Goal: Information Seeking & Learning: Learn about a topic

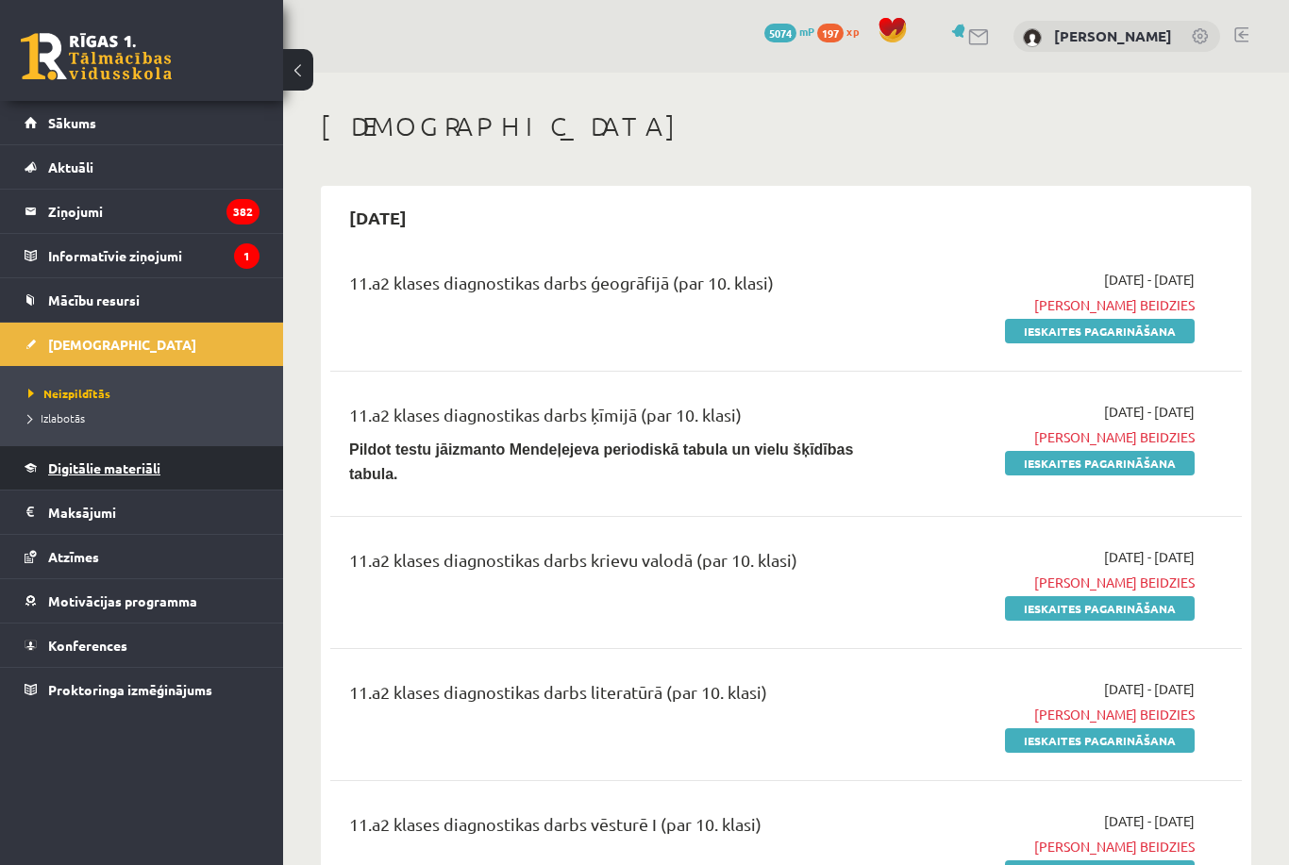
click at [142, 447] on link "Digitālie materiāli" at bounding box center [142, 467] width 235 height 43
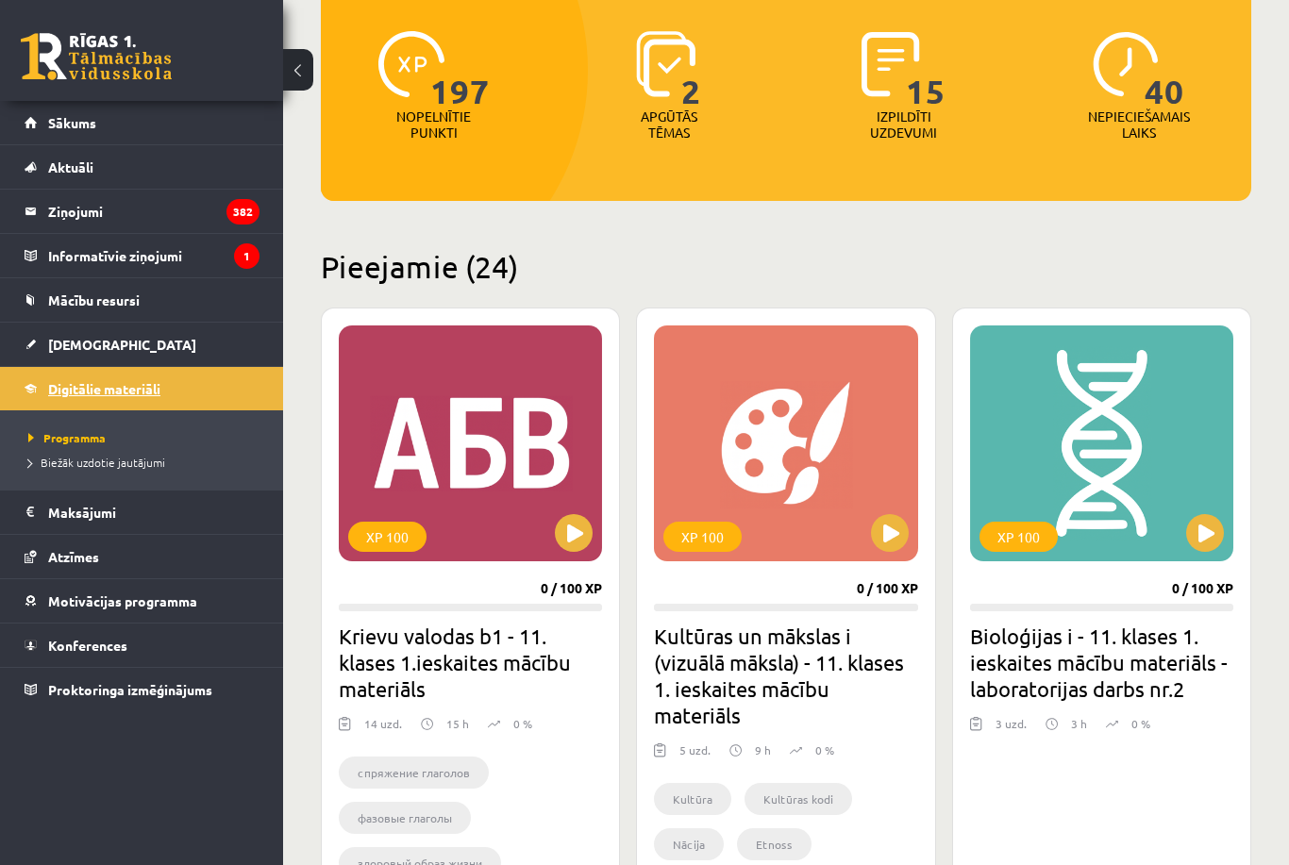
scroll to position [254, 0]
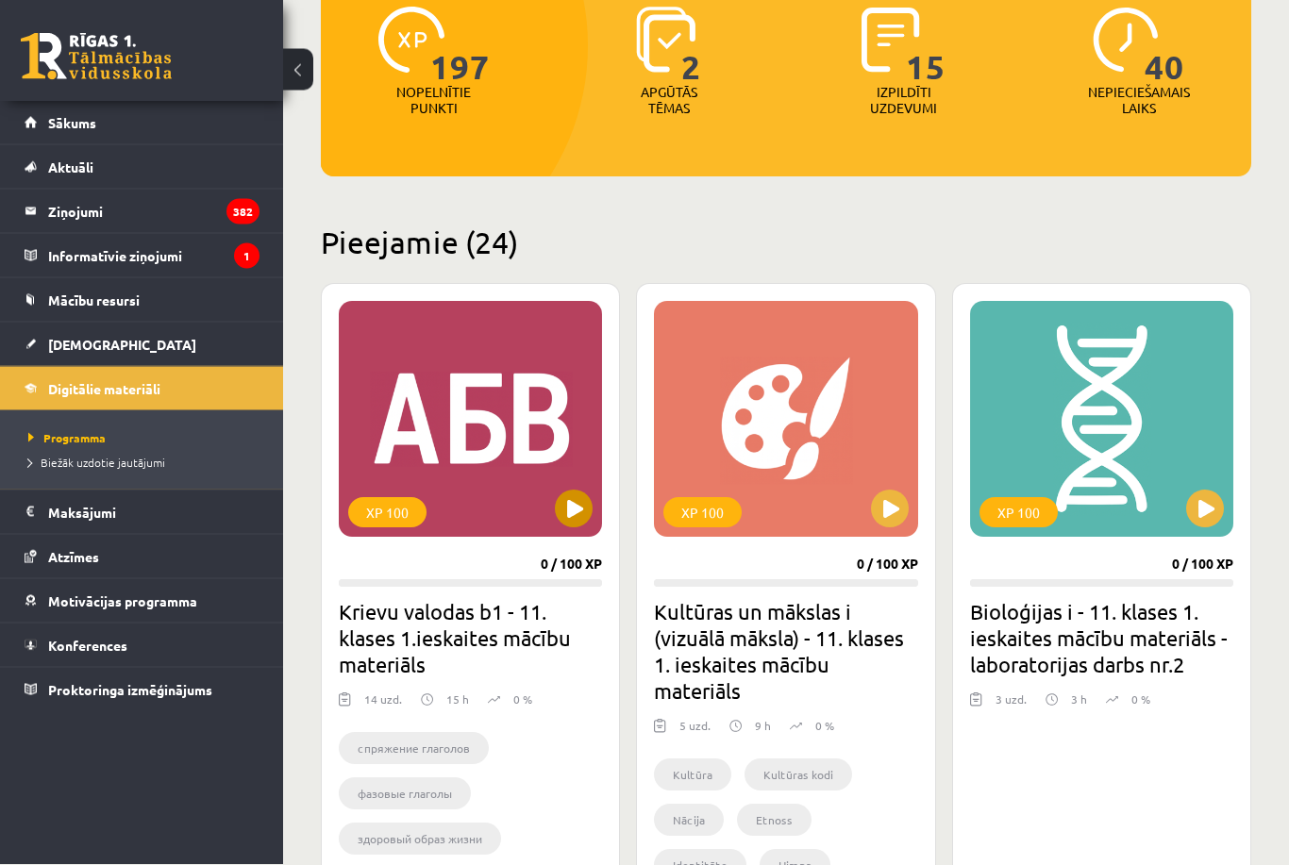
click at [563, 504] on button at bounding box center [574, 510] width 38 height 38
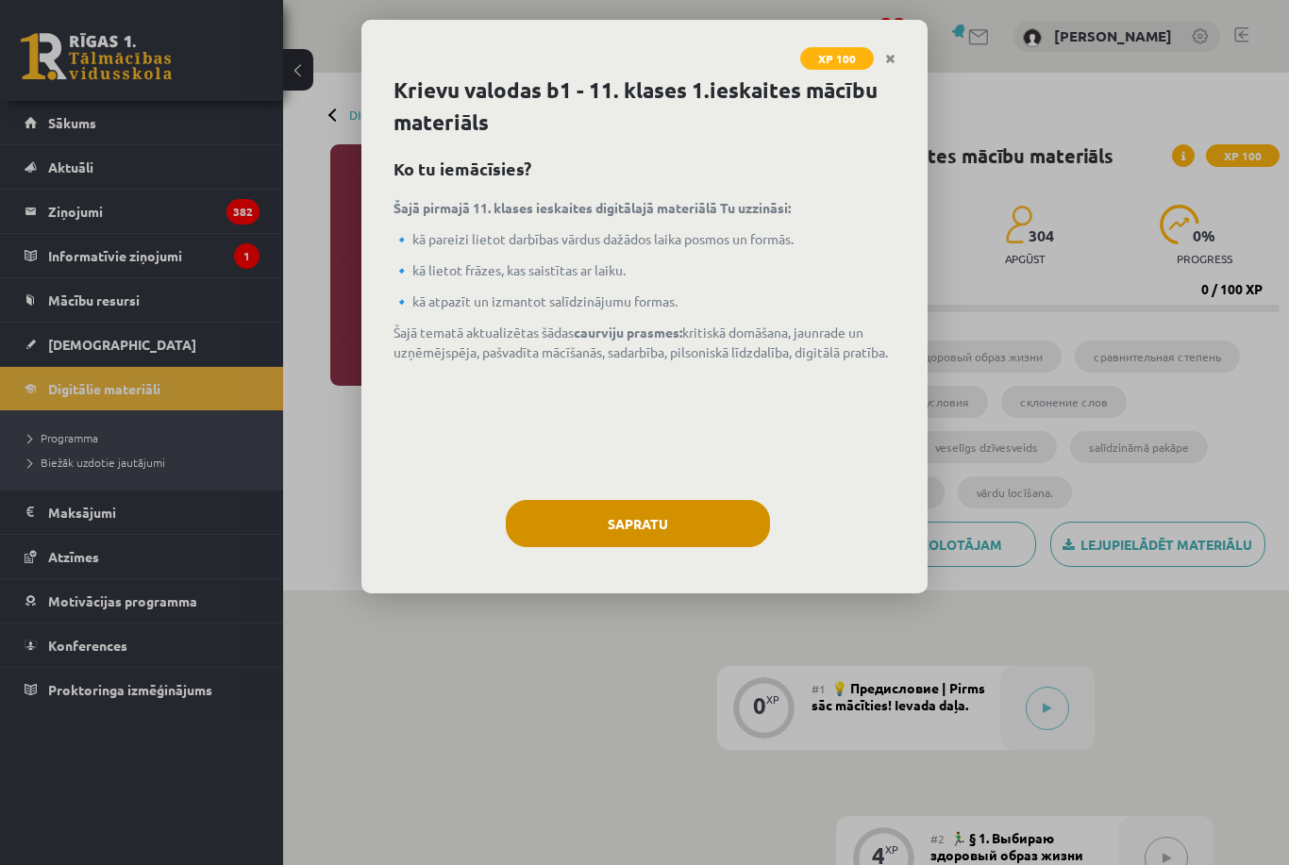
click at [654, 541] on button "Sapratu" at bounding box center [638, 523] width 264 height 47
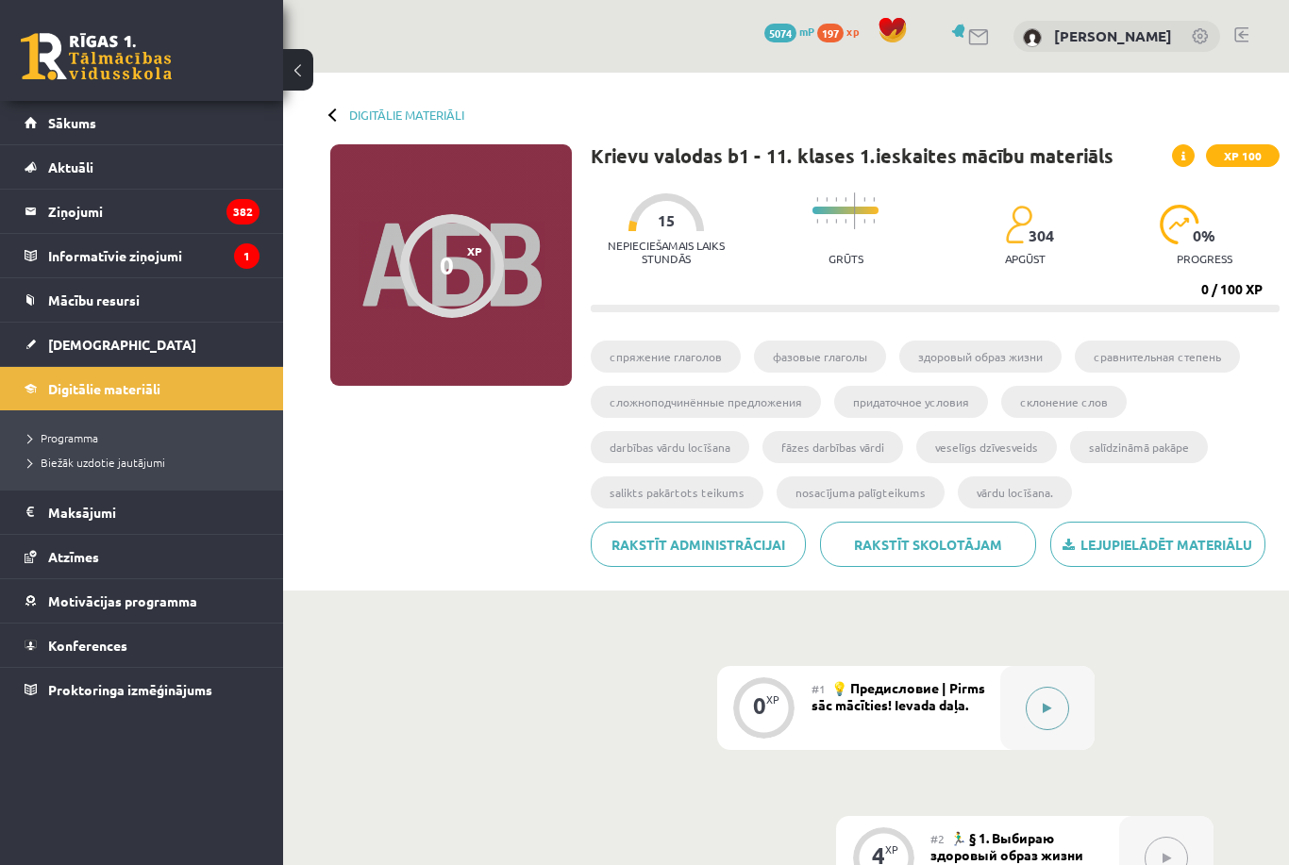
click at [1060, 714] on button at bounding box center [1046, 708] width 43 height 43
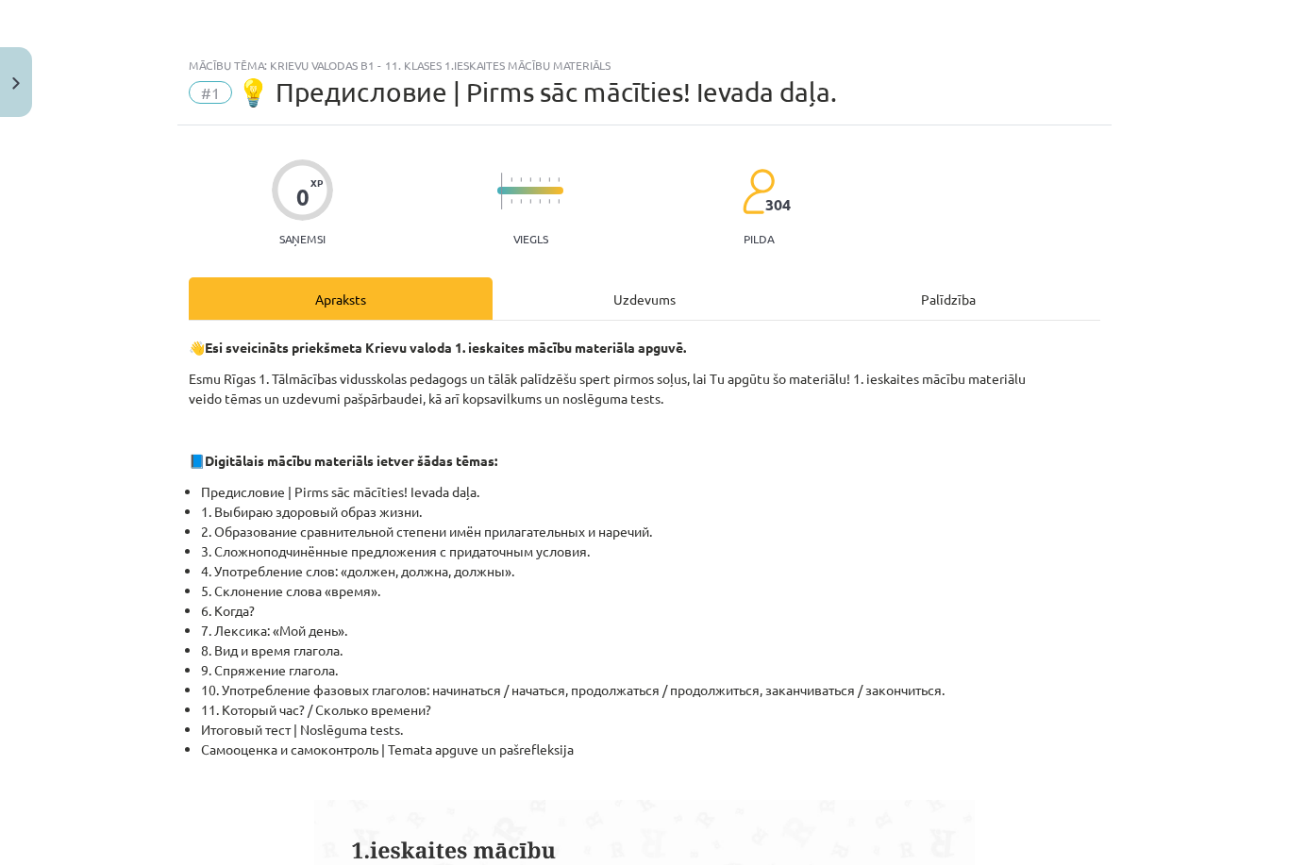
click at [636, 317] on div "Uzdevums" at bounding box center [644, 298] width 304 height 42
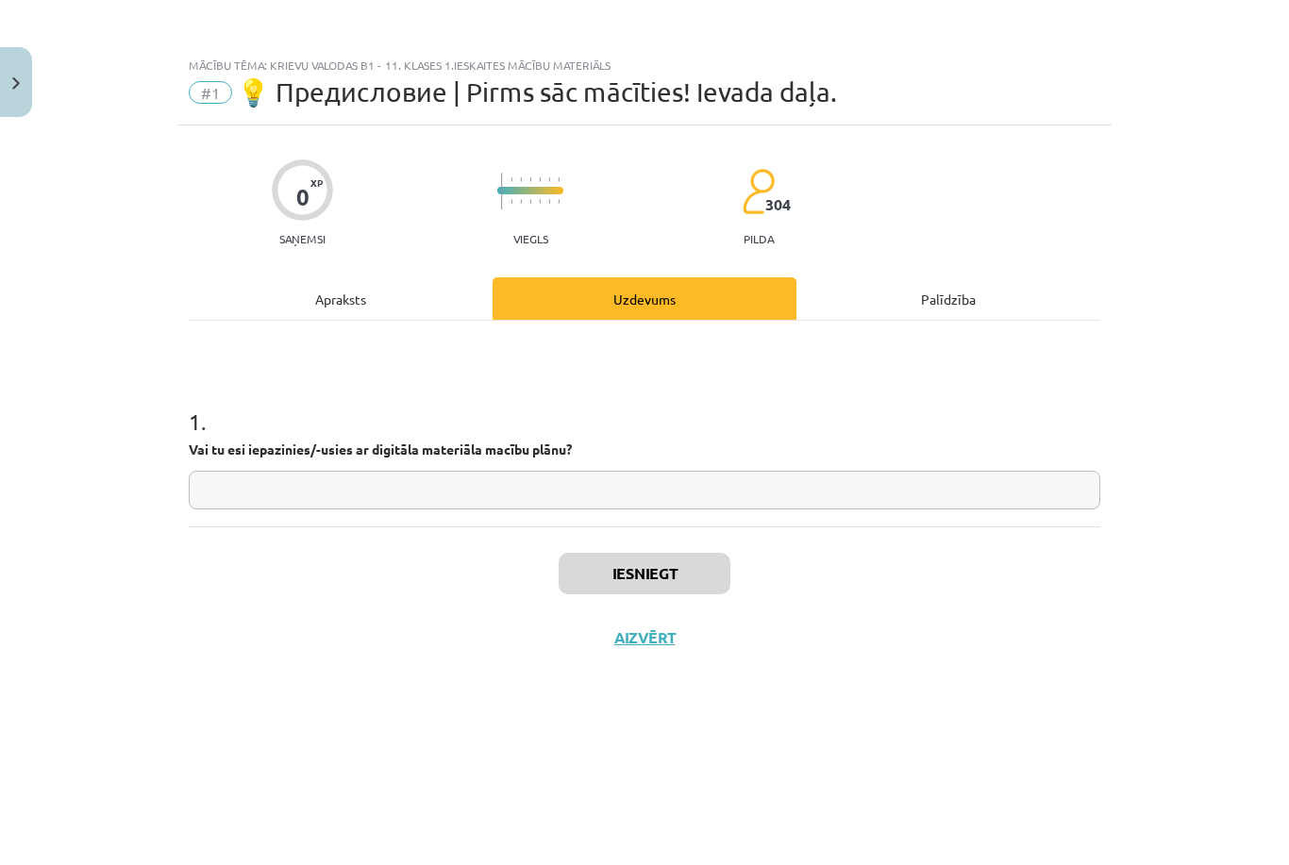
click at [612, 507] on input "text" at bounding box center [644, 490] width 911 height 39
type input "*"
type input "**********"
click at [697, 574] on button "Iesniegt" at bounding box center [644, 574] width 172 height 42
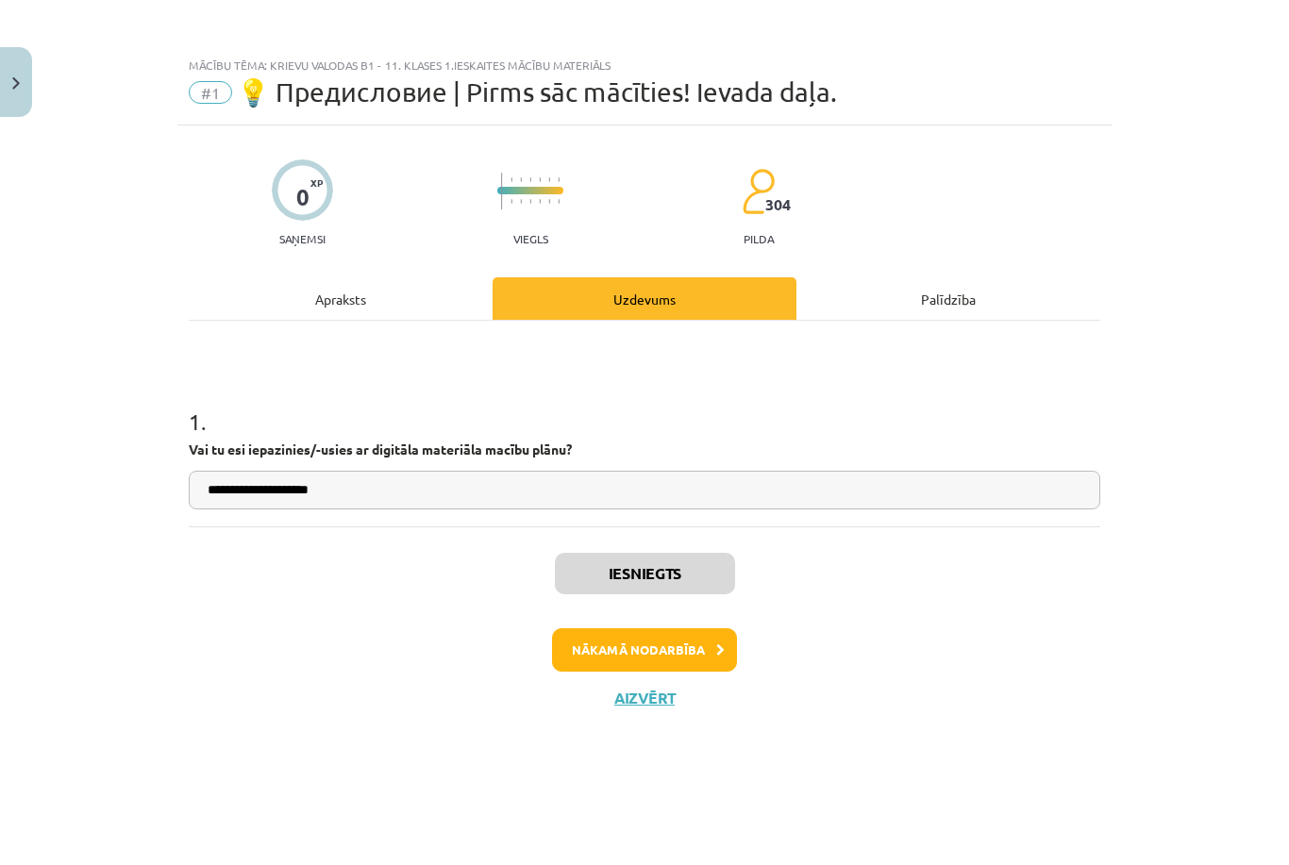
click at [696, 658] on button "Nākamā nodarbība" at bounding box center [644, 649] width 185 height 43
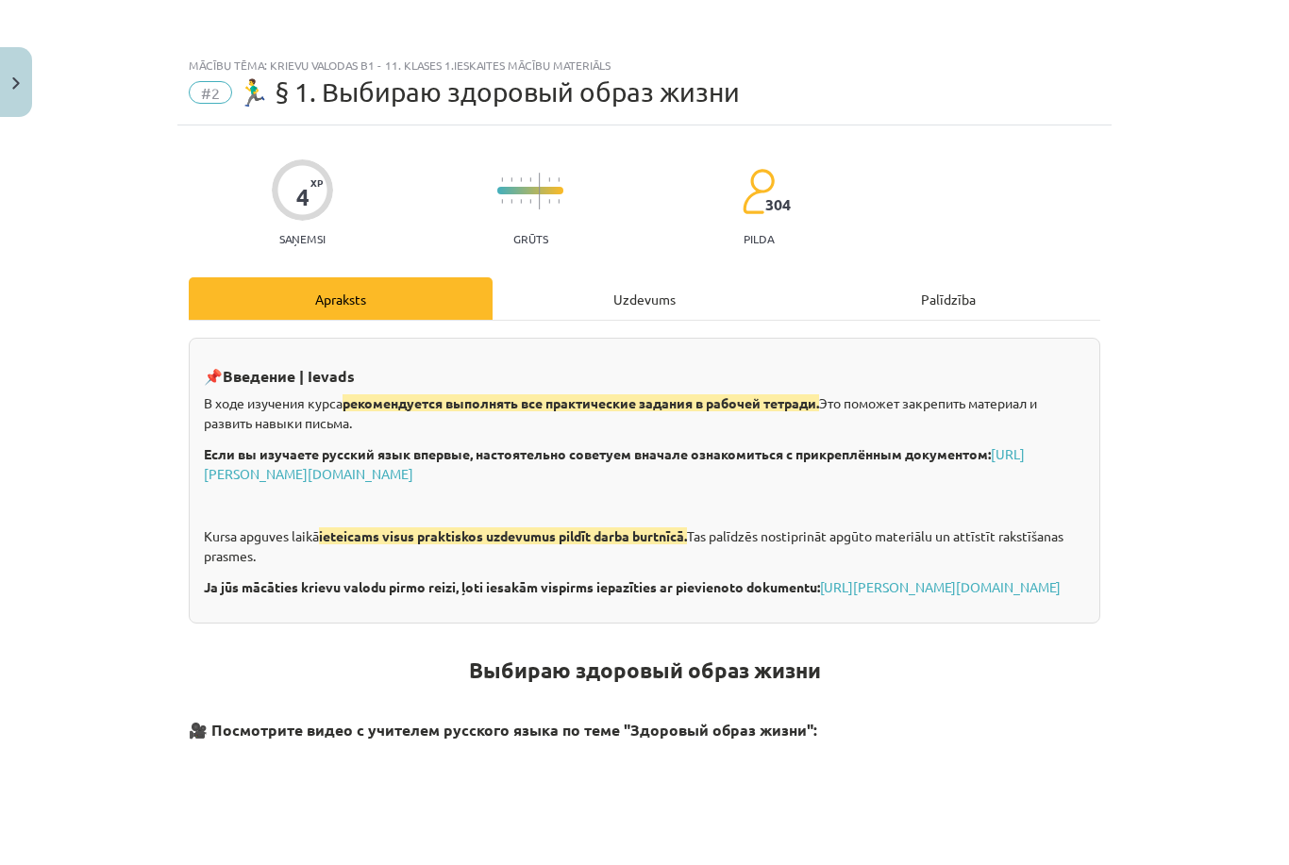
click at [657, 277] on div "Uzdevums" at bounding box center [644, 298] width 304 height 42
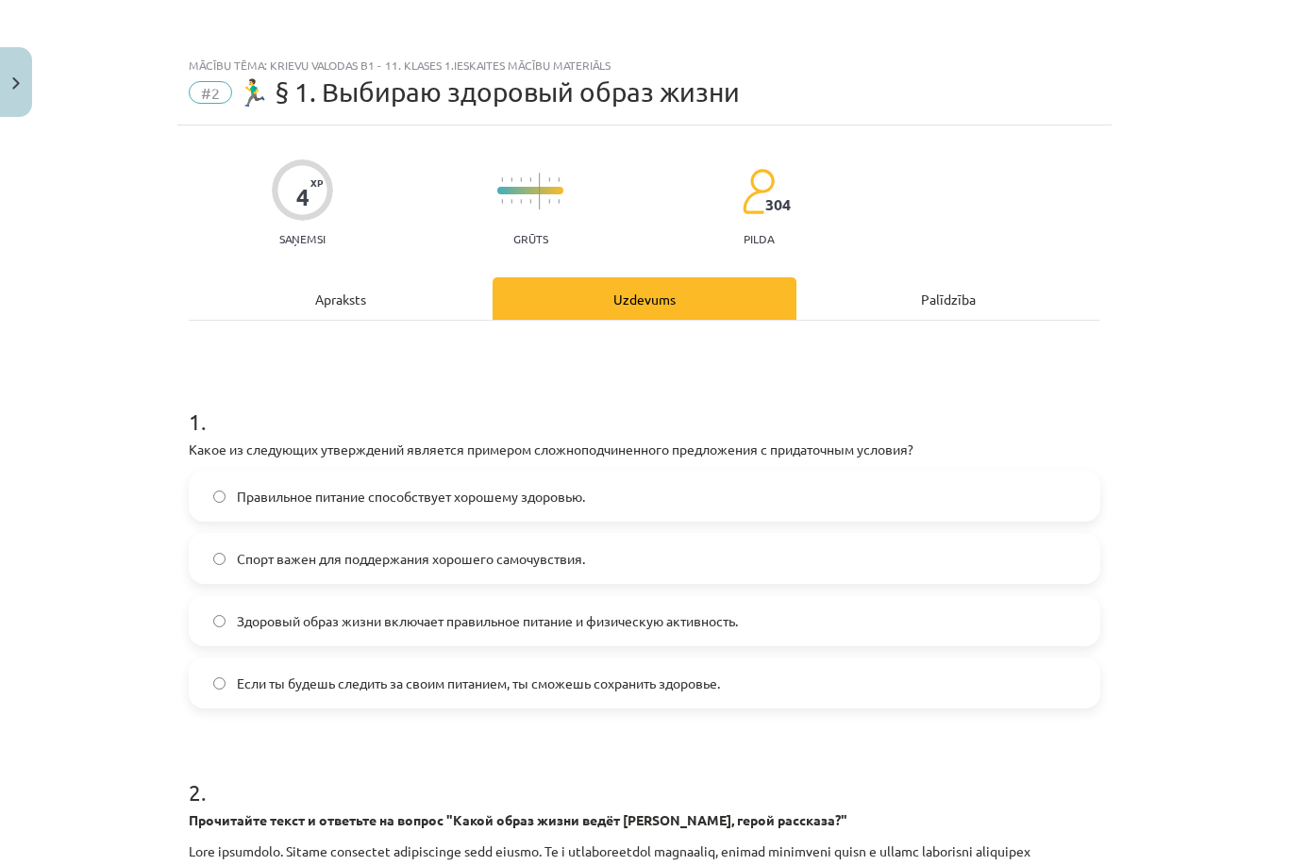
click at [666, 249] on div "4 XP Saņemsi Grūts 304 pilda Apraksts Uzdevums Palīdzība 1 . Какое из следующих…" at bounding box center [644, 743] width 934 height 1236
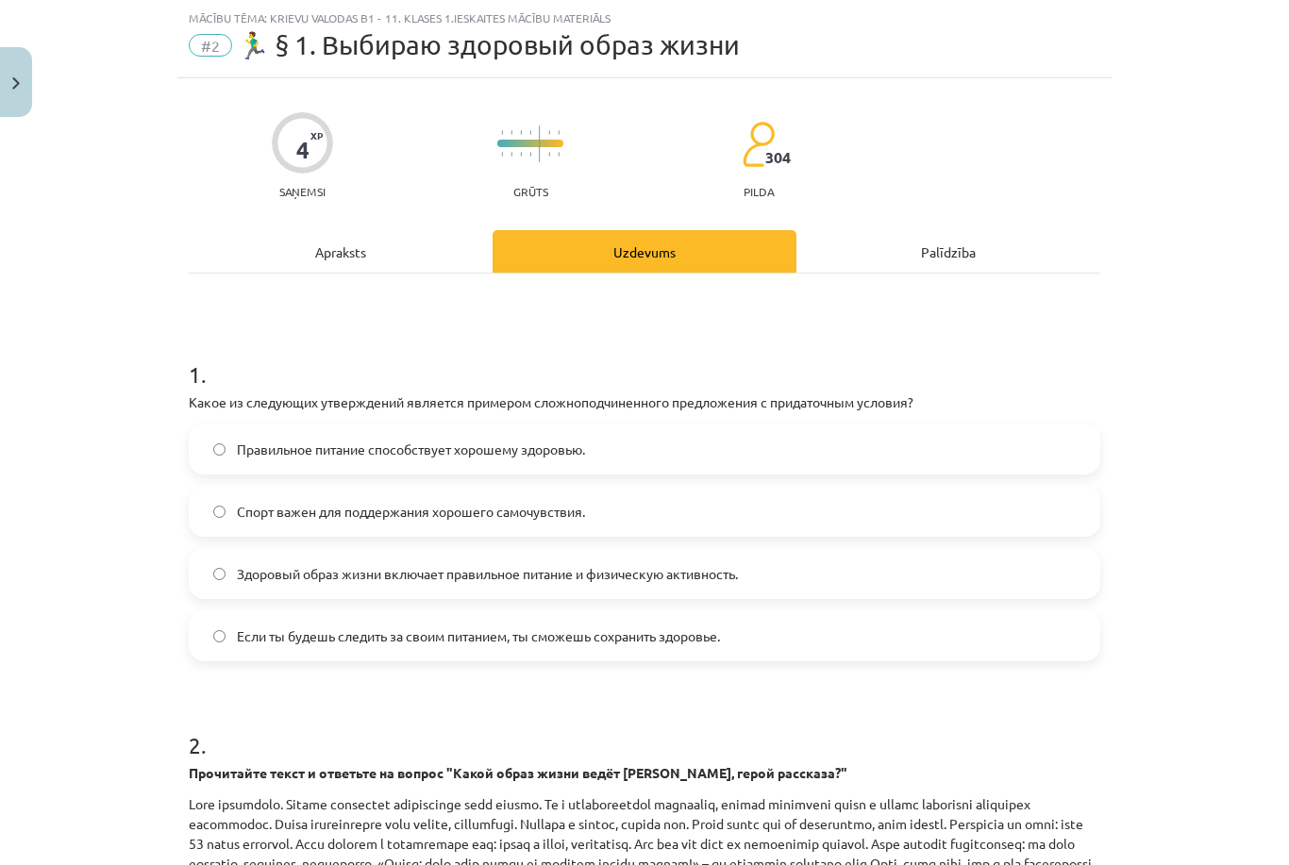
scroll to position [59, 0]
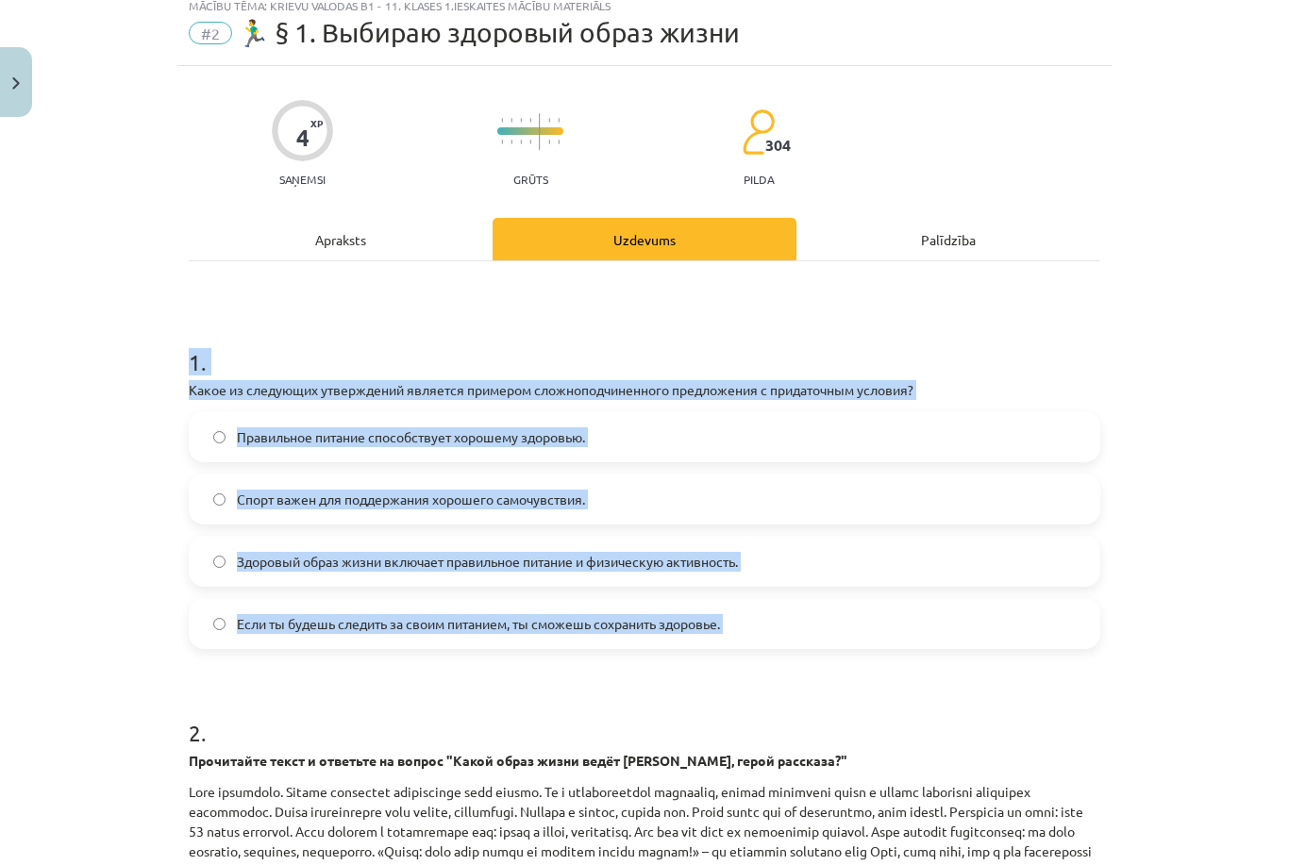
copy div "1 . Какое из следующих утверждений является примером сложноподчиненного предлож…"
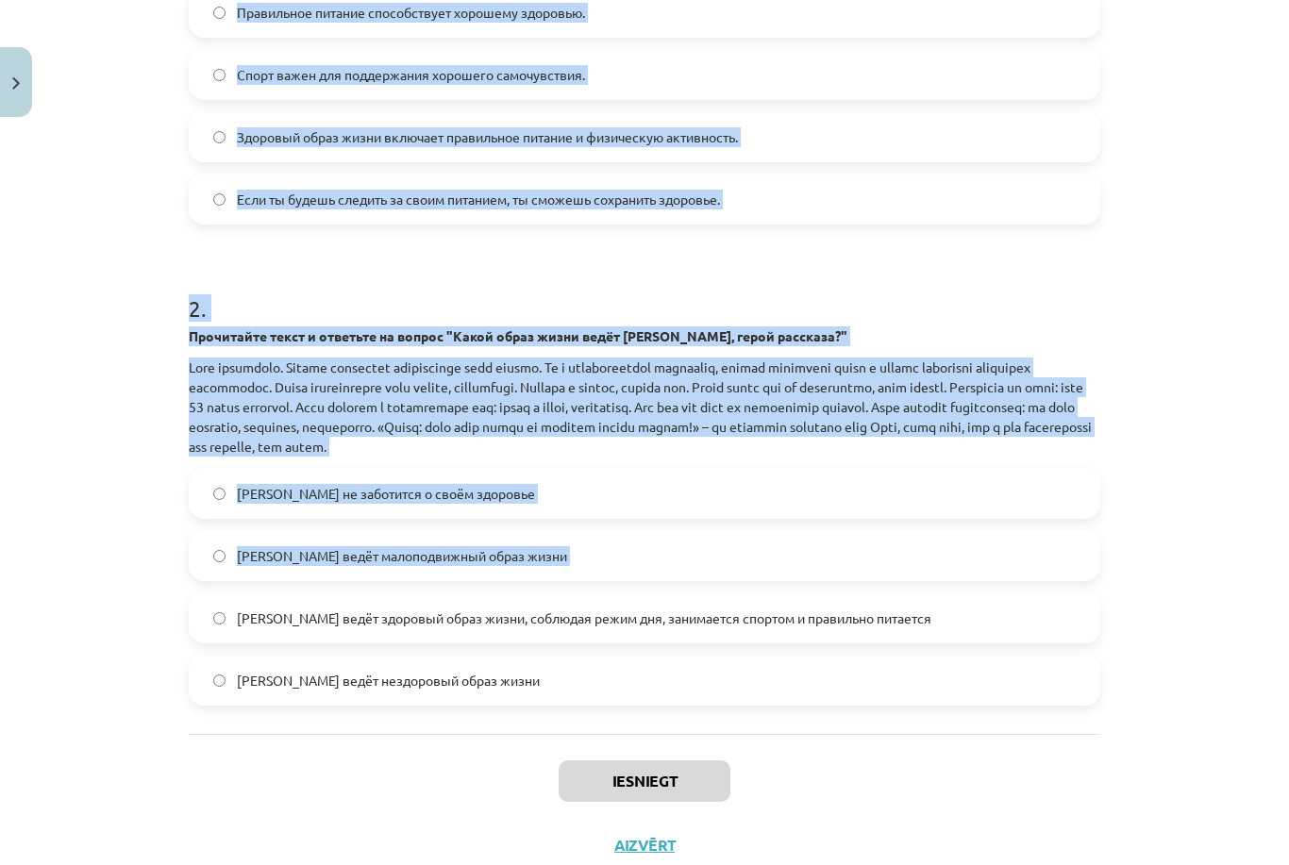
scroll to position [481, 0]
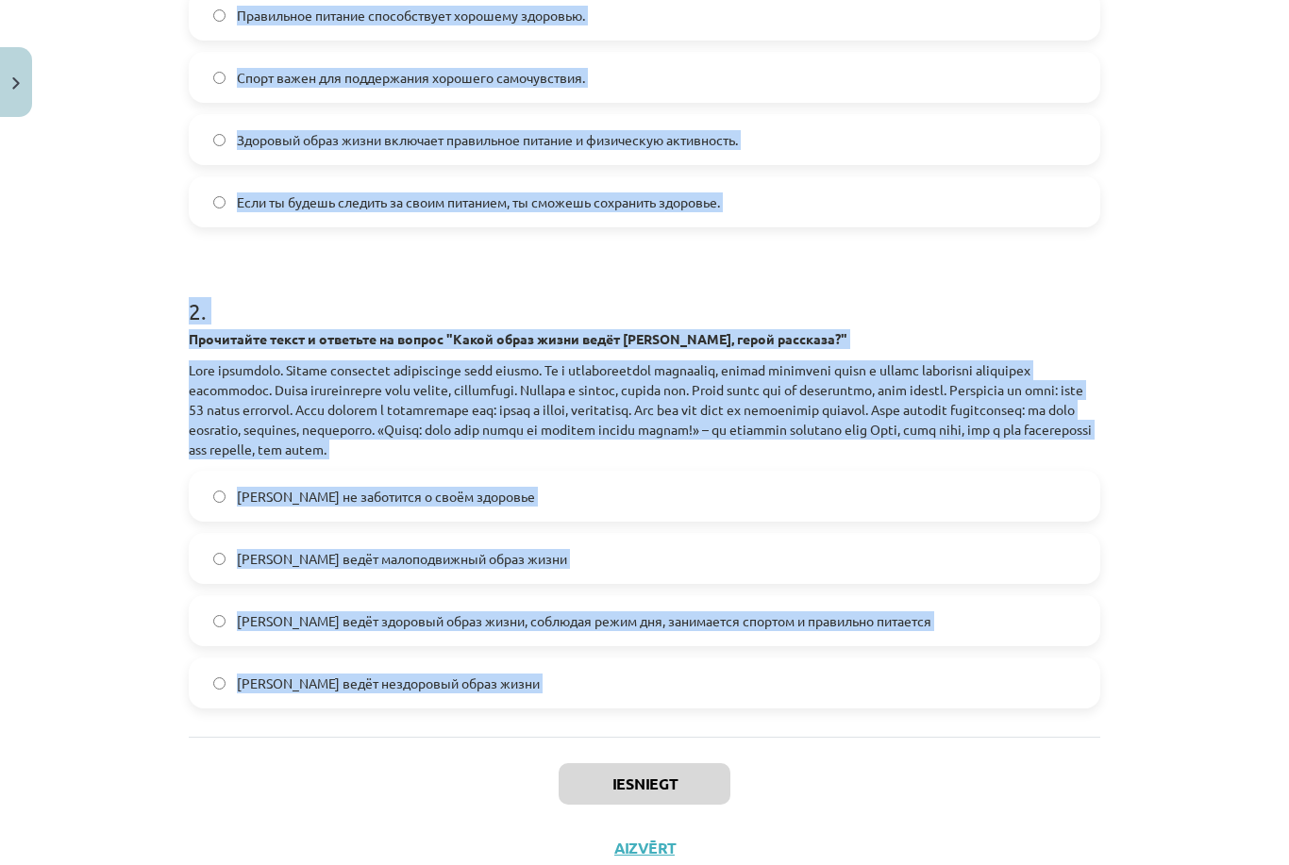
copy form "1 . Какое из следующих утверждений является примером сложноподчиненного предлож…"
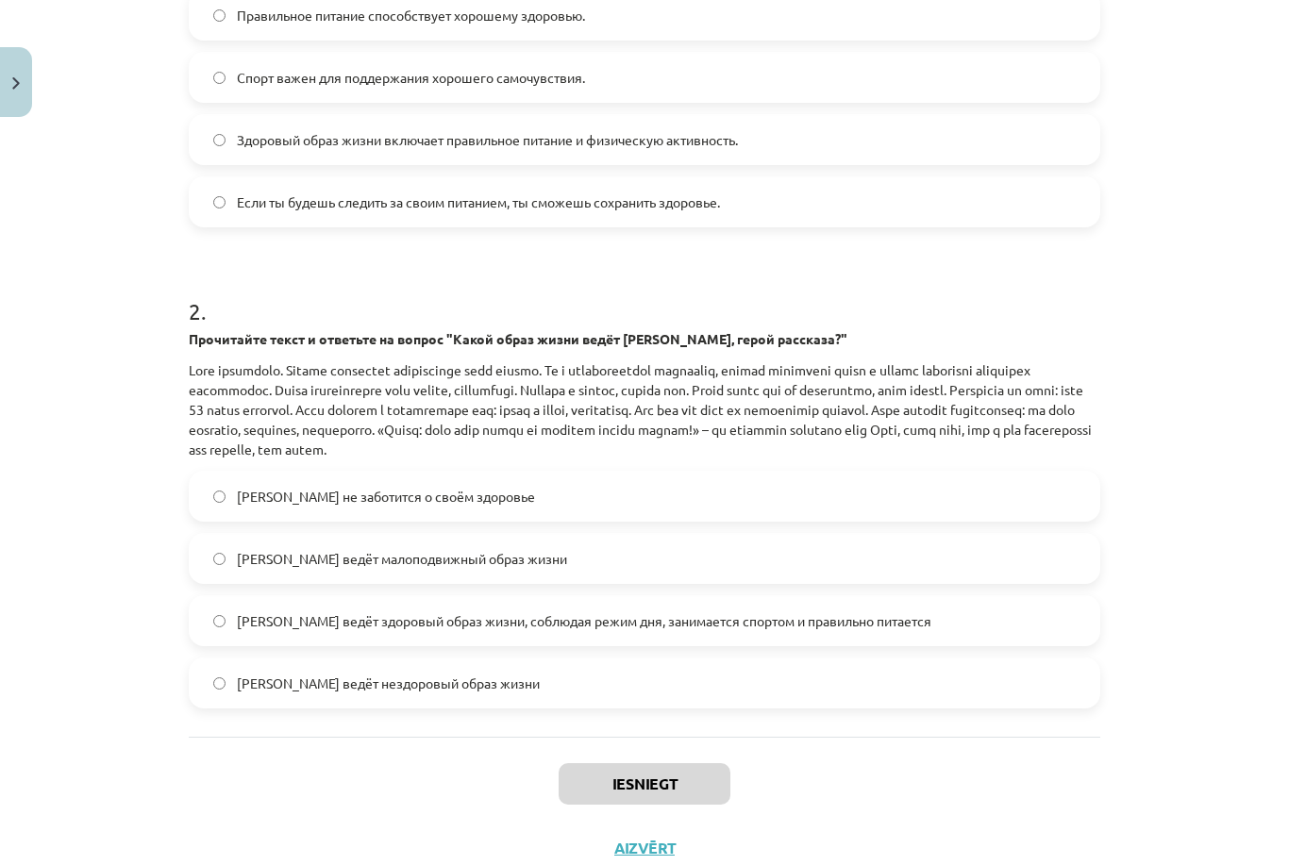
click at [1161, 166] on div "Mācību tēma: Krievu valodas b1 - 11. klases 1.ieskaites mācību materiāls #2 🏃‍♂…" at bounding box center [644, 432] width 1289 height 865
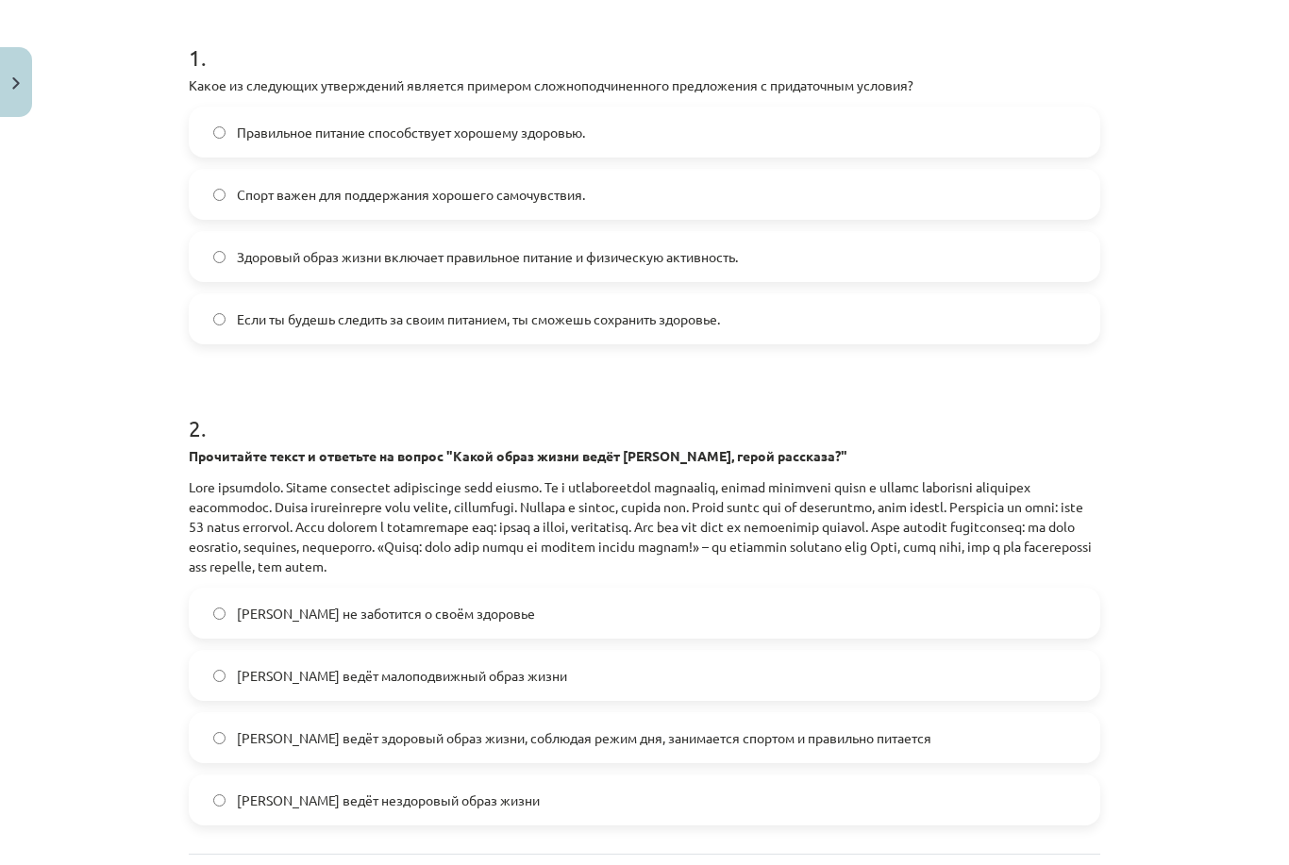
scroll to position [364, 0]
click at [949, 305] on label "Если ты будешь следить за своим питанием, ты сможешь сохранить здоровье." at bounding box center [644, 318] width 907 height 47
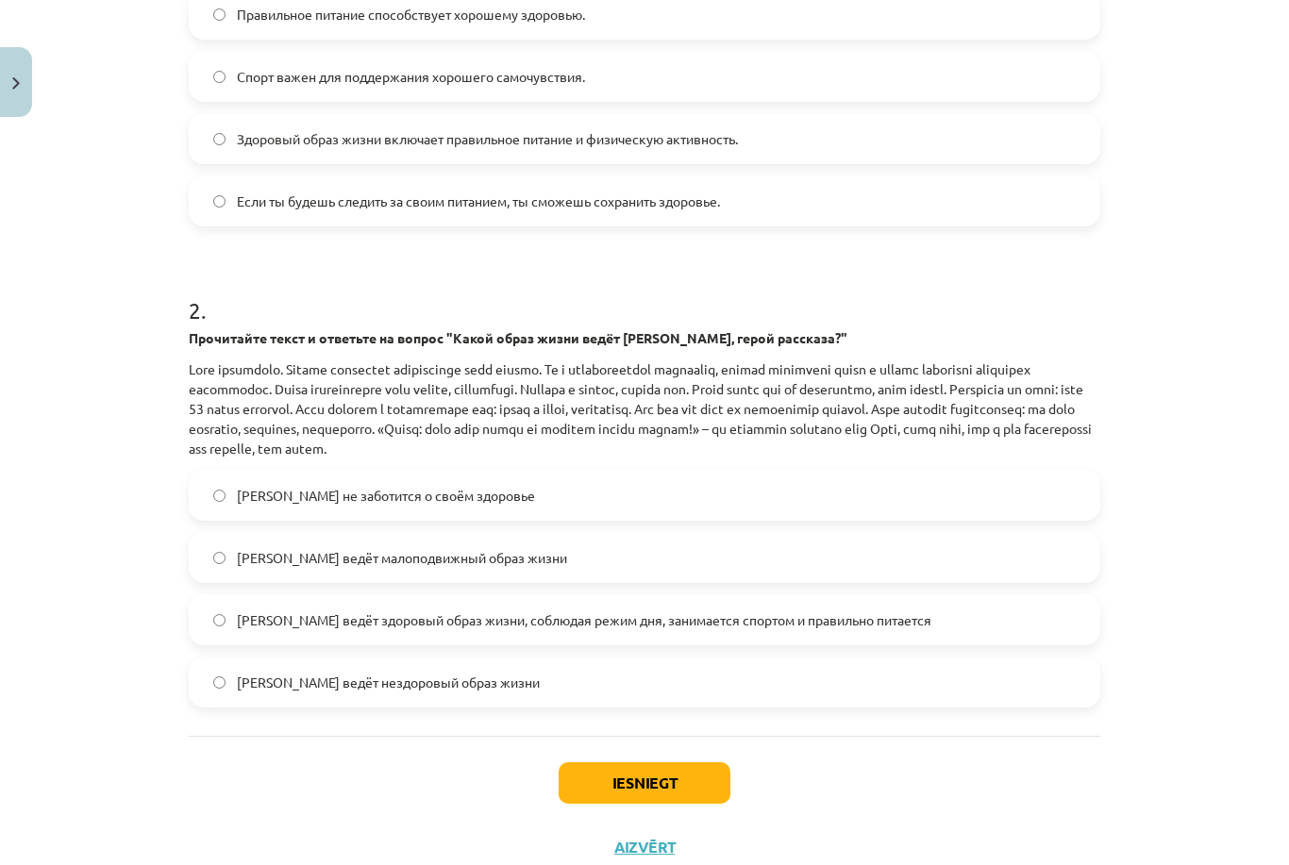
scroll to position [481, 0]
click at [894, 660] on label "Олег ведёт нездоровый образ жизни" at bounding box center [644, 682] width 907 height 47
click at [980, 613] on label "Олег ведёт здоровый образ жизни, соблюдая режим дня, занимается спортом и прави…" at bounding box center [644, 620] width 907 height 47
click at [687, 790] on button "Iesniegt" at bounding box center [644, 784] width 172 height 42
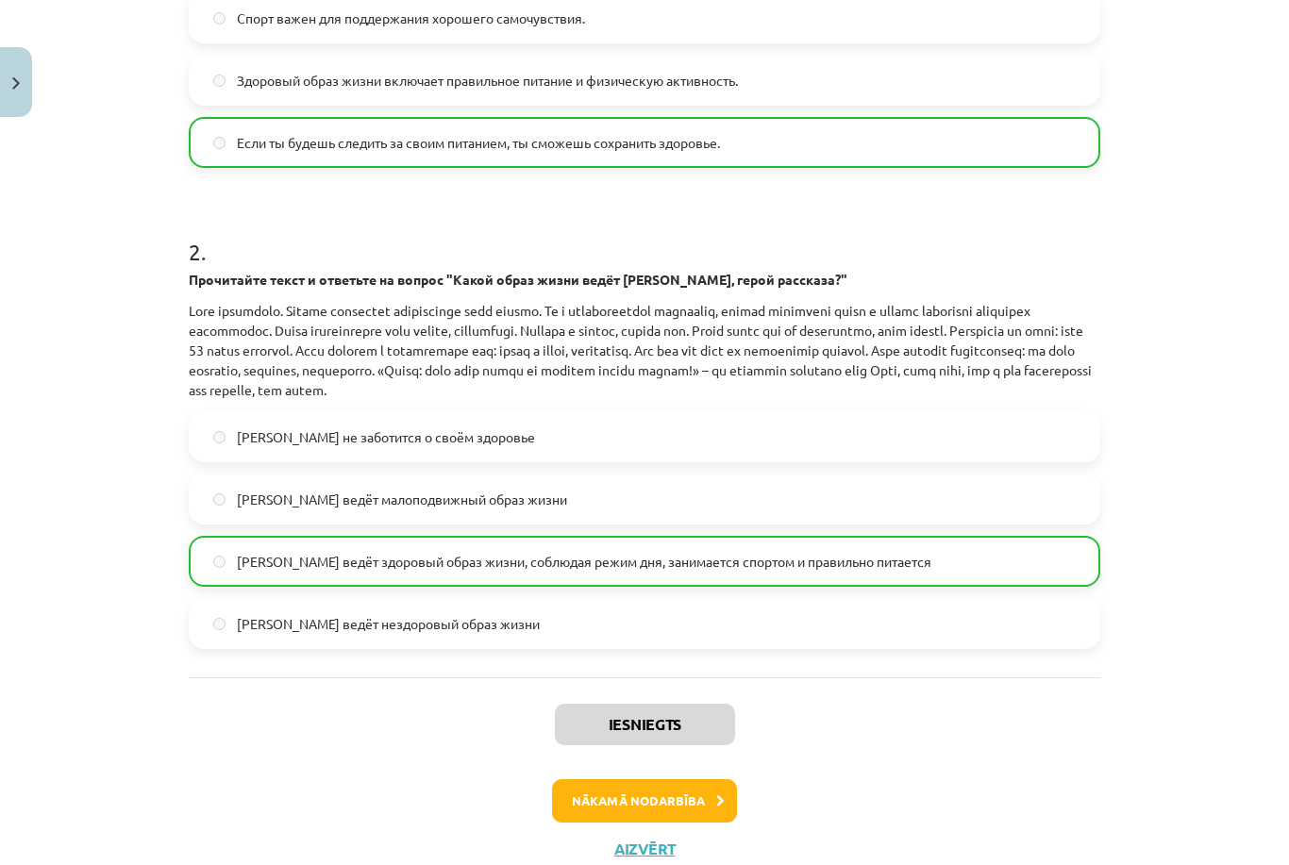
click at [608, 796] on button "Nākamā nodarbība" at bounding box center [644, 800] width 185 height 43
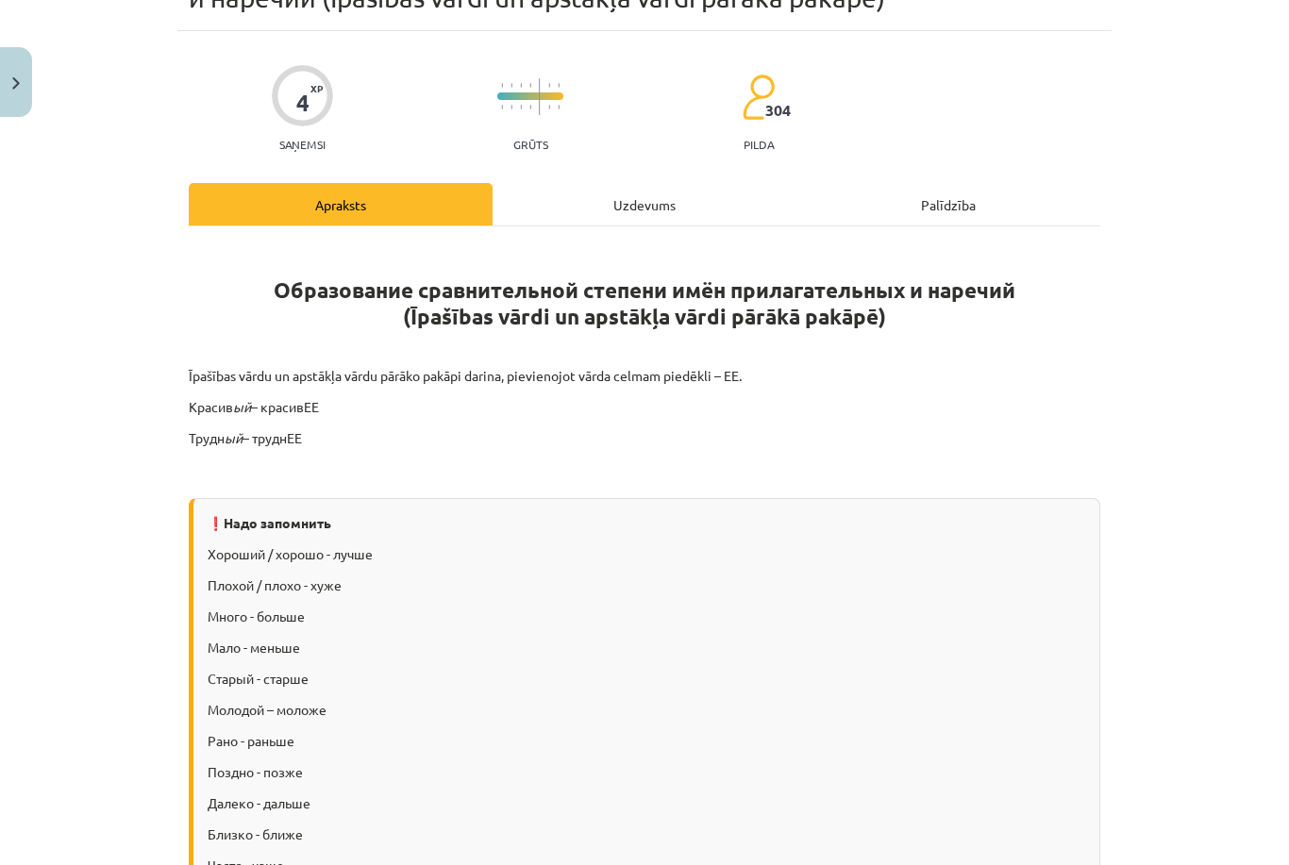
scroll to position [47, 0]
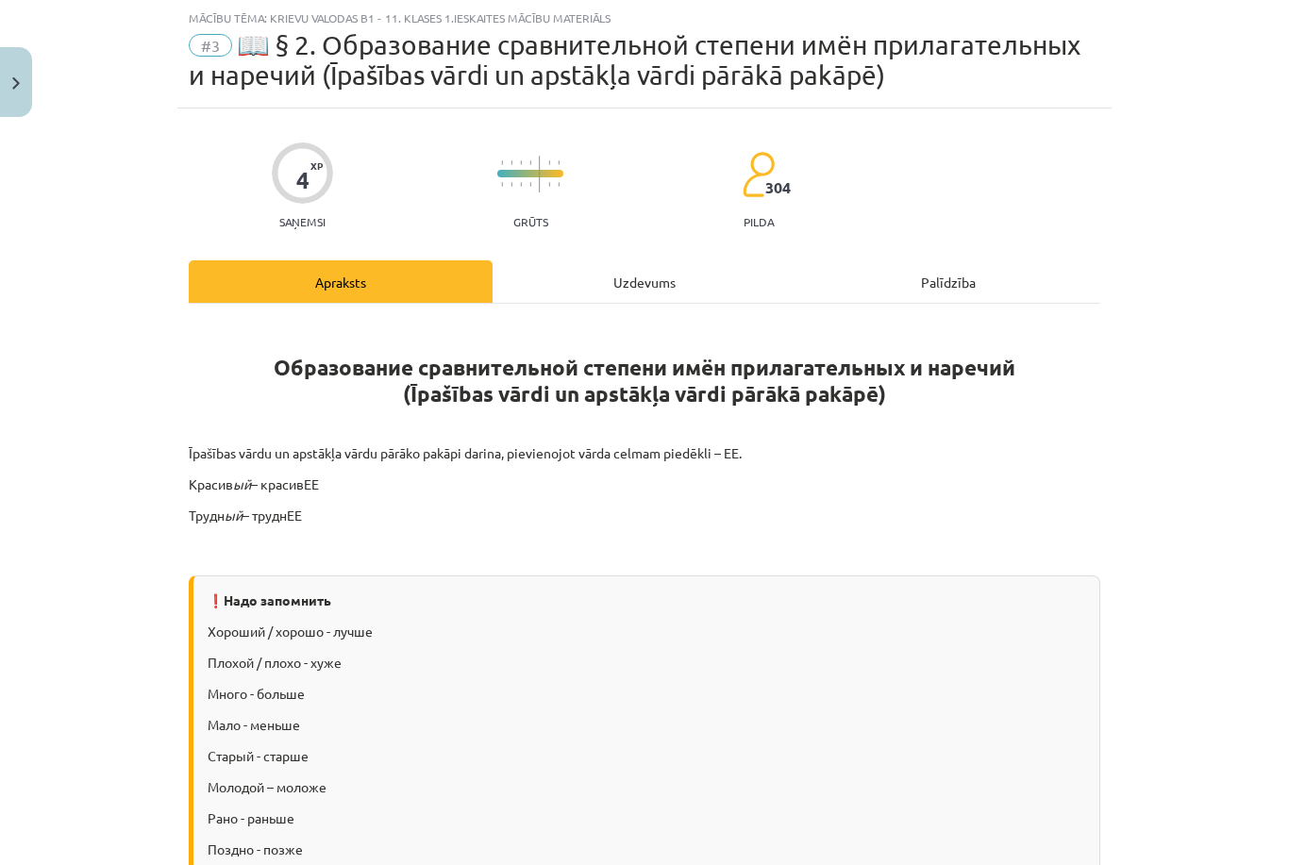
click at [637, 267] on div "Uzdevums" at bounding box center [644, 281] width 304 height 42
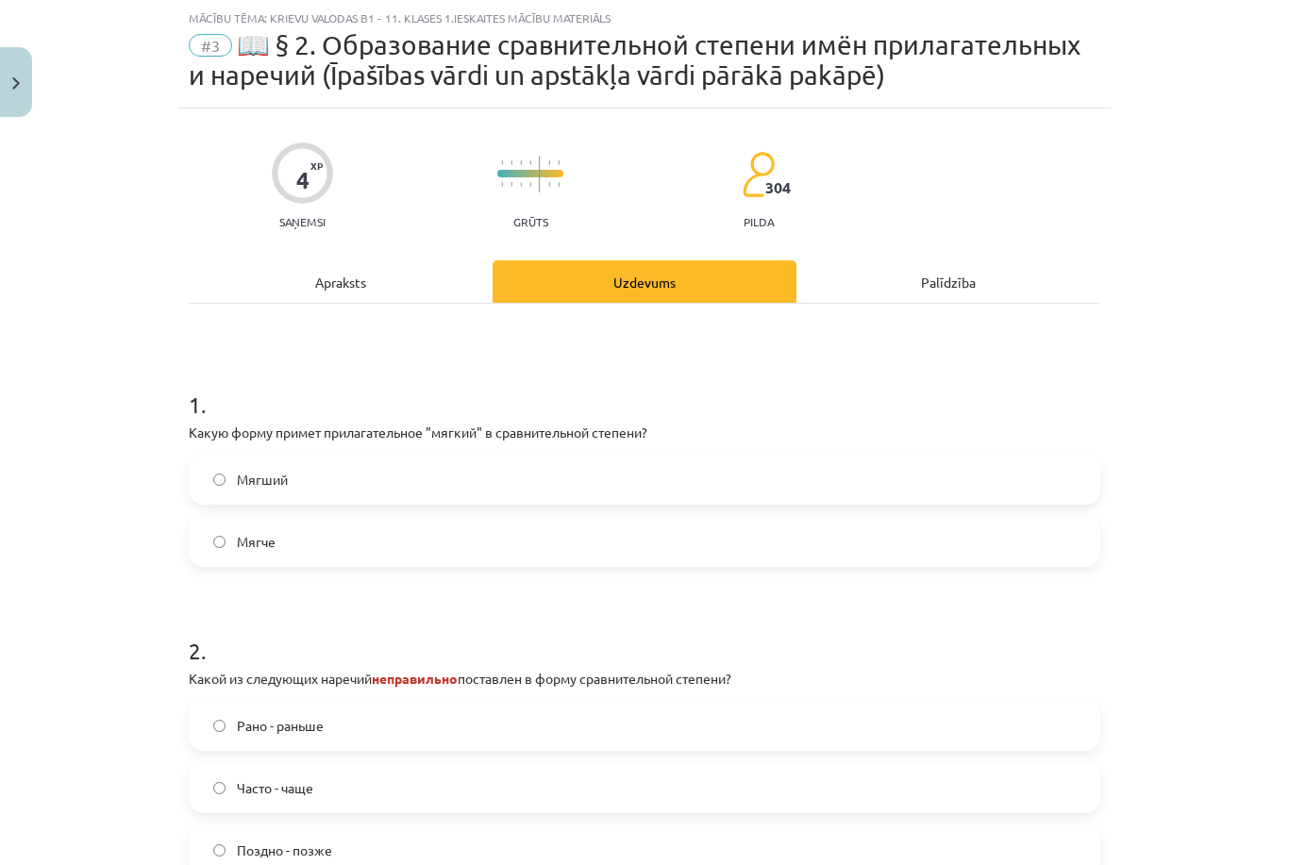
click at [547, 522] on label "Мягче" at bounding box center [644, 541] width 907 height 47
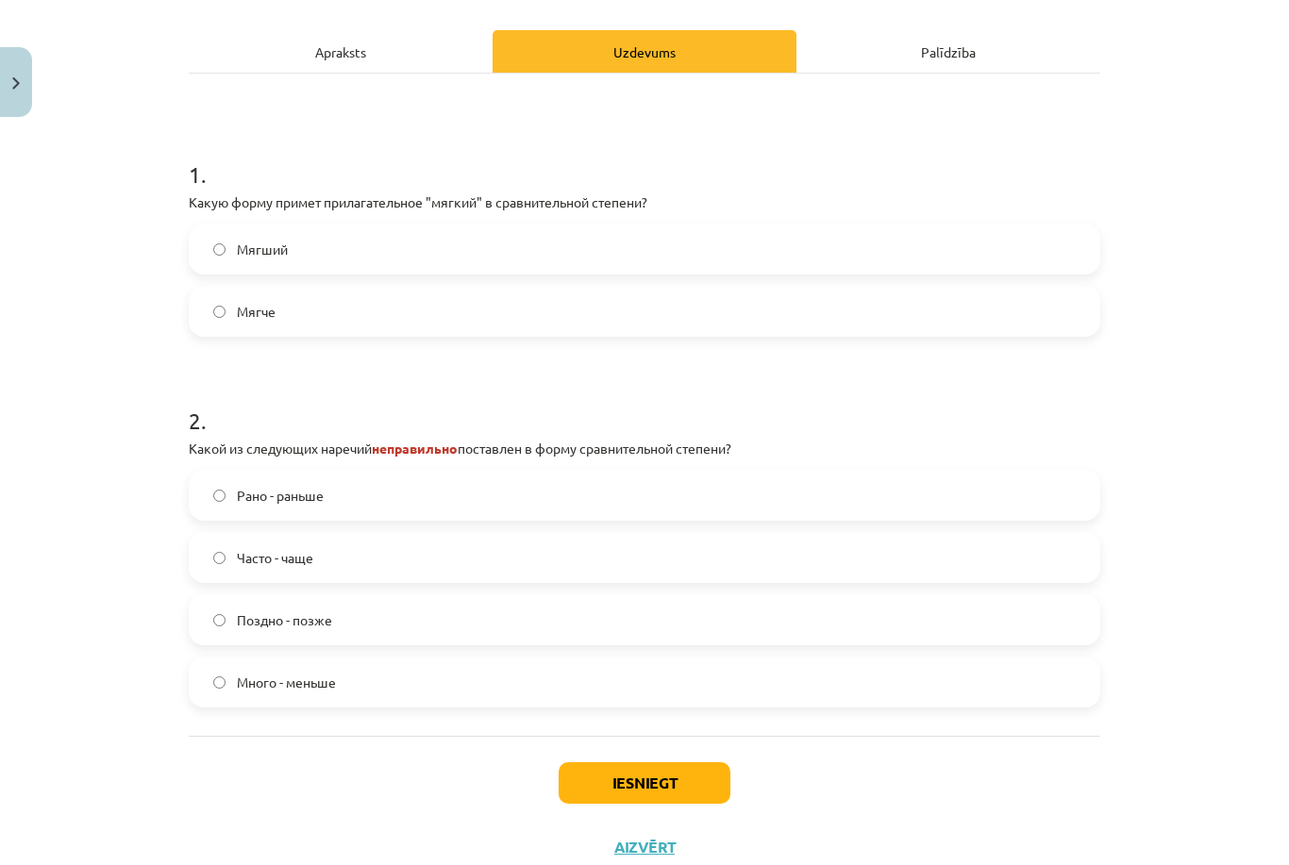
scroll to position [276, 0]
click at [640, 728] on div "1 . Какую форму примет прилагательное "мягкий" в сравнительной степени? Мягший …" at bounding box center [644, 406] width 911 height 662
click at [658, 685] on label "Много - меньше" at bounding box center [644, 682] width 907 height 47
click at [672, 793] on button "Iesniegt" at bounding box center [644, 784] width 172 height 42
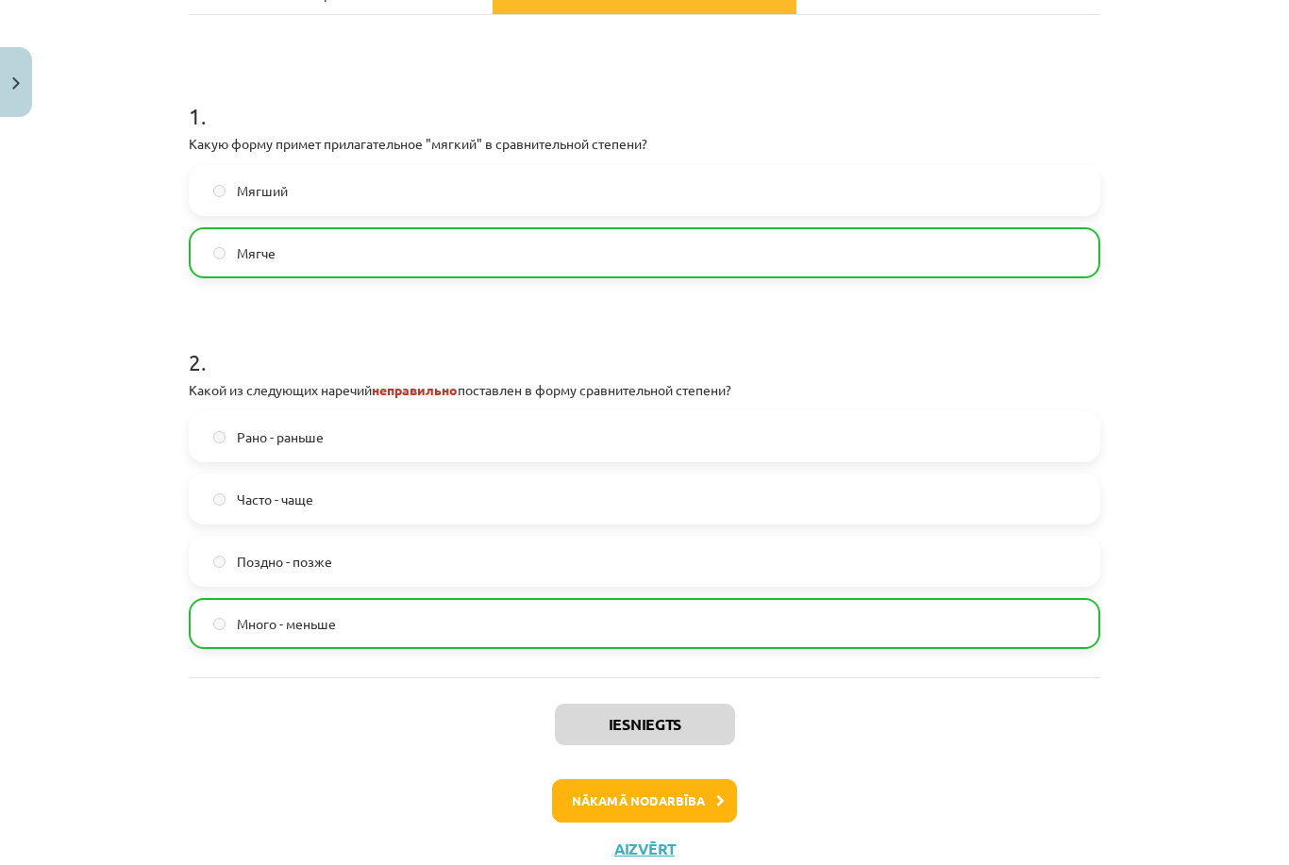
click at [644, 795] on button "Nākamā nodarbība" at bounding box center [644, 800] width 185 height 43
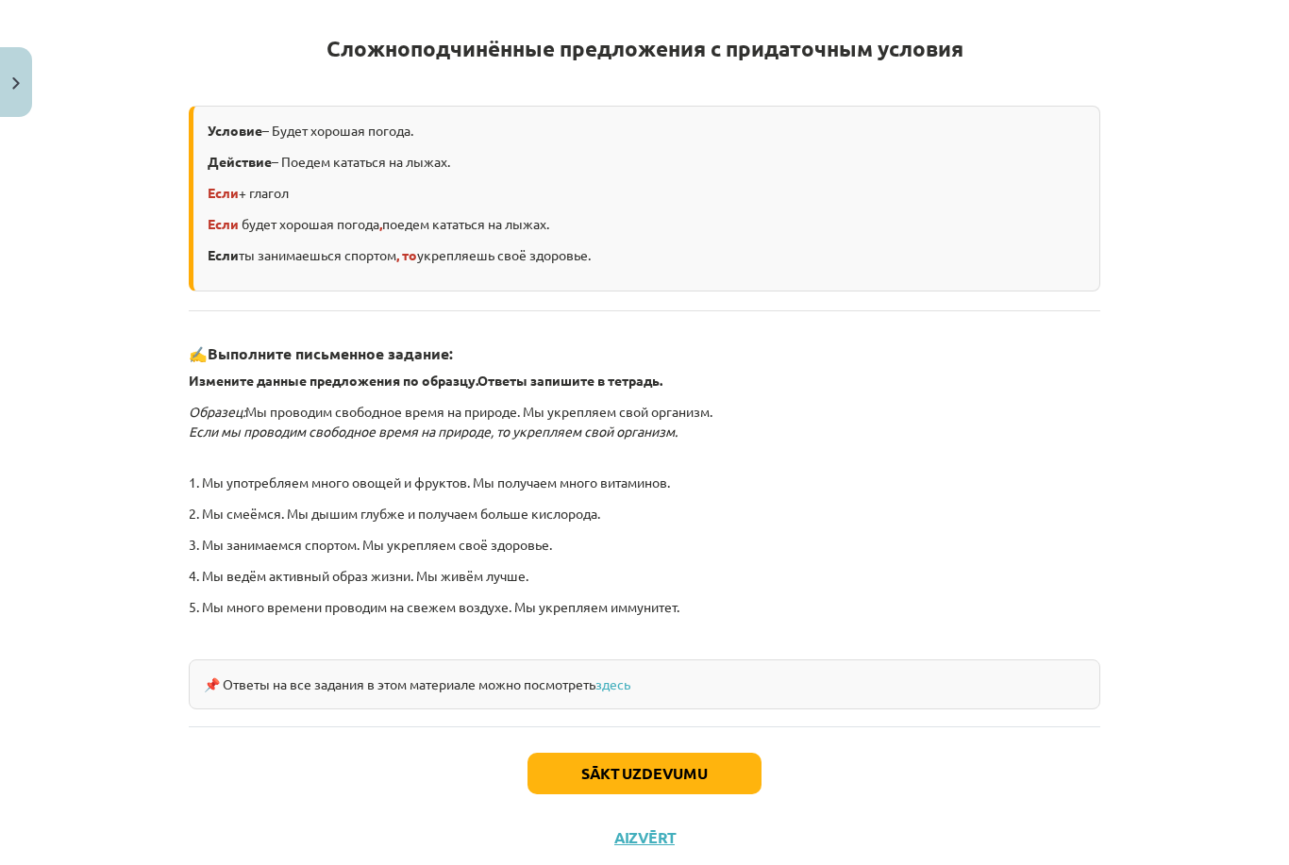
scroll to position [324, 0]
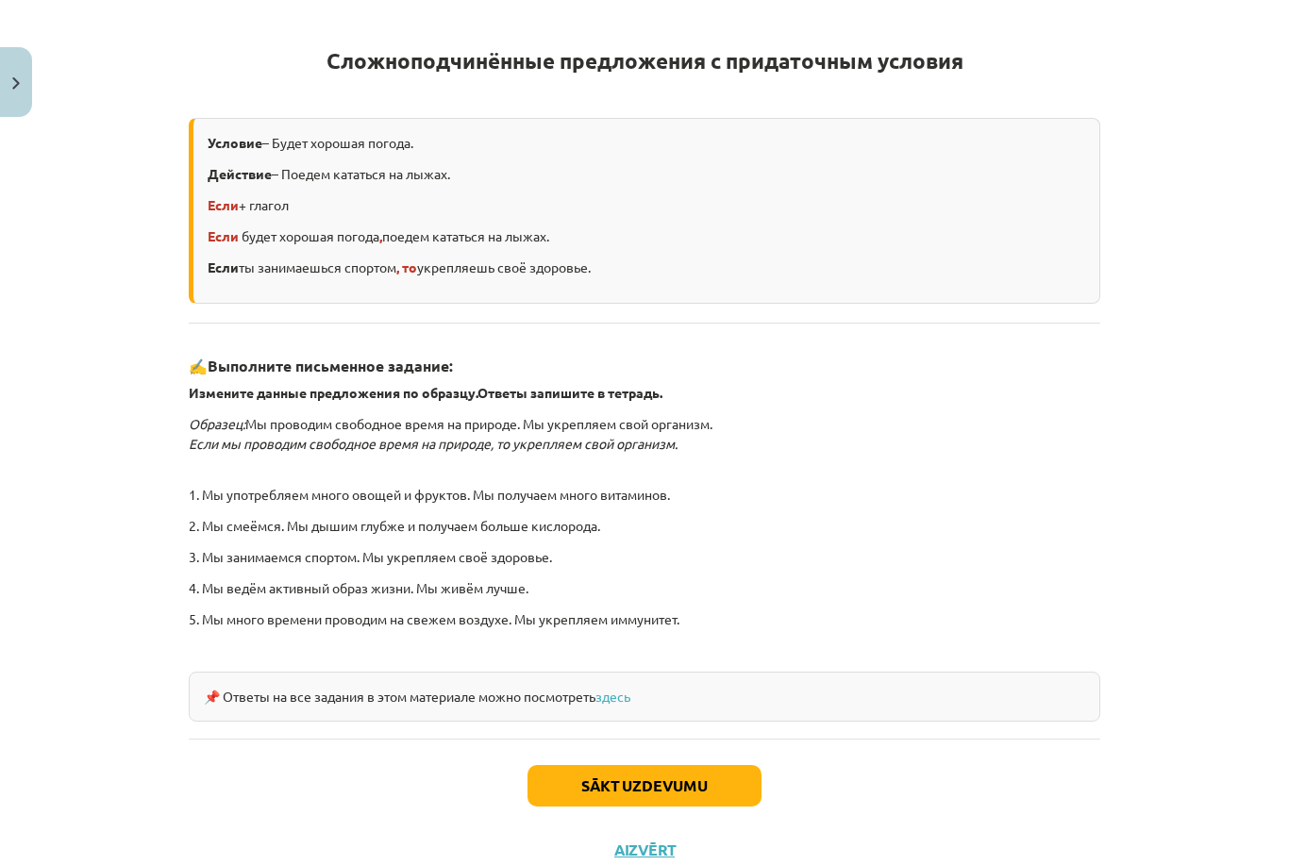
click at [611, 801] on button "Sākt uzdevumu" at bounding box center [644, 786] width 234 height 42
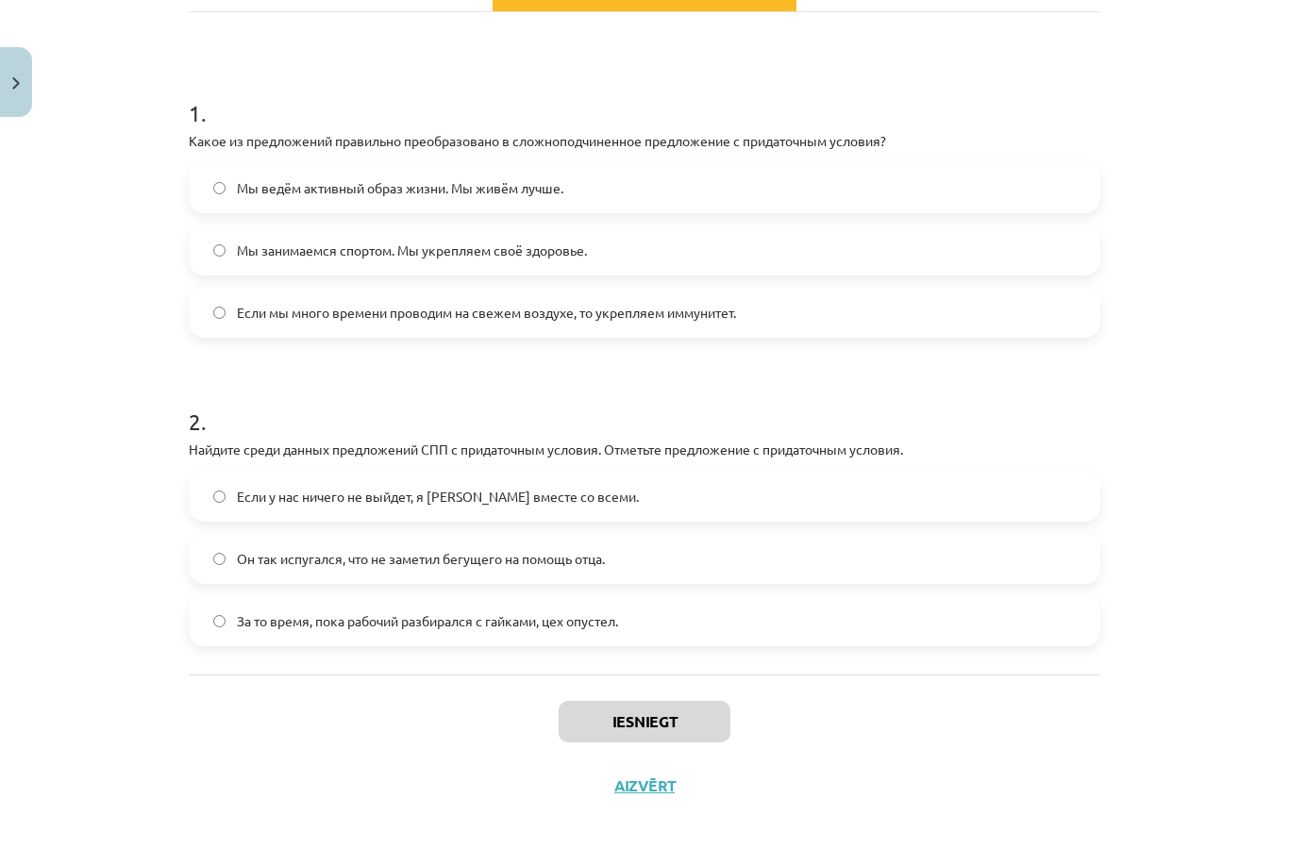
scroll to position [246, 0]
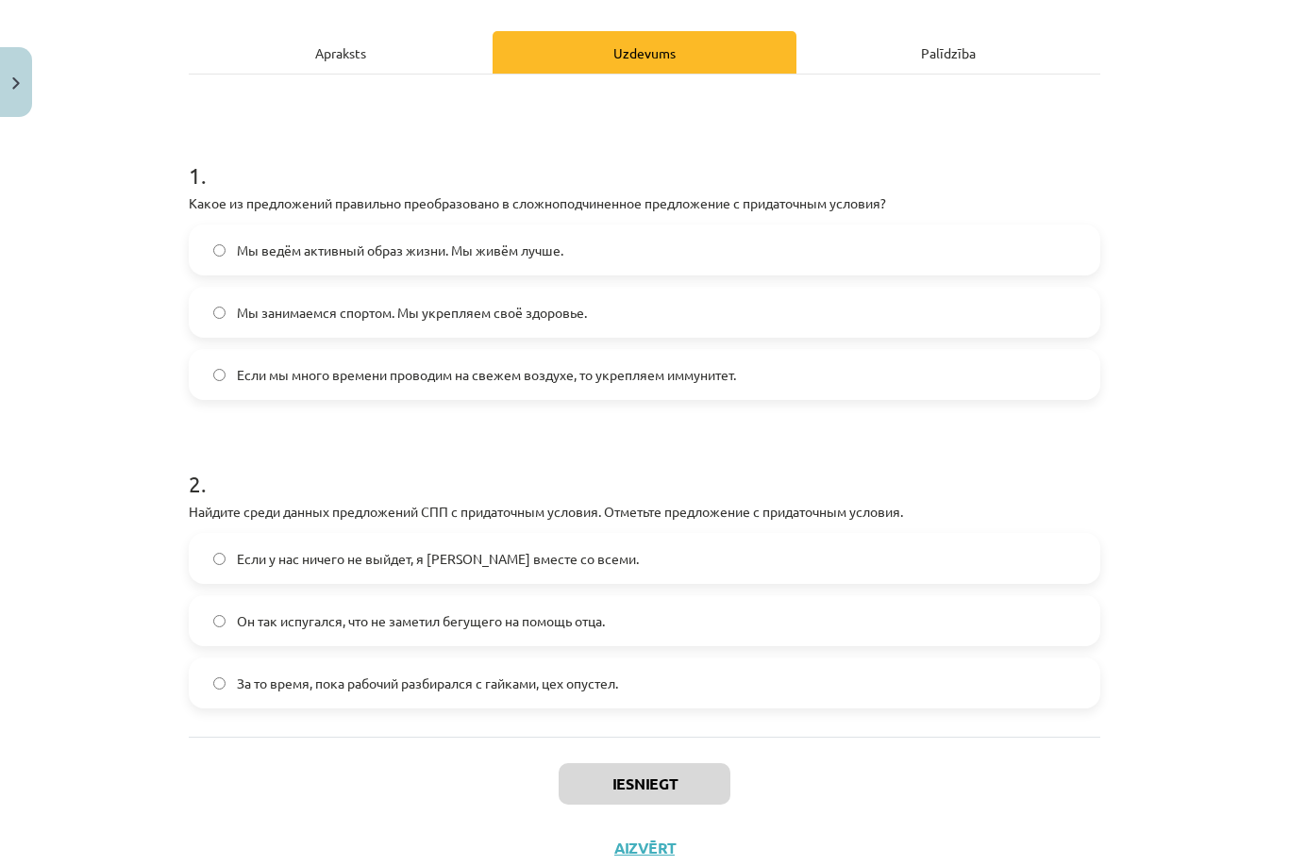
click at [1174, 379] on div "Mācību tēma: Krievu valodas b1 - 11. klases 1.ieskaites mācību materiāls #4 📖 §…" at bounding box center [644, 432] width 1289 height 865
click at [999, 377] on label "Если мы много времени проводим на свежем воздухе, то укрепляем иммунитет." at bounding box center [644, 374] width 907 height 47
click at [1023, 382] on label "Если мы много времени проводим на свежем воздухе, то укрепляем иммунитет." at bounding box center [644, 374] width 907 height 47
click at [947, 546] on label "Если у нас ничего не выйдет, я уеду вместе со всеми." at bounding box center [644, 558] width 907 height 47
click at [565, 782] on button "Iesniegt" at bounding box center [644, 784] width 172 height 42
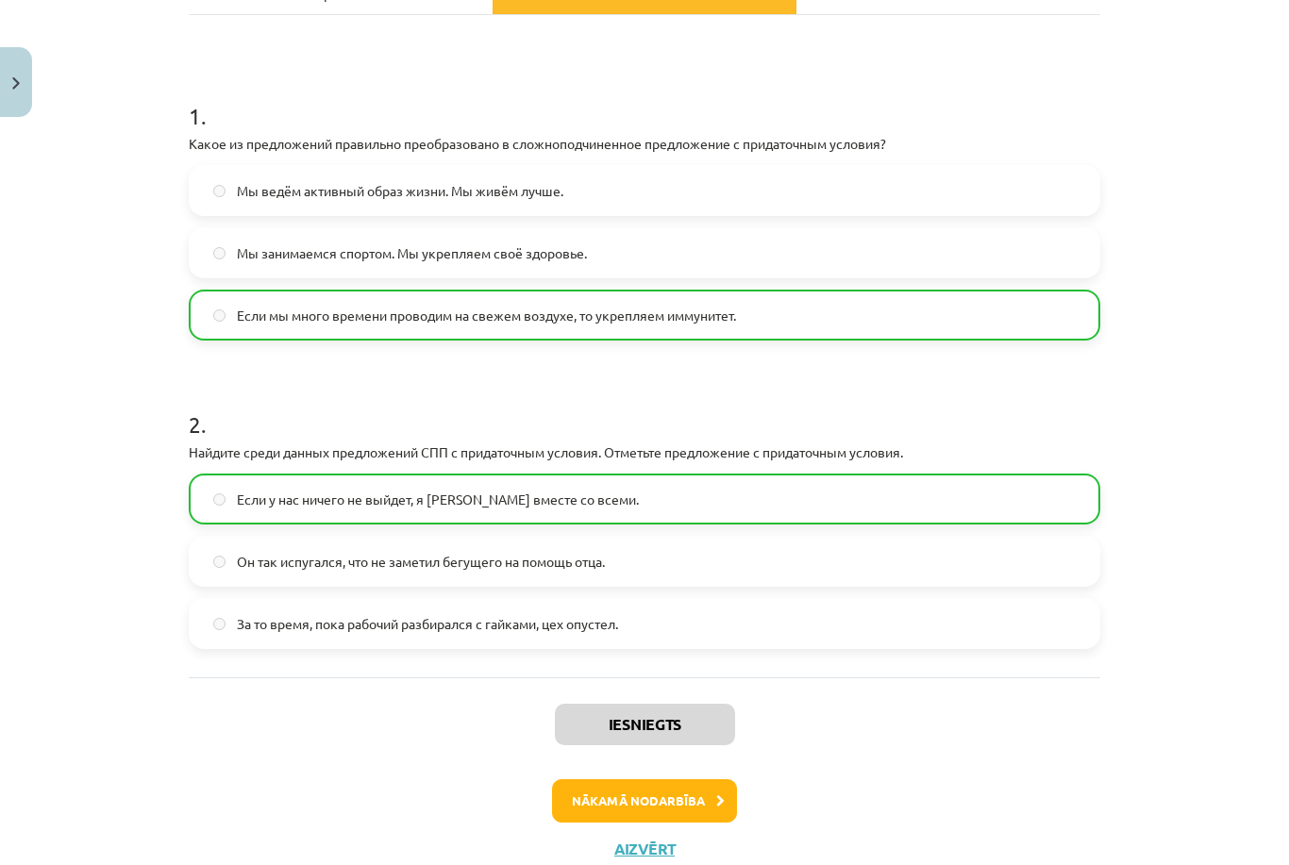
click at [651, 812] on button "Nākamā nodarbība" at bounding box center [644, 800] width 185 height 43
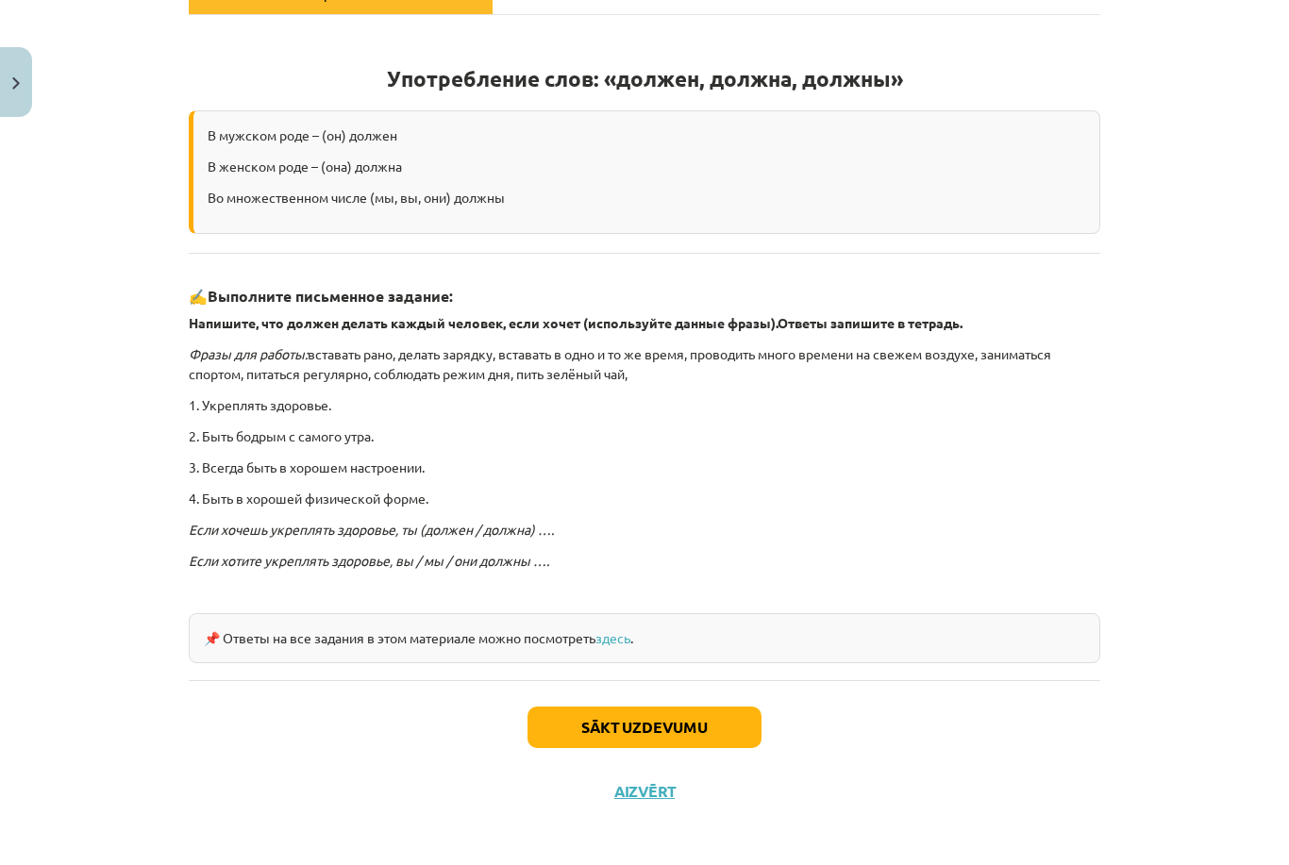
scroll to position [247, 0]
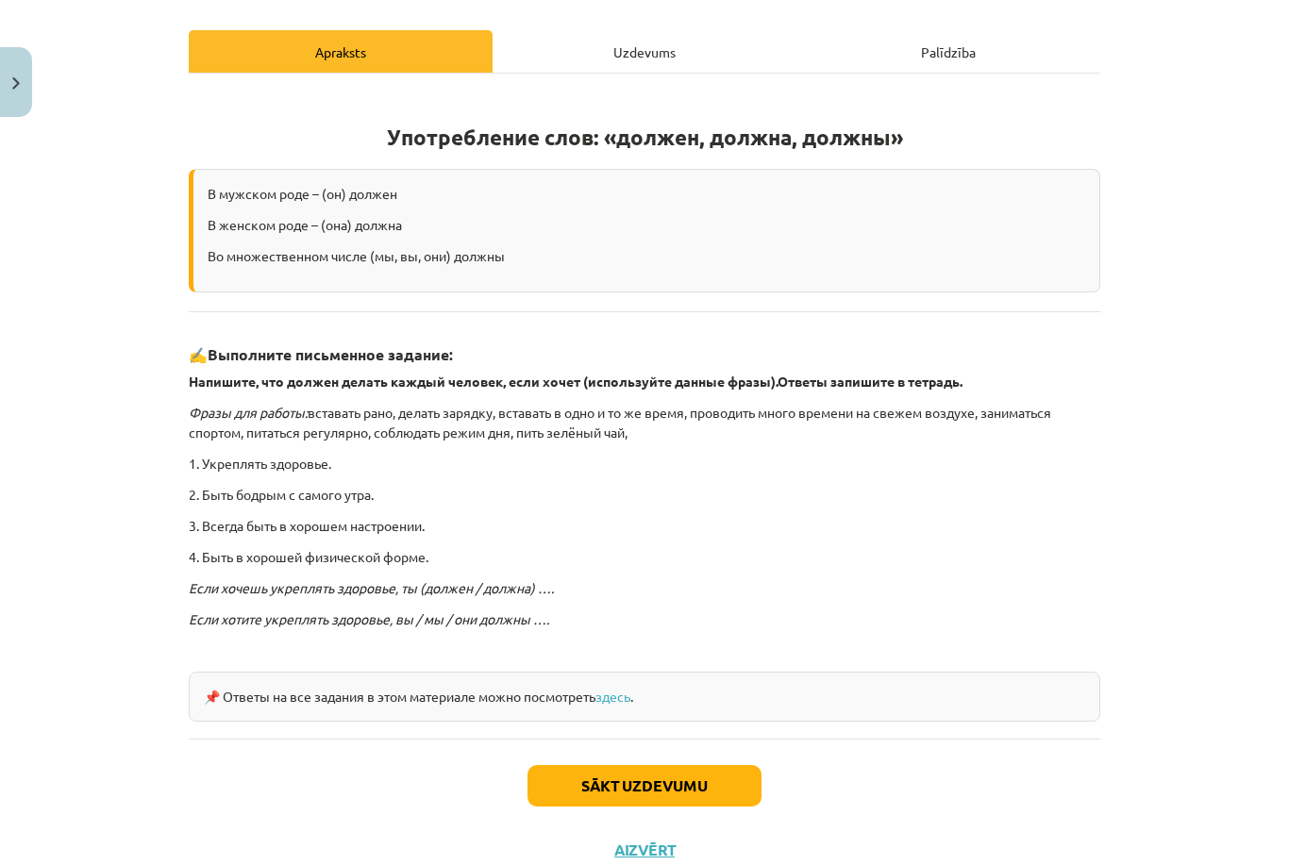
click at [645, 56] on div "Uzdevums" at bounding box center [644, 51] width 304 height 42
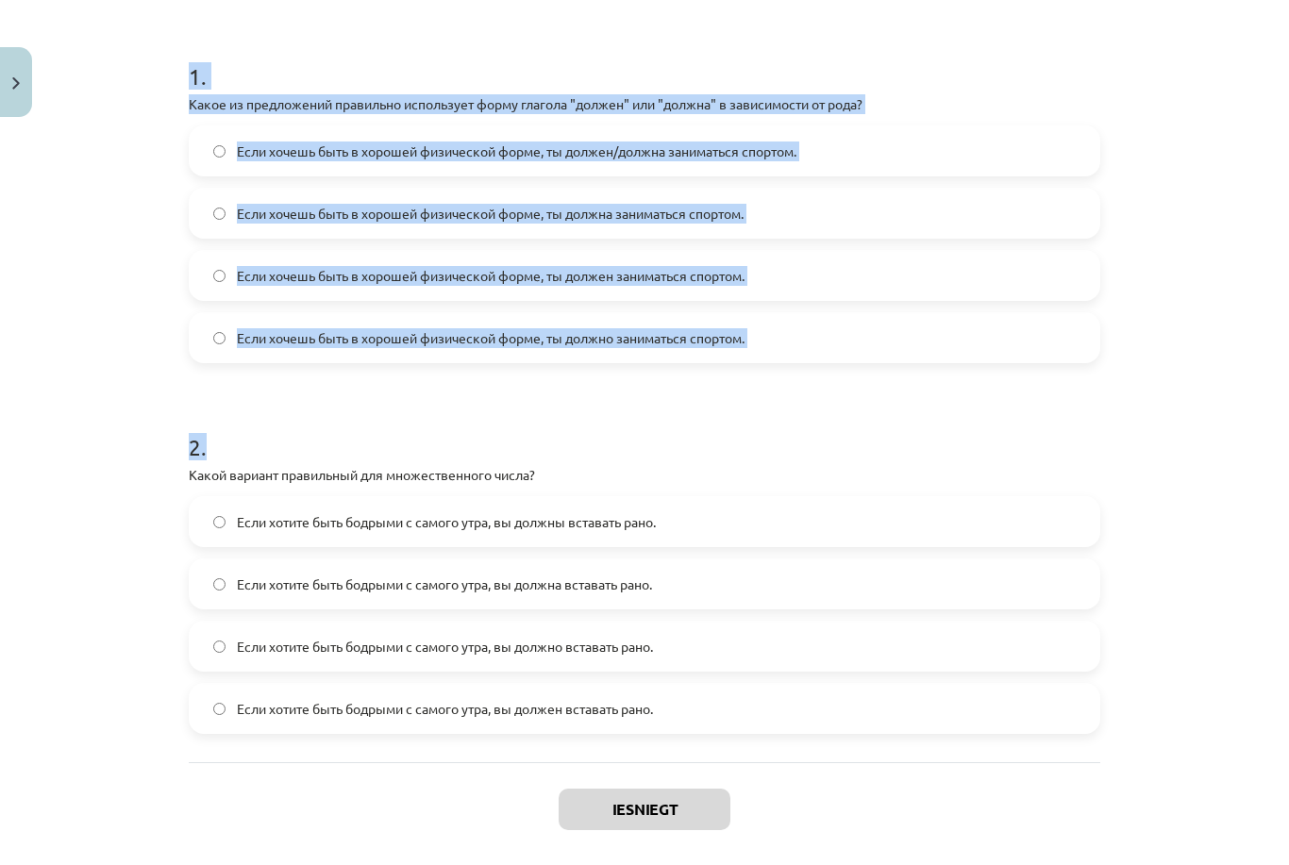
scroll to position [350, 0]
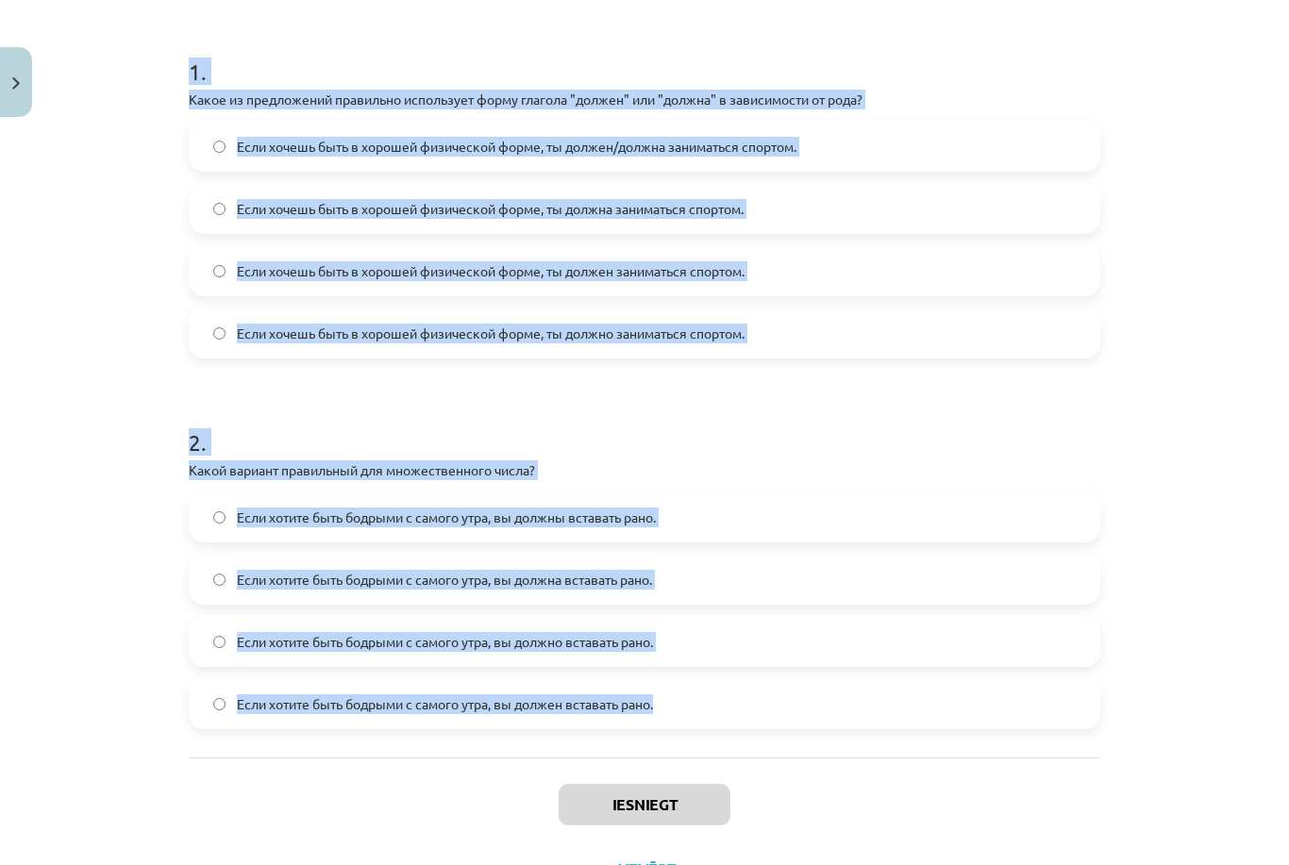
copy form "1 . Какое из предложений правильно использует форму глагола "должен" или "должн…"
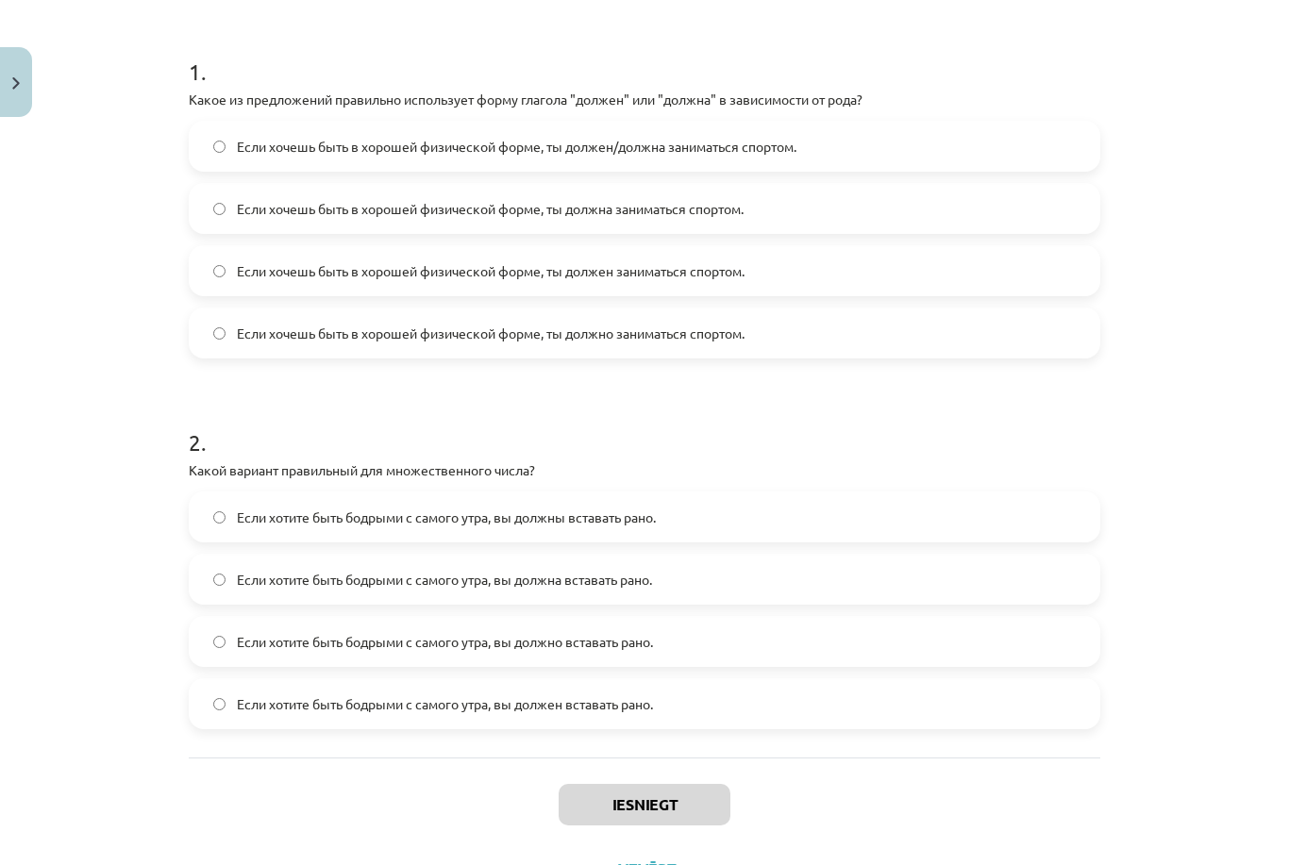
click at [1193, 200] on div "Mācību tēma: Krievu valodas b1 - 11. klases 1.ieskaites mācību materiāls #5 📖 §…" at bounding box center [644, 432] width 1289 height 865
click at [847, 149] on label "Если хочешь быть в хорошей физической форме, ты должен/должна заниматься спорто…" at bounding box center [644, 146] width 907 height 47
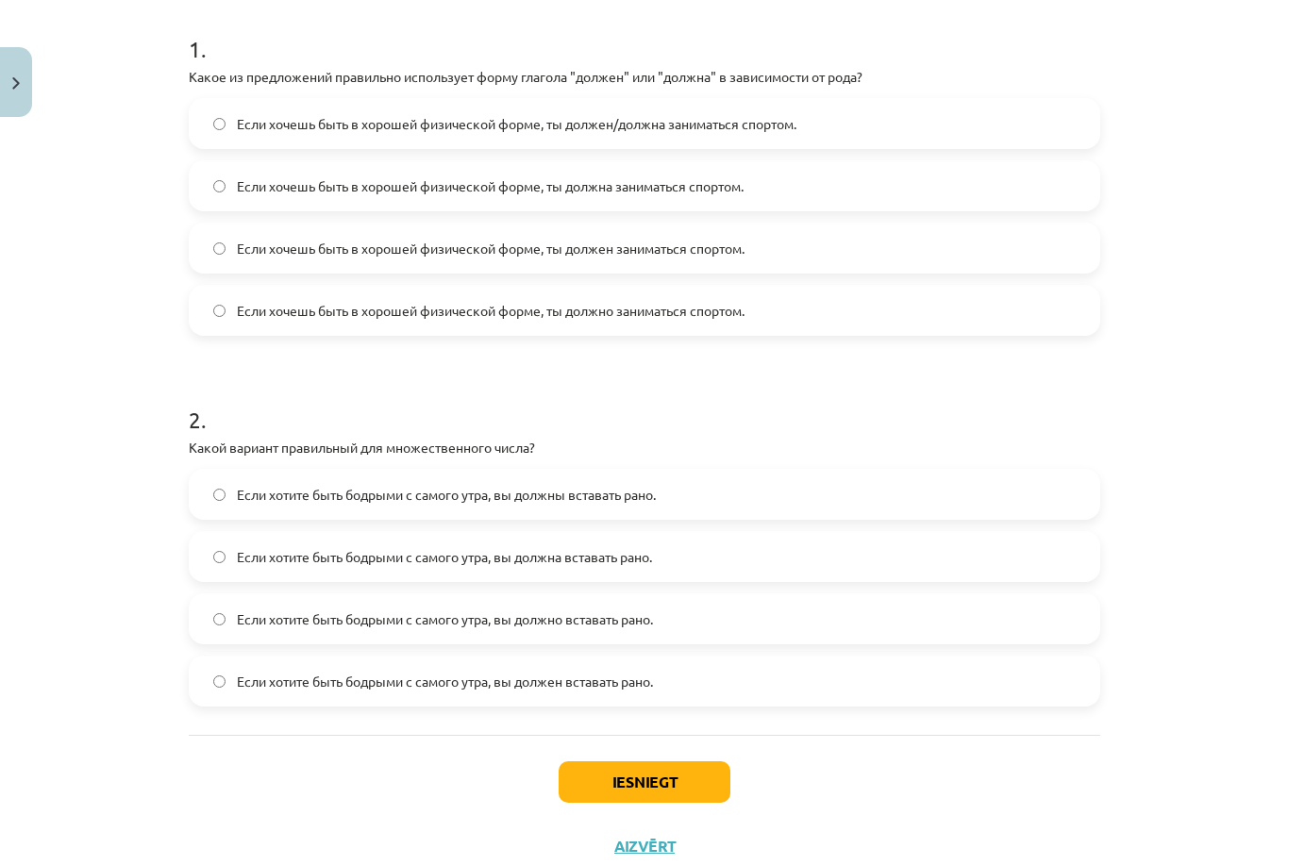
scroll to position [371, 0]
click at [748, 482] on label "Если хотите быть бодрыми с самого утра, вы должны вставать рано." at bounding box center [644, 496] width 907 height 47
click at [640, 790] on button "Iesniegt" at bounding box center [644, 784] width 172 height 42
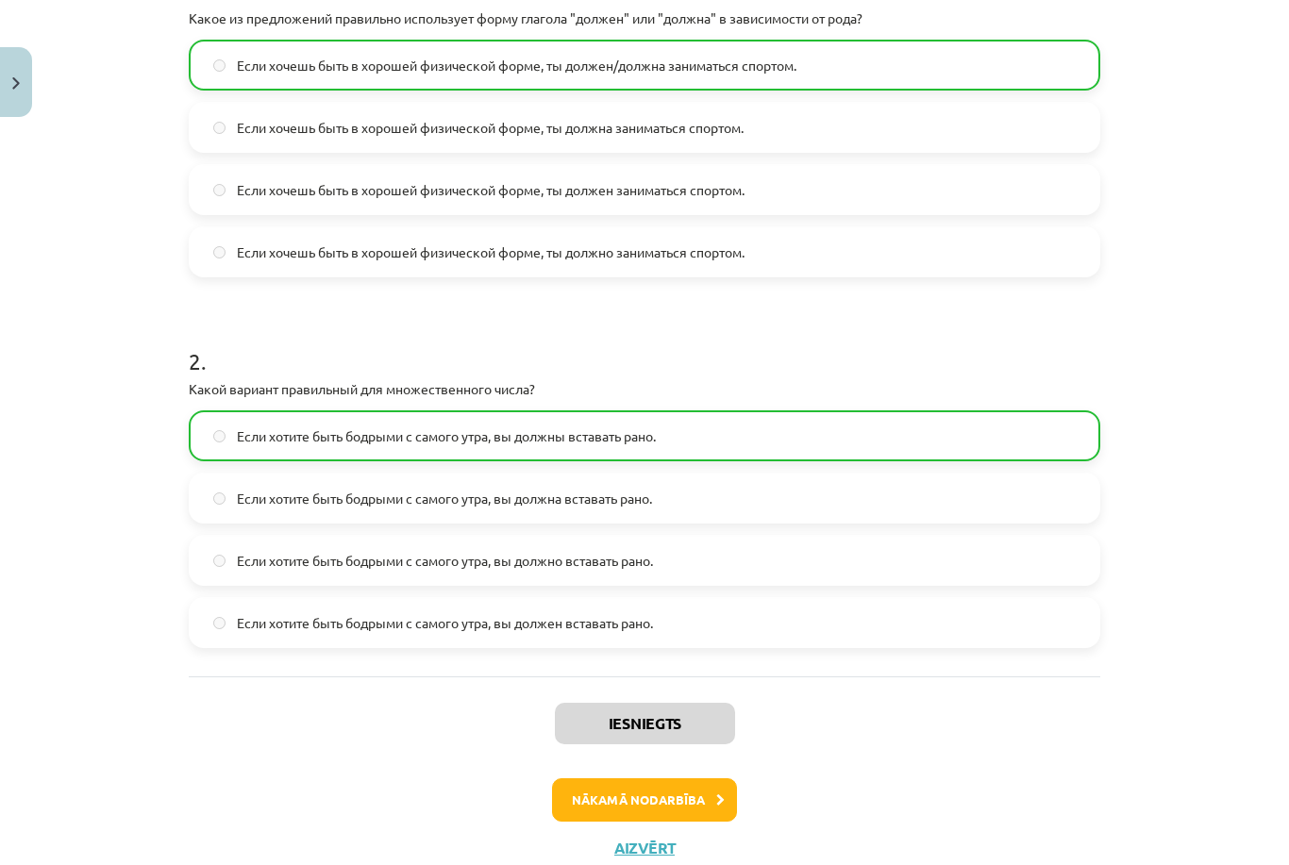
scroll to position [430, 0]
click at [681, 798] on button "Nākamā nodarbība" at bounding box center [644, 800] width 185 height 43
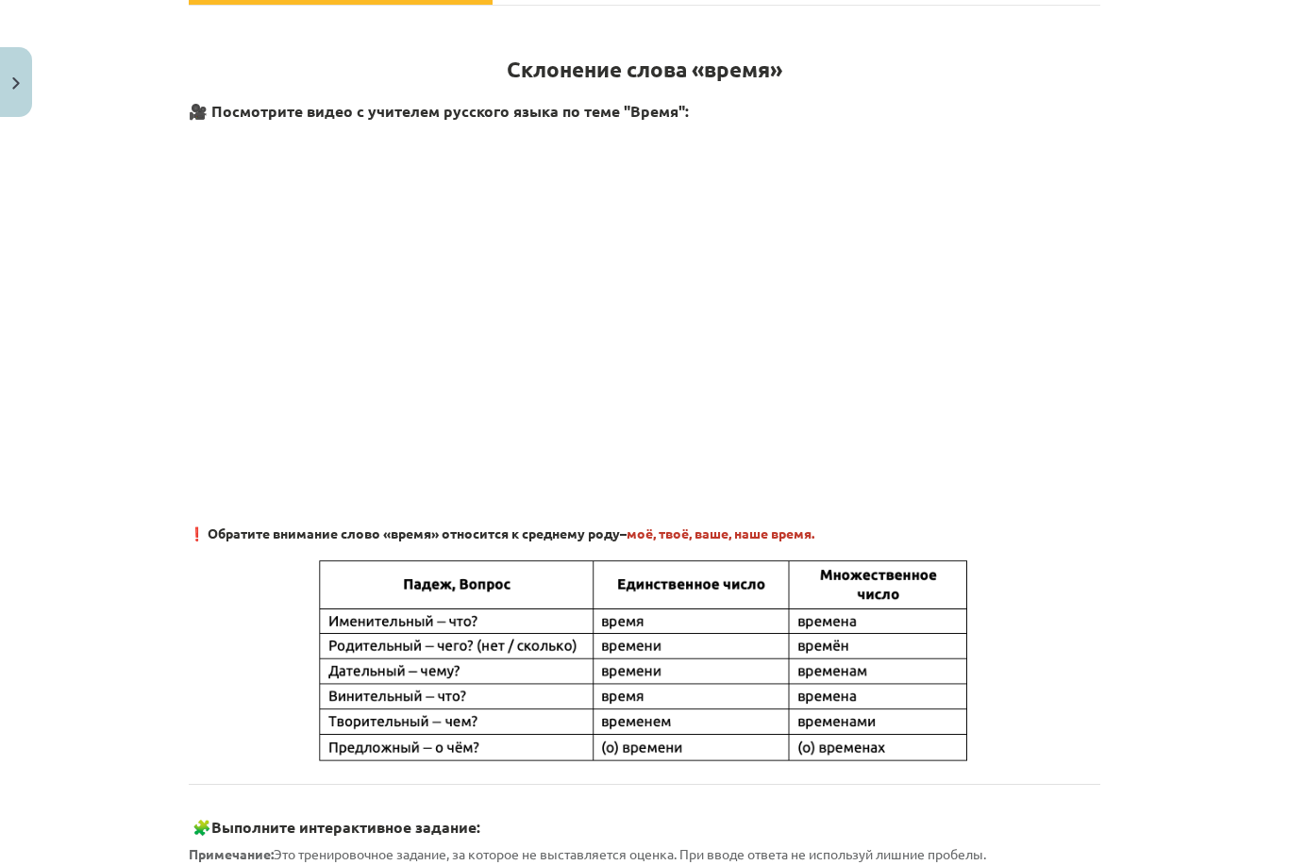
scroll to position [47, 0]
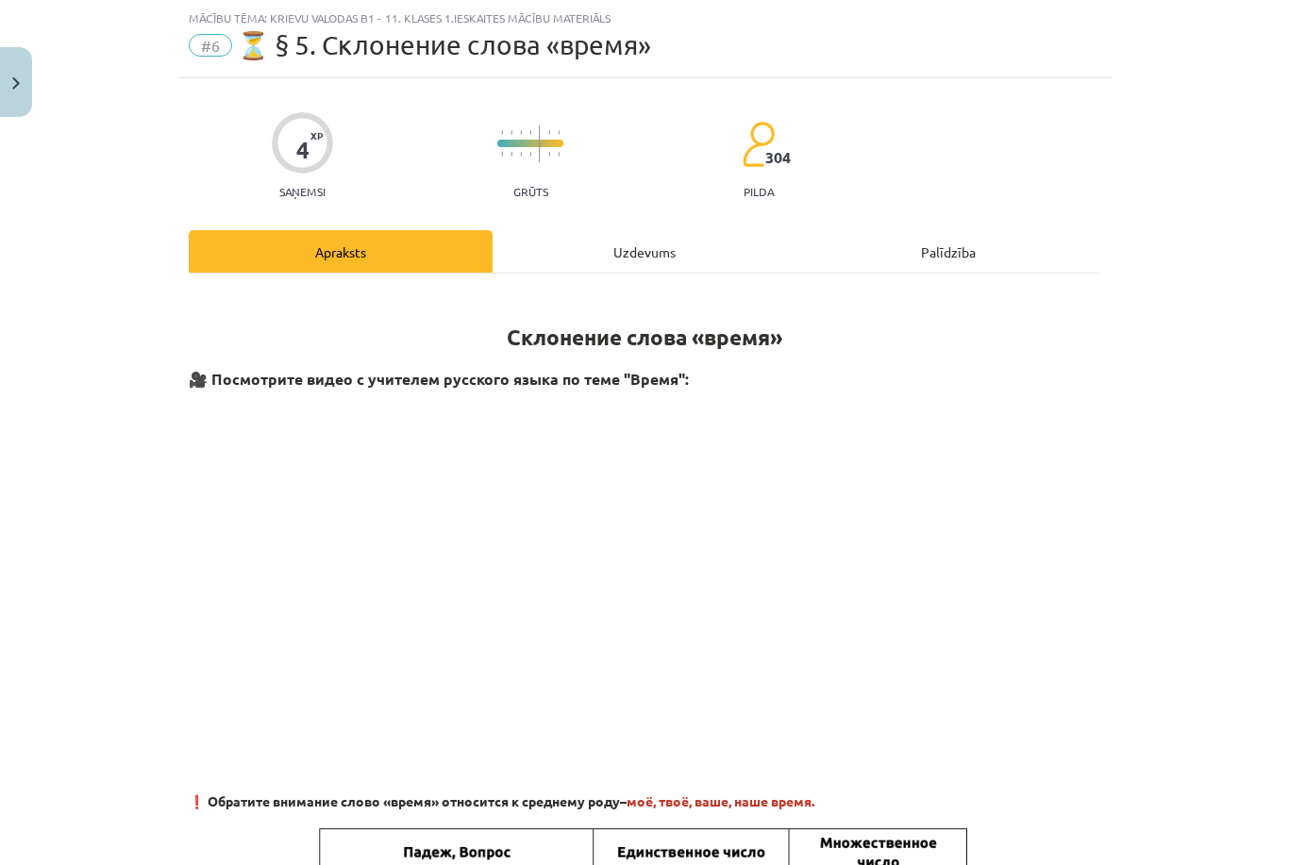
click at [643, 267] on div "Uzdevums" at bounding box center [644, 251] width 304 height 42
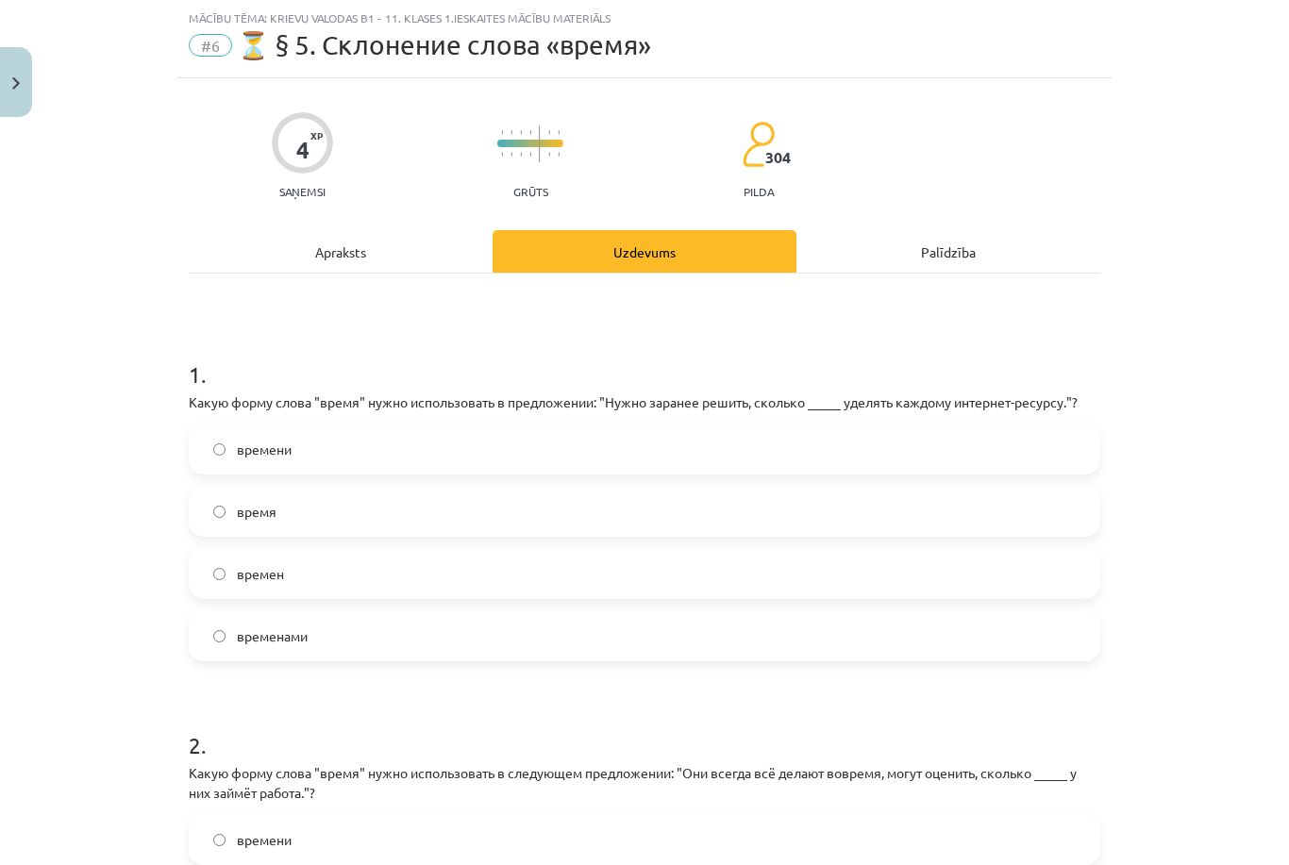
click at [641, 251] on div "Uzdevums" at bounding box center [644, 251] width 304 height 42
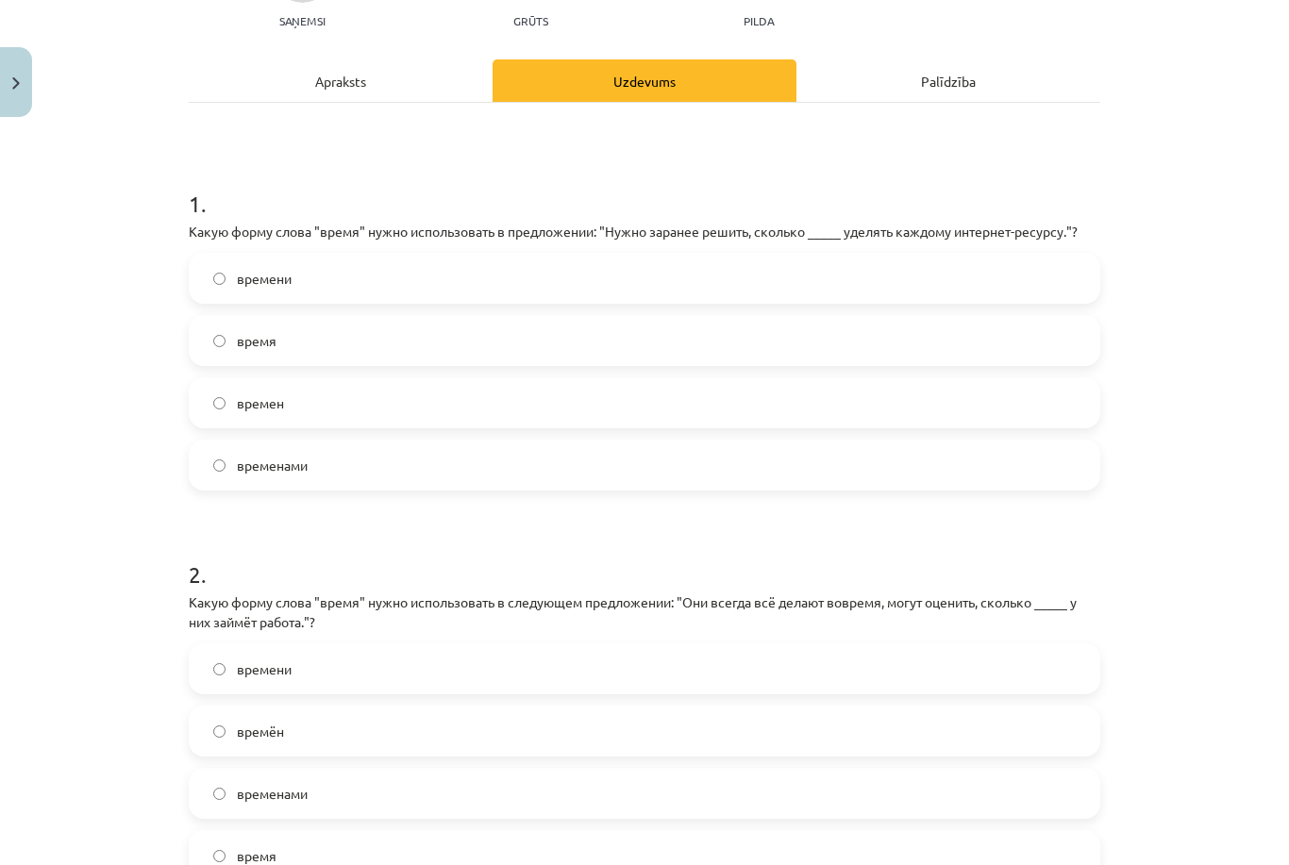
scroll to position [218, 0]
click at [971, 300] on label "времени" at bounding box center [644, 278] width 907 height 47
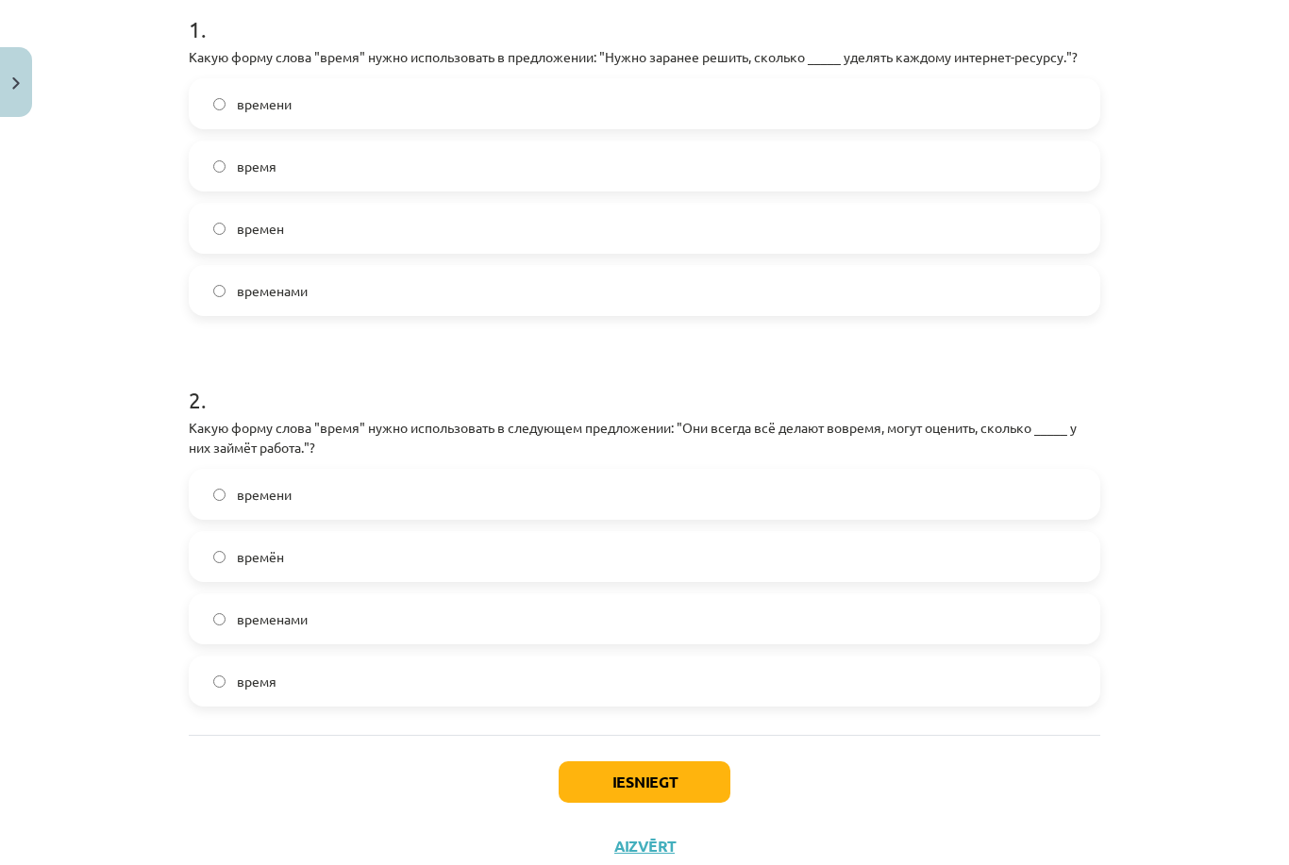
scroll to position [391, 0]
click at [413, 508] on label "времени" at bounding box center [644, 496] width 907 height 47
click at [659, 790] on button "Iesniegt" at bounding box center [644, 784] width 172 height 42
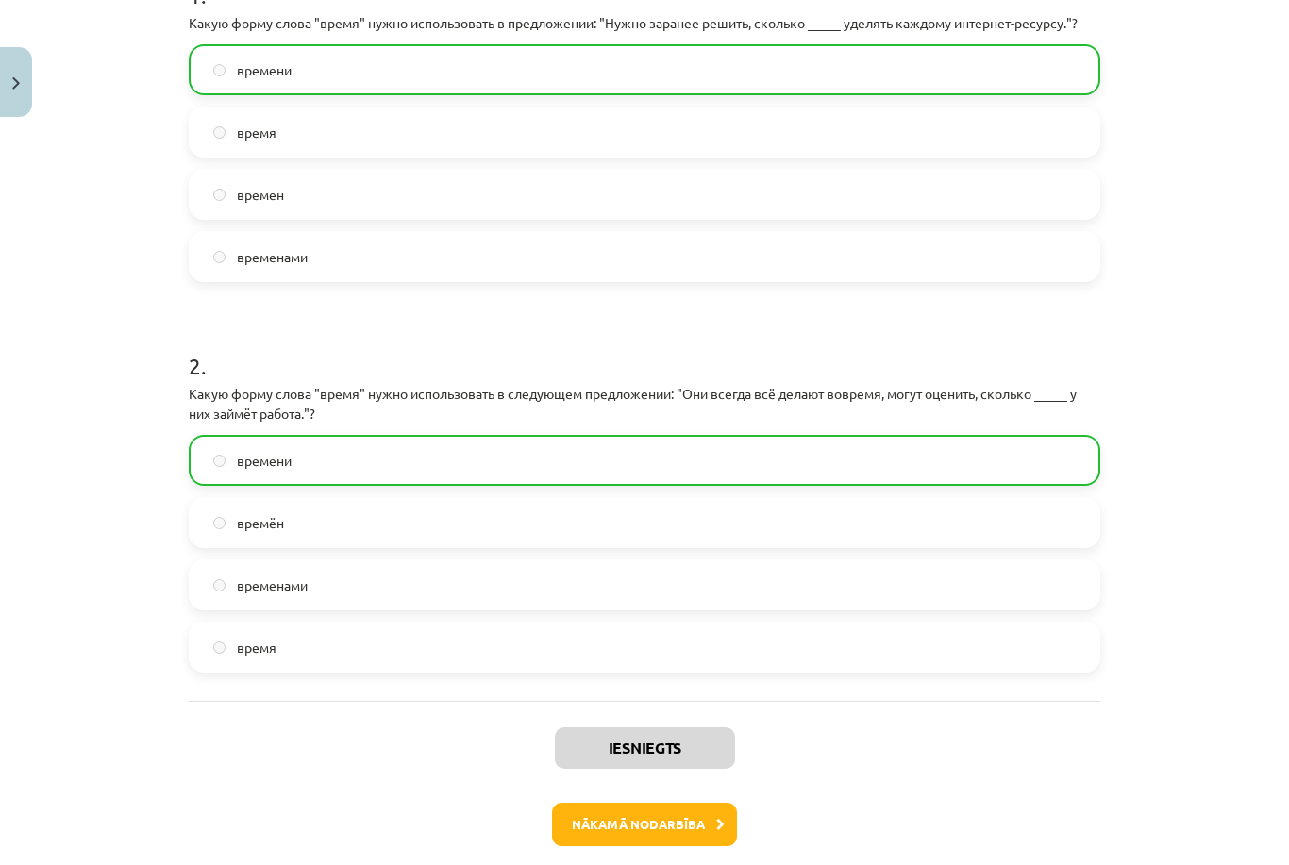
click at [641, 839] on button "Nākamā nodarbība" at bounding box center [644, 824] width 185 height 43
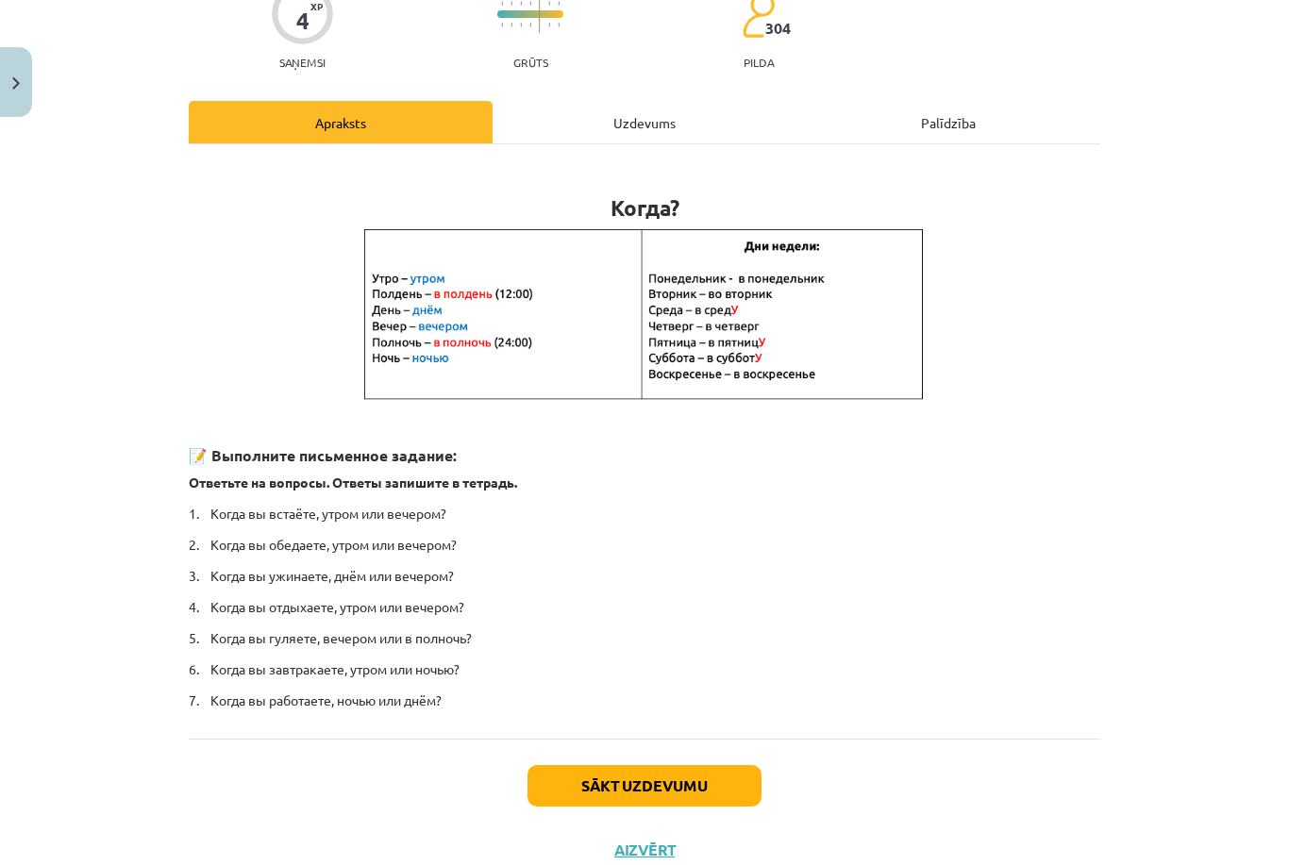
click at [647, 110] on div "Uzdevums" at bounding box center [644, 122] width 304 height 42
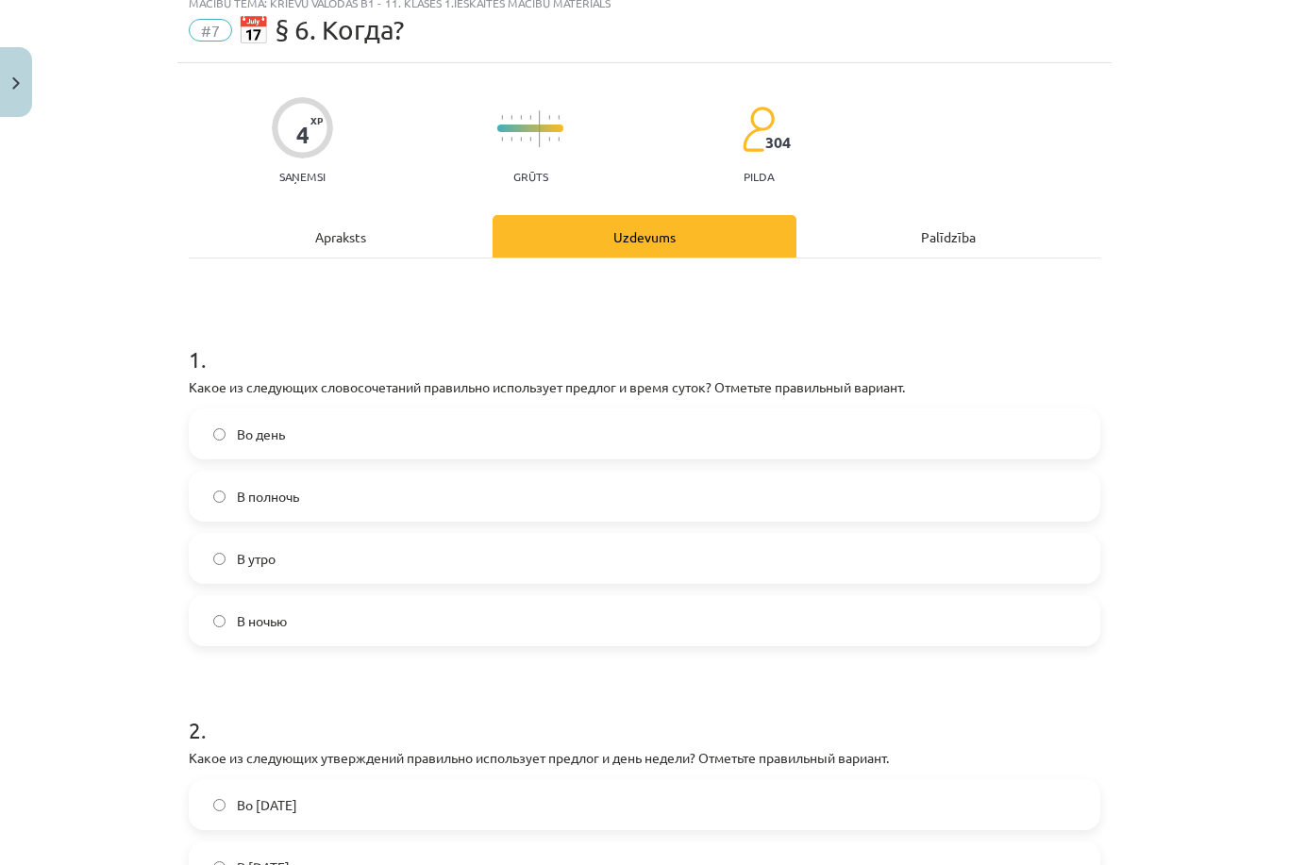
scroll to position [47, 0]
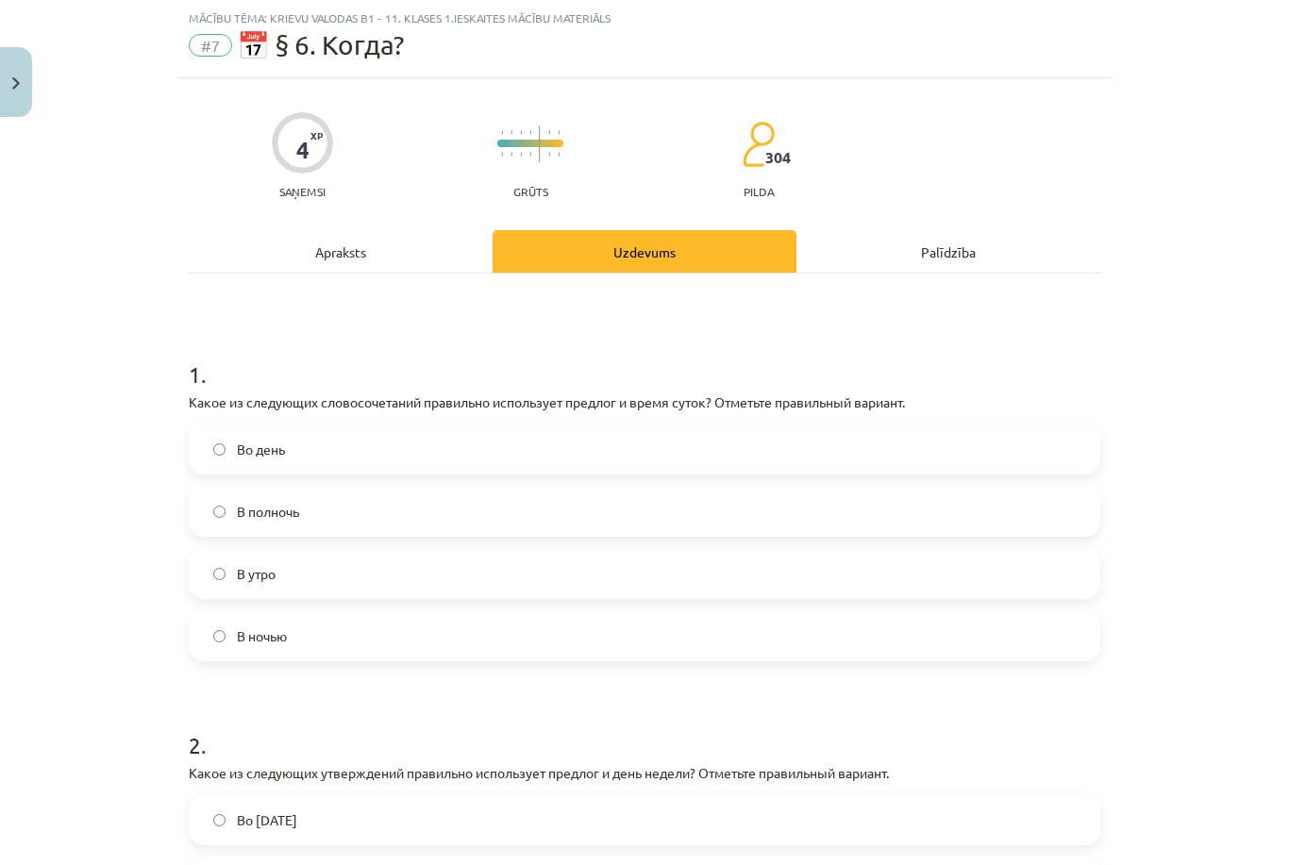
click at [390, 508] on label "В полночь" at bounding box center [644, 511] width 907 height 47
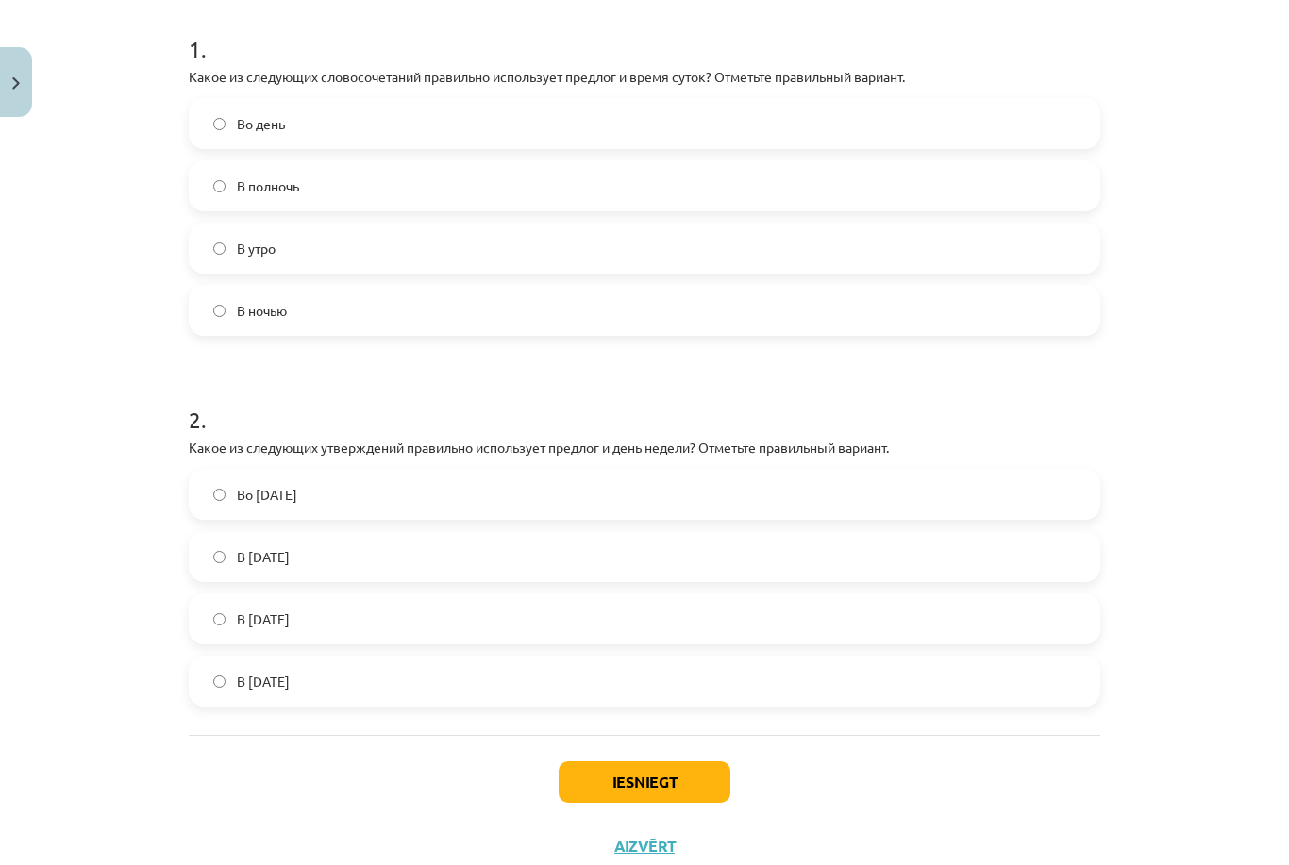
scroll to position [371, 0]
click at [458, 476] on label "Во вторник" at bounding box center [644, 496] width 907 height 47
click at [660, 785] on button "Iesniegt" at bounding box center [644, 784] width 172 height 42
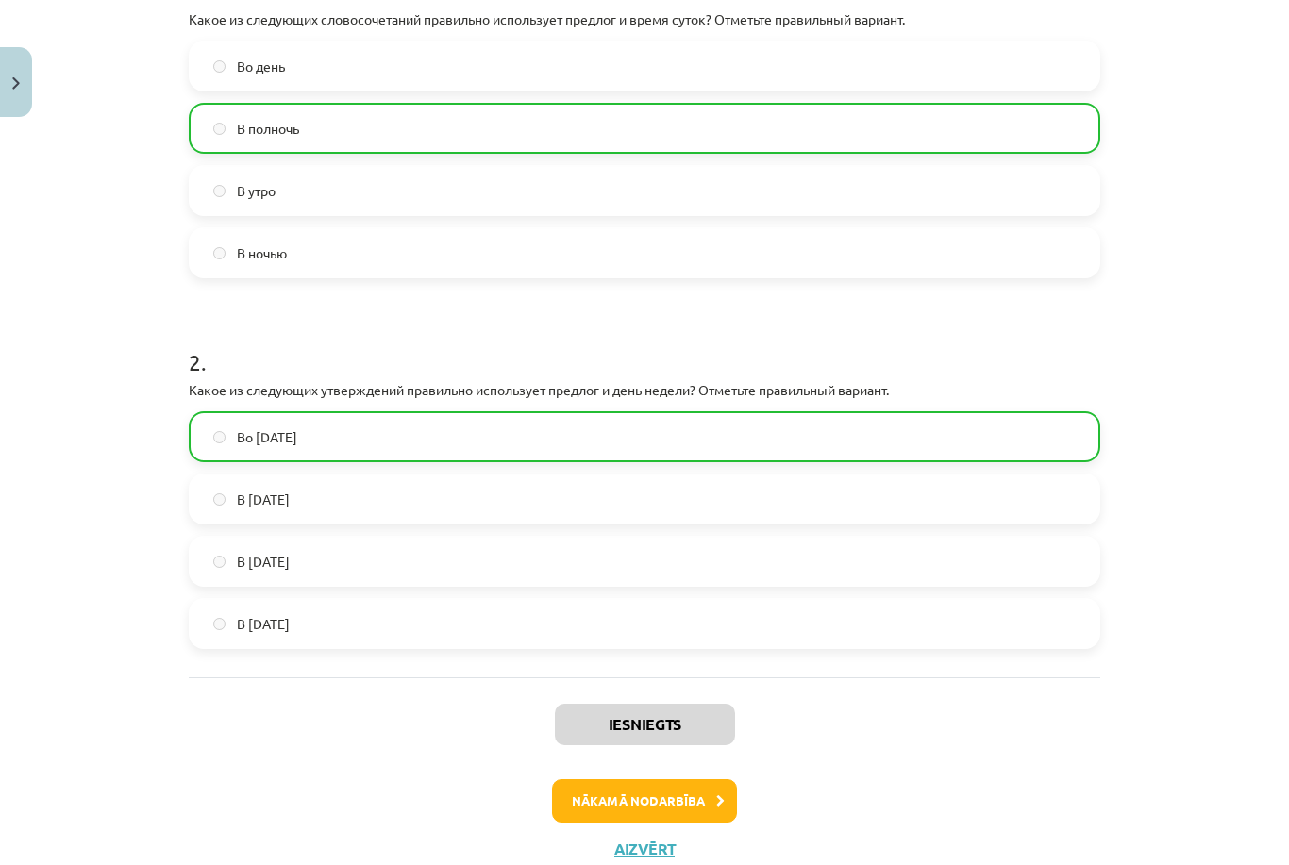
click at [663, 795] on button "Nākamā nodarbība" at bounding box center [644, 800] width 185 height 43
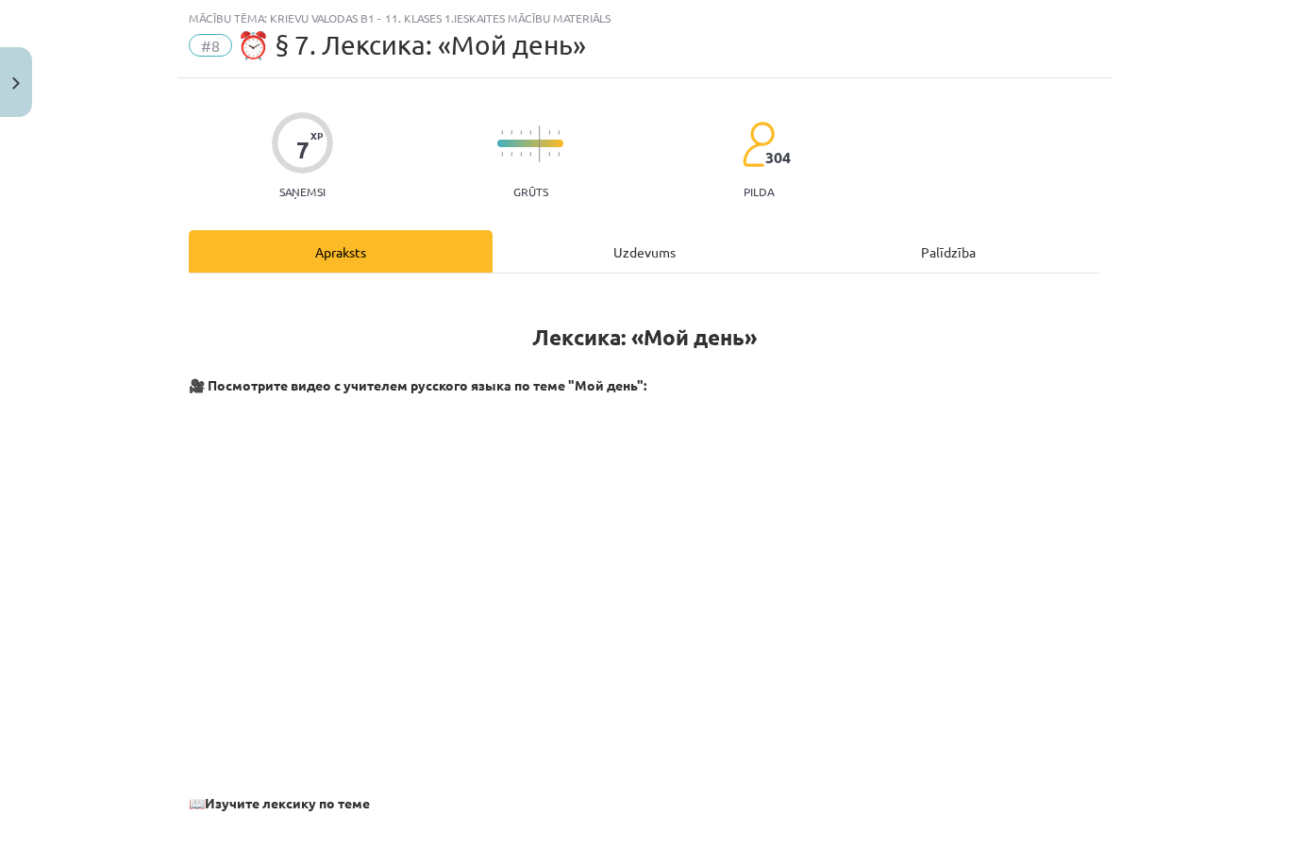
scroll to position [47, 0]
click at [655, 250] on div "Uzdevums" at bounding box center [644, 251] width 304 height 42
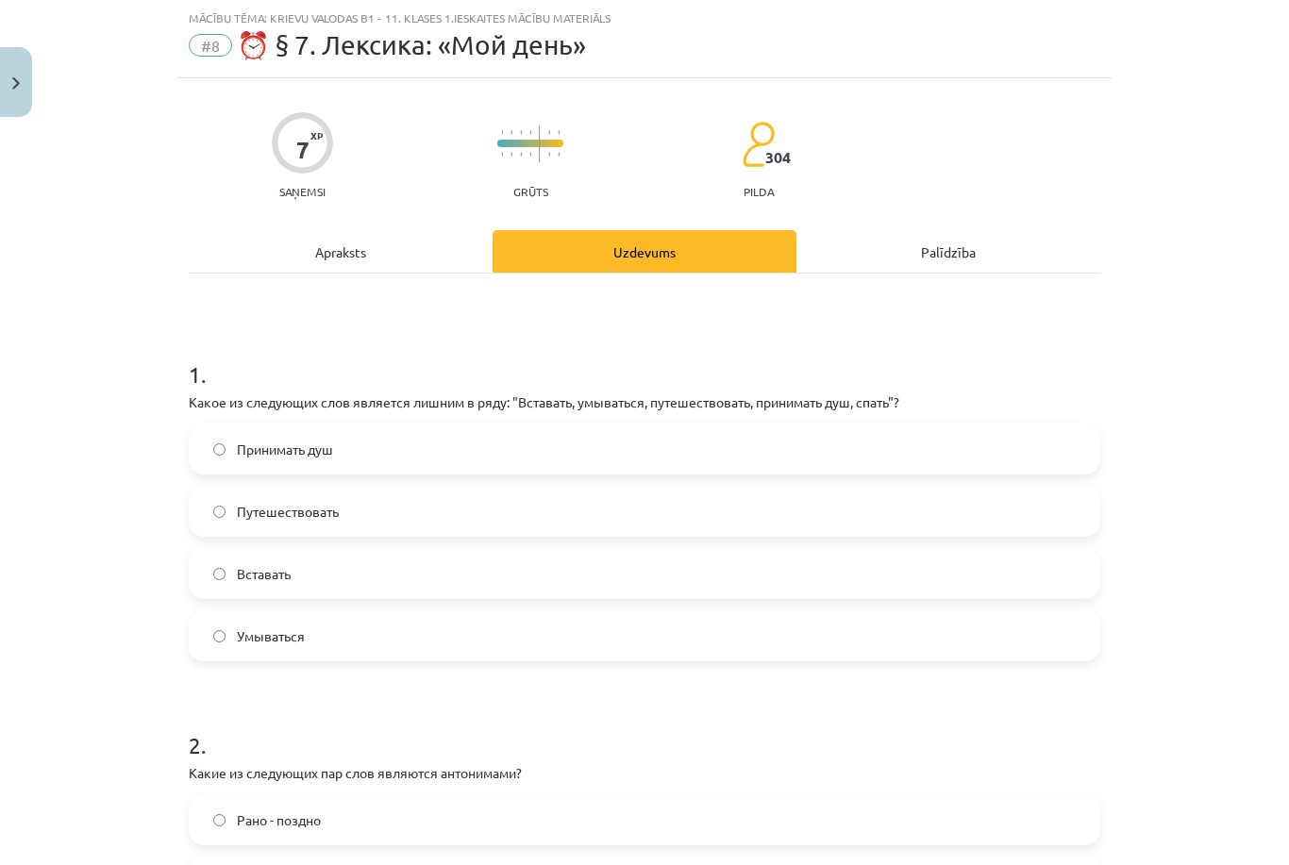
click at [616, 508] on label "Путешествовать" at bounding box center [644, 511] width 907 height 47
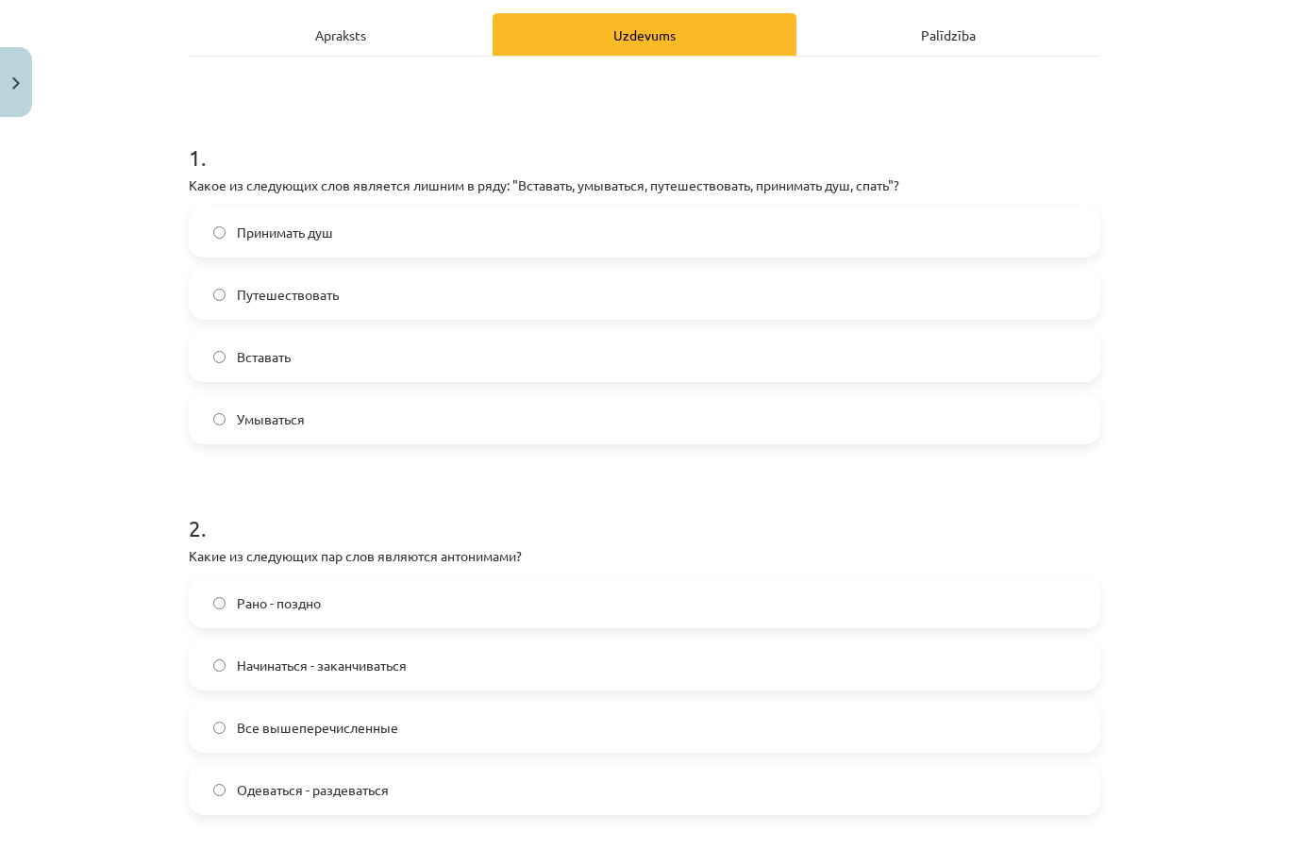
scroll to position [264, 0]
click at [542, 725] on label "Все вышеперечисленные" at bounding box center [644, 727] width 907 height 47
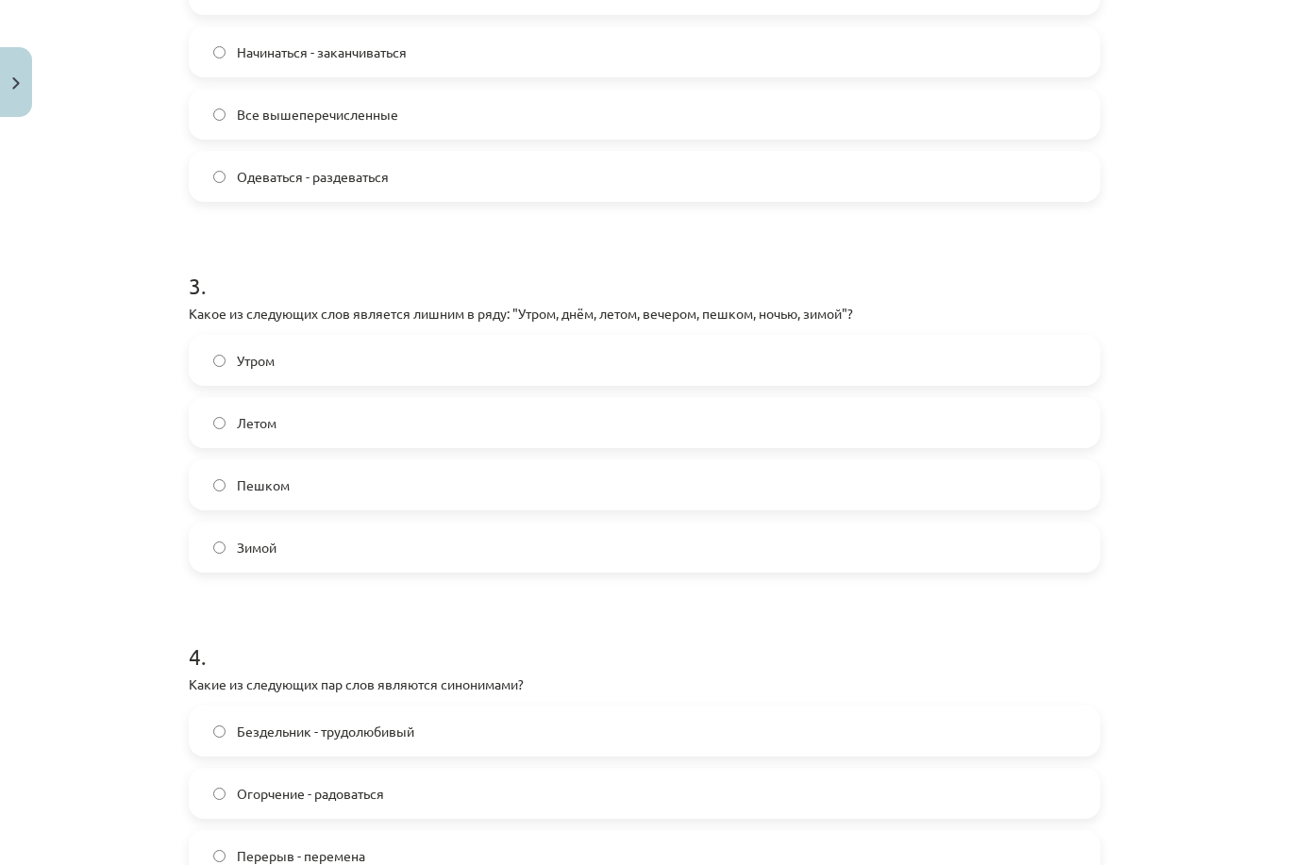
scroll to position [878, 0]
click at [369, 505] on label "Пешком" at bounding box center [644, 483] width 907 height 47
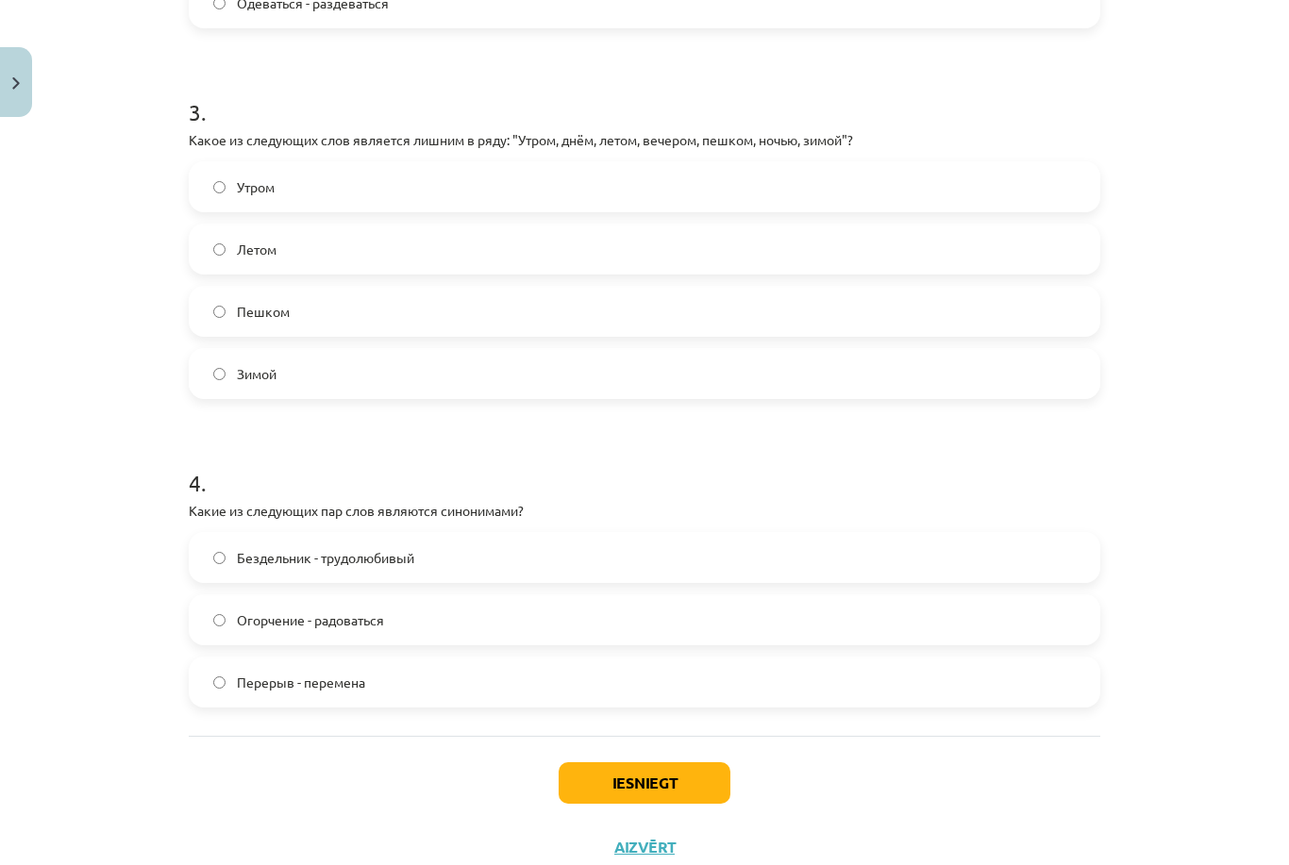
scroll to position [1050, 0]
click at [560, 717] on div "1 . Какое из следующих слов является лишним в ряду: "Вставать, умываться, путеш…" at bounding box center [644, 4] width 911 height 1466
click at [527, 691] on label "Перерыв - перемена" at bounding box center [644, 682] width 907 height 47
click at [645, 764] on button "Iesniegt" at bounding box center [644, 784] width 172 height 42
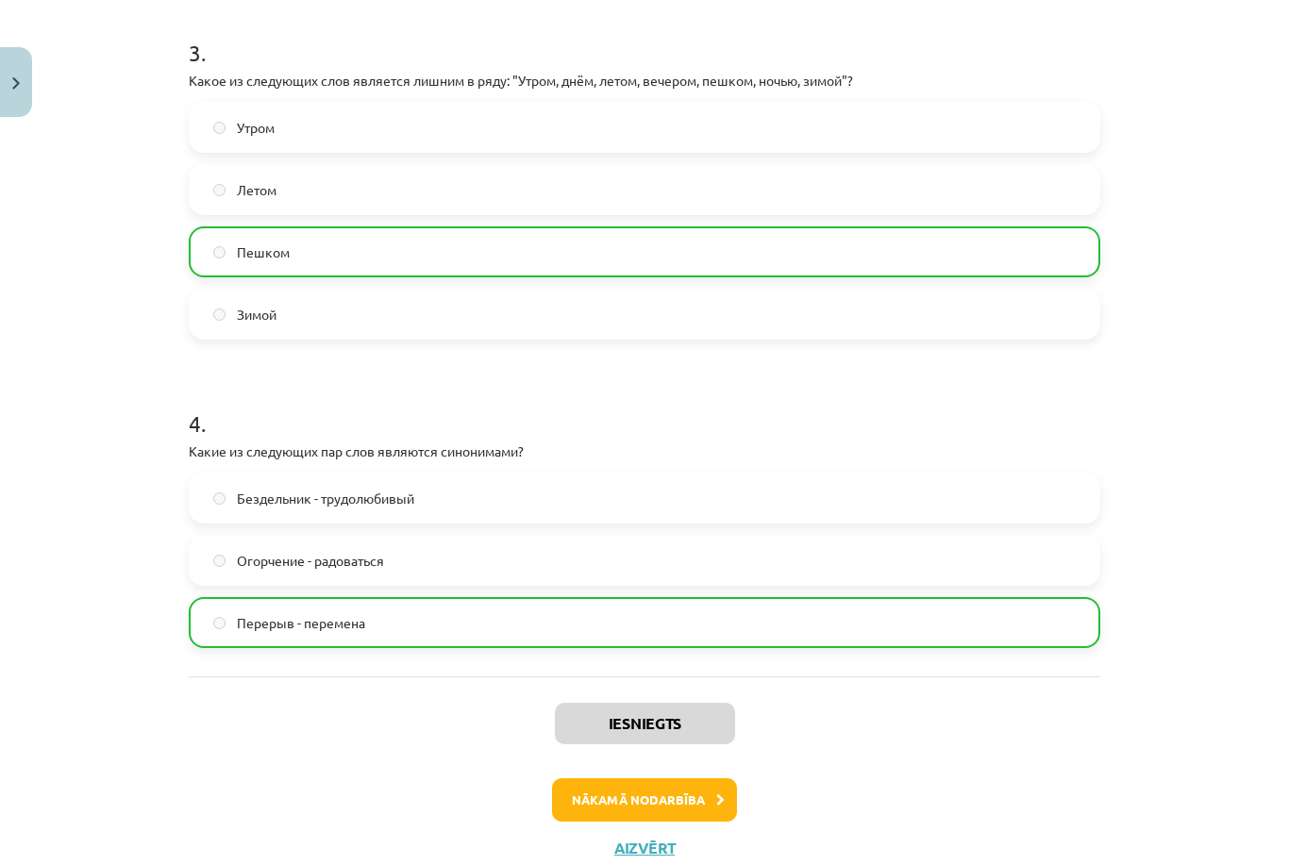
click at [630, 790] on button "Nākamā nodarbība" at bounding box center [644, 799] width 185 height 43
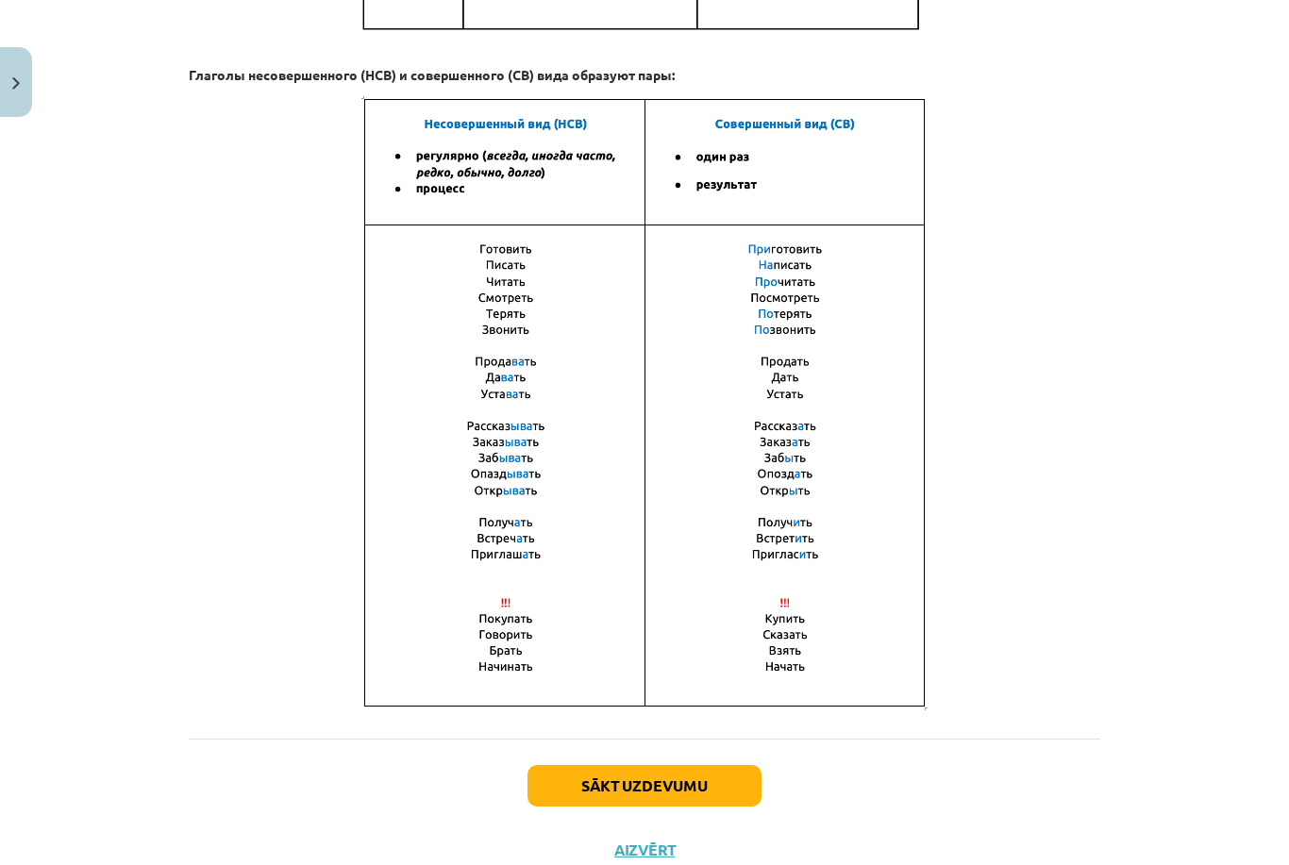
click at [670, 791] on button "Sākt uzdevumu" at bounding box center [644, 786] width 234 height 42
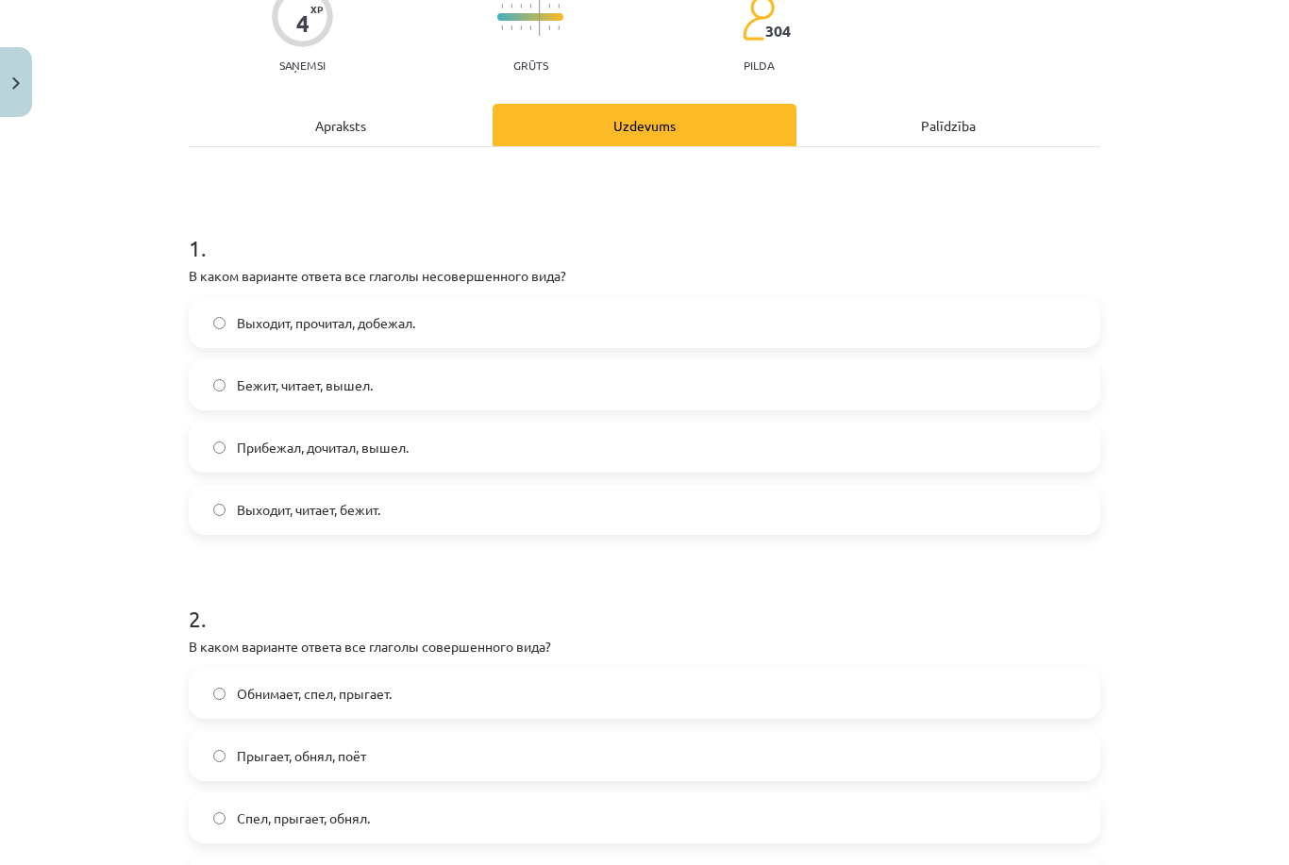
scroll to position [47, 0]
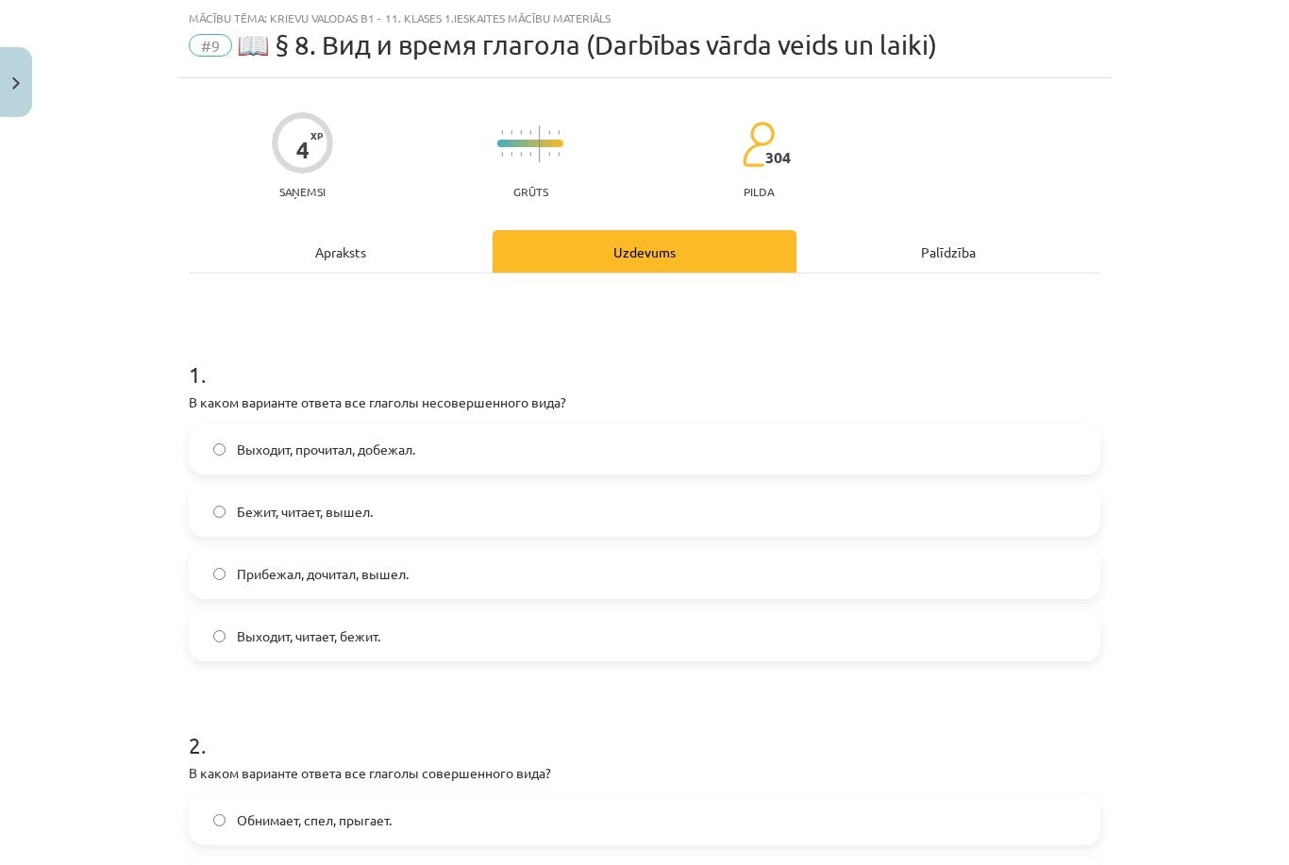
click at [316, 658] on label "Выходит, читает, бежит." at bounding box center [644, 635] width 907 height 47
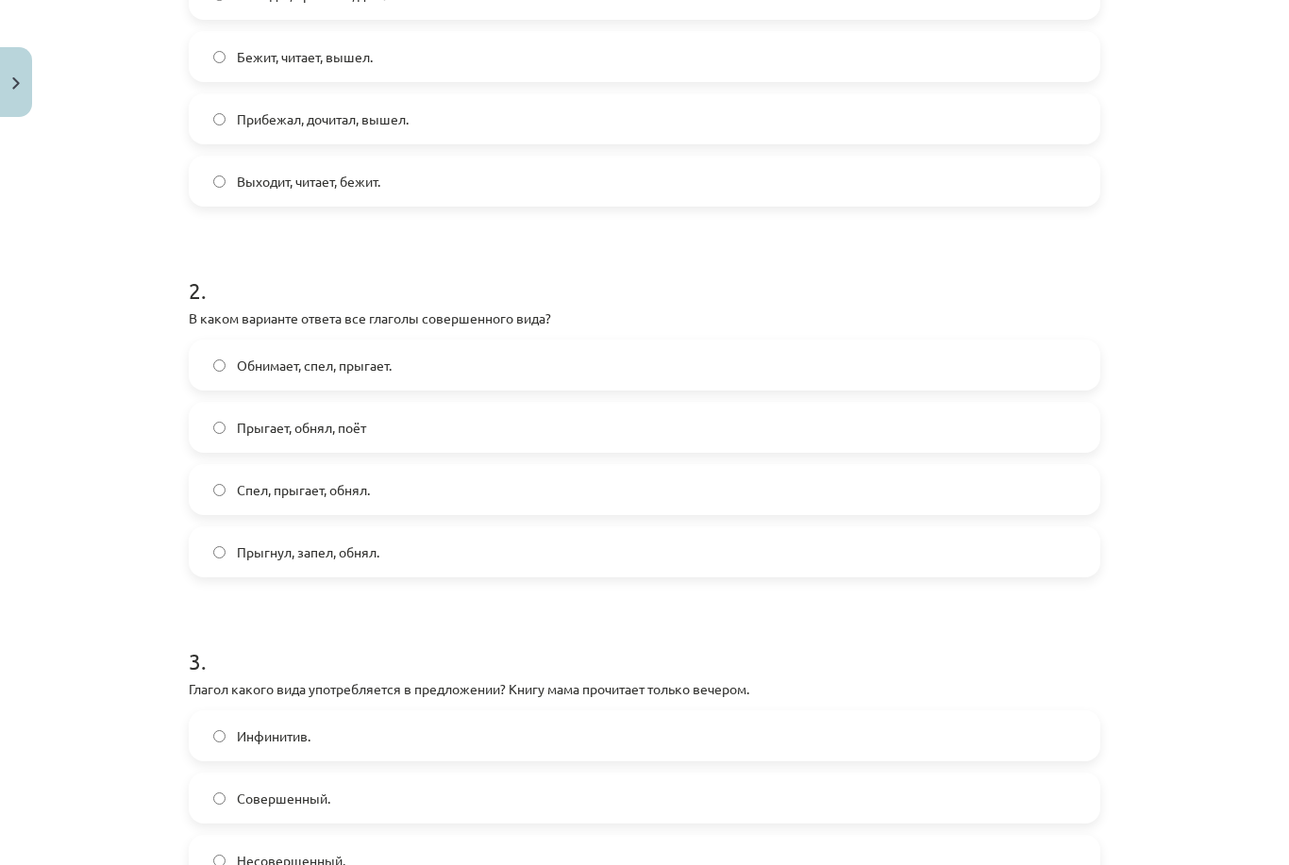
scroll to position [502, 0]
click at [526, 542] on label "Прыгнул, запел, обнял." at bounding box center [644, 551] width 907 height 47
click at [1, 124] on div "Mācību tēma: Krievu valodas b1 - 11. klases 1.ieskaites mācību materiāls #9 📖 §…" at bounding box center [644, 432] width 1289 height 865
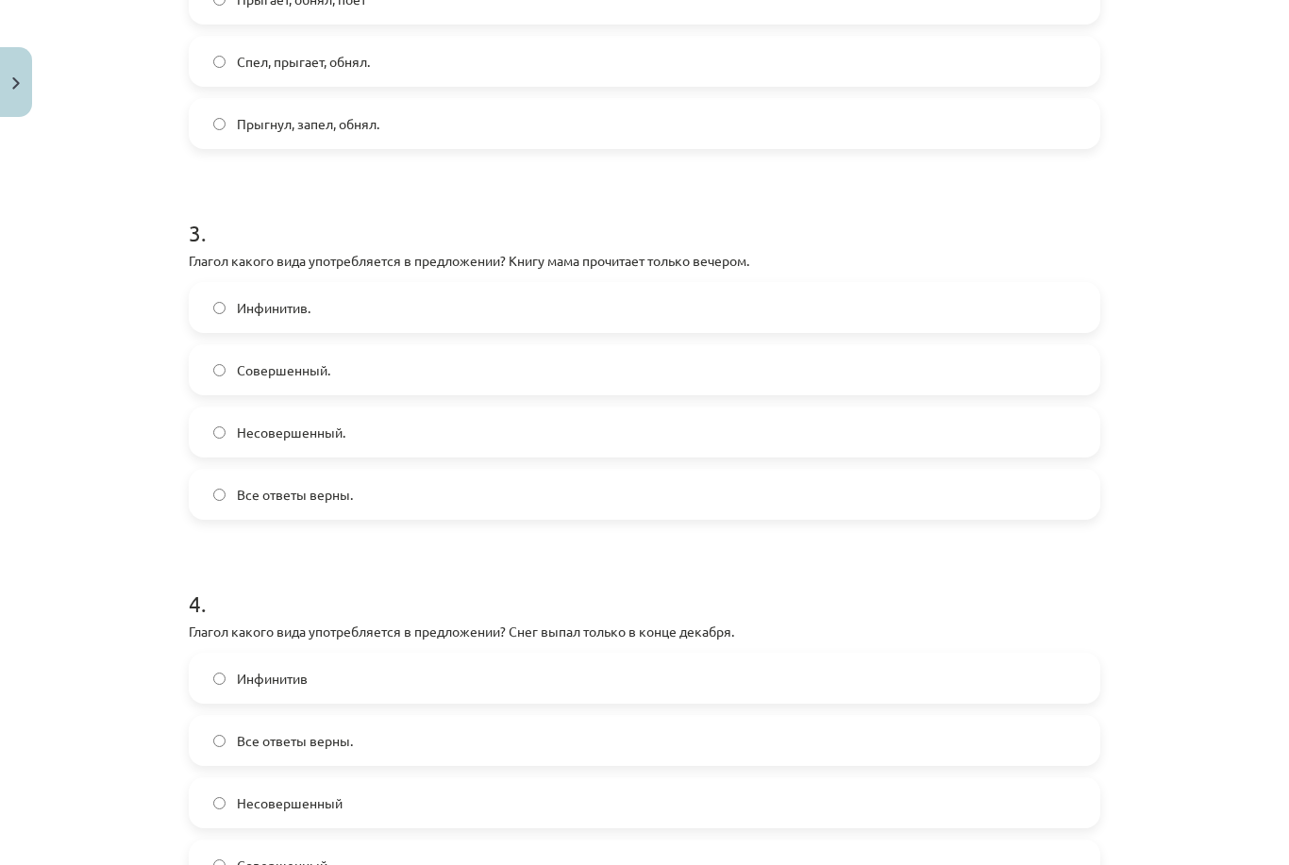
scroll to position [919, 0]
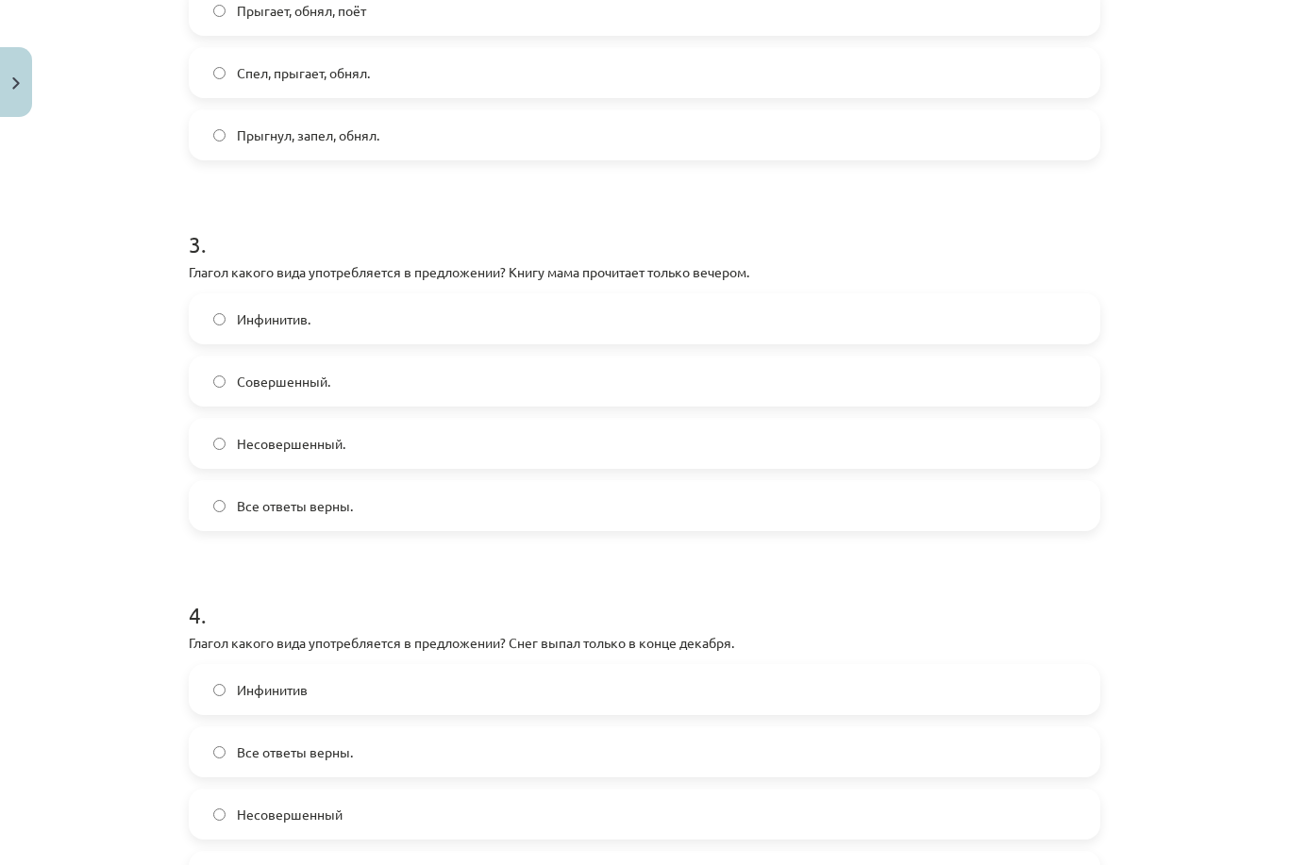
drag, startPoint x: 358, startPoint y: 431, endPoint x: 390, endPoint y: 431, distance: 32.1
click at [358, 431] on label "Несовершенный." at bounding box center [644, 443] width 907 height 47
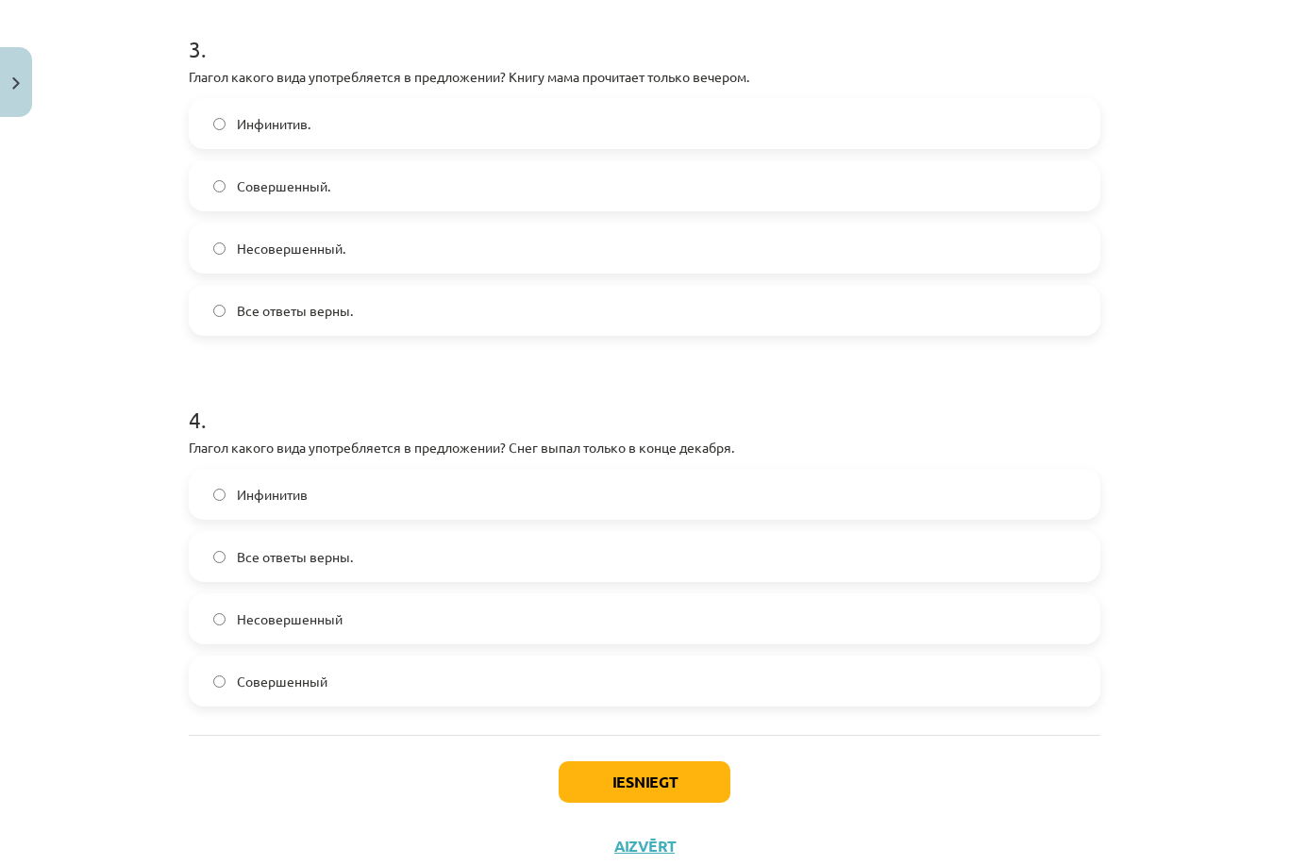
scroll to position [1112, 0]
drag, startPoint x: 189, startPoint y: 454, endPoint x: 341, endPoint y: 412, distance: 158.4
click at [341, 412] on div "4 . Глагол какого вида употребляется в предложении? Снег выпал только в конце д…" at bounding box center [644, 541] width 911 height 333
click at [282, 675] on span "Совершенный" at bounding box center [282, 684] width 91 height 20
click at [644, 790] on button "Iesniegt" at bounding box center [644, 784] width 172 height 42
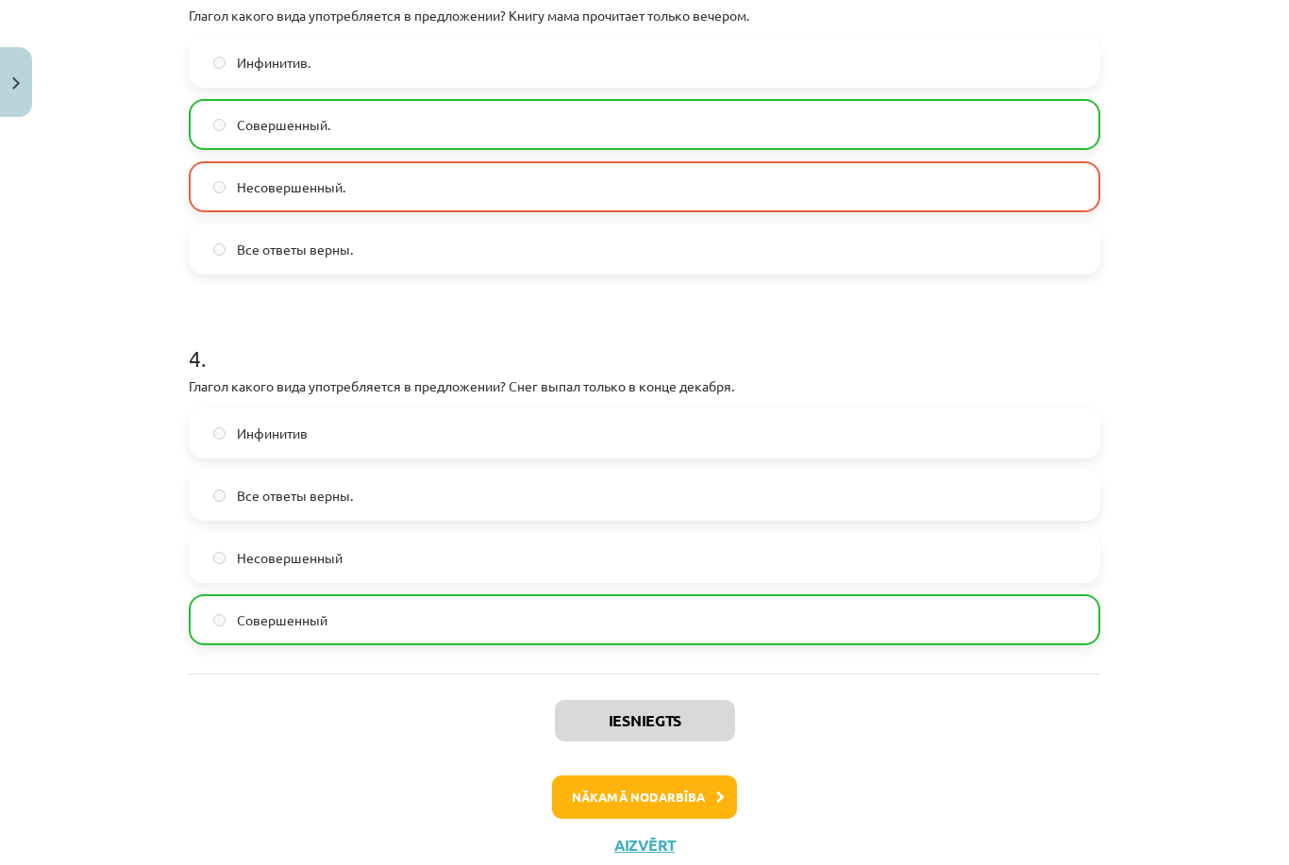
scroll to position [1172, 0]
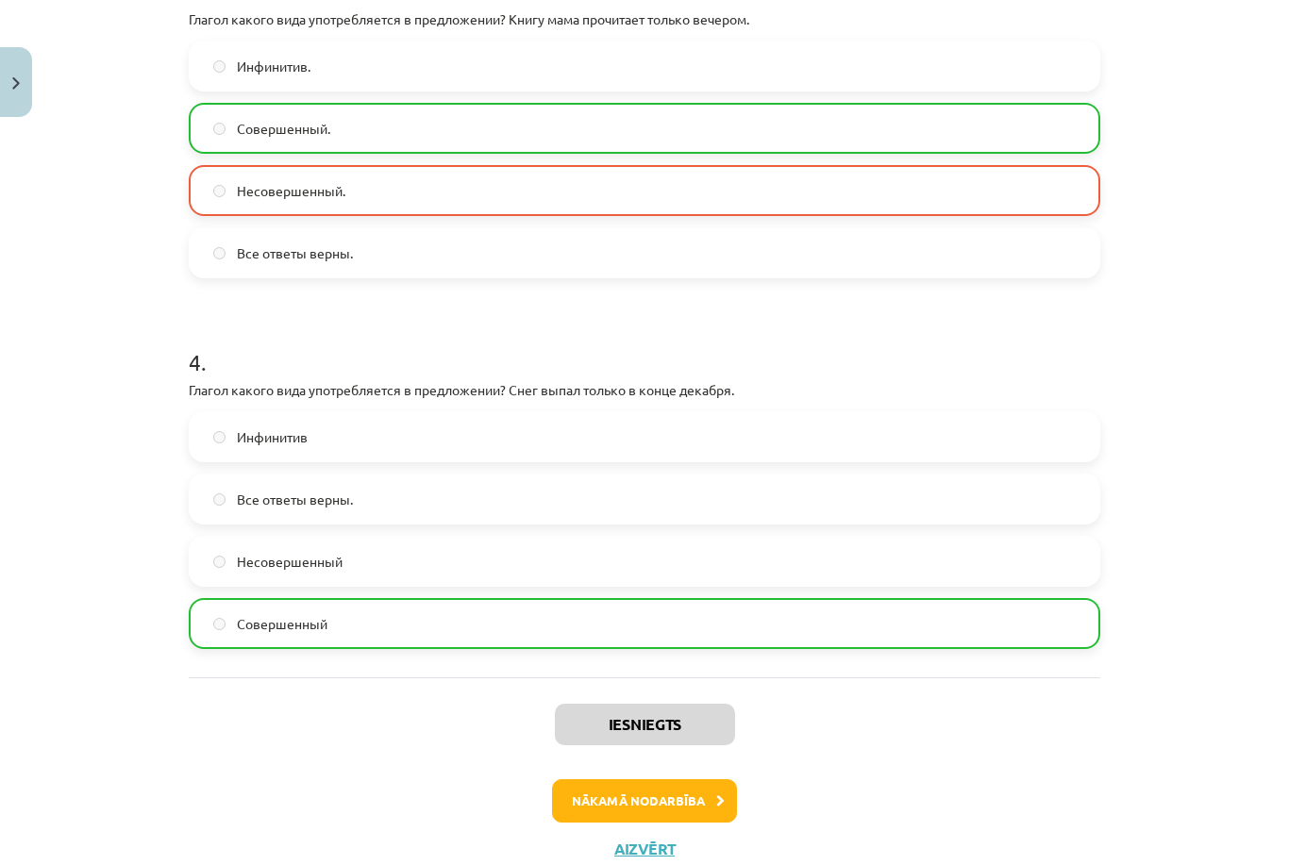
click at [654, 791] on button "Nākamā nodarbība" at bounding box center [644, 800] width 185 height 43
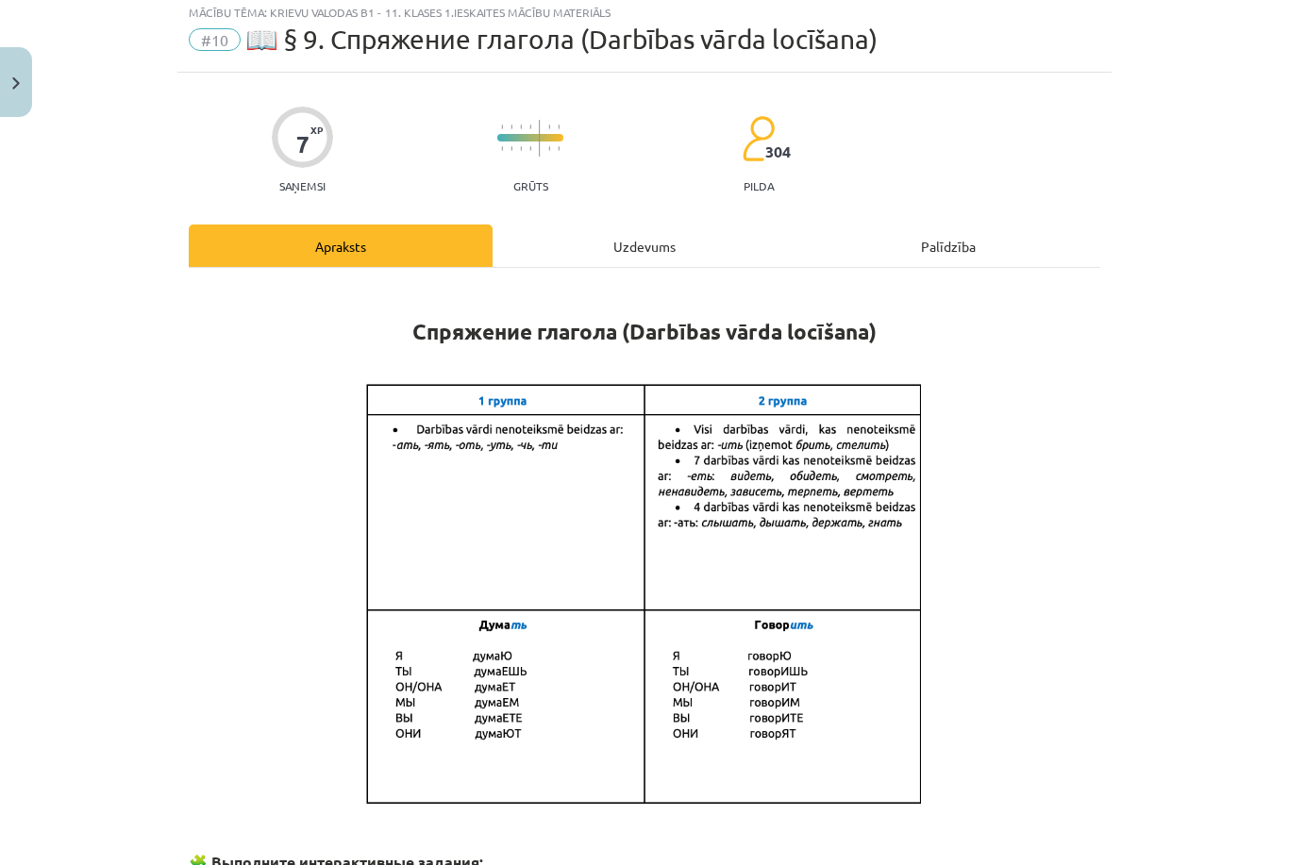
scroll to position [47, 0]
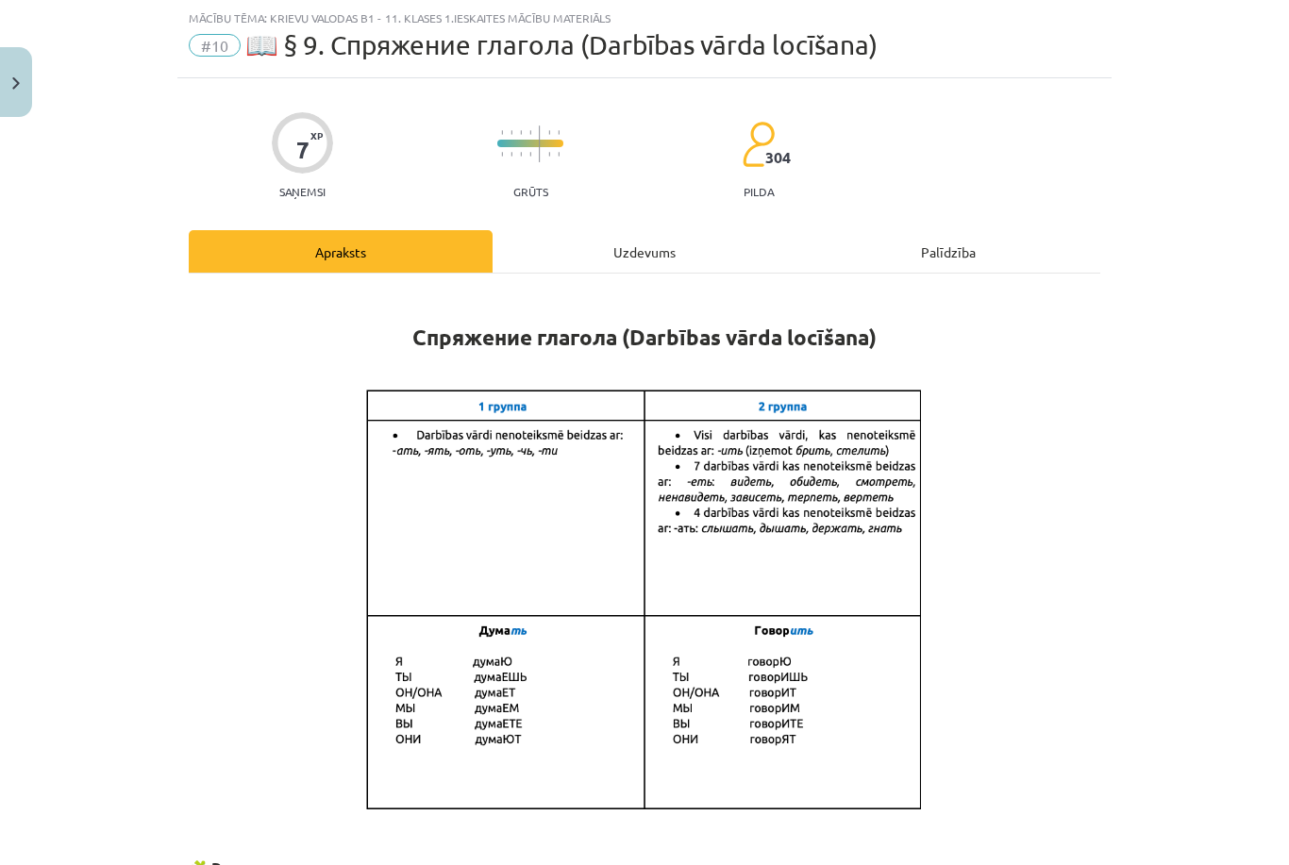
click at [621, 256] on div "Uzdevums" at bounding box center [644, 251] width 304 height 42
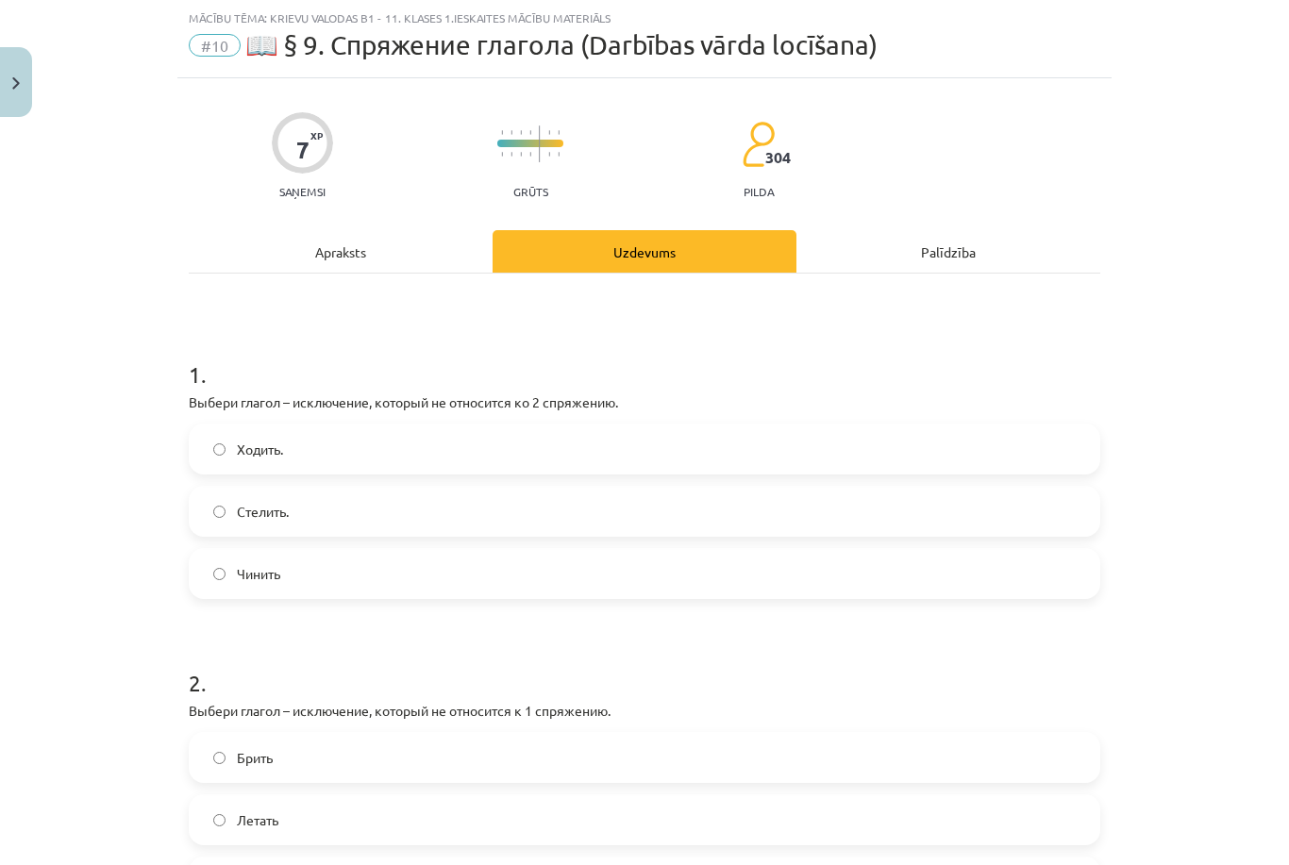
click at [338, 564] on label "Чинить" at bounding box center [644, 573] width 907 height 47
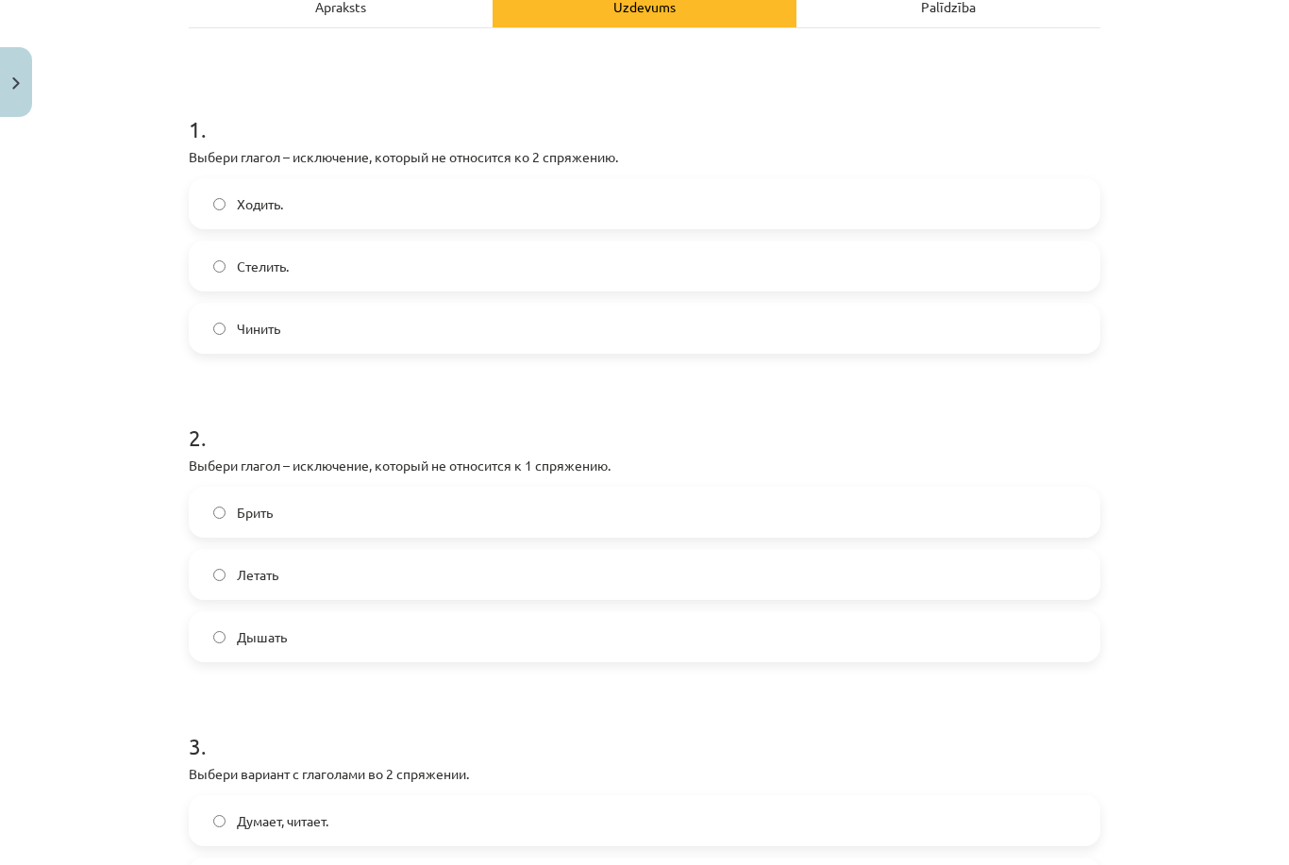
scroll to position [293, 0]
click at [1104, 545] on div "7 XP Saņemsi Grūts 304 pilda Apraksts Uzdevums Palīdzība 1 . Выбери глагол – ис…" at bounding box center [644, 641] width 934 height 1618
click at [1082, 575] on label "Летать" at bounding box center [644, 573] width 907 height 47
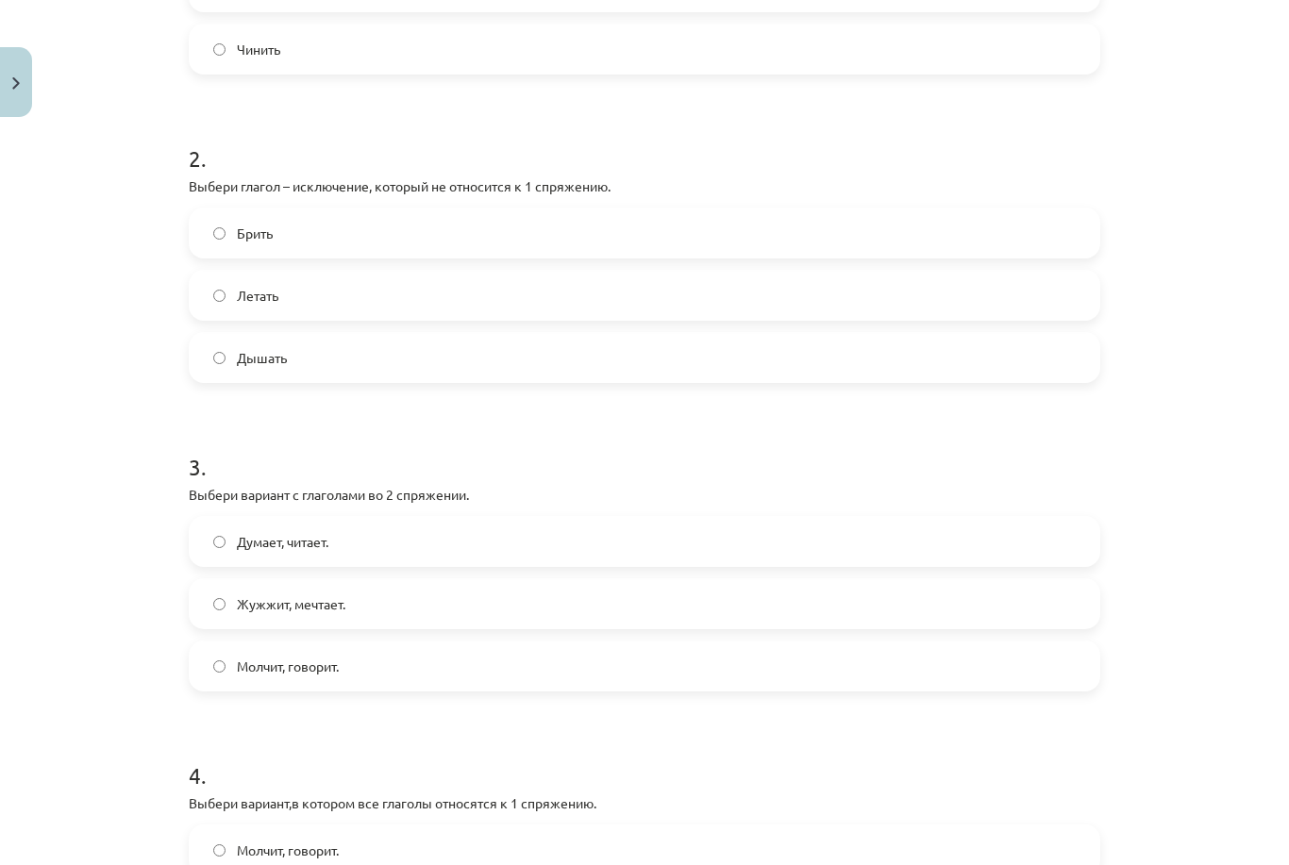
scroll to position [572, 0]
click at [523, 202] on div "2 . Выбери глагол – исключение, который не относится к 1 спряжению. Брить Летат…" at bounding box center [644, 247] width 911 height 271
click at [492, 233] on label "Брить" at bounding box center [644, 232] width 907 height 47
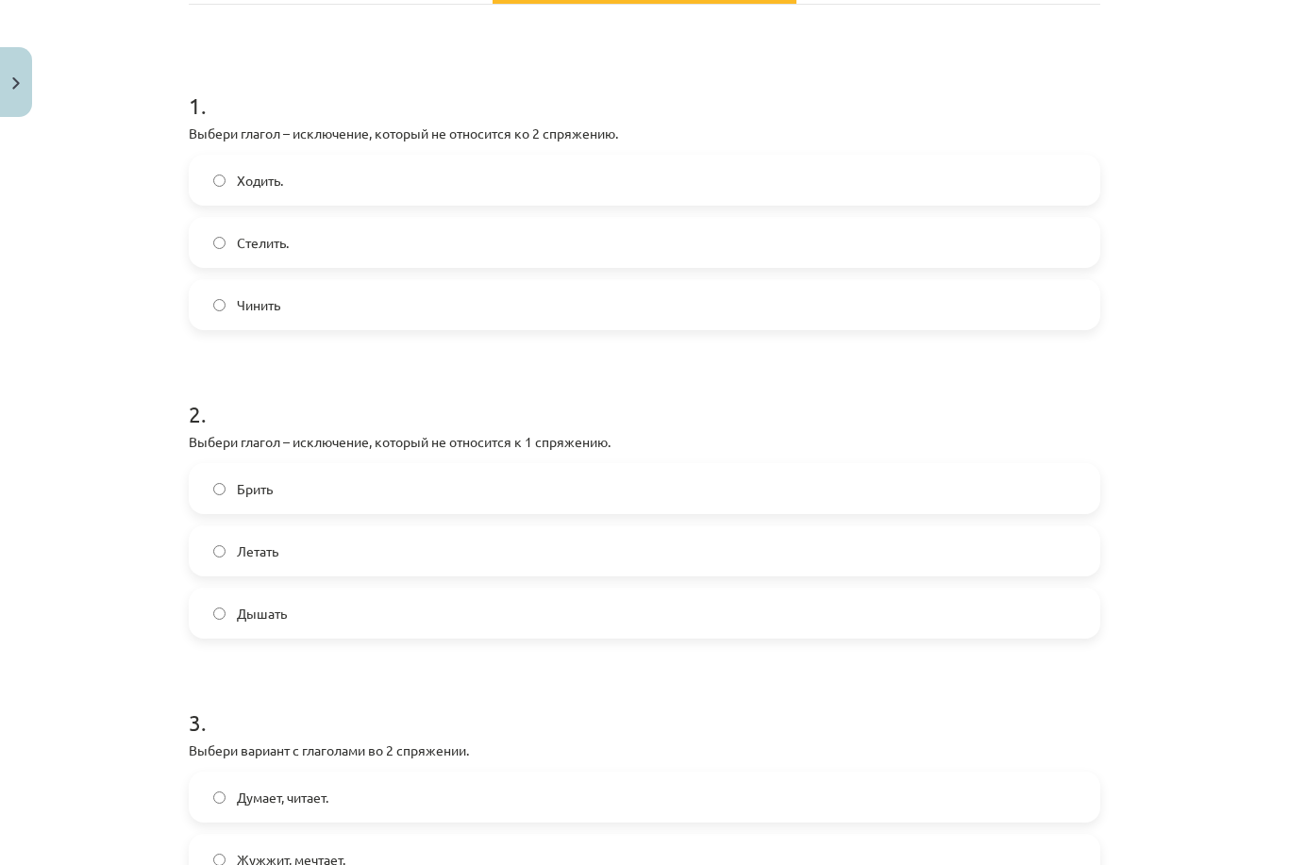
scroll to position [315, 0]
click at [540, 556] on label "Летать" at bounding box center [644, 551] width 907 height 47
click at [403, 512] on label "Брить" at bounding box center [644, 489] width 907 height 47
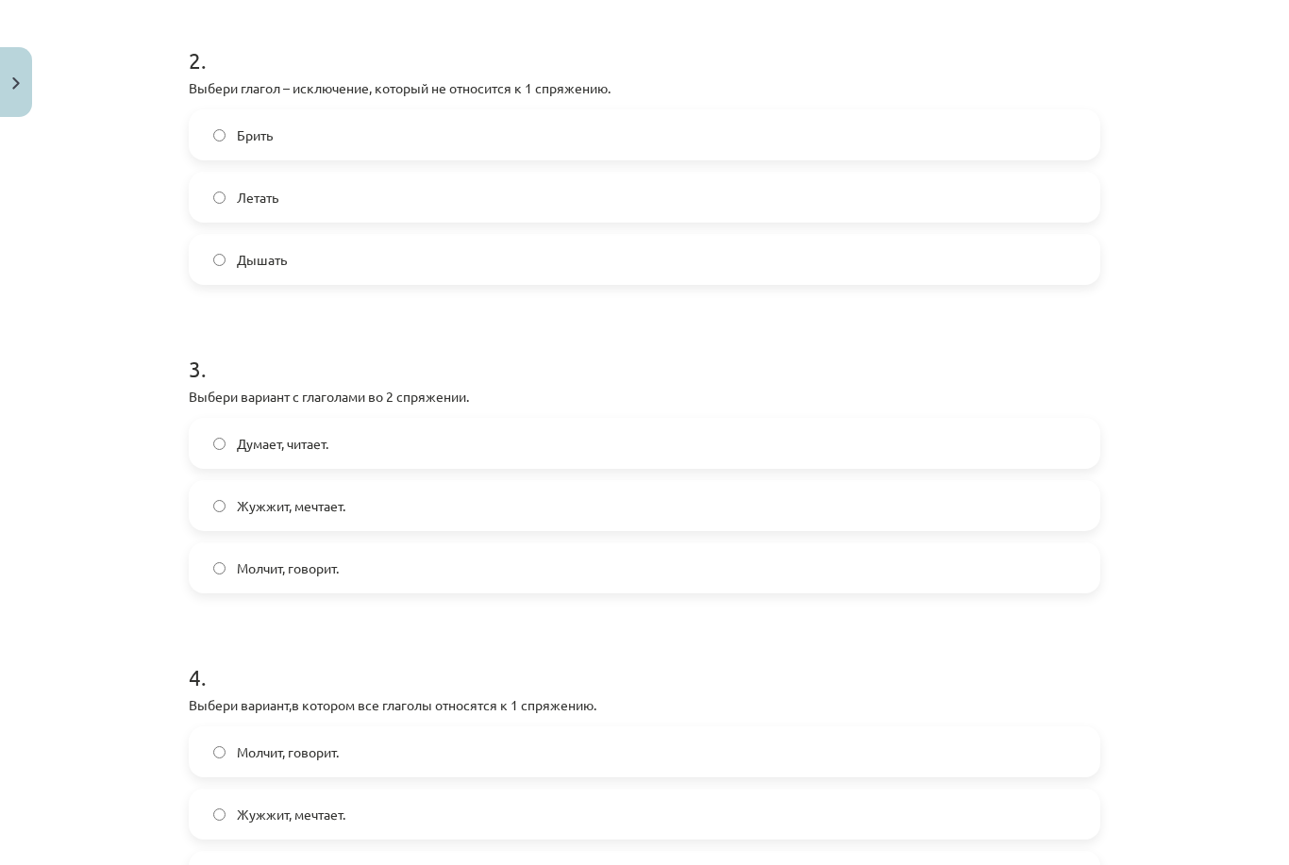
scroll to position [671, 0]
click at [398, 570] on label "Молчит, говорит." at bounding box center [644, 566] width 907 height 47
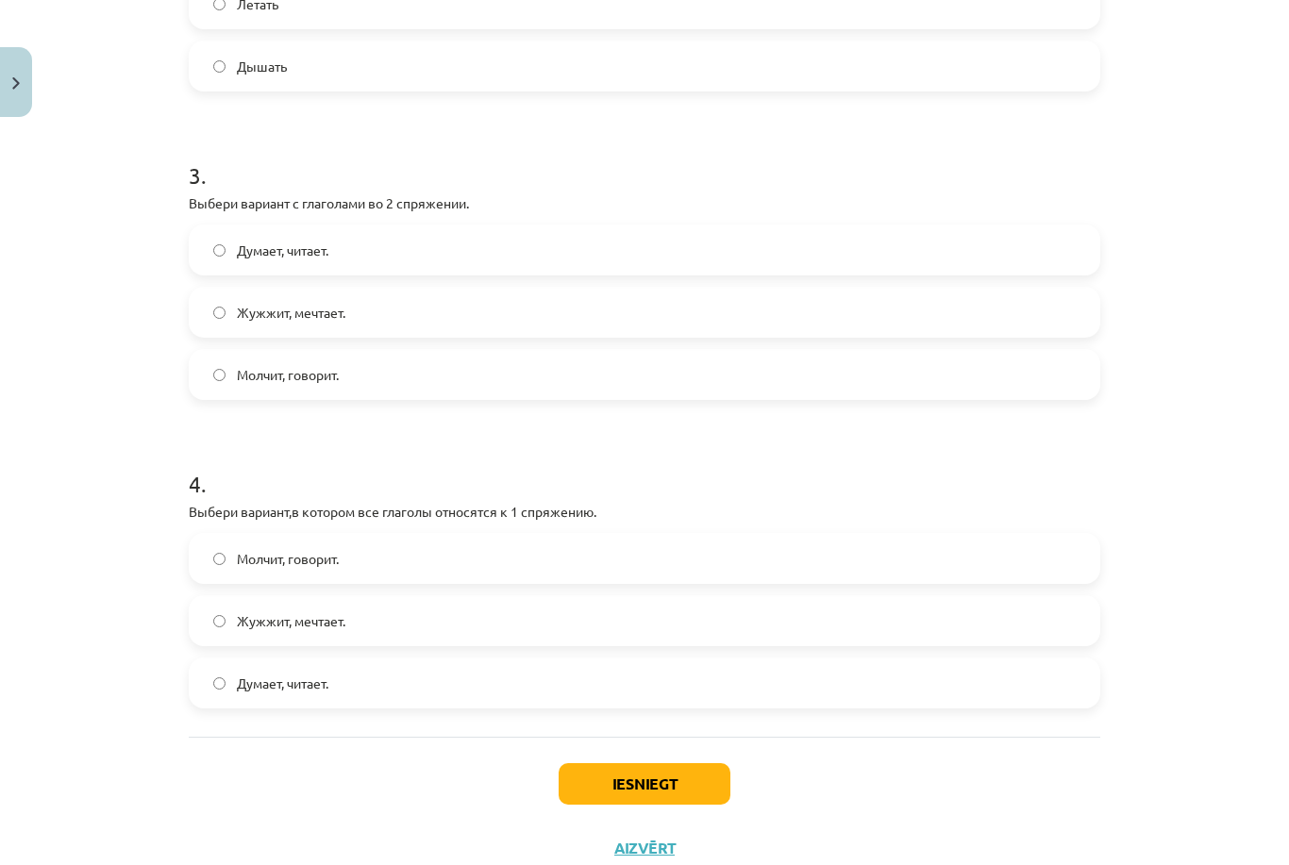
scroll to position [863, 0]
click at [380, 703] on label "Думает, читает." at bounding box center [644, 682] width 907 height 47
click at [597, 794] on button "Iesniegt" at bounding box center [644, 784] width 172 height 42
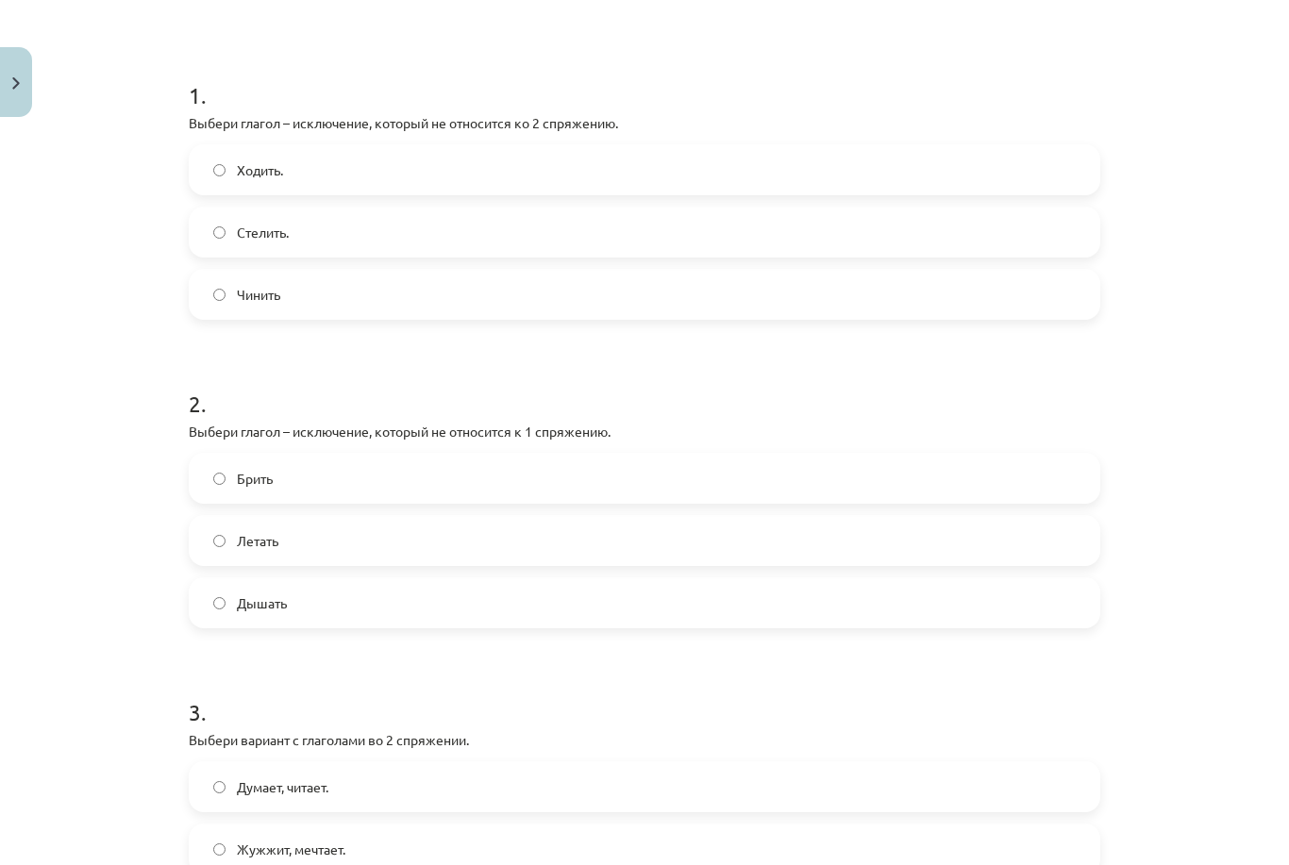
scroll to position [326, 0]
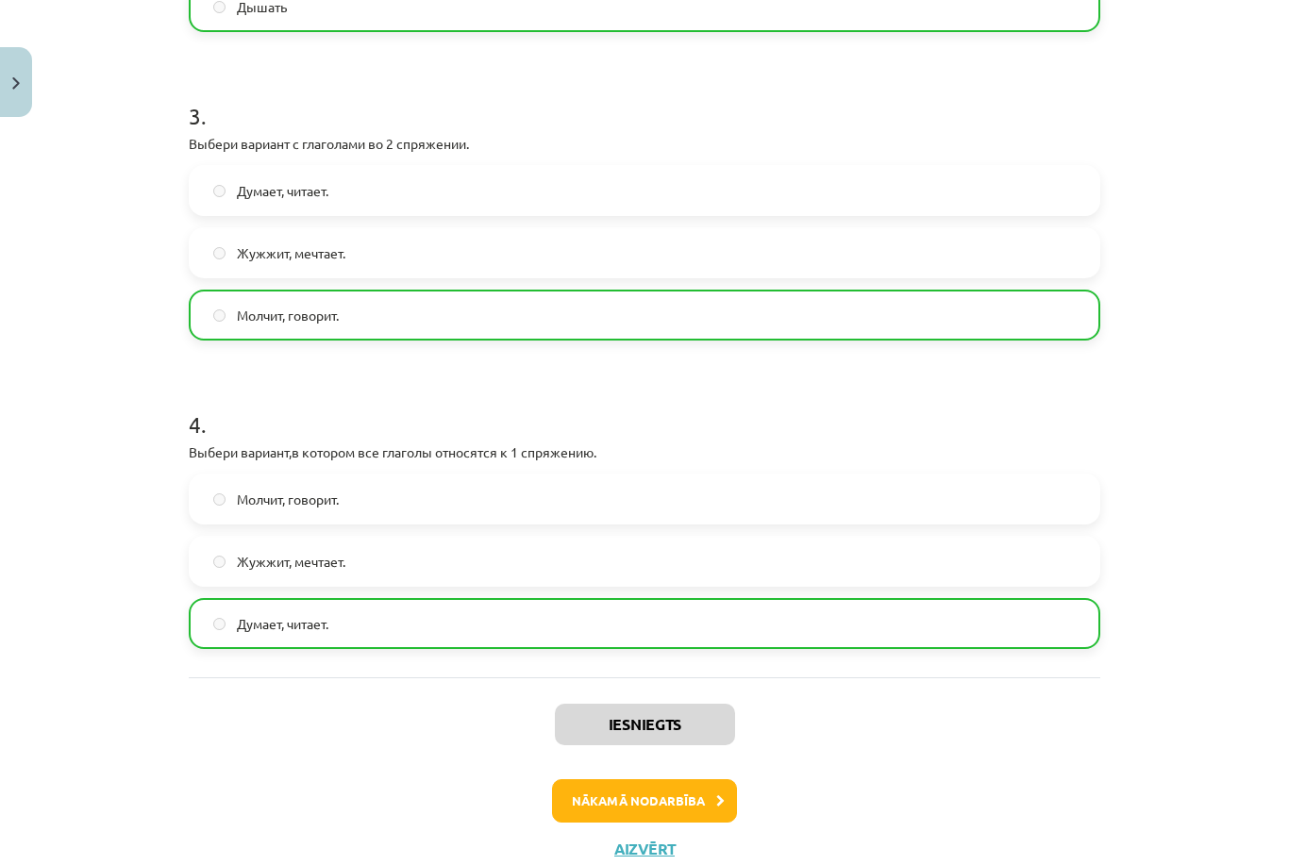
click at [575, 788] on button "Nākamā nodarbība" at bounding box center [644, 800] width 185 height 43
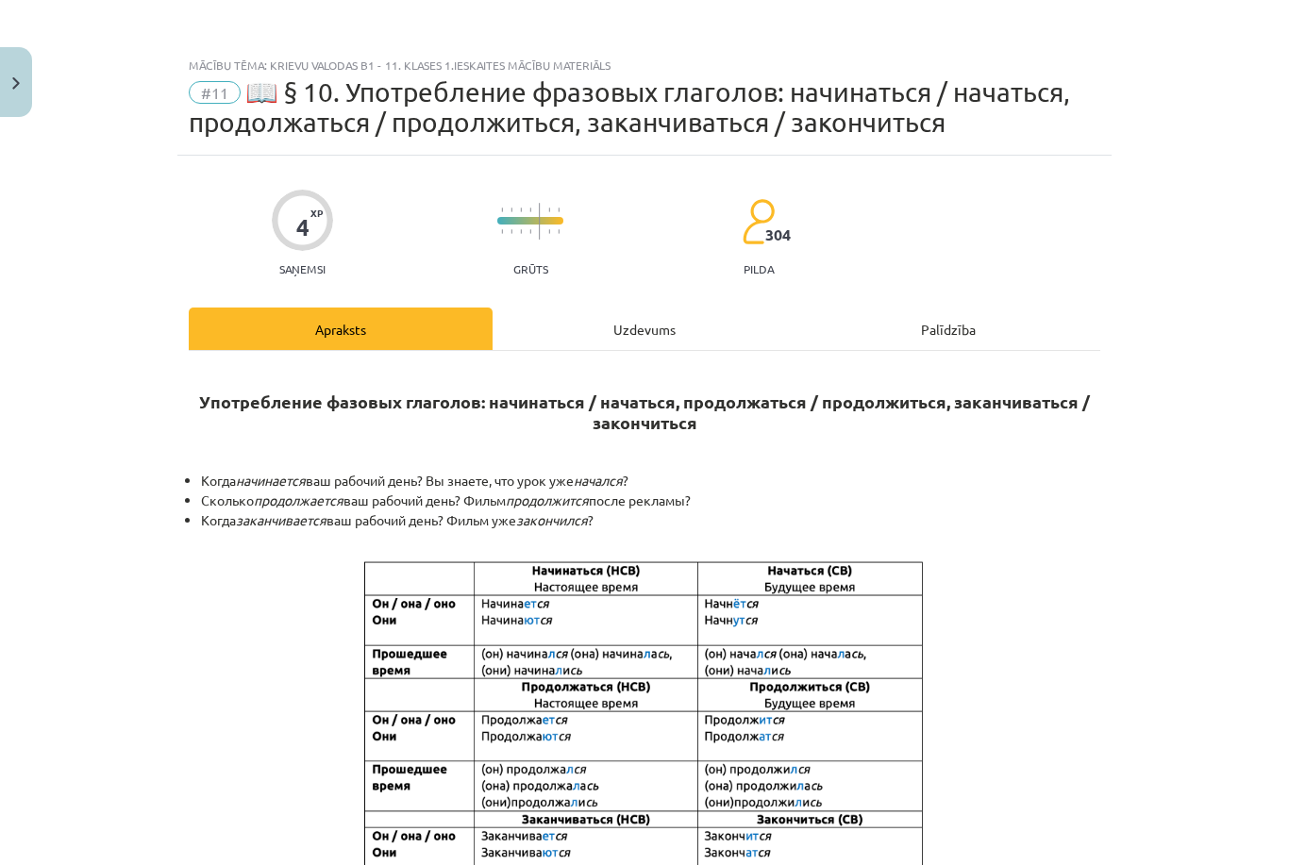
scroll to position [0, 0]
click at [11, 74] on button "Close" at bounding box center [16, 82] width 32 height 70
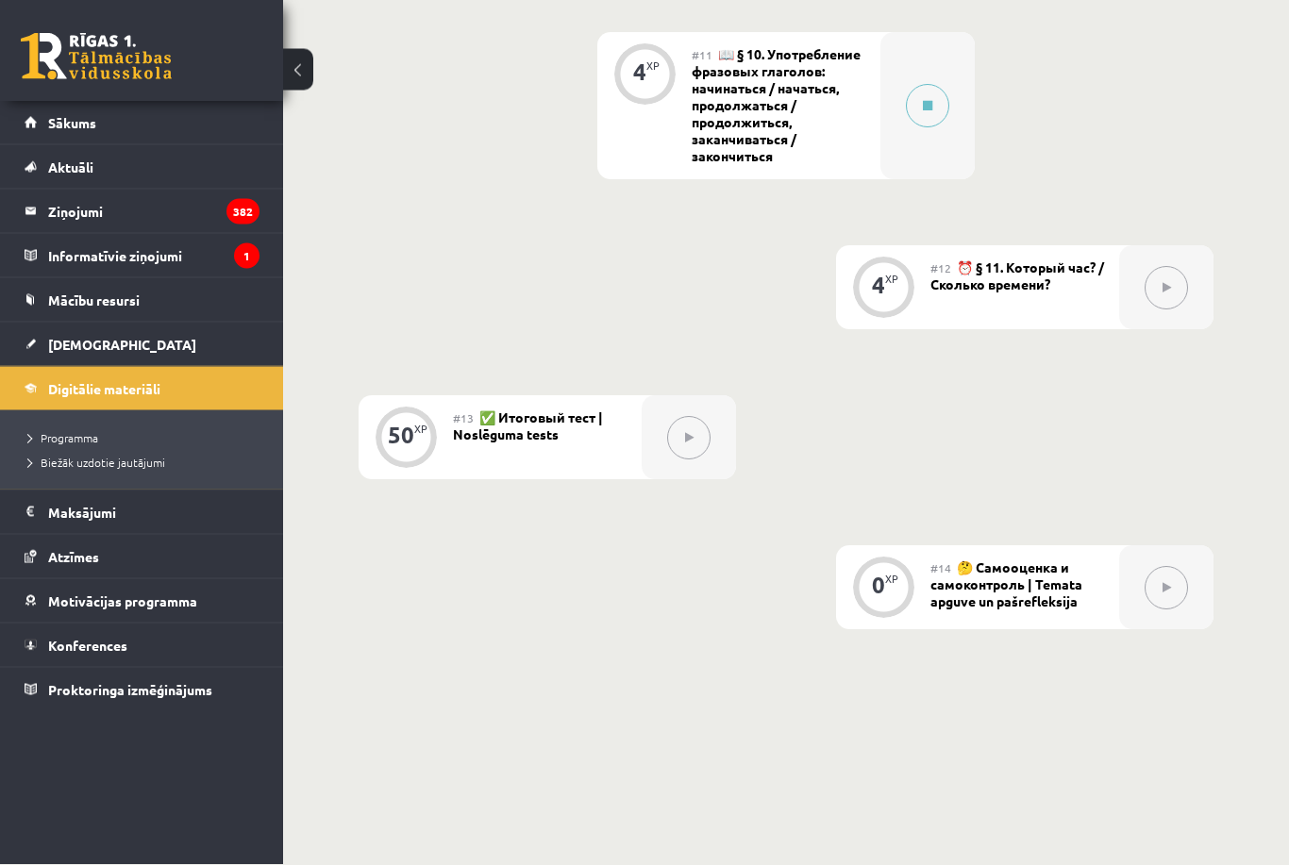
scroll to position [2236, 0]
click at [919, 91] on button at bounding box center [927, 105] width 43 height 43
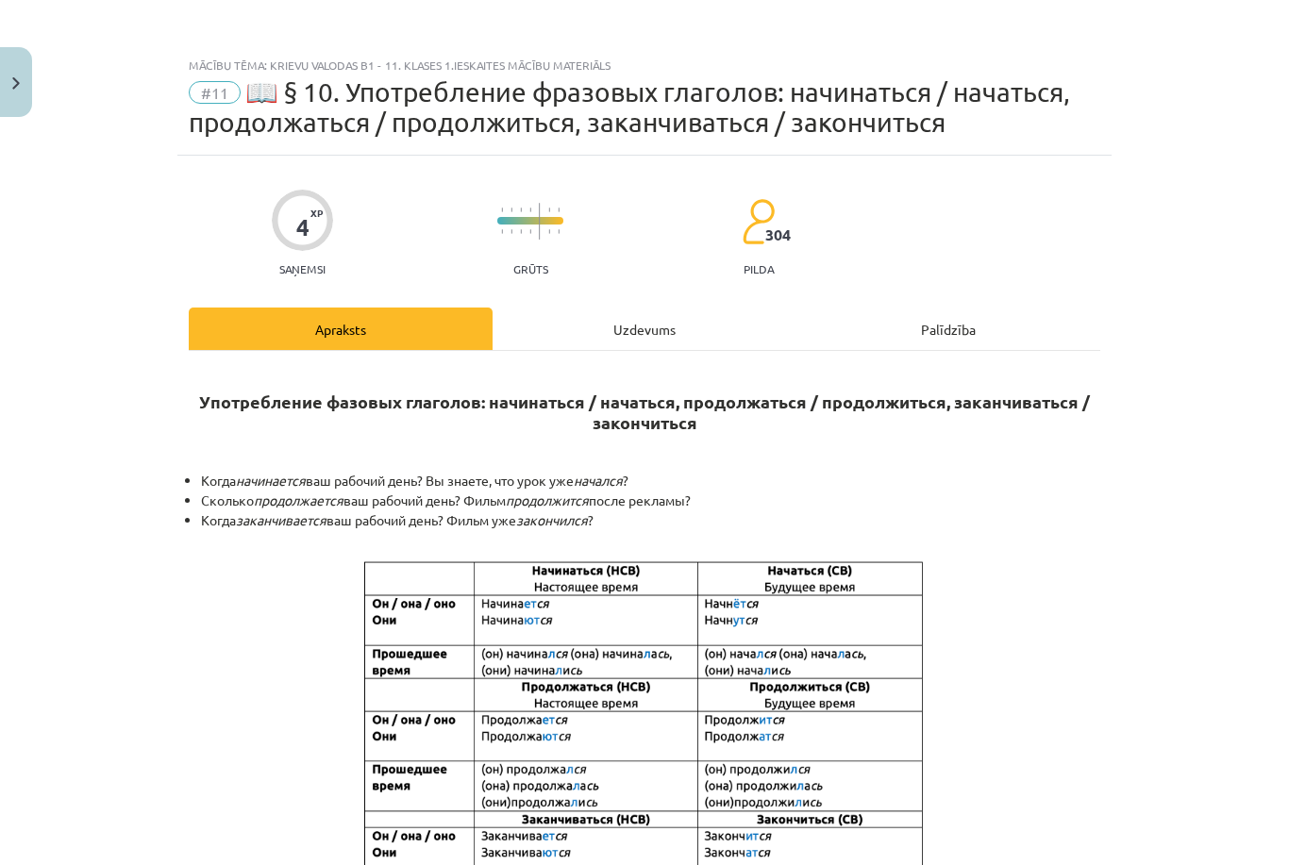
click at [630, 325] on div "Uzdevums" at bounding box center [644, 329] width 304 height 42
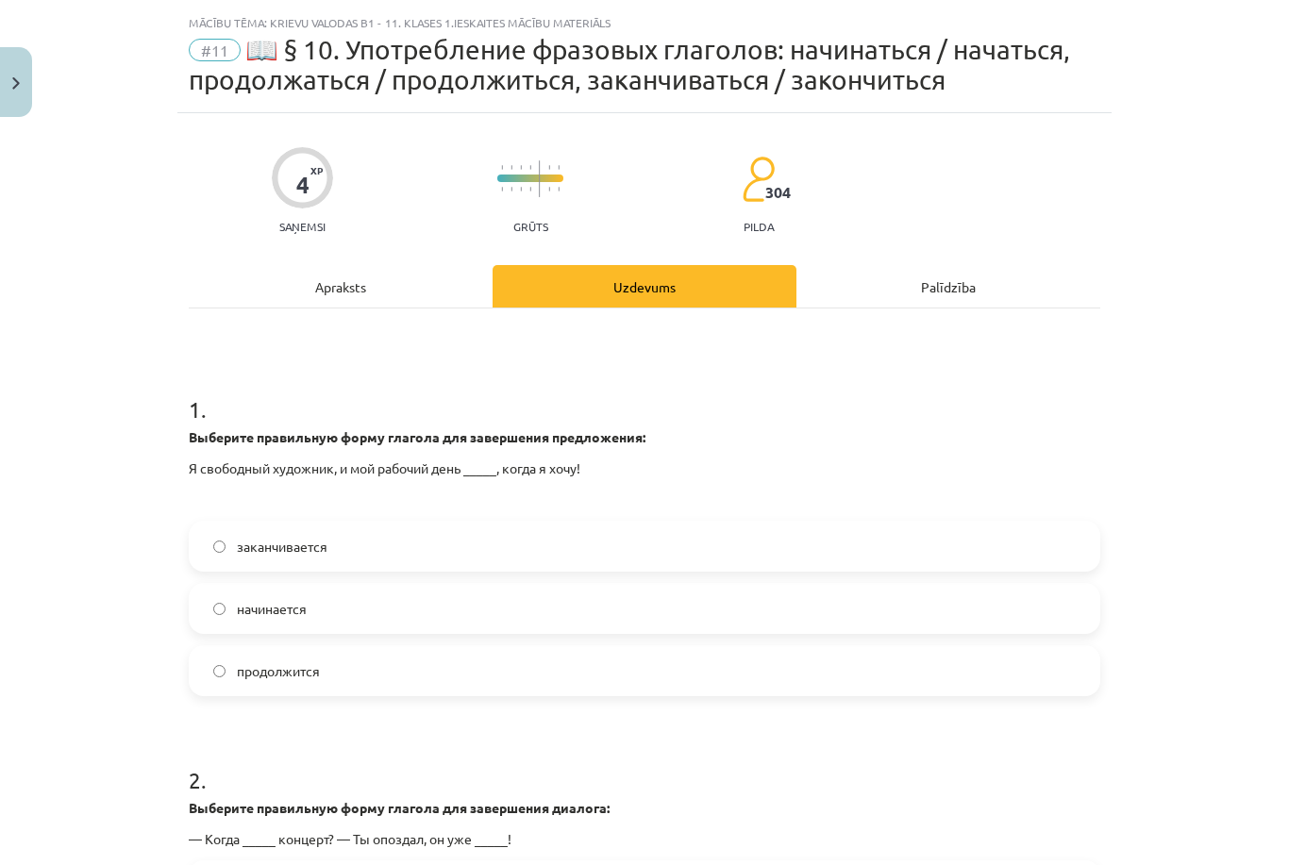
scroll to position [47, 0]
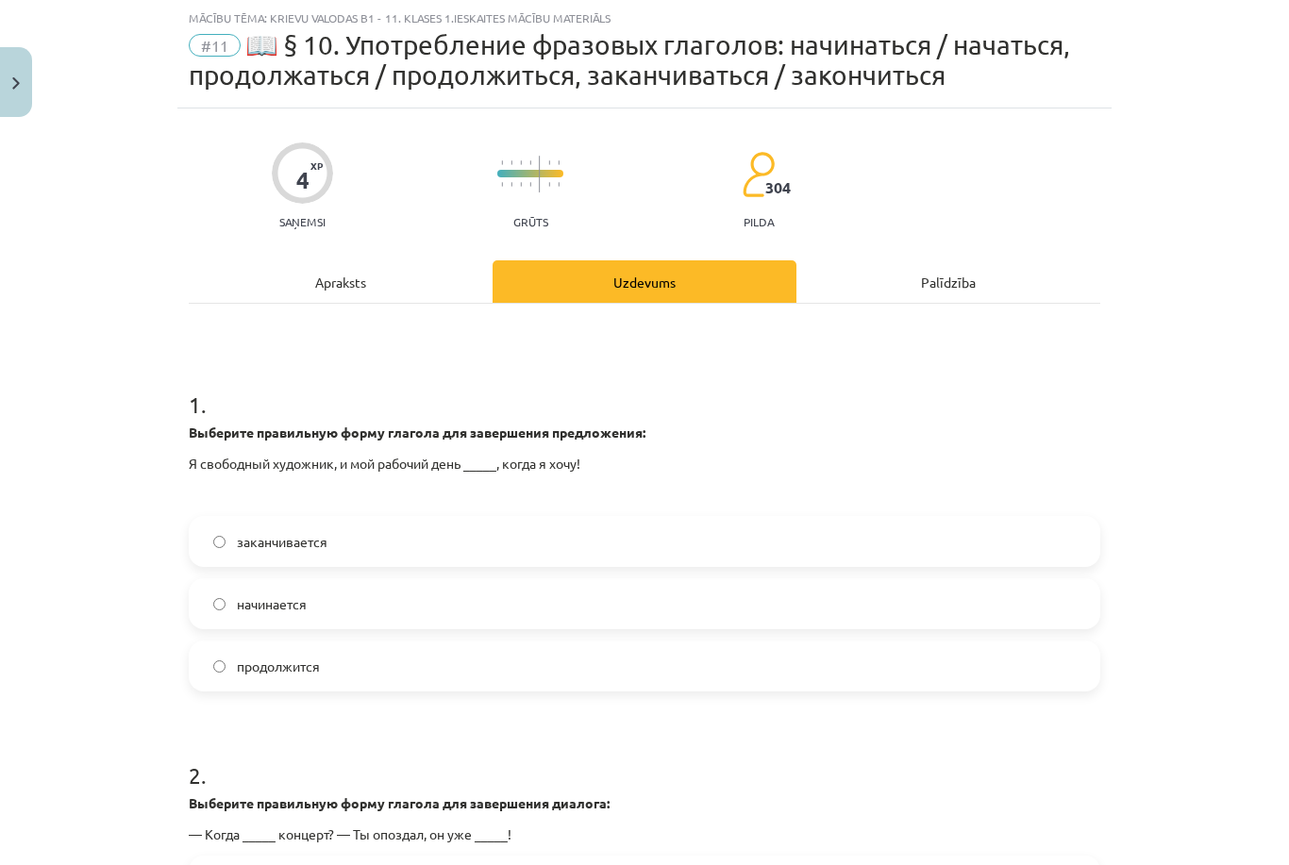
click at [597, 533] on label "заканчивается" at bounding box center [644, 541] width 907 height 47
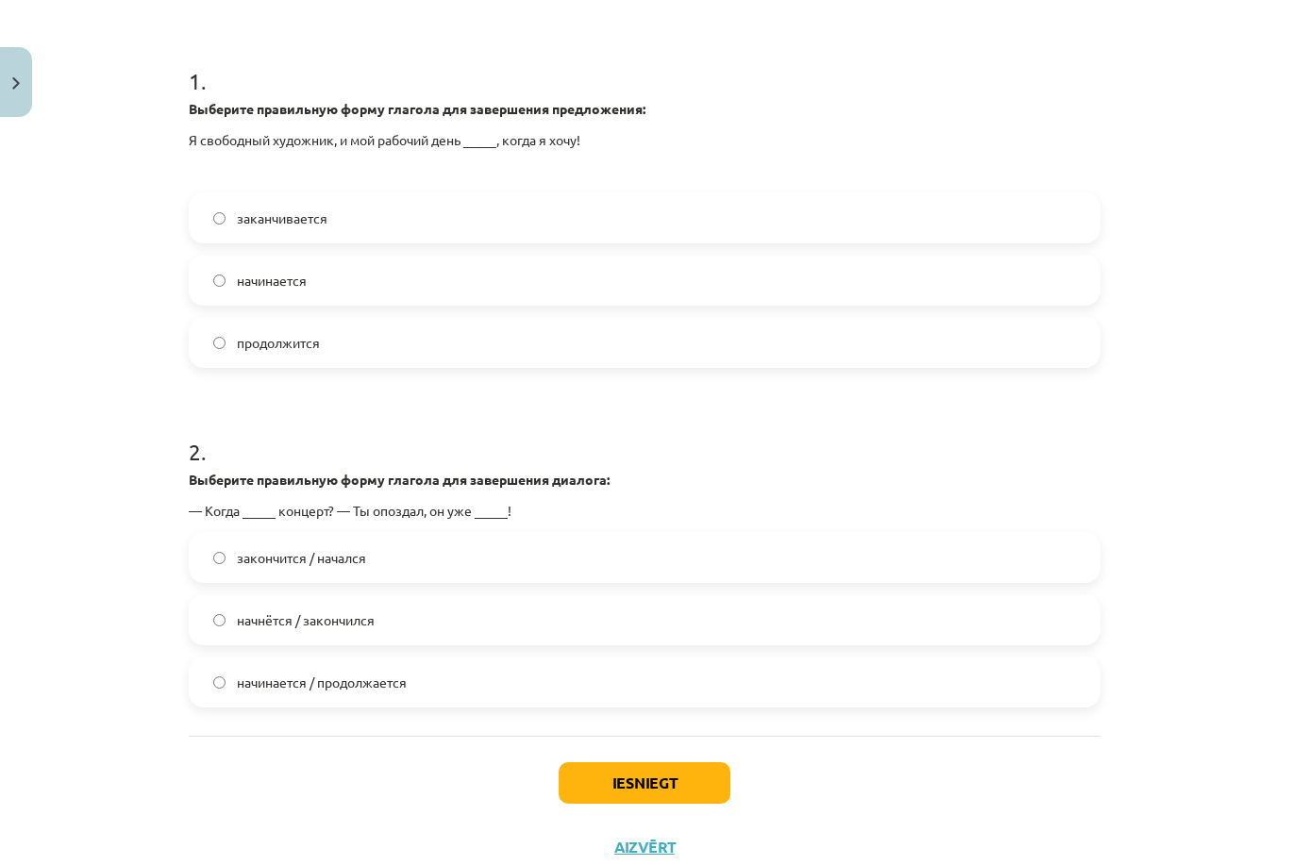
scroll to position [370, 0]
click at [717, 661] on label "начинается / продолжается" at bounding box center [644, 682] width 907 height 47
click at [747, 624] on label "начнётся / закончился" at bounding box center [644, 620] width 907 height 47
click at [654, 775] on button "Iesniegt" at bounding box center [644, 784] width 172 height 42
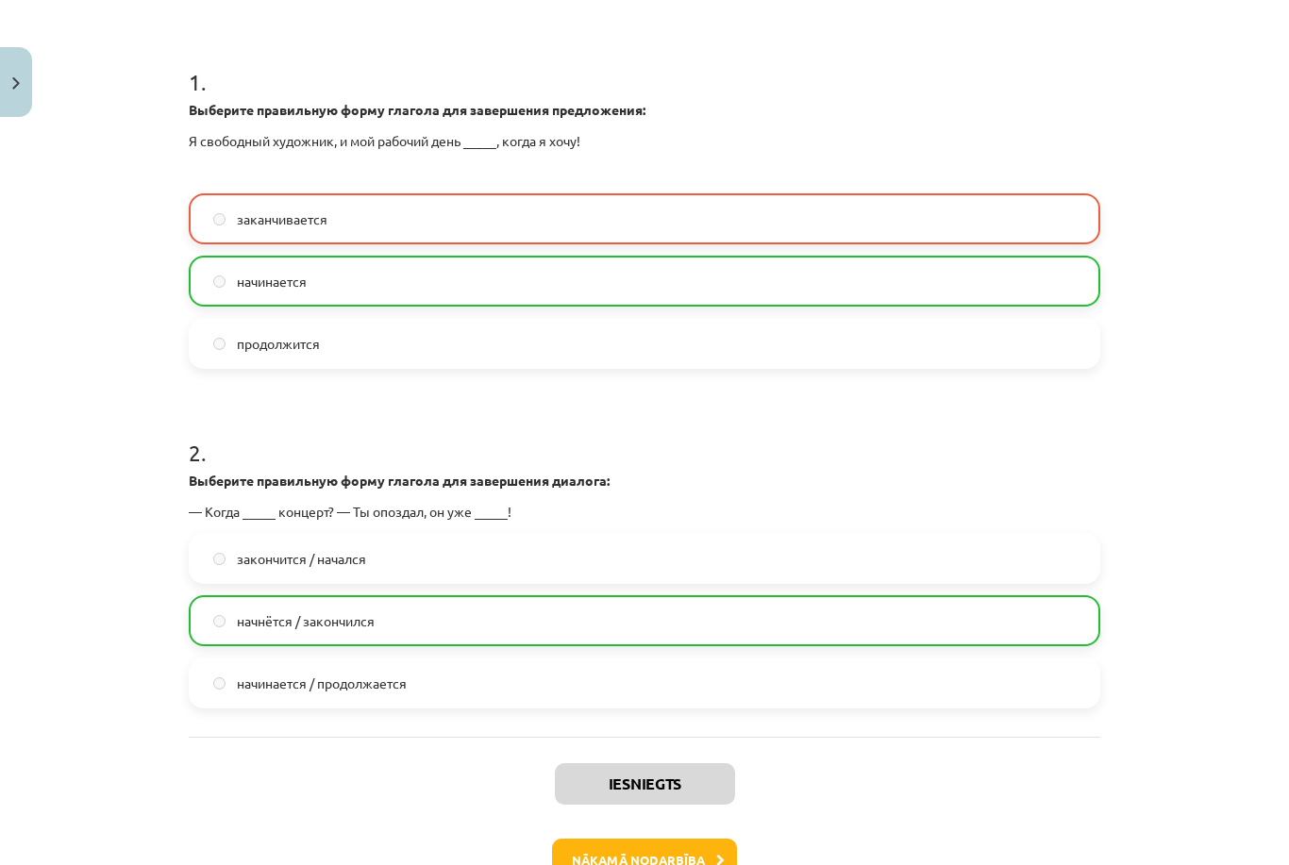
click at [642, 861] on button "Nākamā nodarbība" at bounding box center [644, 860] width 185 height 43
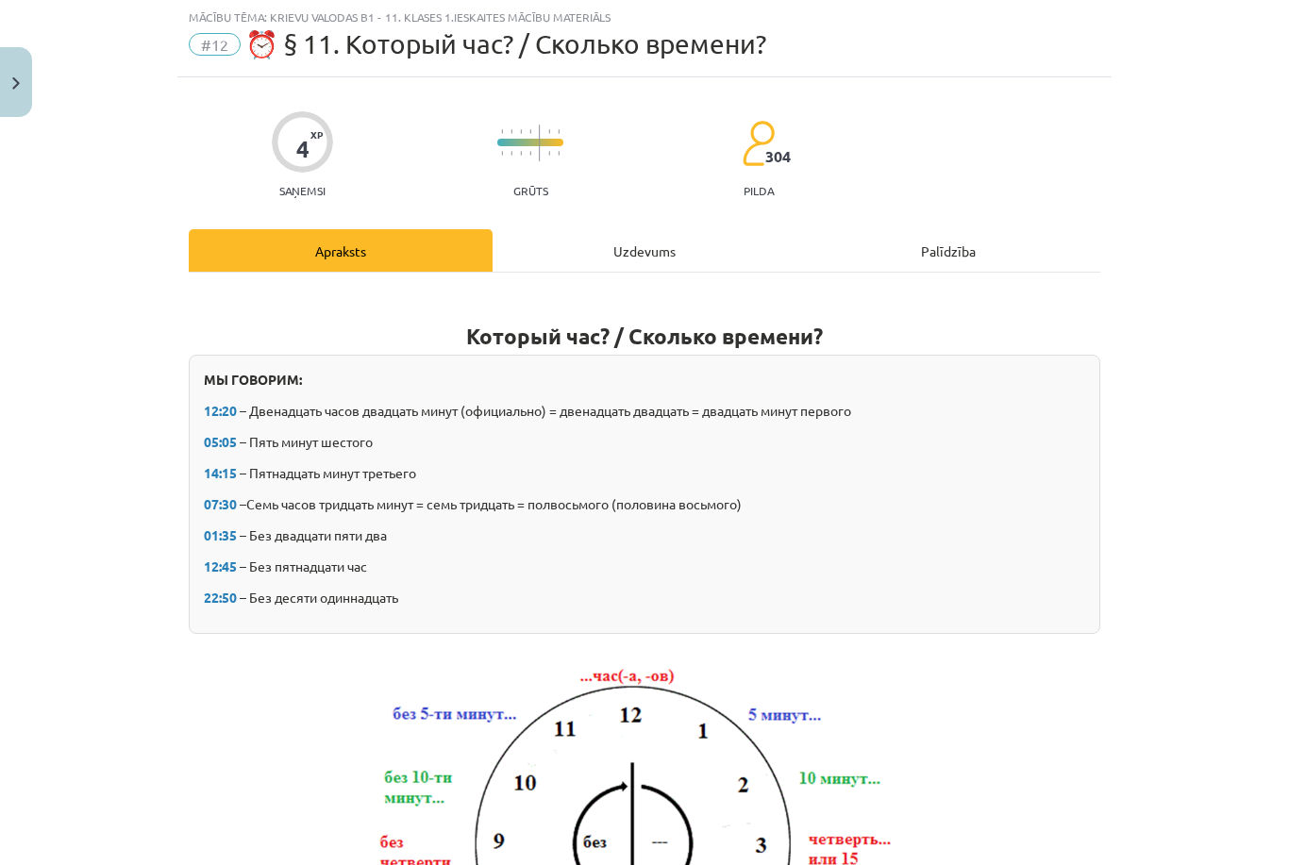
scroll to position [47, 0]
click at [608, 251] on div "Uzdevums" at bounding box center [644, 251] width 304 height 42
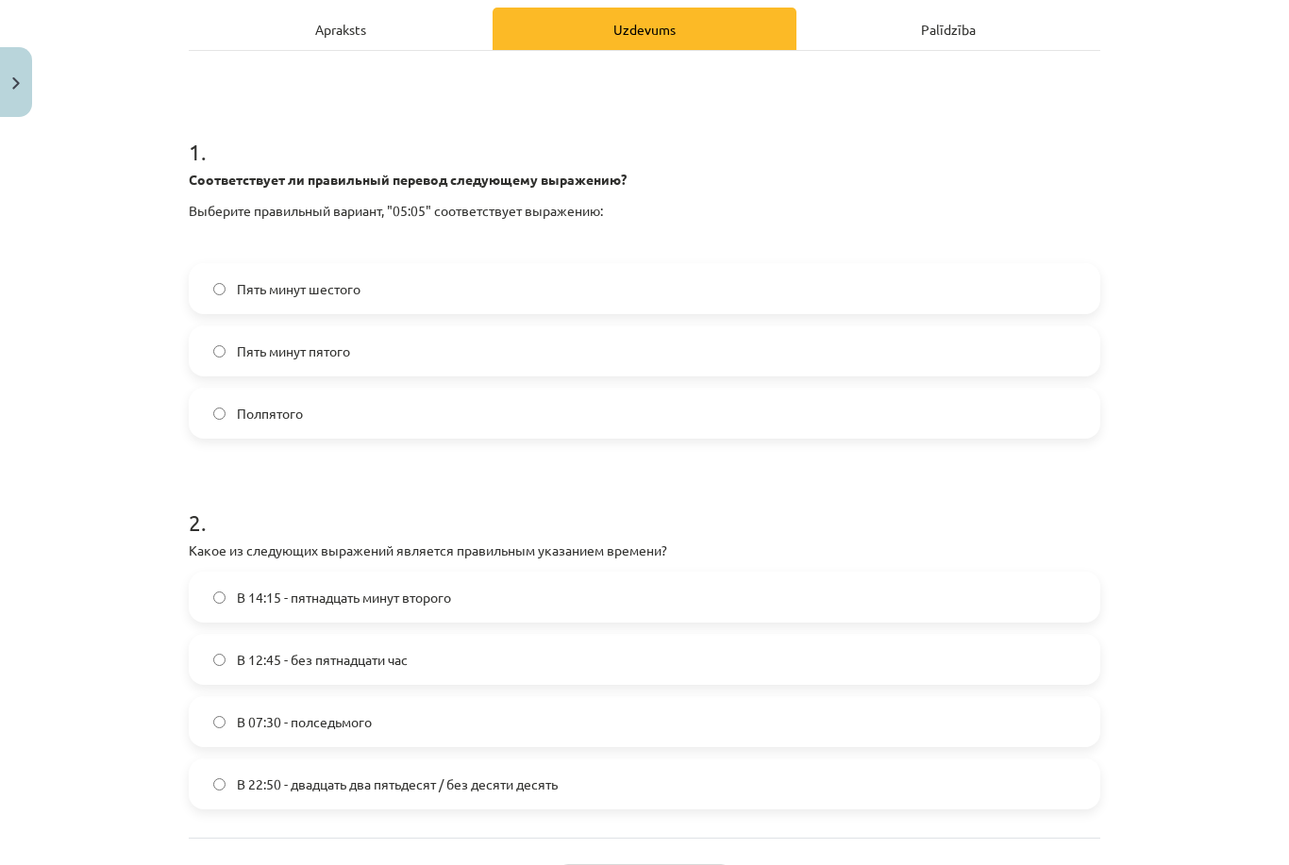
click at [489, 496] on h1 "2 ." at bounding box center [644, 505] width 911 height 58
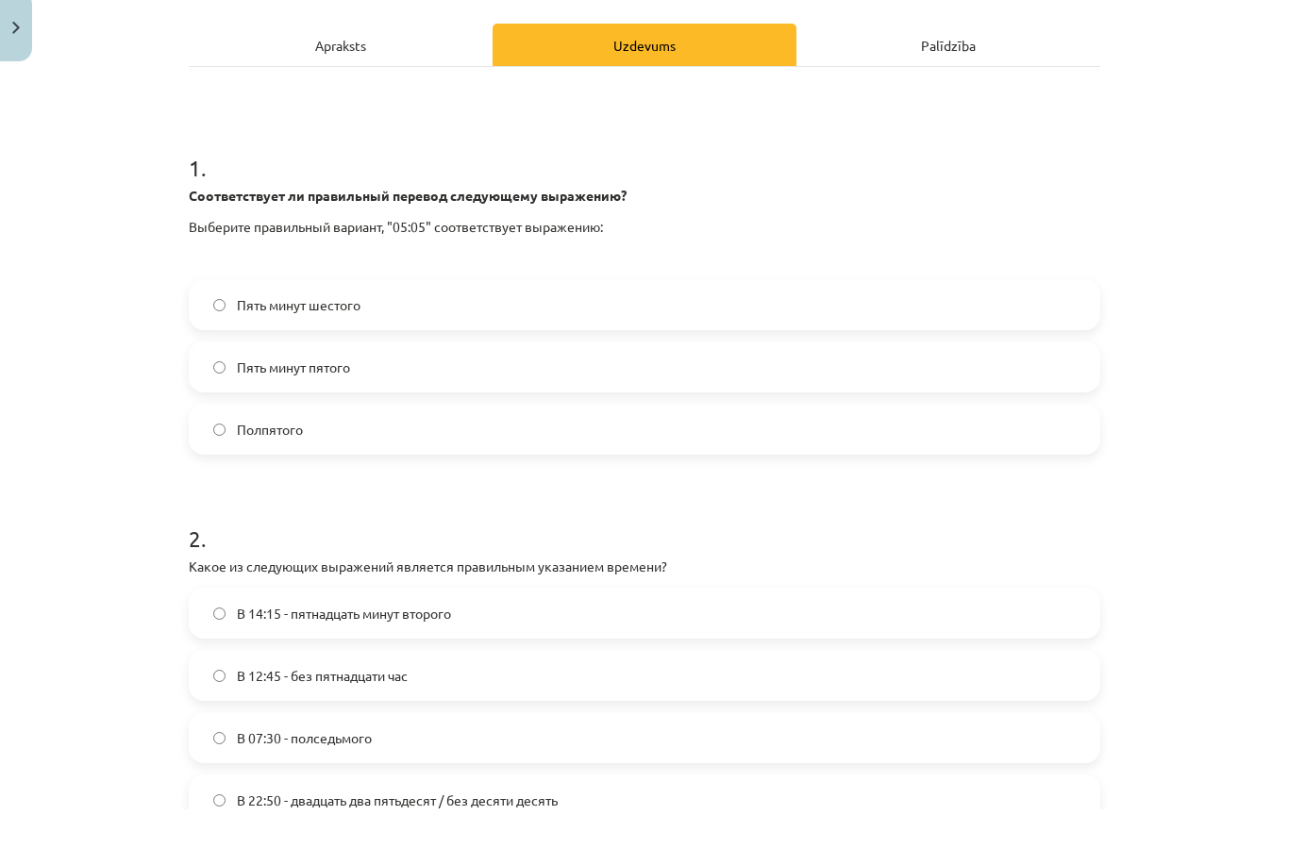
scroll to position [2297, 0]
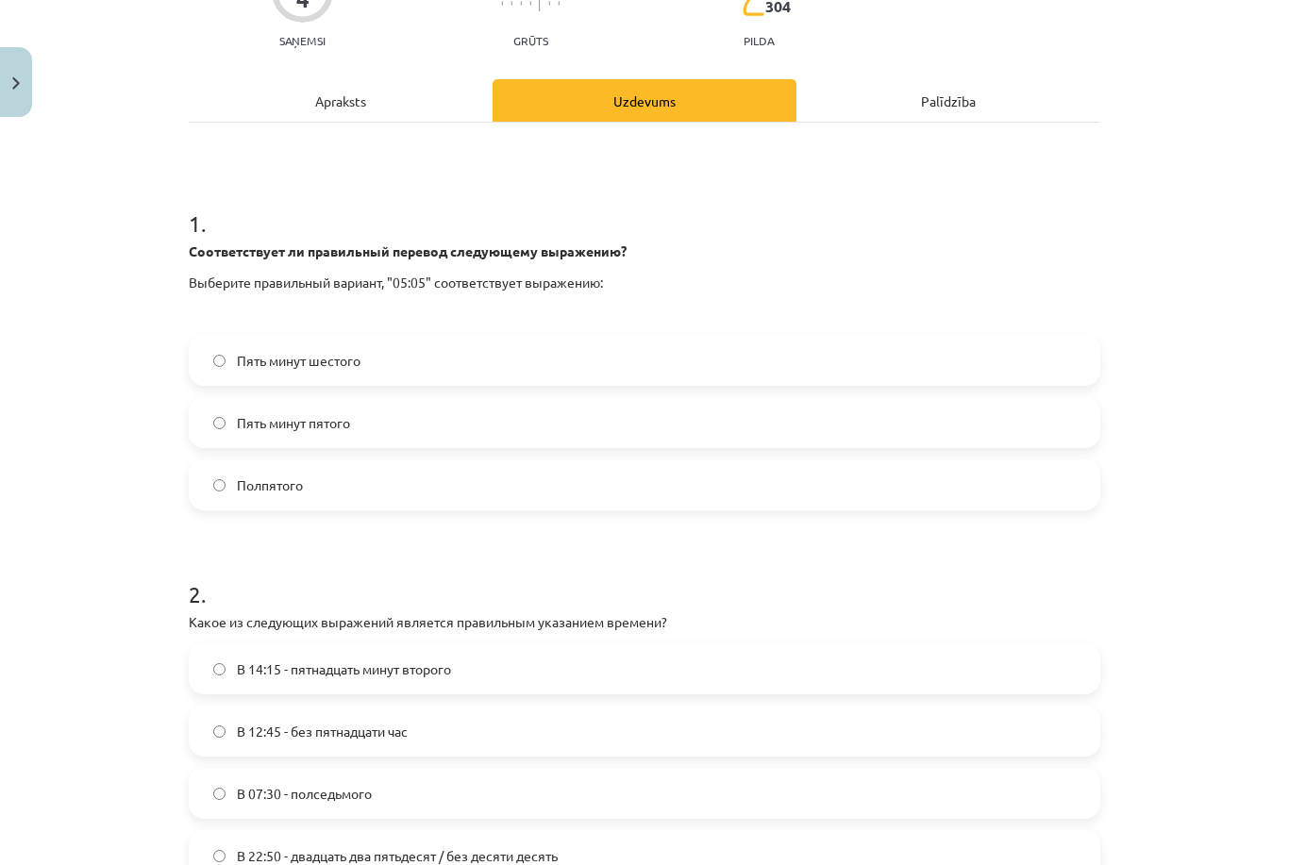
click at [456, 356] on label "Пять минут шестого" at bounding box center [644, 360] width 907 height 47
click at [545, 791] on label "В 07:30 - полседьмого" at bounding box center [644, 793] width 907 height 47
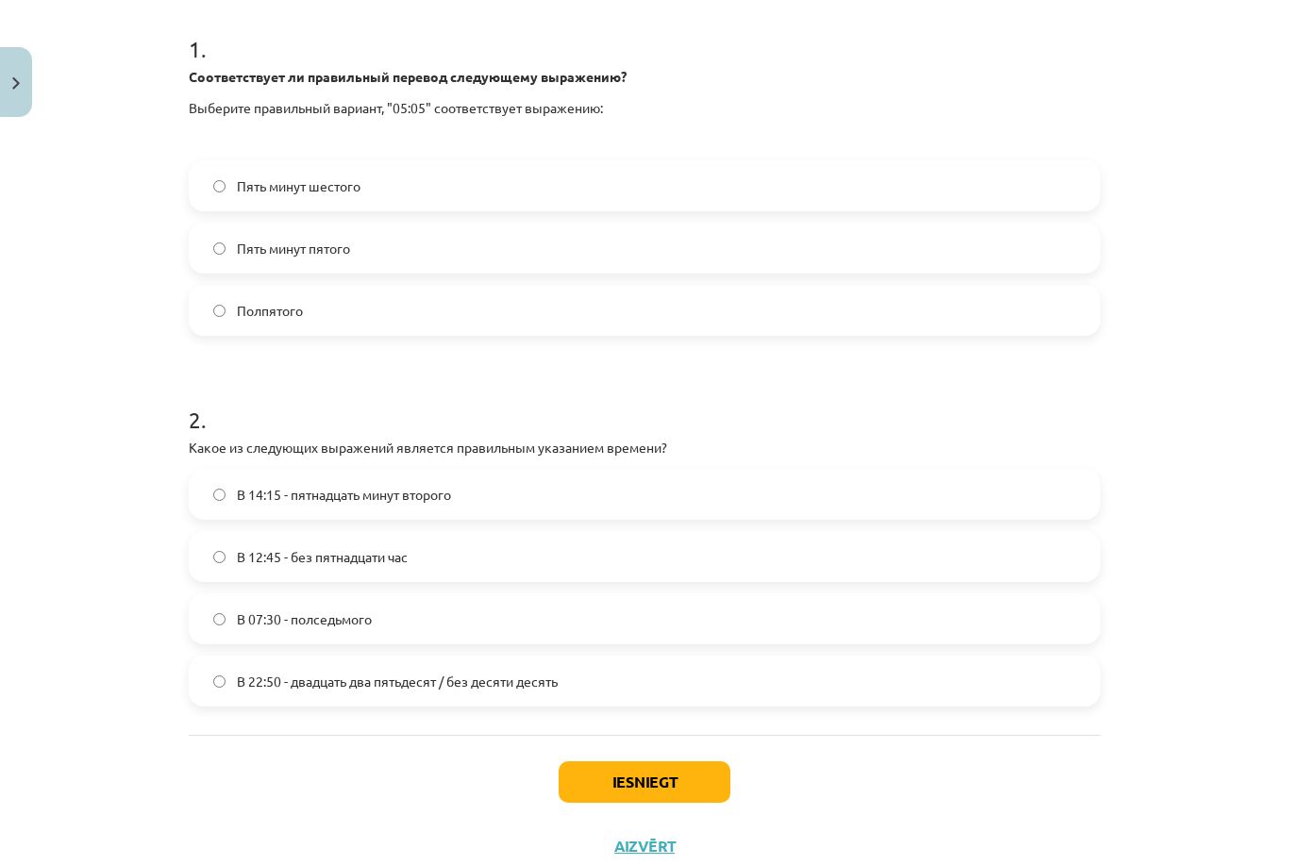
scroll to position [371, 0]
click at [708, 692] on label "В 22:50 - двадцать два пятьдесят / без десяти десять" at bounding box center [644, 682] width 907 height 47
click at [681, 782] on button "Iesniegt" at bounding box center [644, 784] width 172 height 42
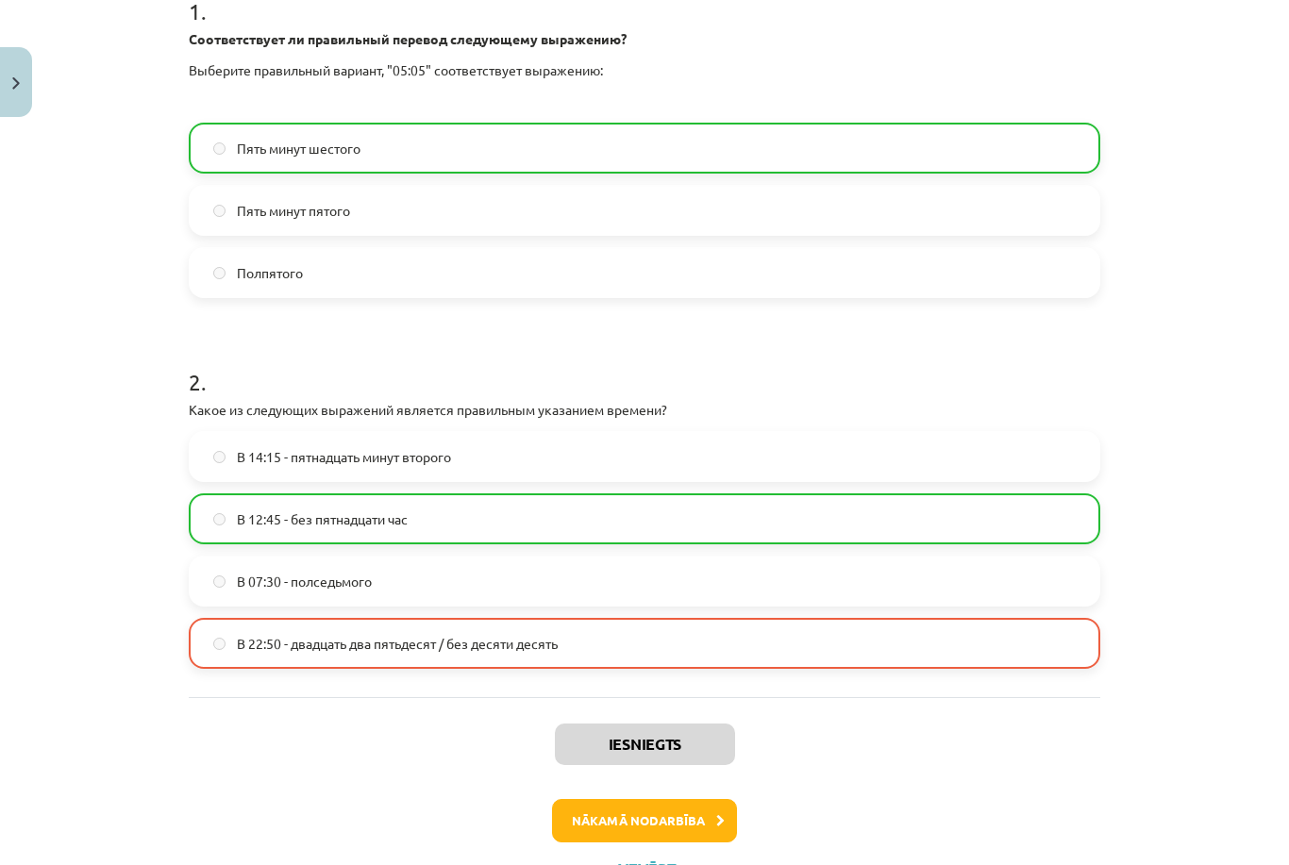
scroll to position [410, 0]
click at [680, 831] on button "Nākamā nodarbība" at bounding box center [644, 820] width 185 height 43
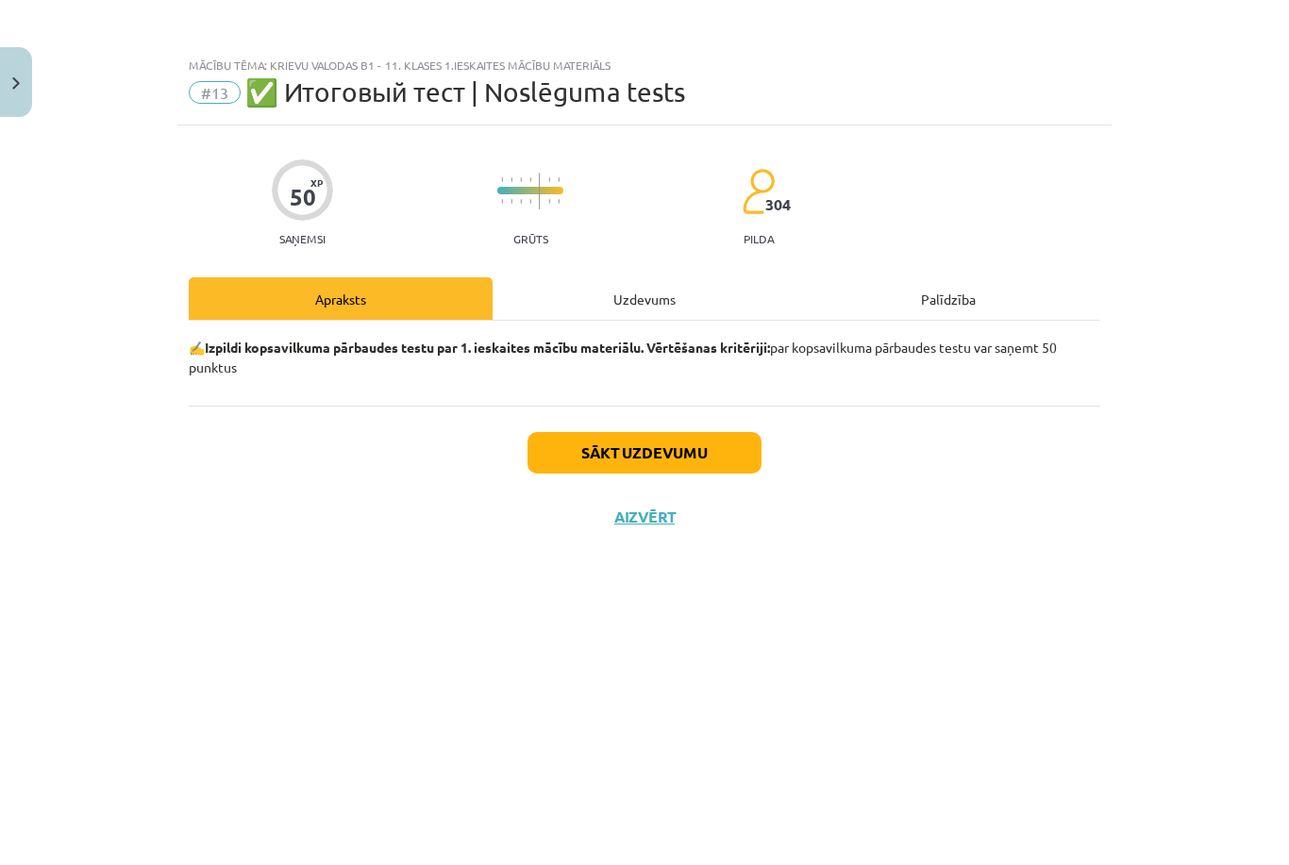
scroll to position [0, 0]
click at [626, 292] on div "Uzdevums" at bounding box center [644, 298] width 304 height 42
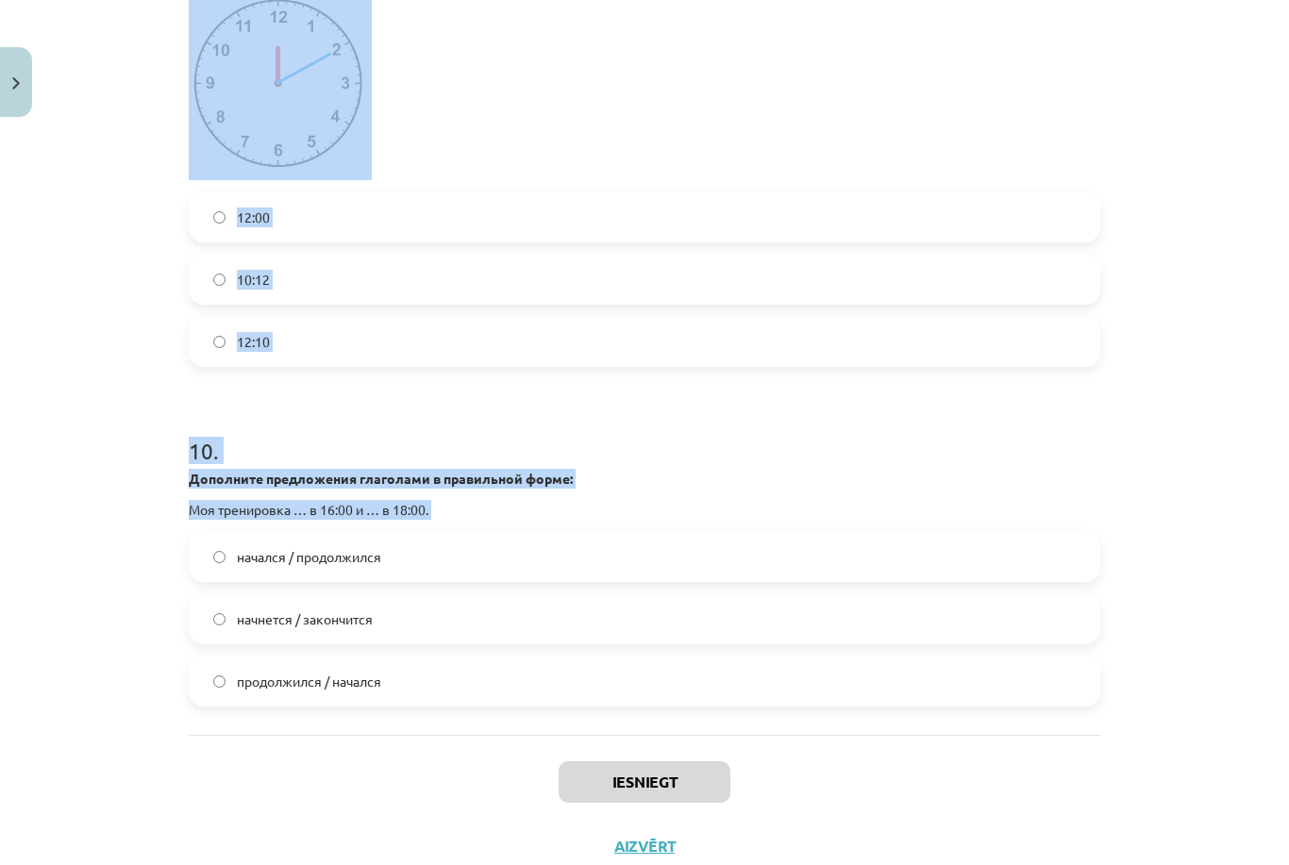
scroll to position [3478, 0]
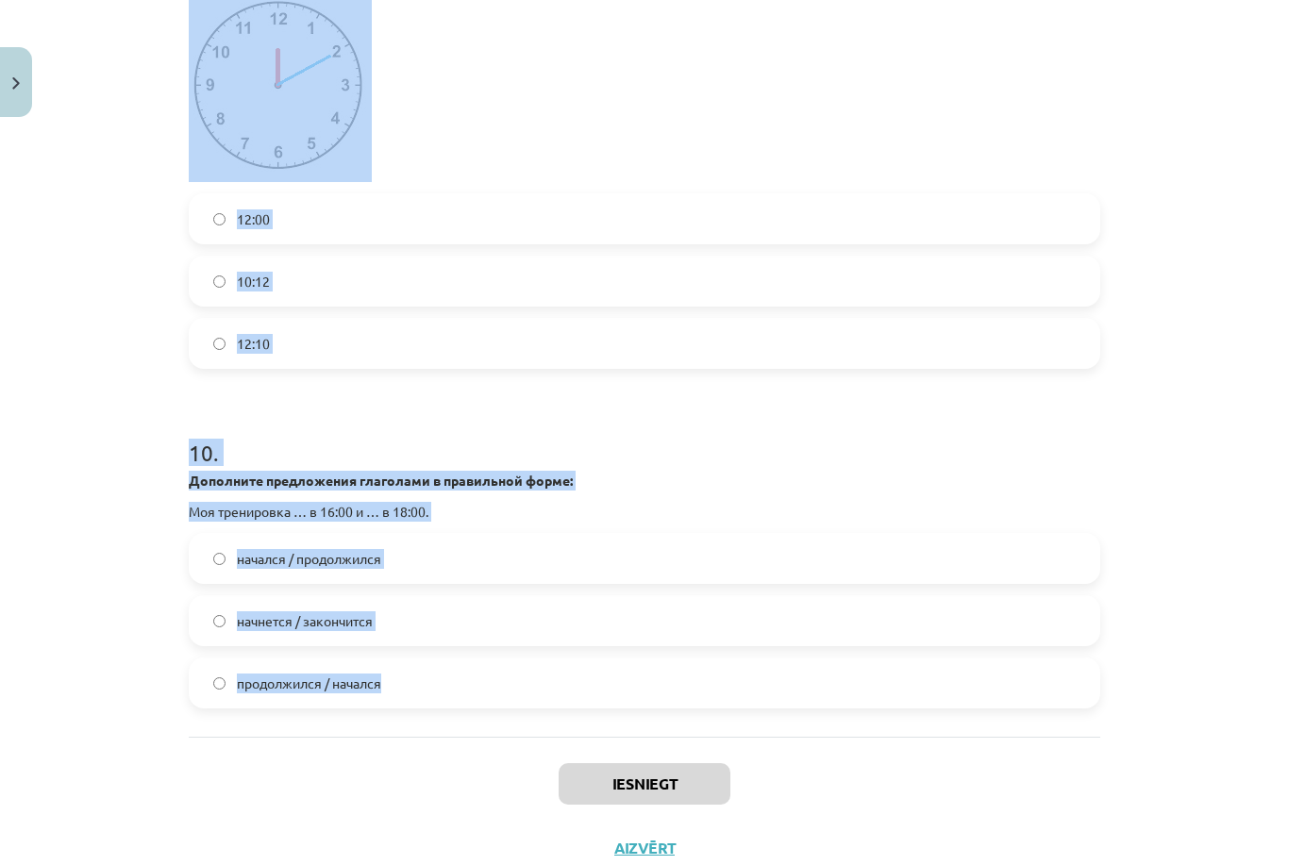
copy form "Что обозначает глагол совершенного вида? Действие уже закончилось. Все ответы в…"
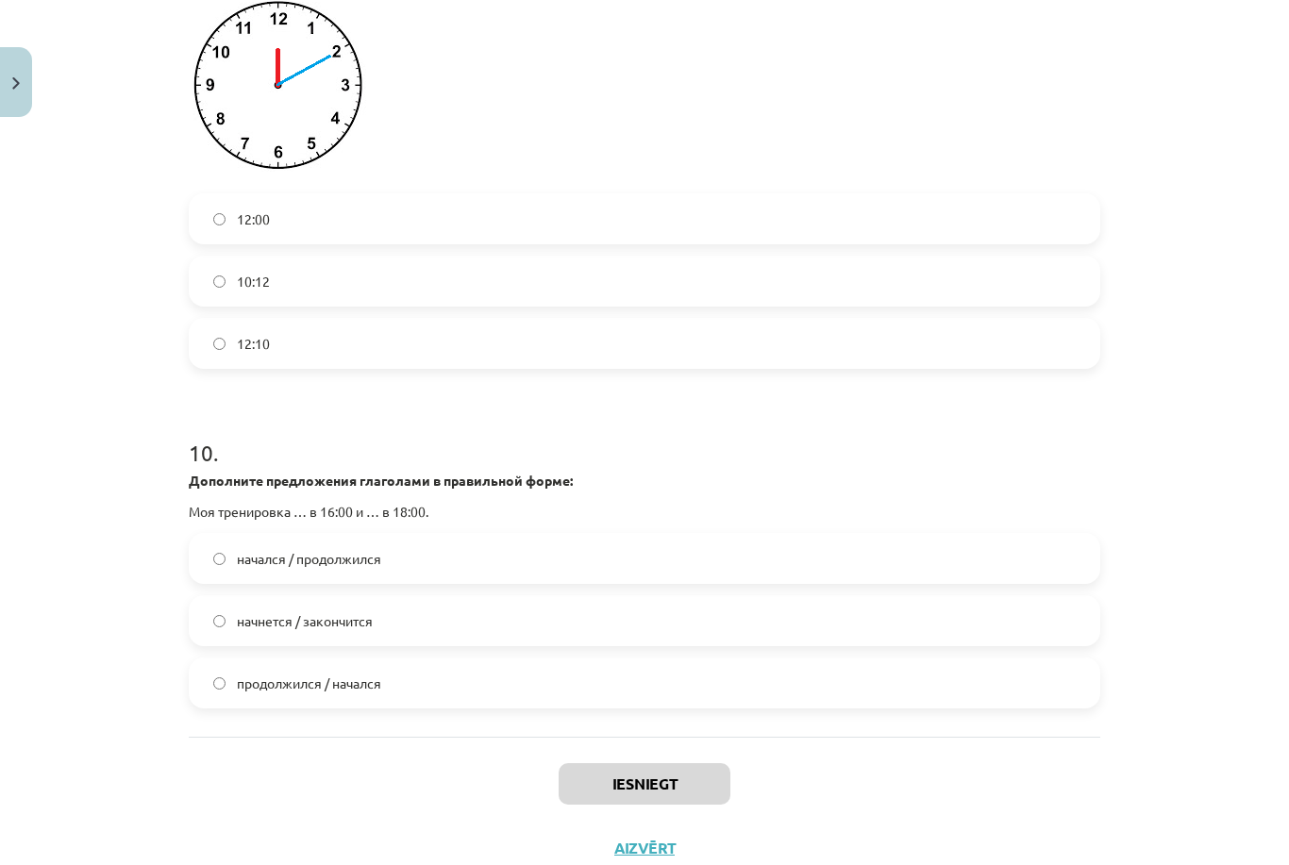
click at [146, 204] on div "Mācību tēma: Krievu valodas b1 - 11. klases 1.ieskaites mācību materiāls #13 ✅ …" at bounding box center [644, 432] width 1289 height 865
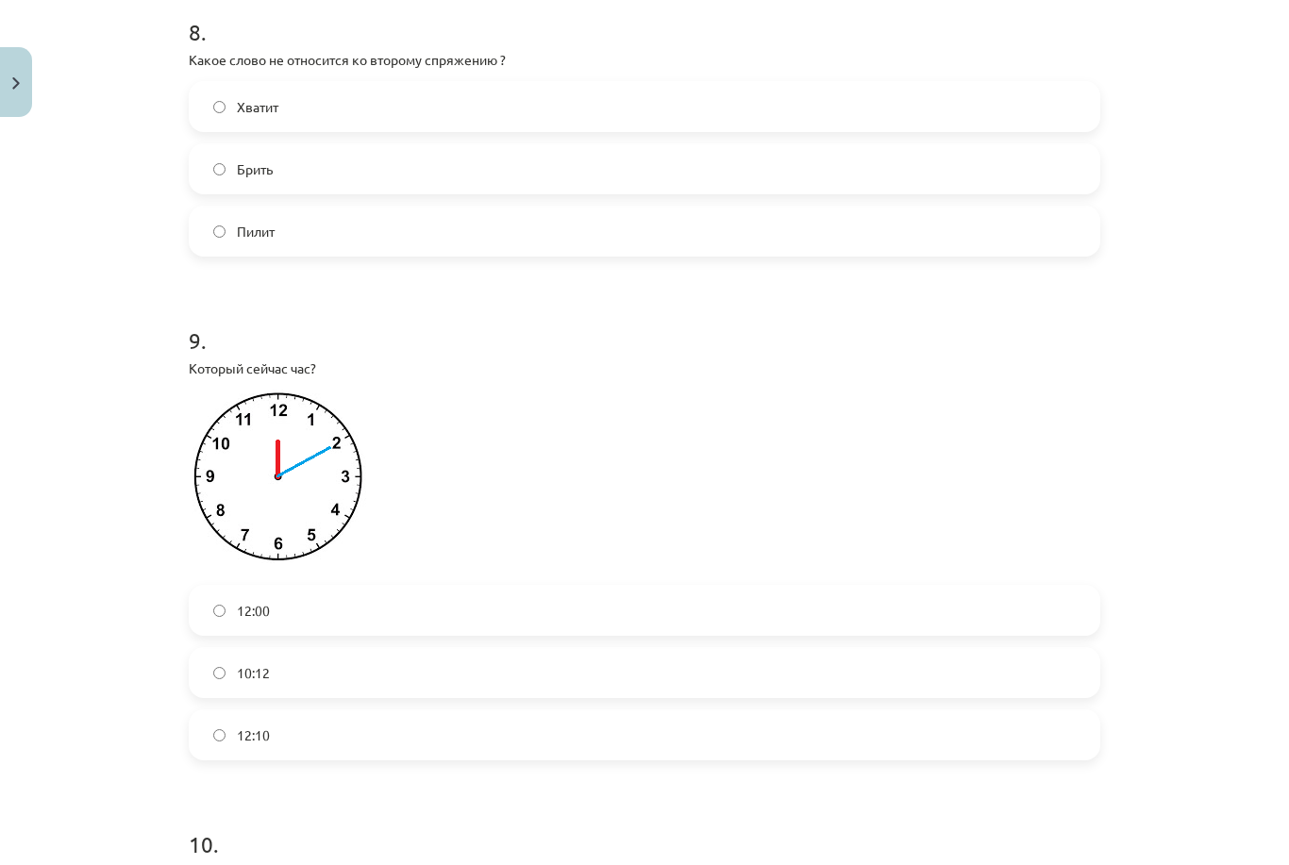
scroll to position [3088, 0]
click at [676, 709] on label "12:10" at bounding box center [644, 732] width 907 height 47
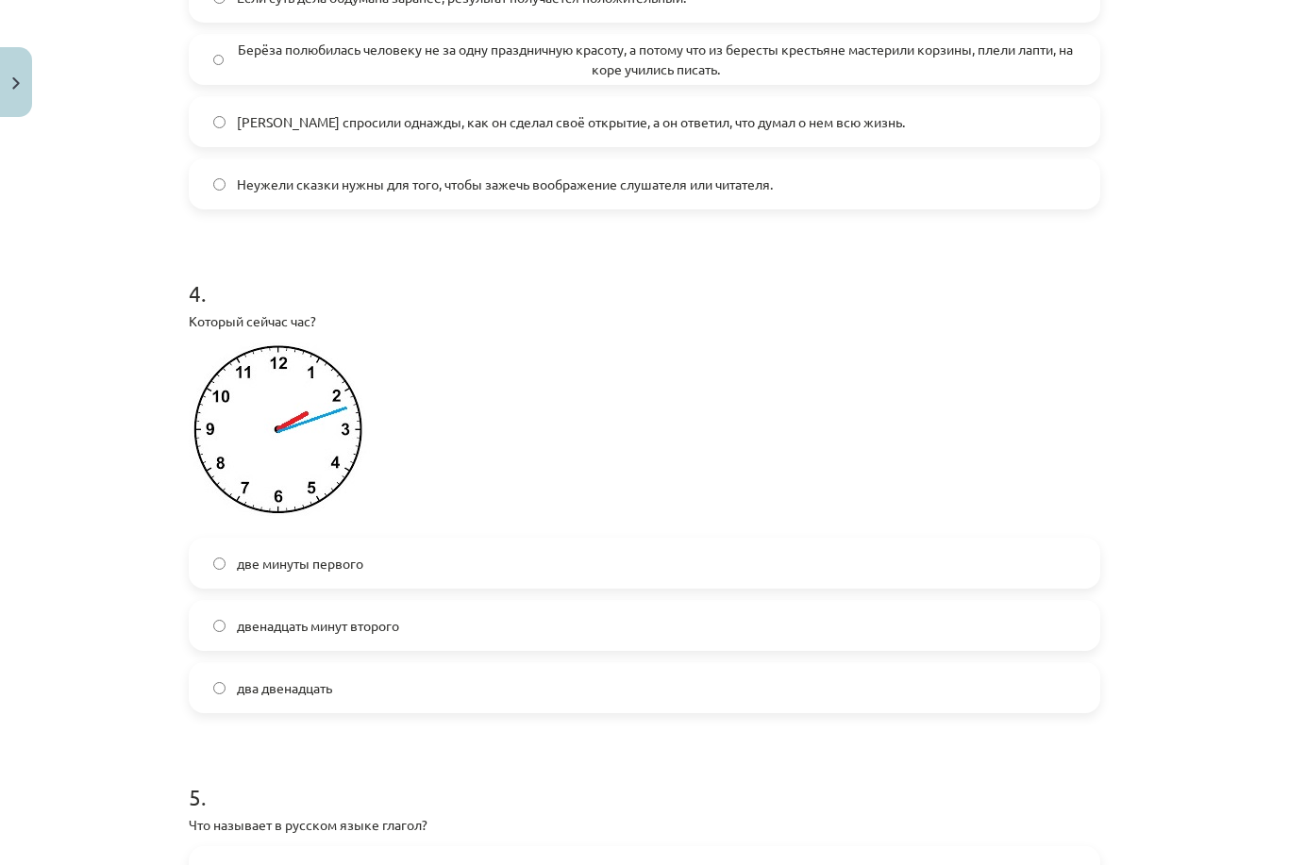
scroll to position [1177, 0]
click at [485, 665] on label "два двенадцать" at bounding box center [644, 688] width 907 height 47
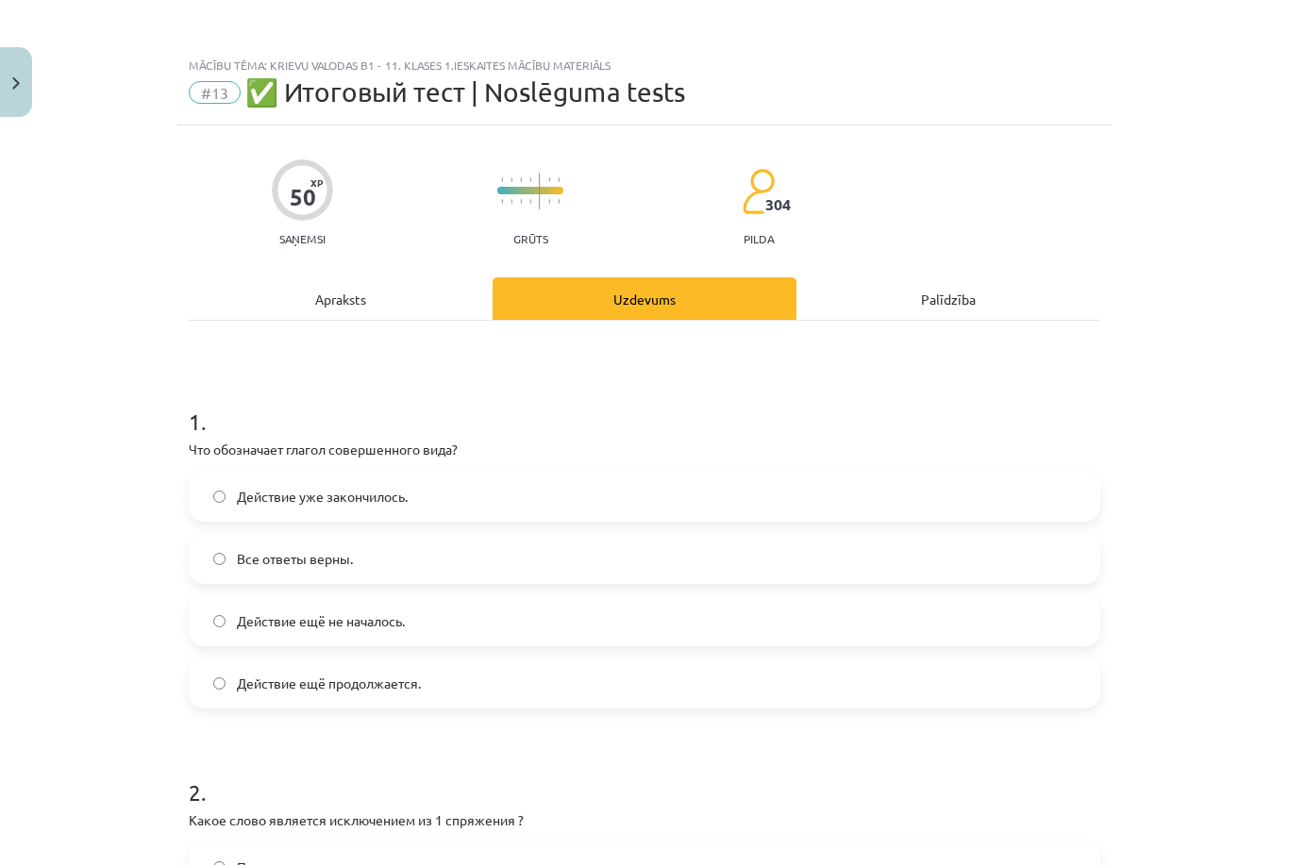
scroll to position [0, 0]
click at [586, 473] on label "Действие уже закончилось." at bounding box center [644, 496] width 907 height 47
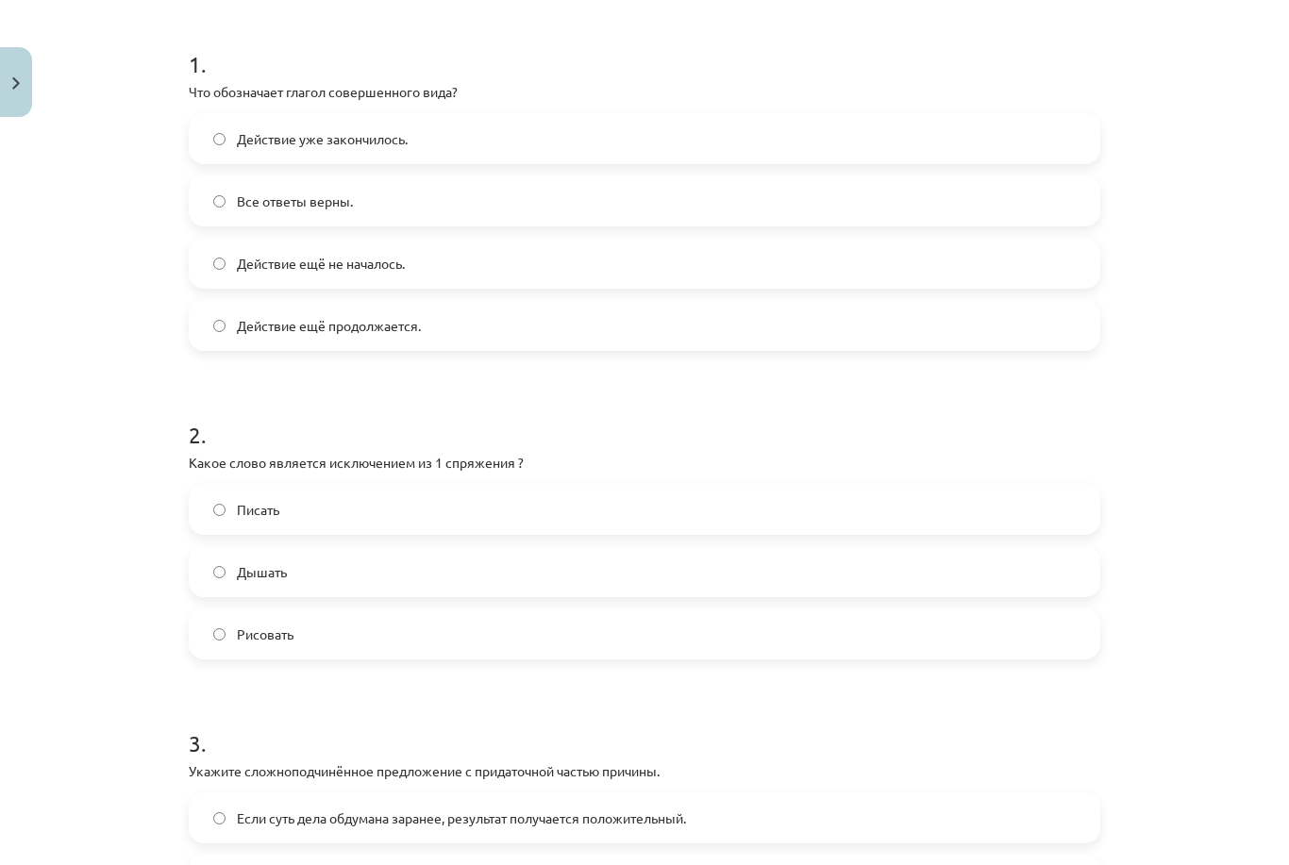
scroll to position [358, 0]
click at [484, 548] on label "Дышать" at bounding box center [644, 571] width 907 height 47
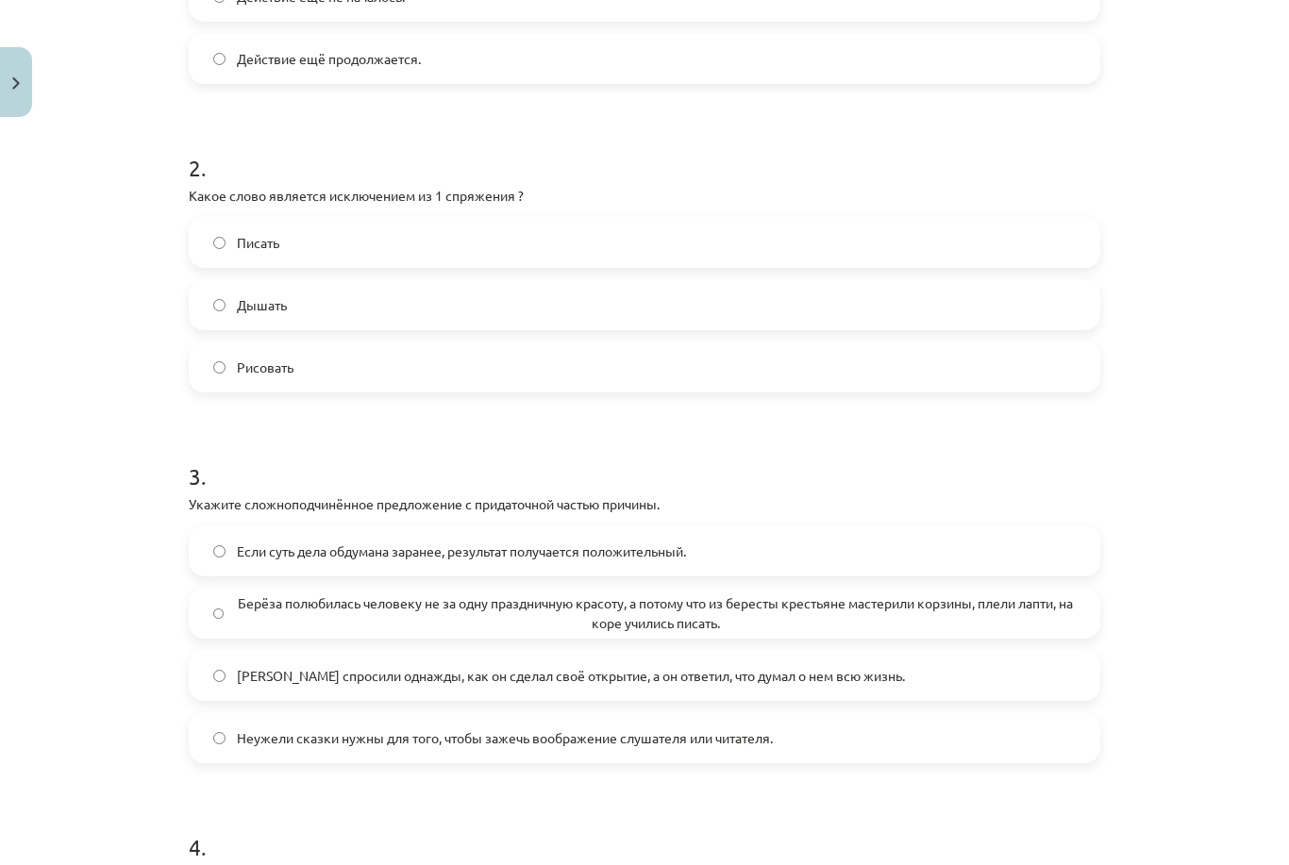
scroll to position [624, 0]
click at [518, 593] on span "Берёза полюбилась человеку не за одну праздничную красоту, а потому что из бере…" at bounding box center [655, 613] width 841 height 40
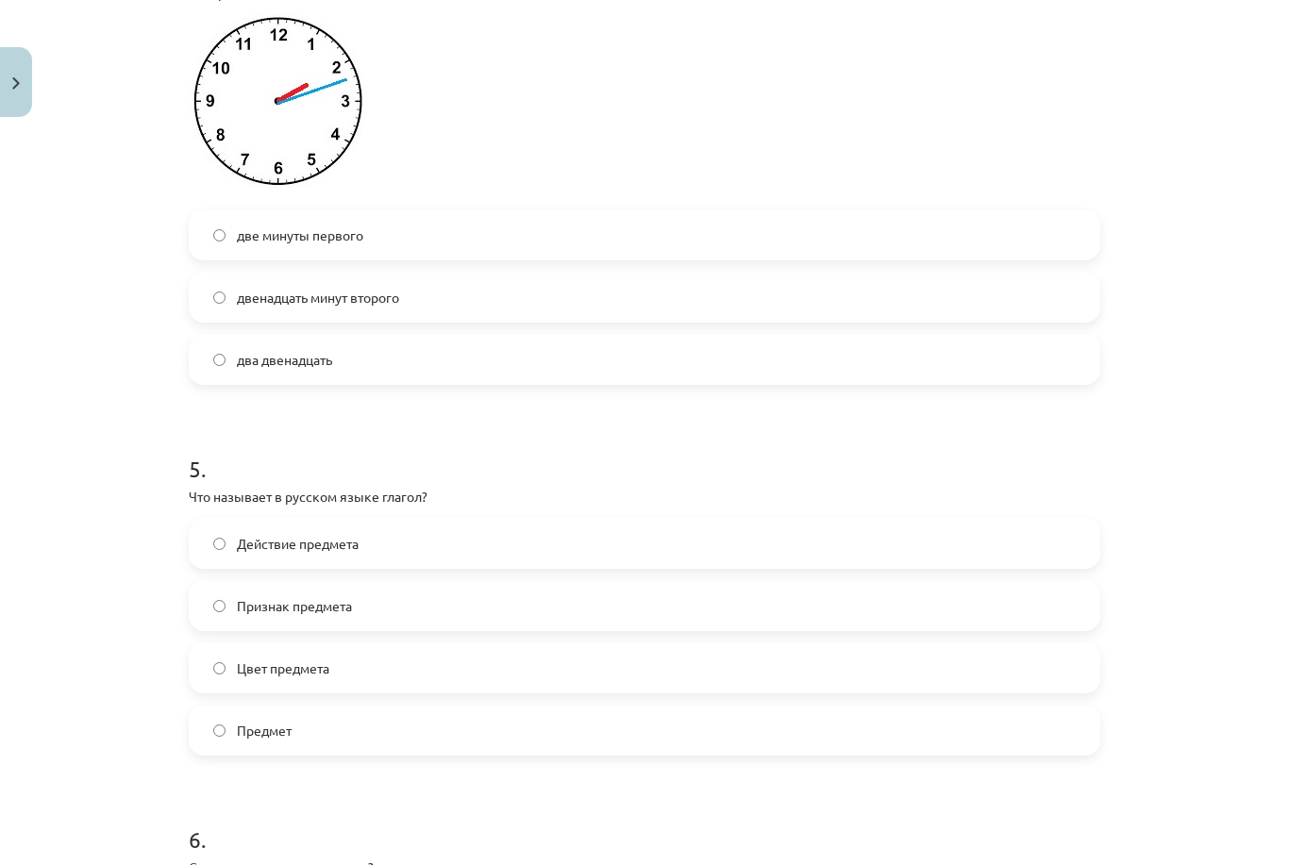
scroll to position [1516, 0]
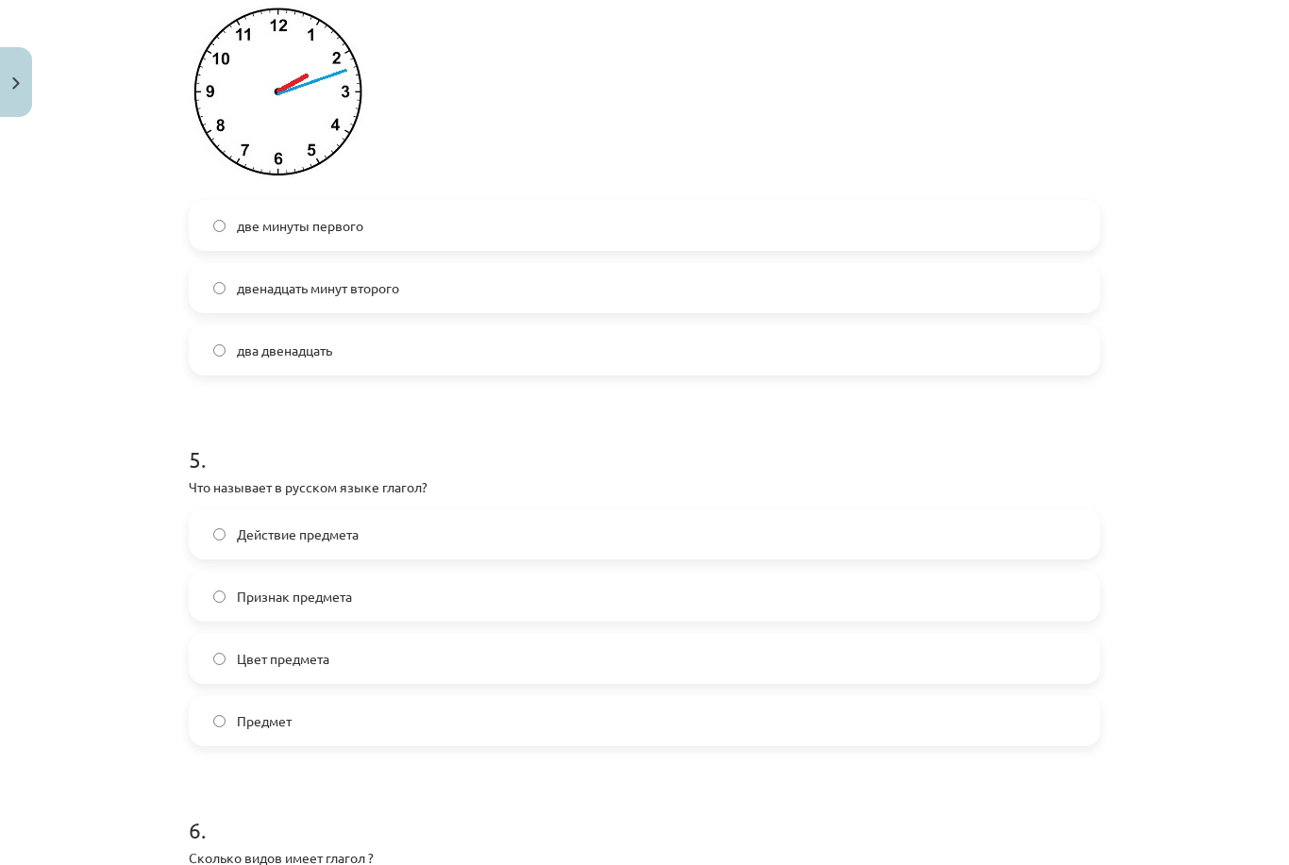
click at [382, 510] on label "Действие предмета" at bounding box center [644, 533] width 907 height 47
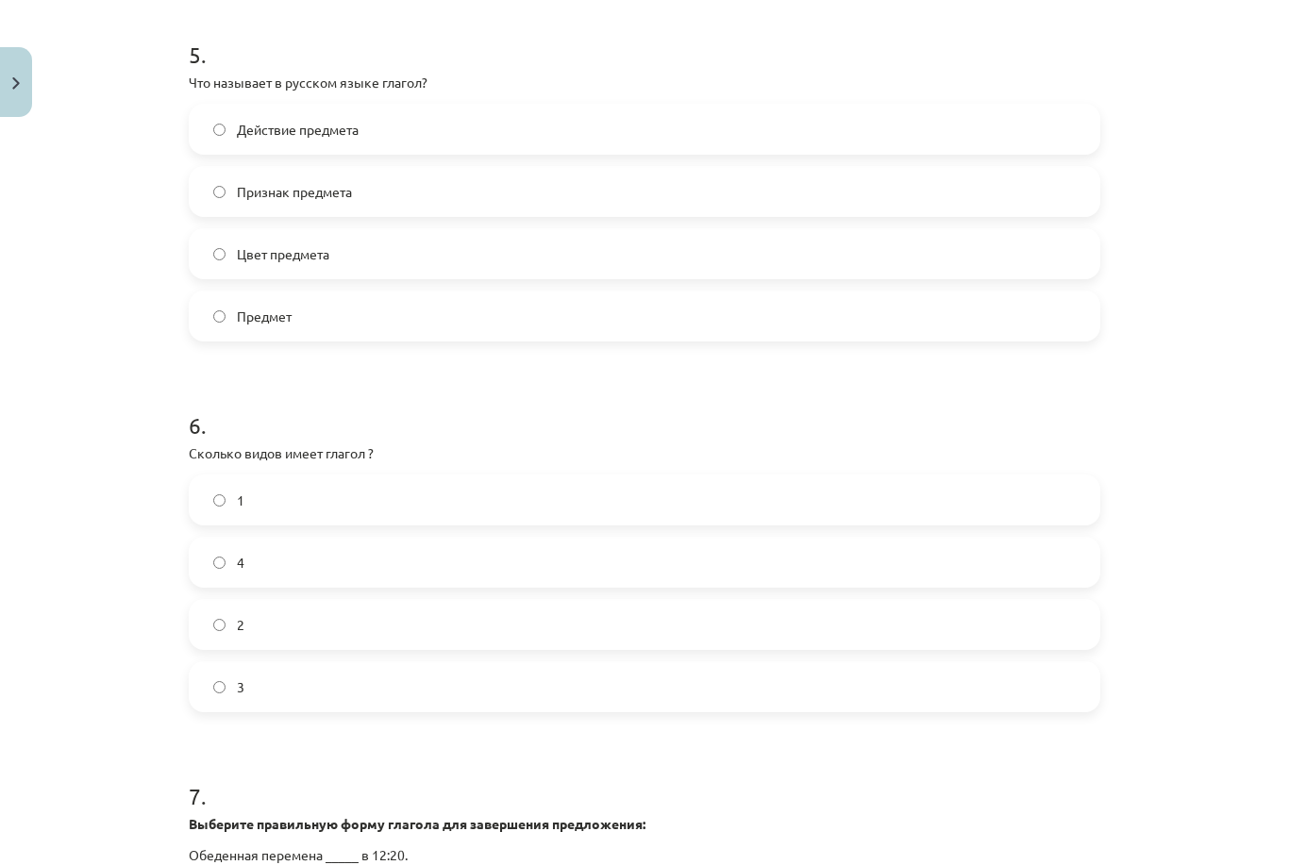
scroll to position [1929, 0]
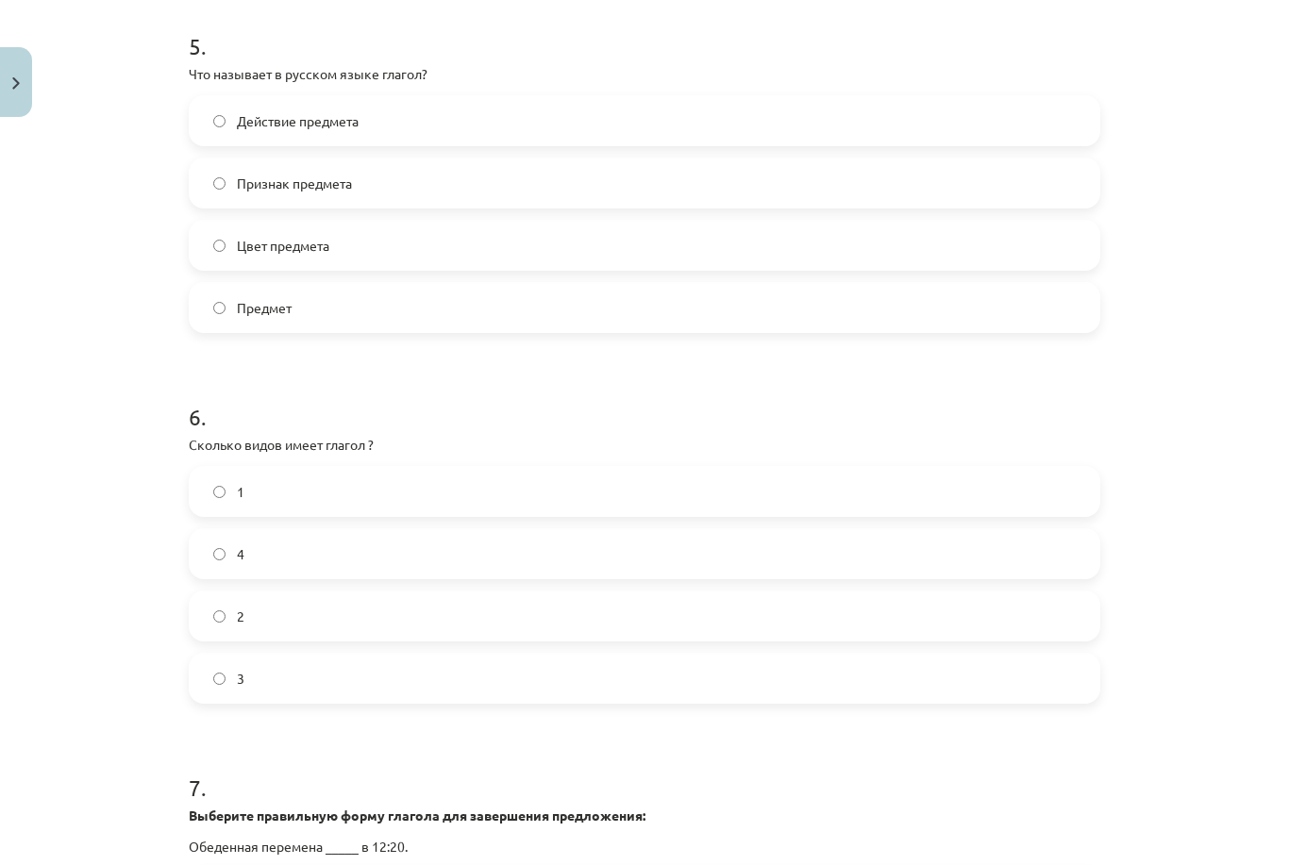
click at [286, 592] on label "2" at bounding box center [644, 615] width 907 height 47
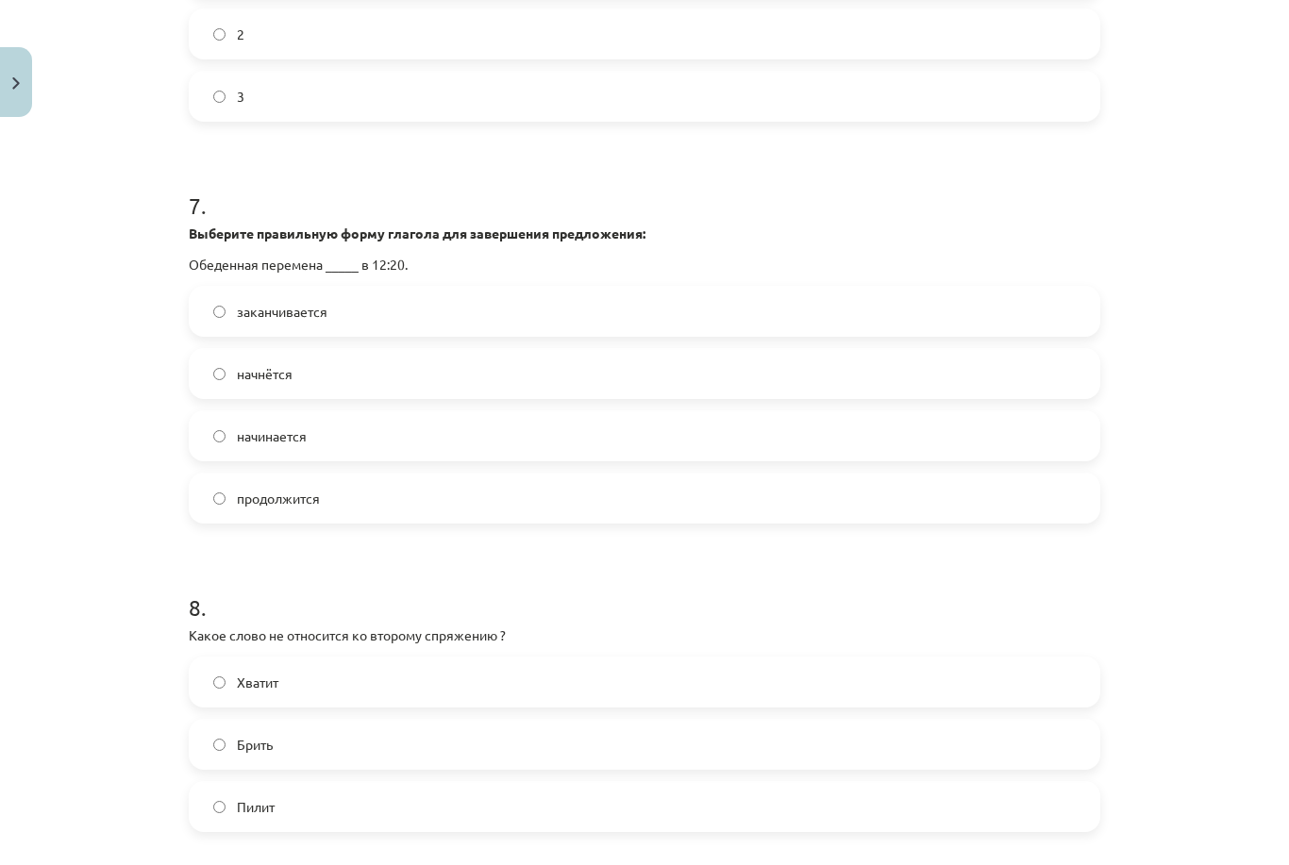
scroll to position [2511, 0]
click at [487, 412] on label "начинается" at bounding box center [644, 435] width 907 height 47
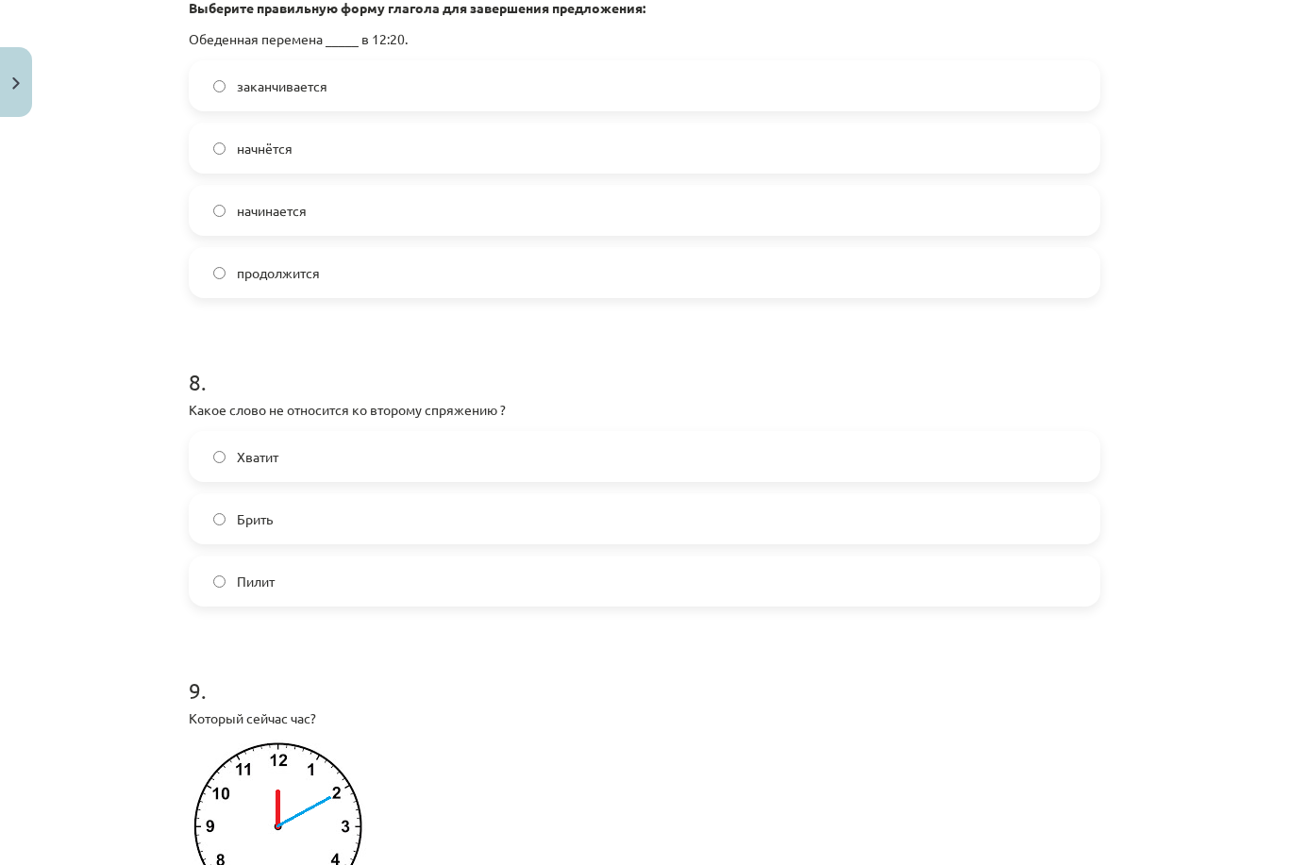
click at [508, 433] on label "Хватит" at bounding box center [644, 456] width 907 height 47
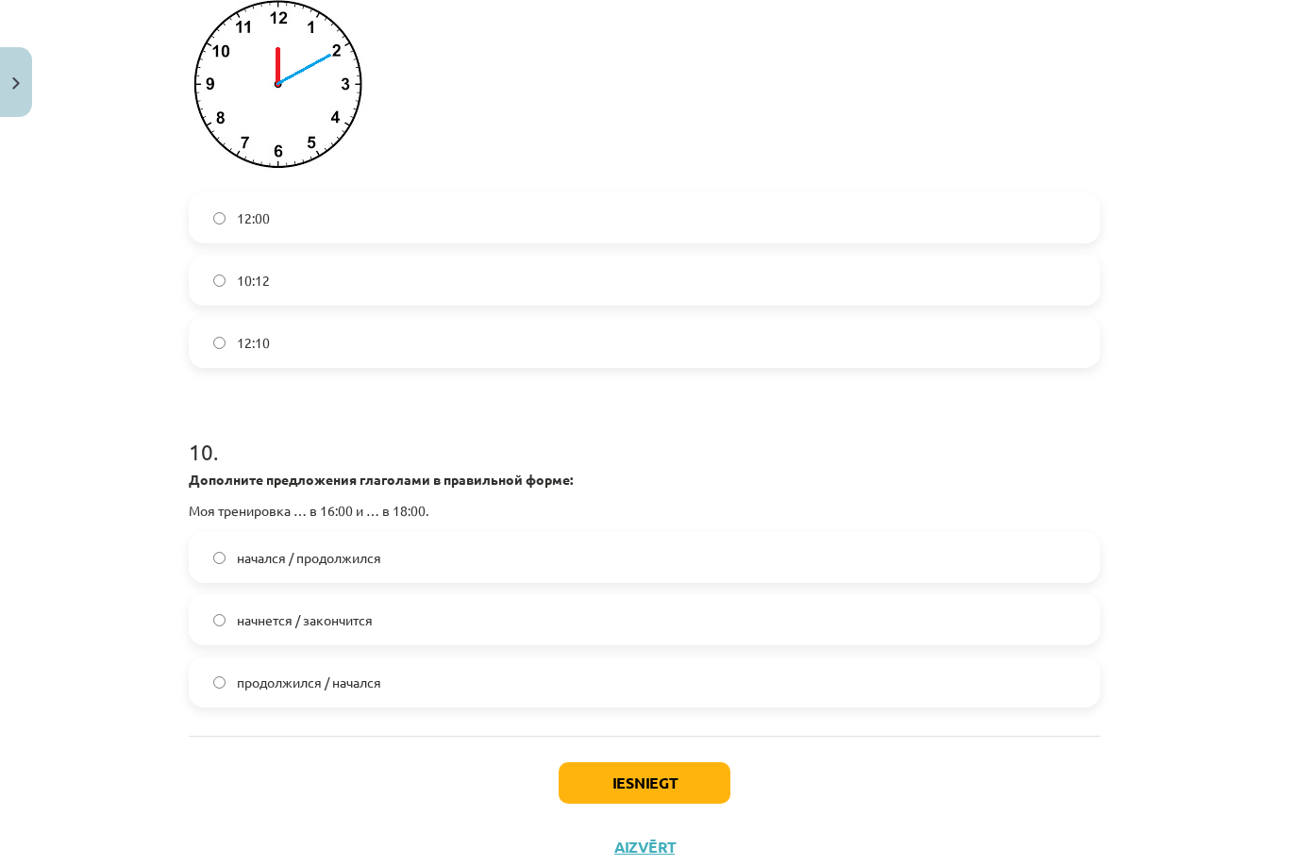
scroll to position [3478, 0]
click at [375, 597] on label "начнется / закончится" at bounding box center [644, 620] width 907 height 47
click at [642, 763] on button "Iesniegt" at bounding box center [644, 784] width 172 height 42
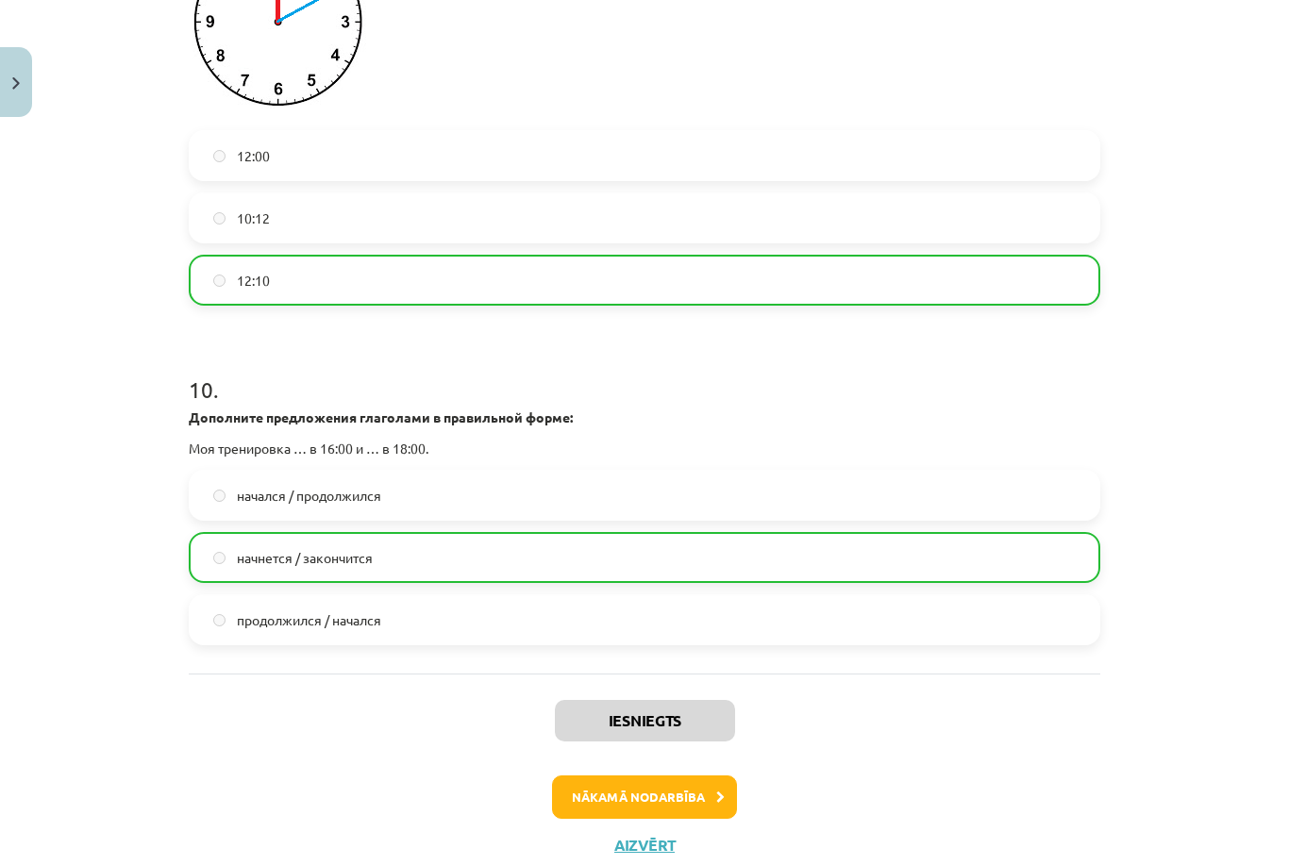
scroll to position [3538, 0]
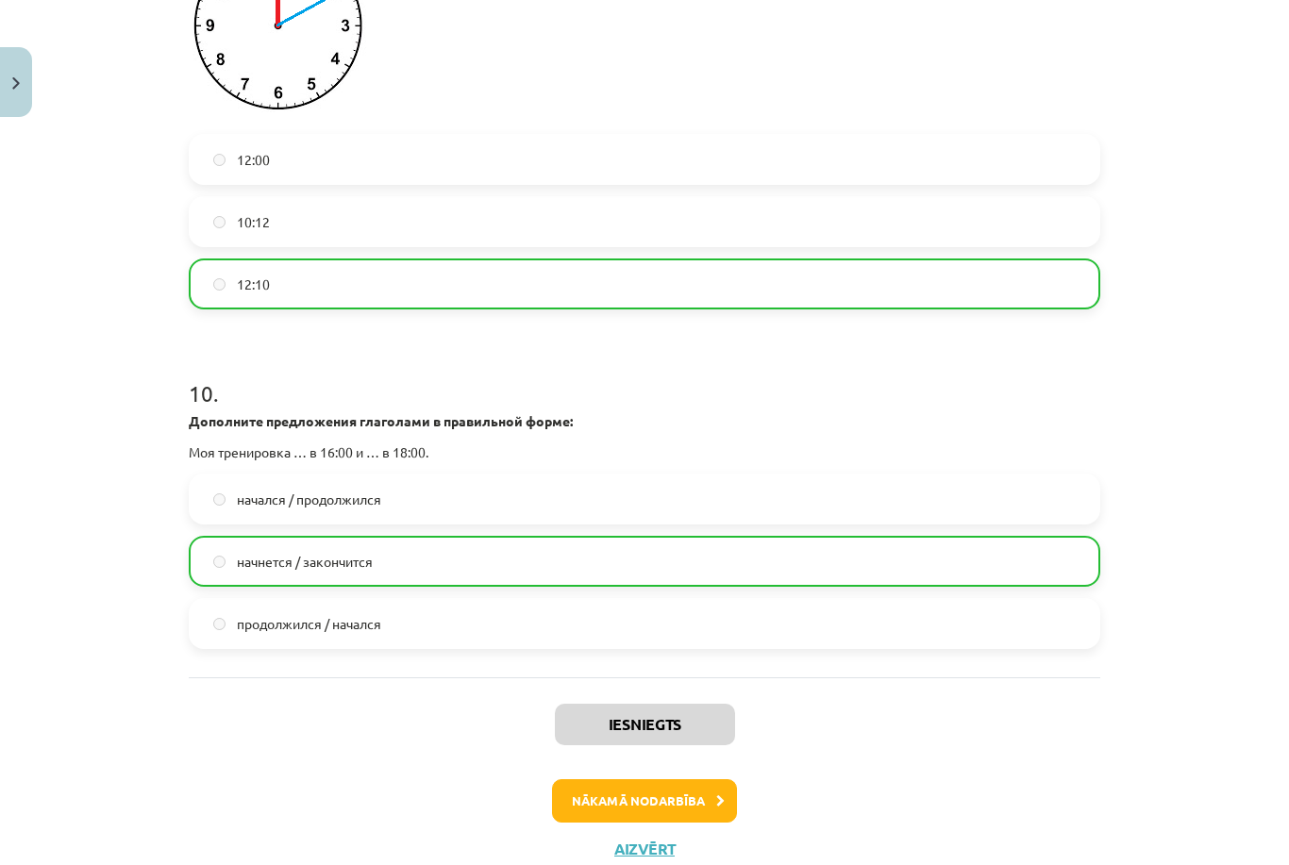
click at [606, 779] on button "Nākamā nodarbība" at bounding box center [644, 800] width 185 height 43
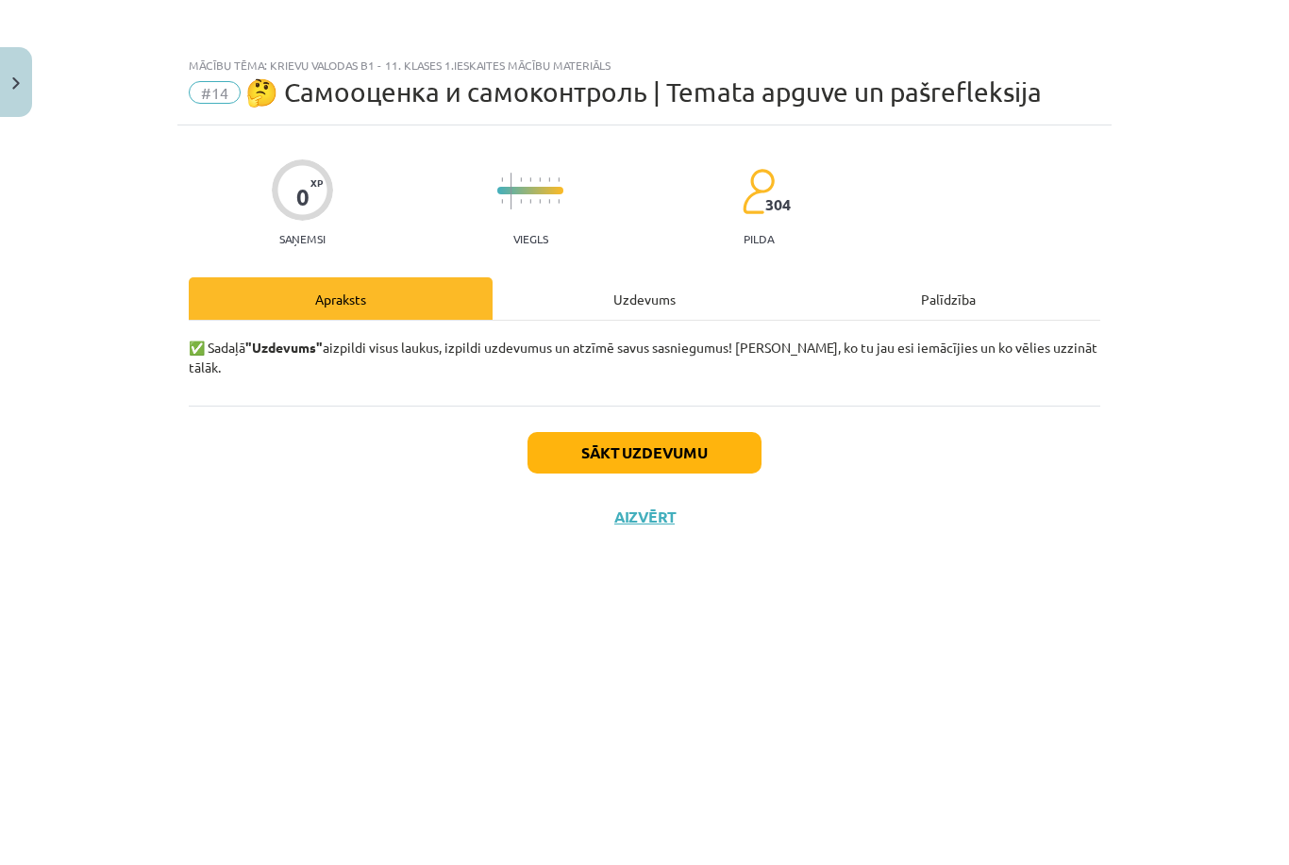
click at [649, 443] on button "Sākt uzdevumu" at bounding box center [644, 453] width 234 height 42
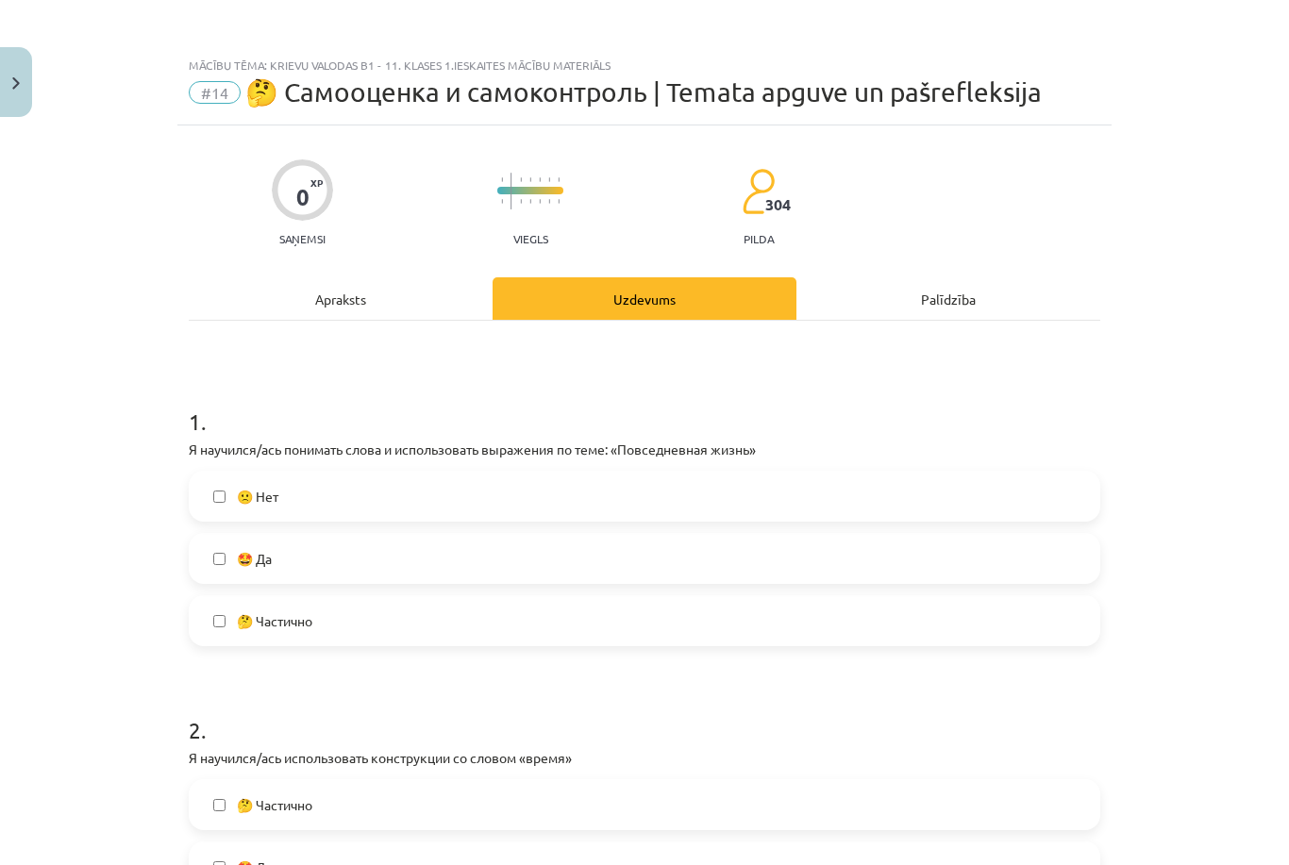
click at [516, 535] on label "🤩 Да" at bounding box center [644, 558] width 907 height 47
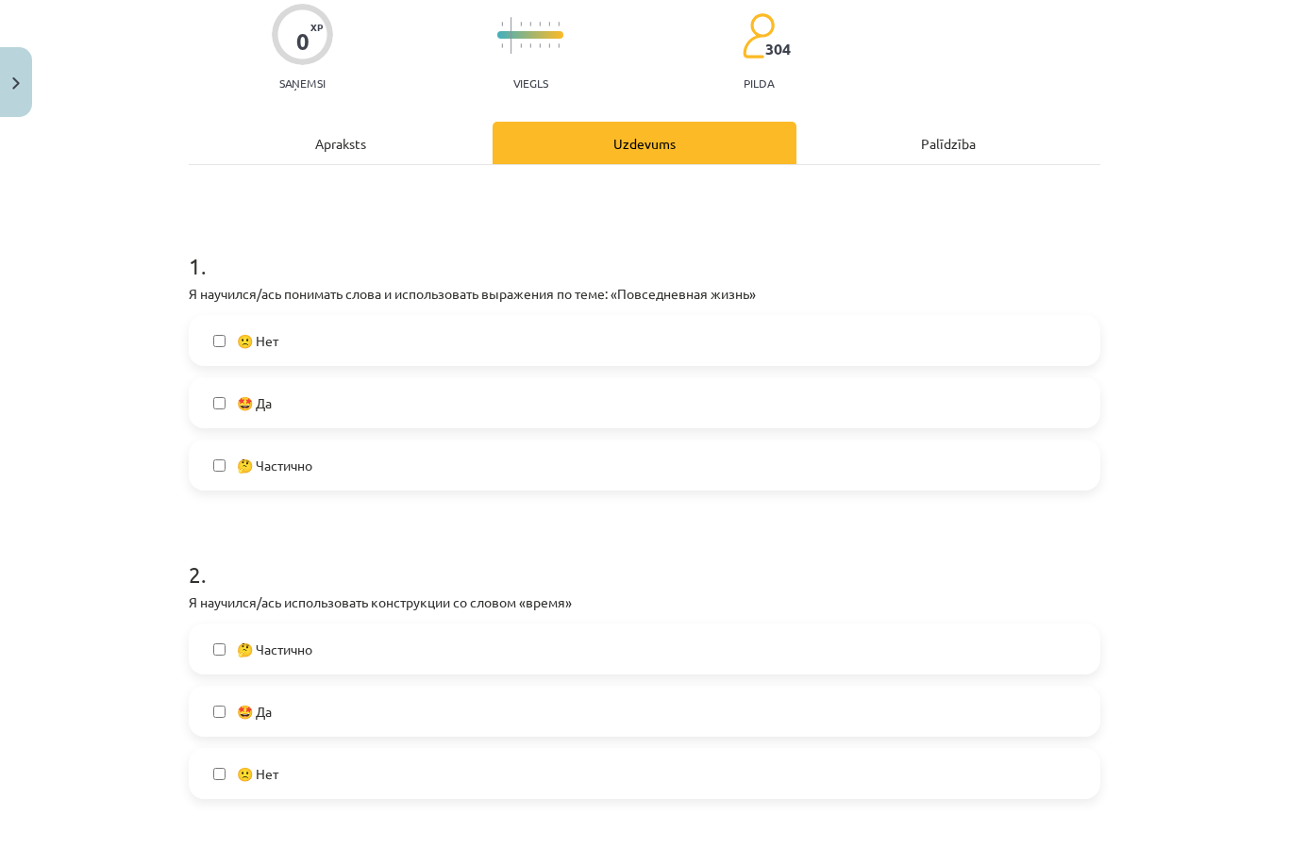
scroll to position [269, 0]
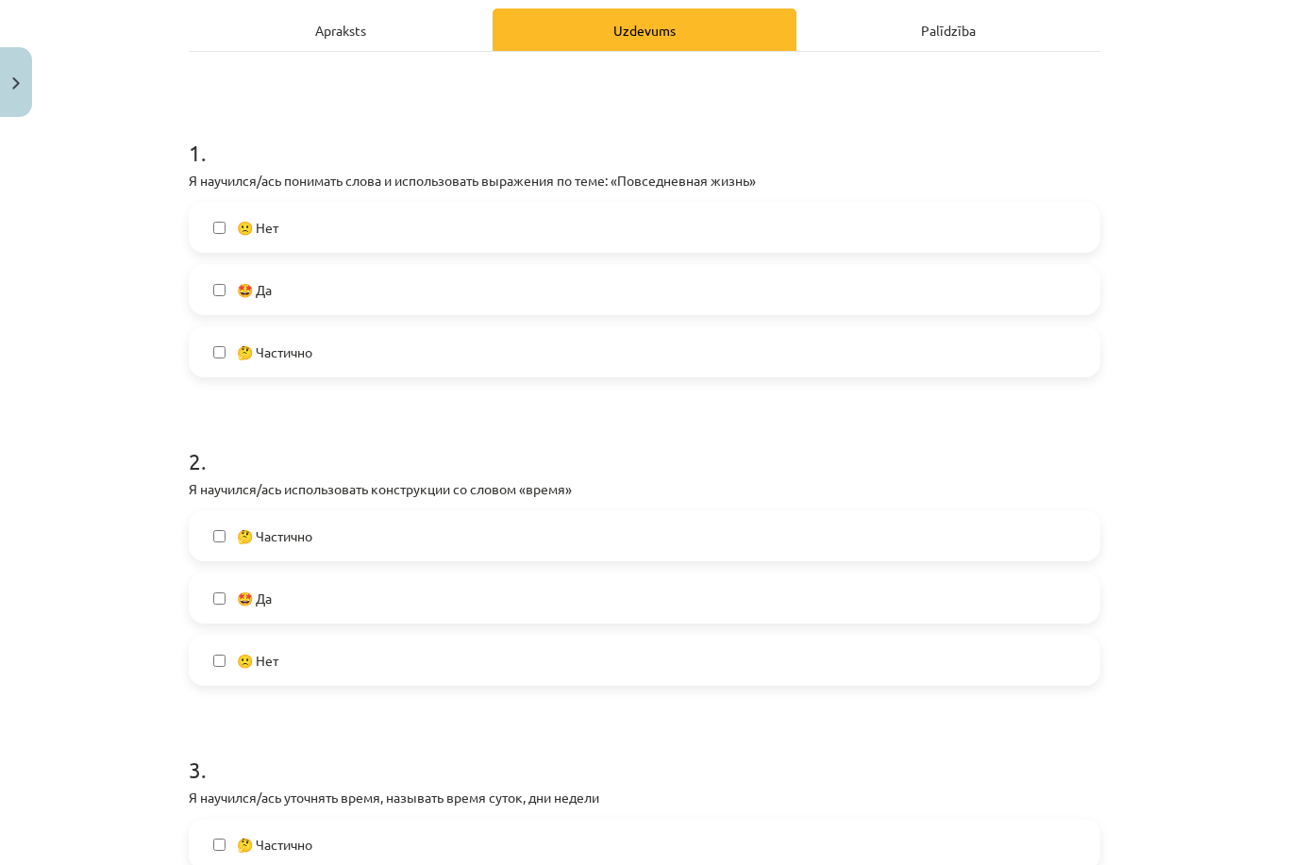
click at [1151, 536] on div "Mācību tēma: Krievu valodas b1 - 11. klases 1.ieskaites mācību materiāls #14 🤔 …" at bounding box center [644, 432] width 1289 height 865
click at [1137, 520] on div "Mācību tēma: Krievu valodas b1 - 11. klases 1.ieskaites mācību materiāls #14 🤔 …" at bounding box center [644, 432] width 1289 height 865
click at [1039, 574] on label "🤩 Да" at bounding box center [644, 597] width 907 height 47
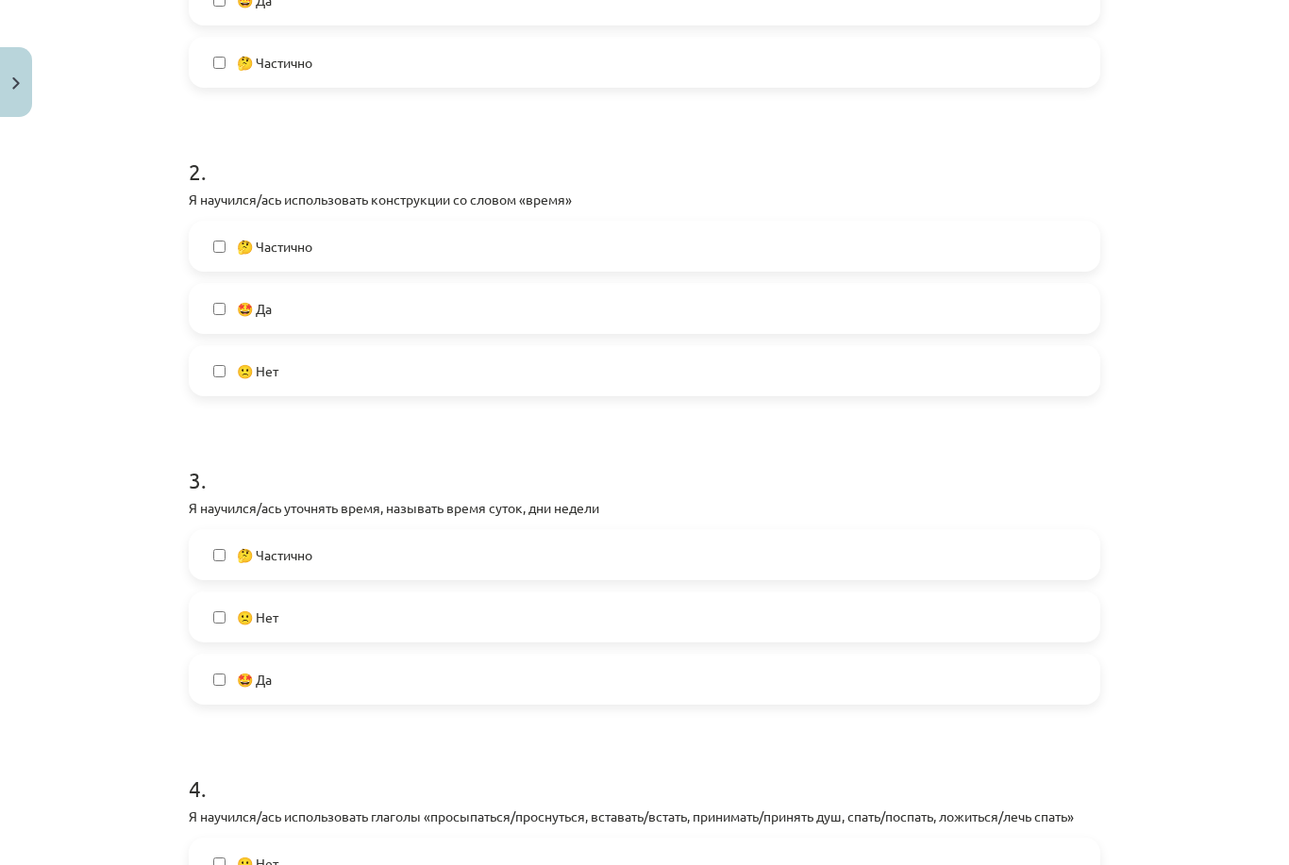
scroll to position [561, 0]
click at [1010, 591] on label "🙁 Нет" at bounding box center [644, 614] width 907 height 47
click at [919, 653] on label "🤩 Да" at bounding box center [644, 676] width 907 height 47
click at [991, 591] on label "🙁 Нет" at bounding box center [644, 614] width 907 height 47
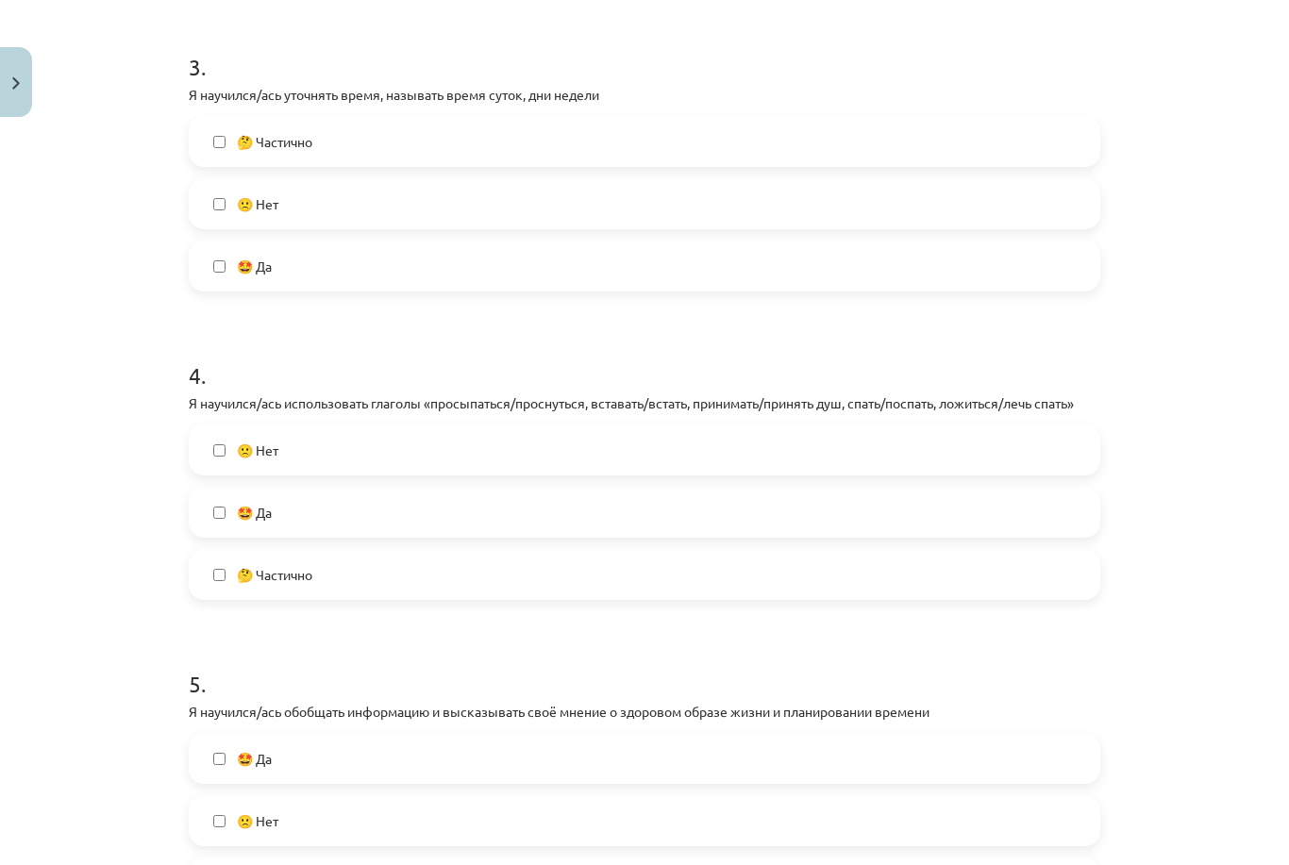
scroll to position [972, 0]
click at [1065, 489] on label "🤩 Да" at bounding box center [644, 512] width 907 height 47
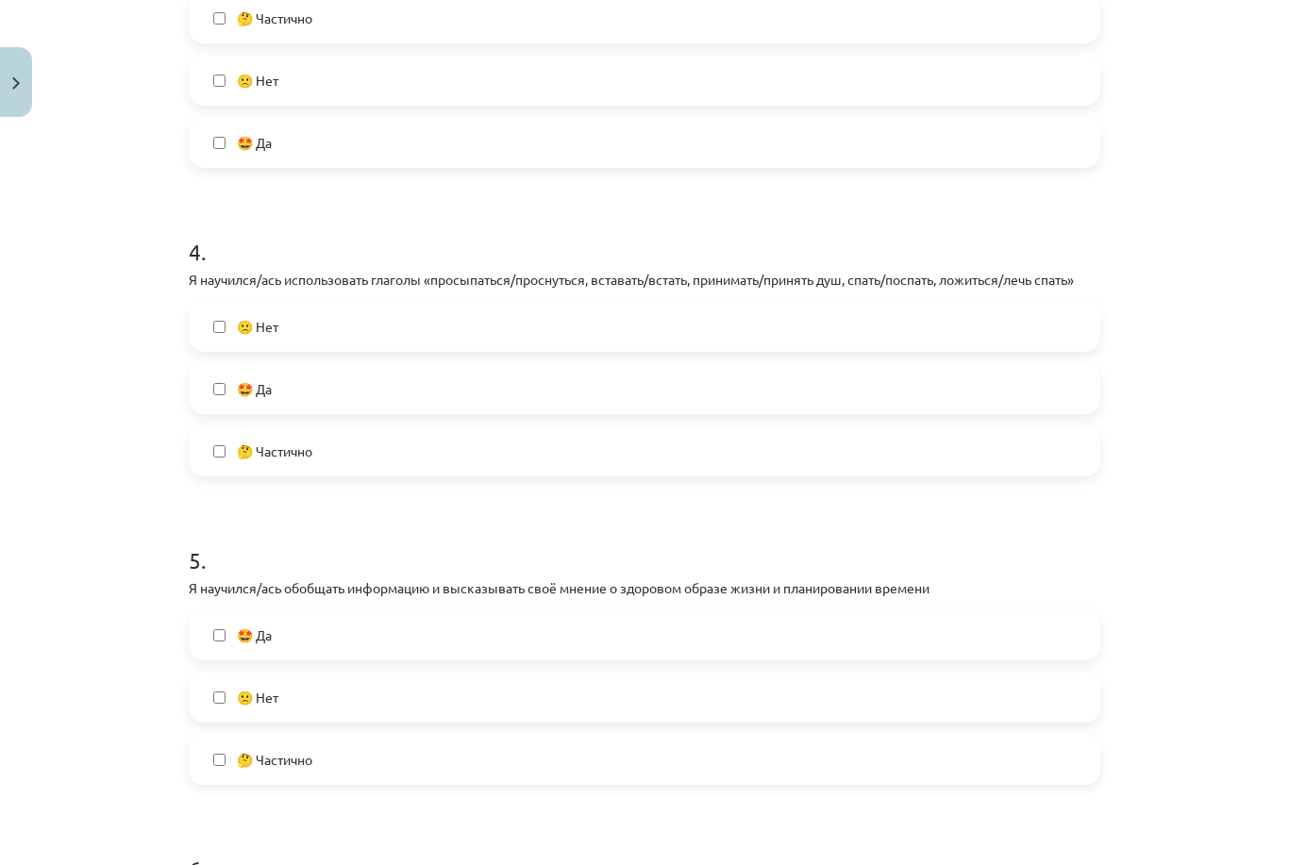
click at [1005, 611] on label "🤩 Да" at bounding box center [644, 634] width 907 height 47
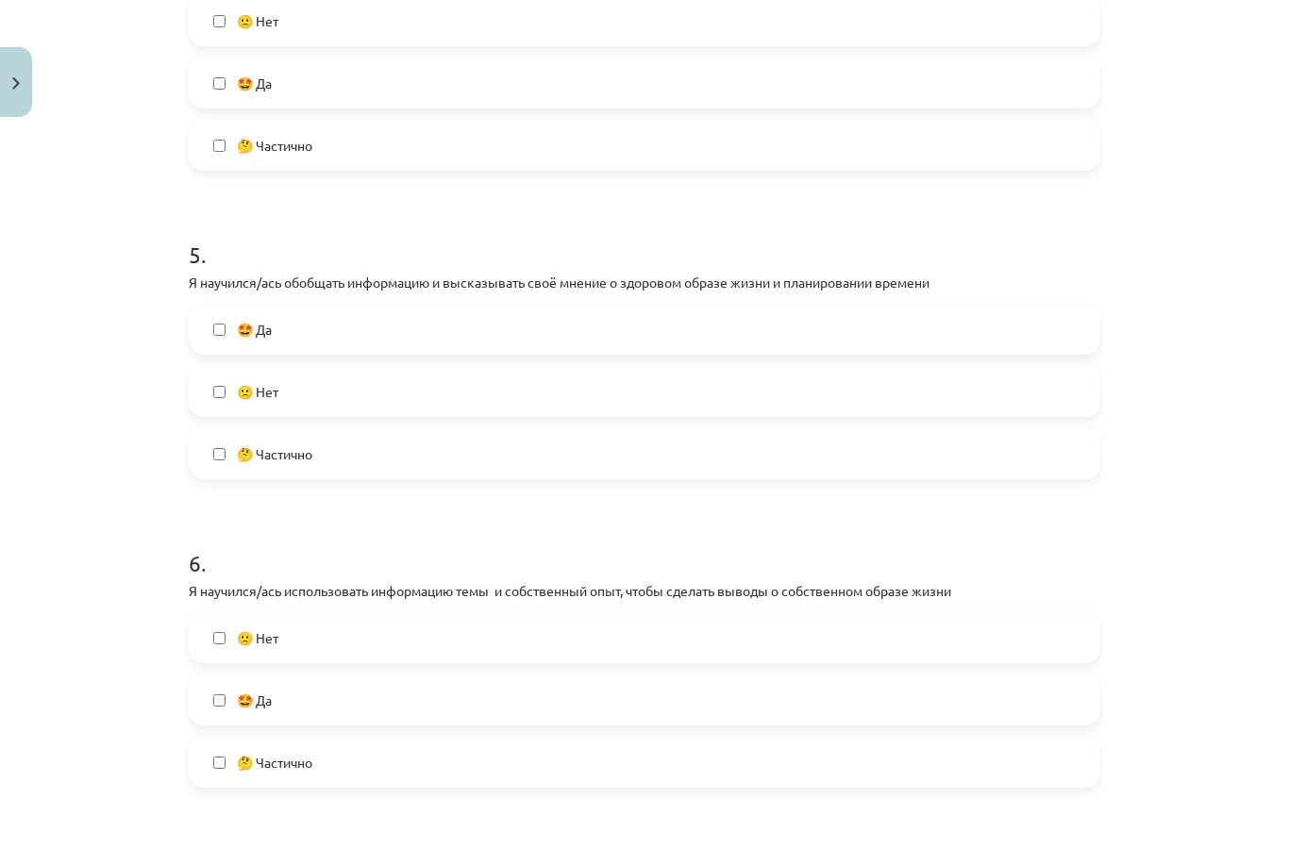
scroll to position [1401, 0]
click at [995, 614] on label "🙁 Нет" at bounding box center [644, 637] width 907 height 47
click at [993, 676] on label "🤩 Да" at bounding box center [644, 699] width 907 height 47
click at [1011, 676] on label "🤩 Да" at bounding box center [644, 699] width 907 height 47
click at [1048, 614] on label "🙁 Нет" at bounding box center [644, 637] width 907 height 47
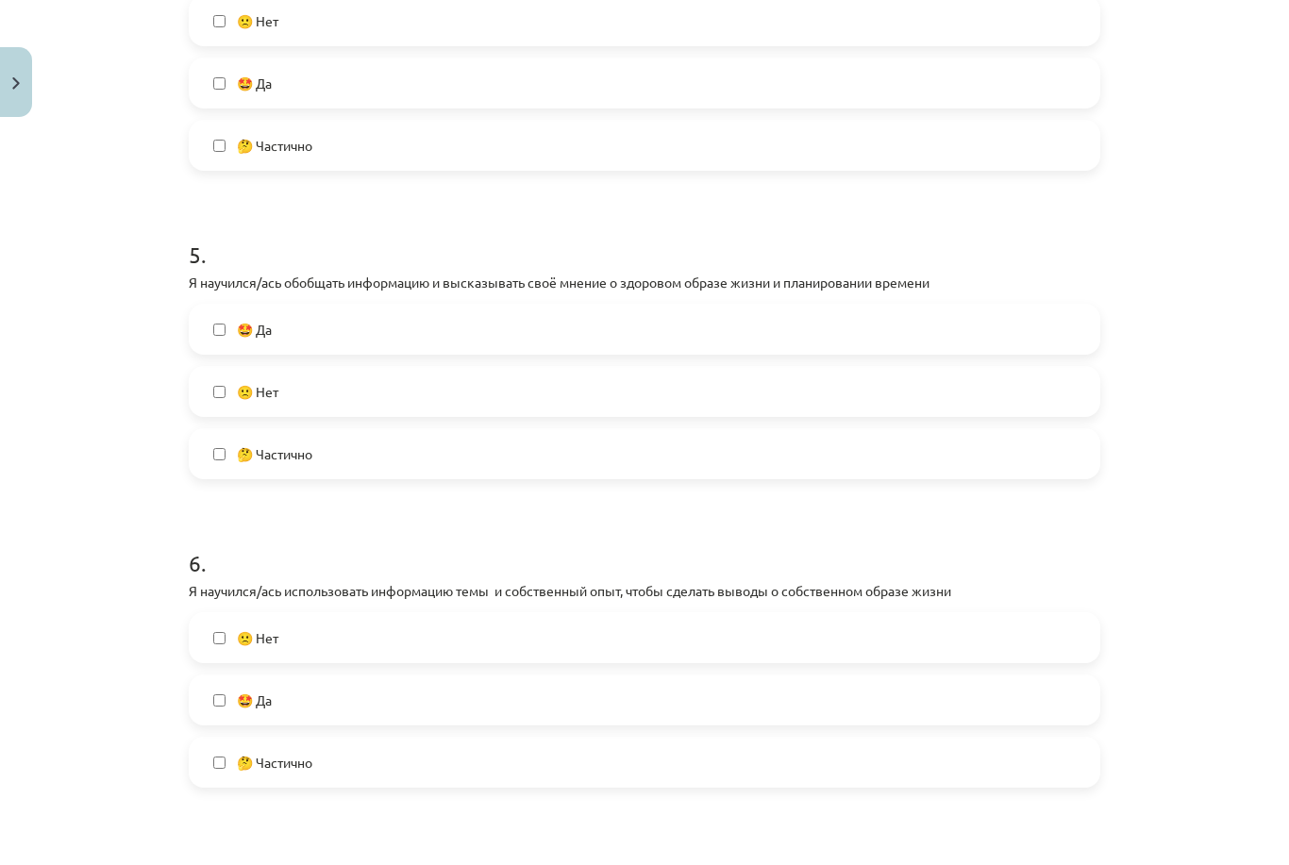
click at [1009, 676] on label "🤩 Да" at bounding box center [644, 699] width 907 height 47
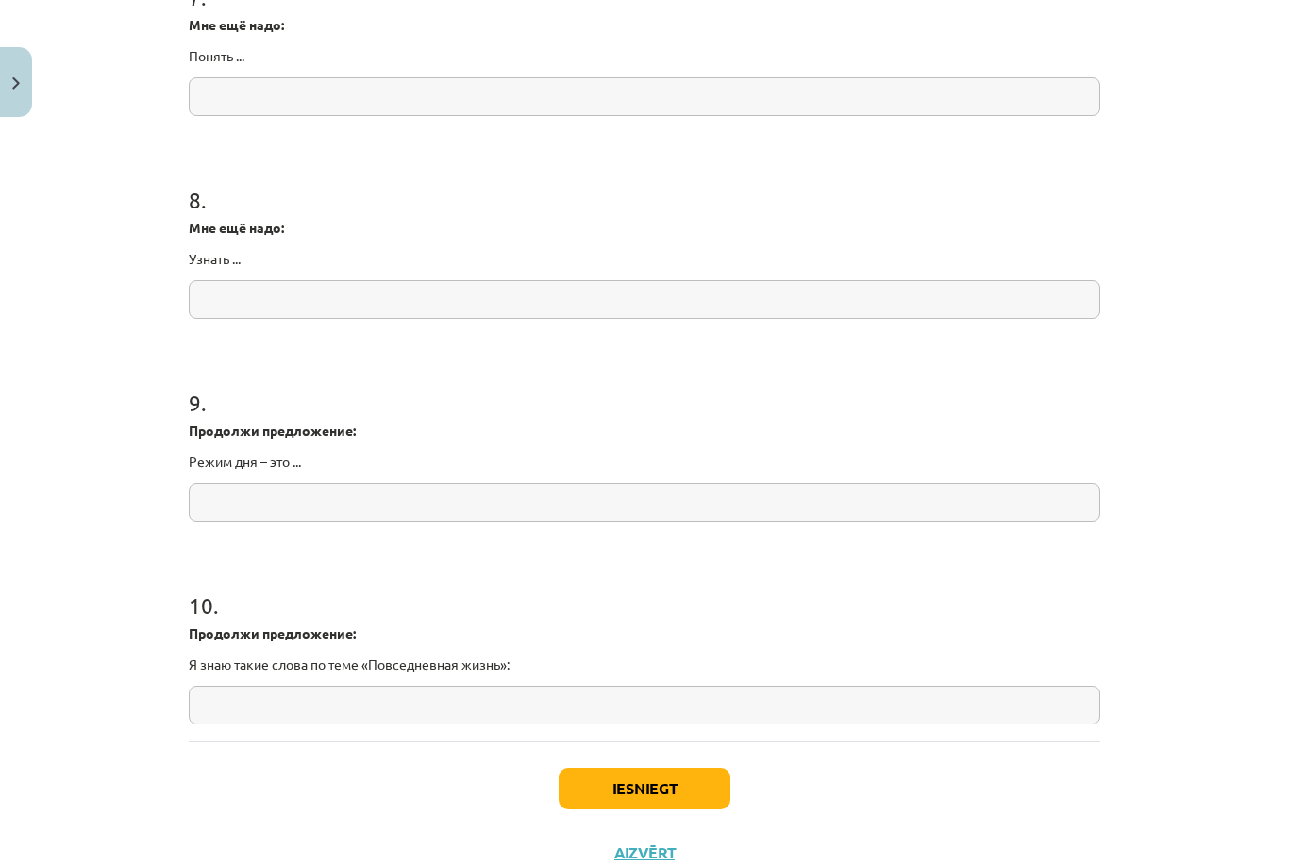
scroll to position [2275, 0]
click at [674, 768] on button "Iesniegt" at bounding box center [644, 789] width 172 height 42
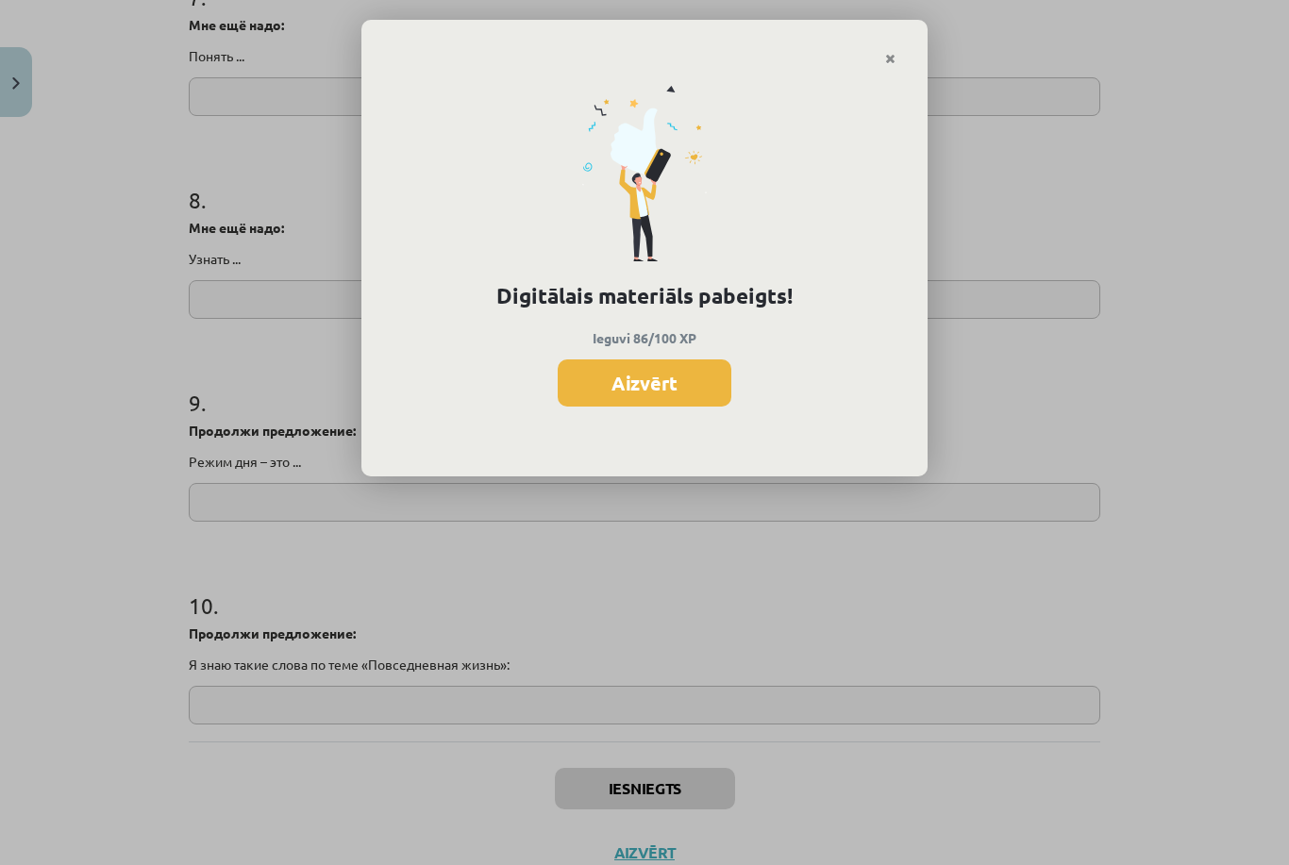
scroll to position [2287, 0]
click at [674, 389] on button "Aizvērt" at bounding box center [645, 382] width 174 height 47
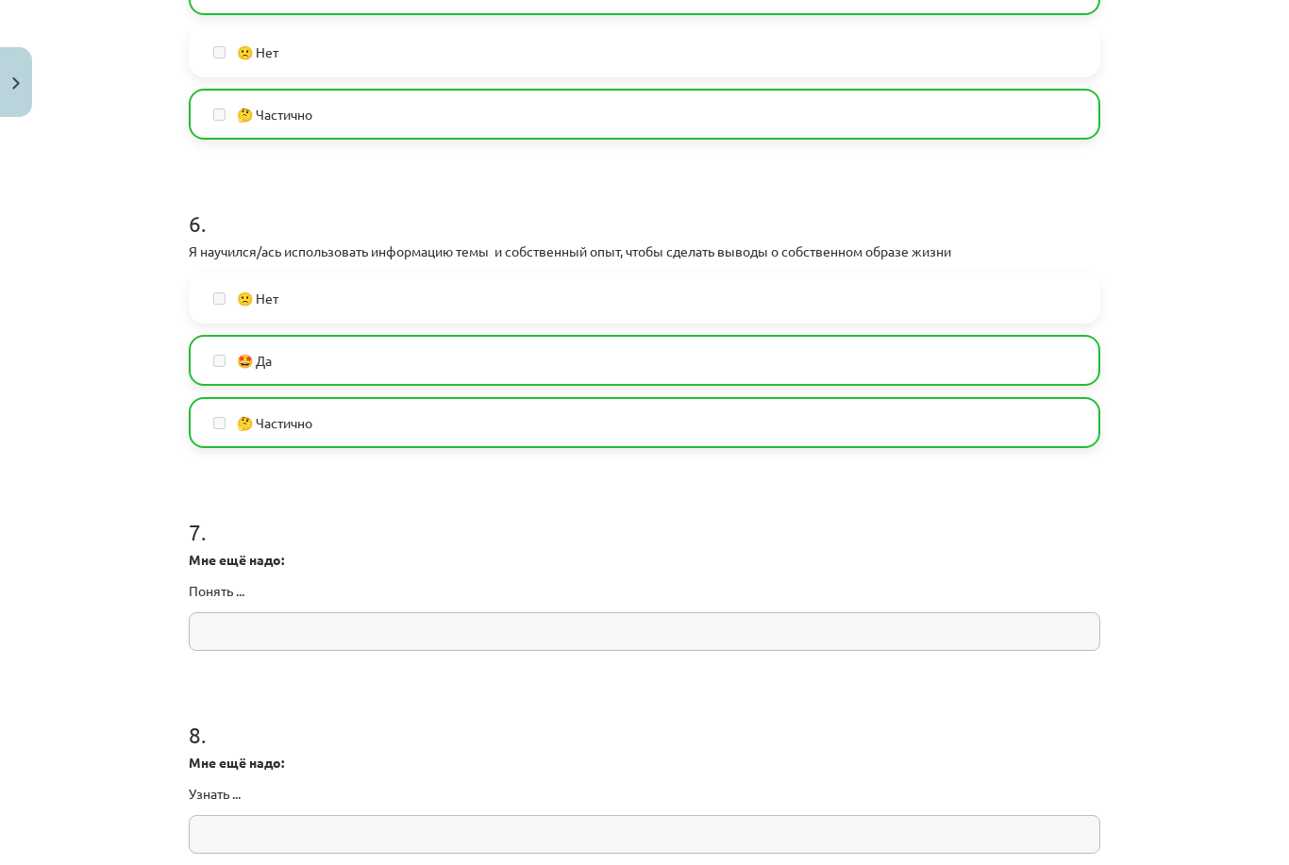
click at [21, 77] on button "Close" at bounding box center [16, 82] width 32 height 70
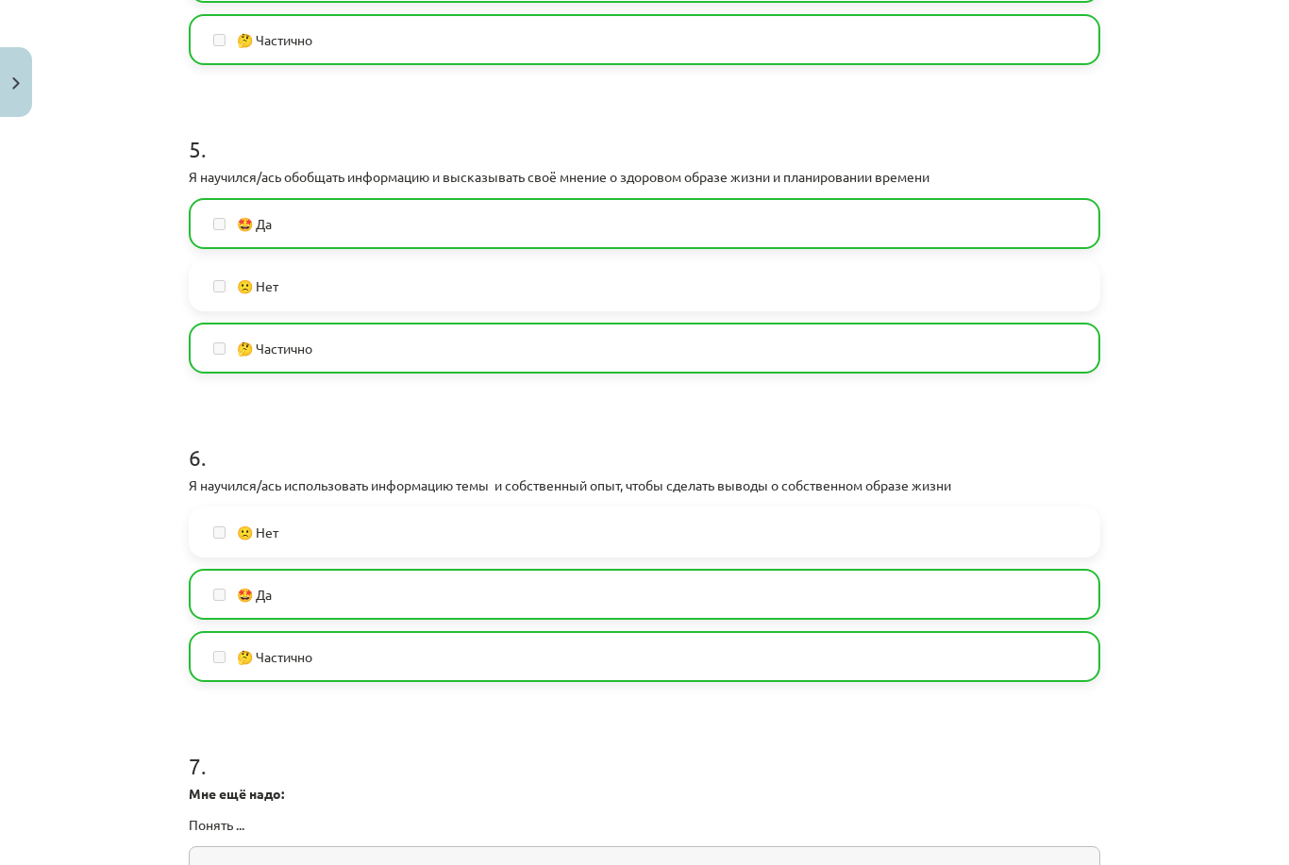
scroll to position [1435, 0]
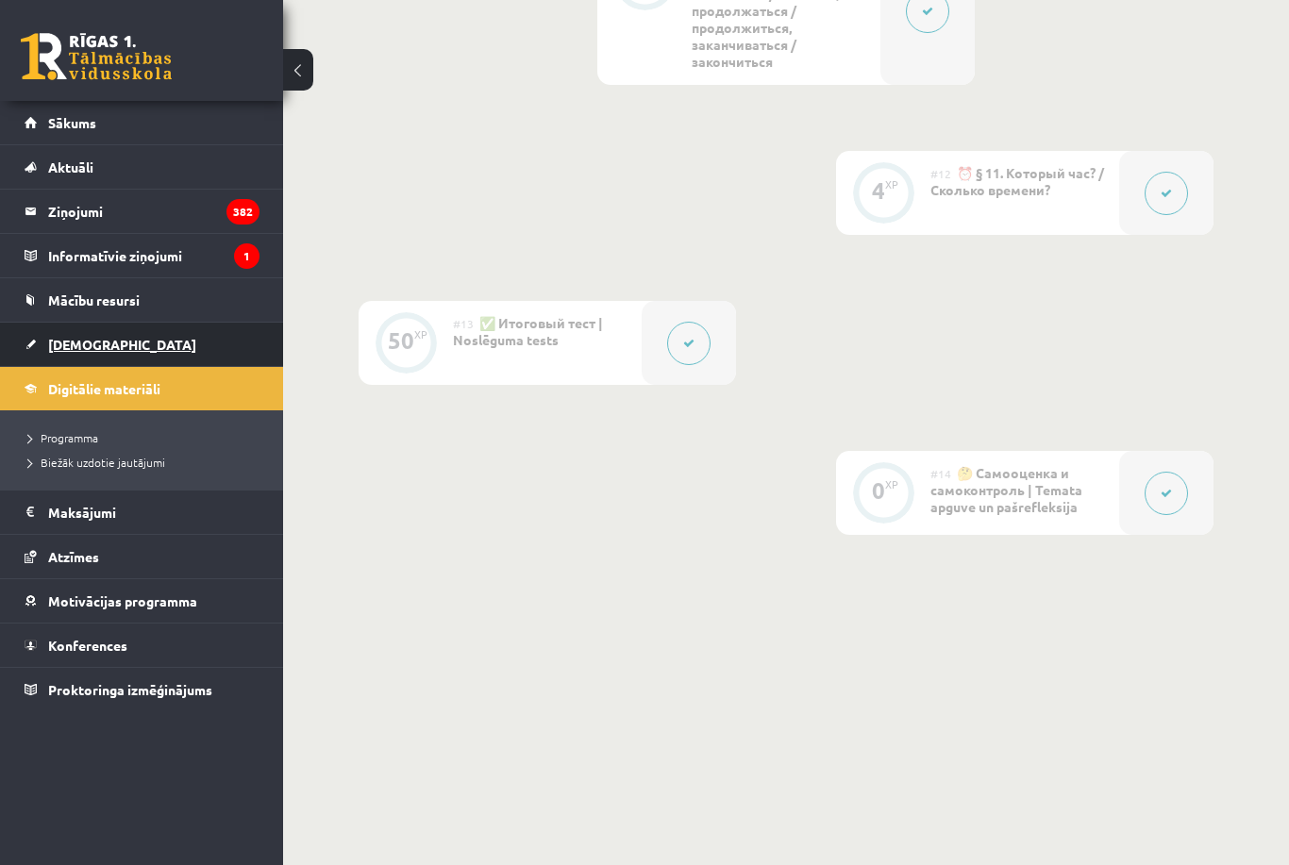
click at [130, 351] on link "[DEMOGRAPHIC_DATA]" at bounding box center [142, 344] width 235 height 43
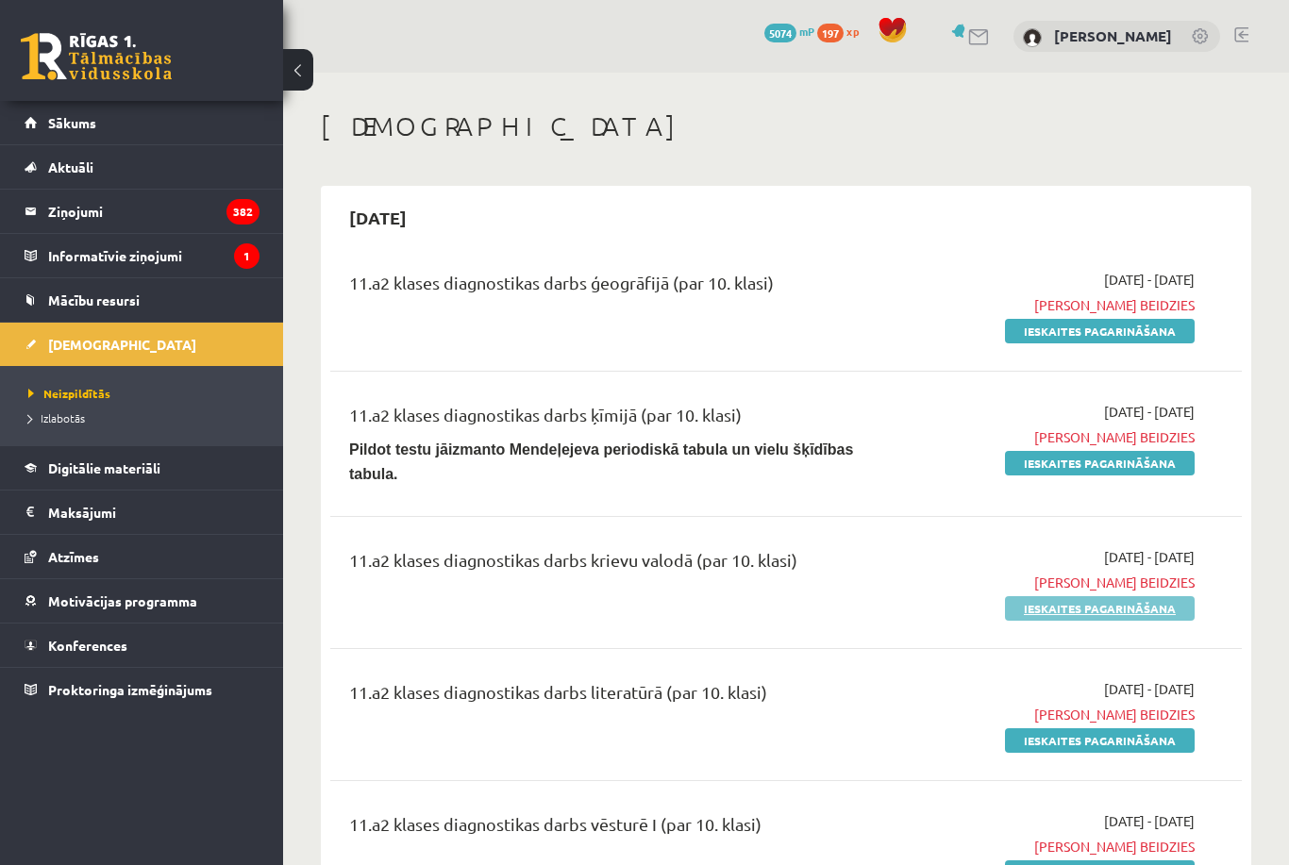
click at [1148, 616] on link "Ieskaites pagarināšana" at bounding box center [1100, 608] width 190 height 25
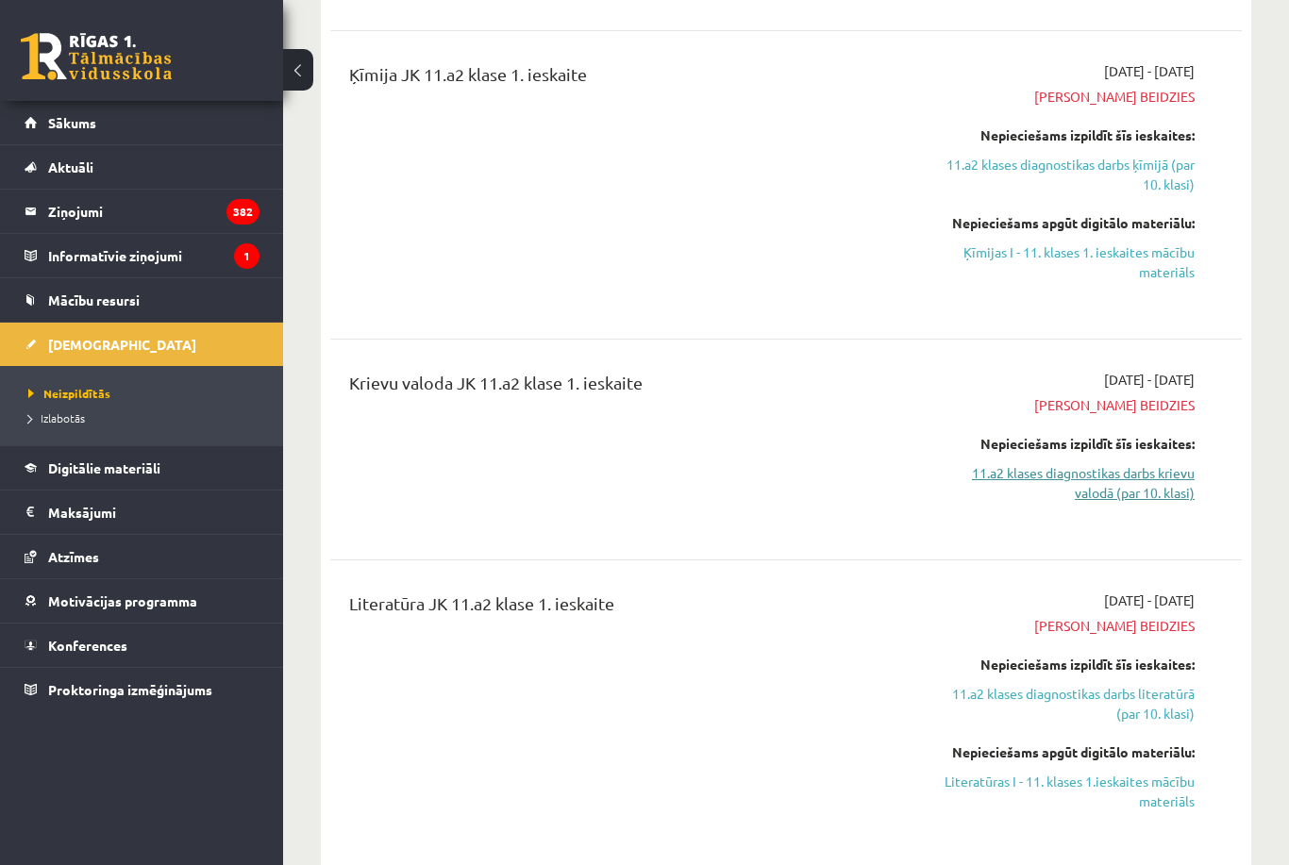
click at [1092, 476] on link "11.a2 klases diagnostikas darbs krievu valodā (par 10. klasi)" at bounding box center [1062, 483] width 263 height 40
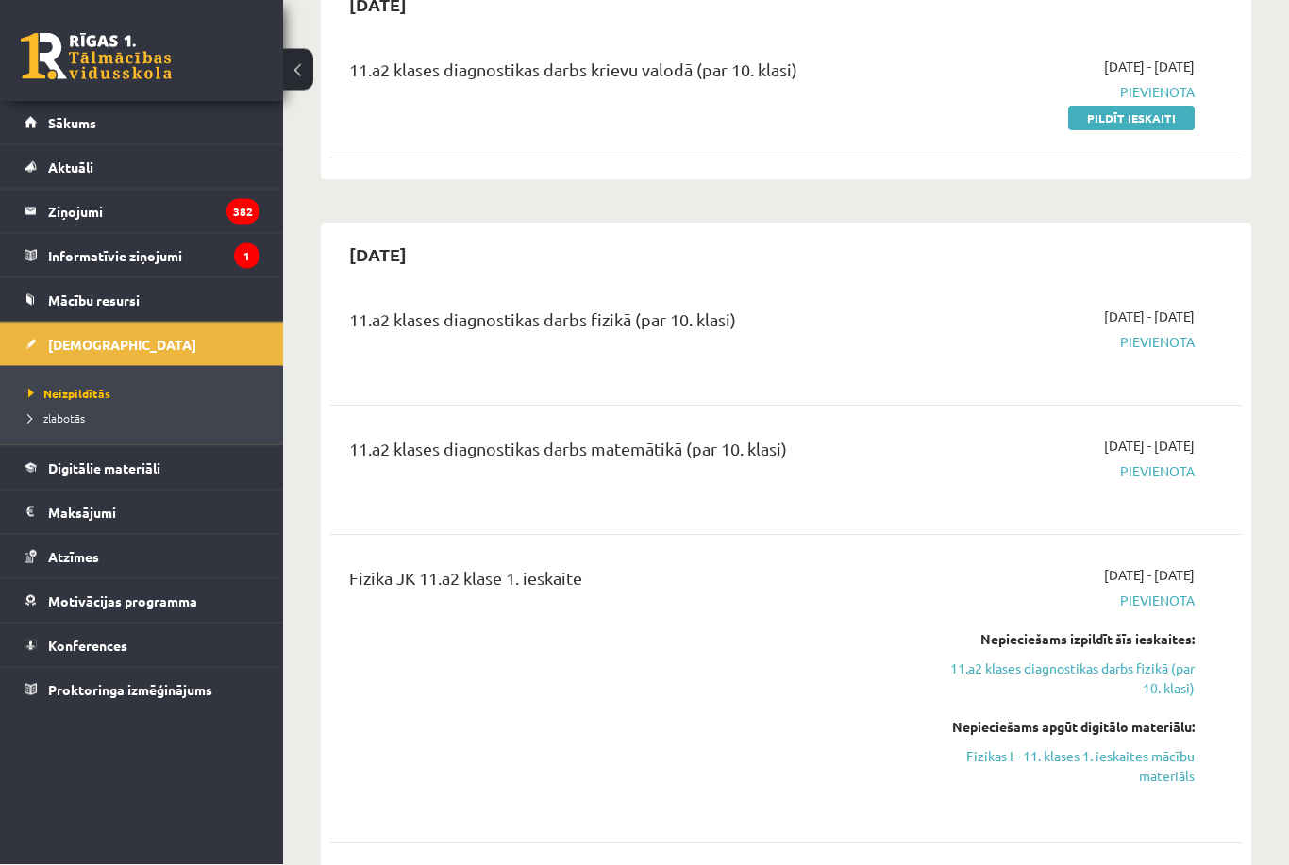
scroll to position [3501, 0]
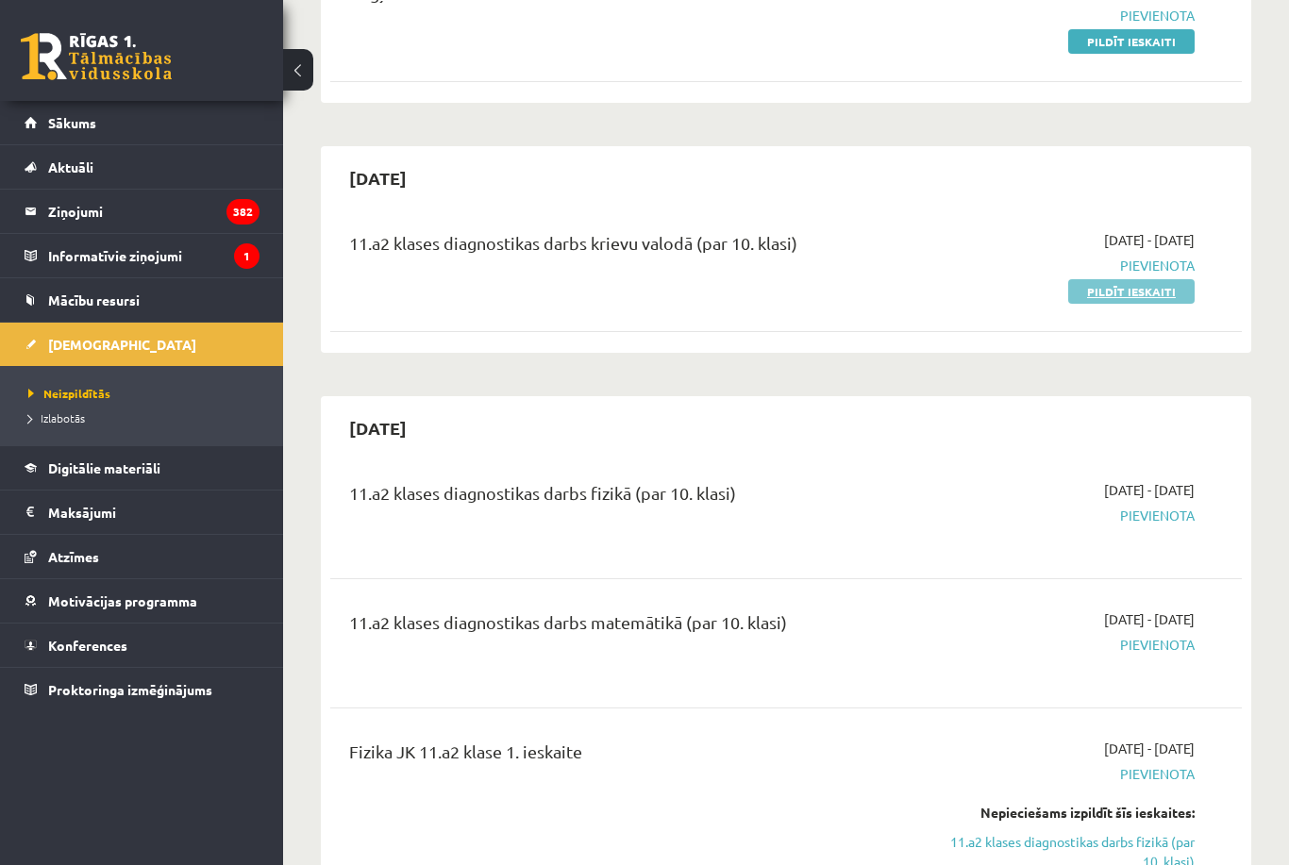
click at [1159, 280] on link "Pildīt ieskaiti" at bounding box center [1131, 291] width 126 height 25
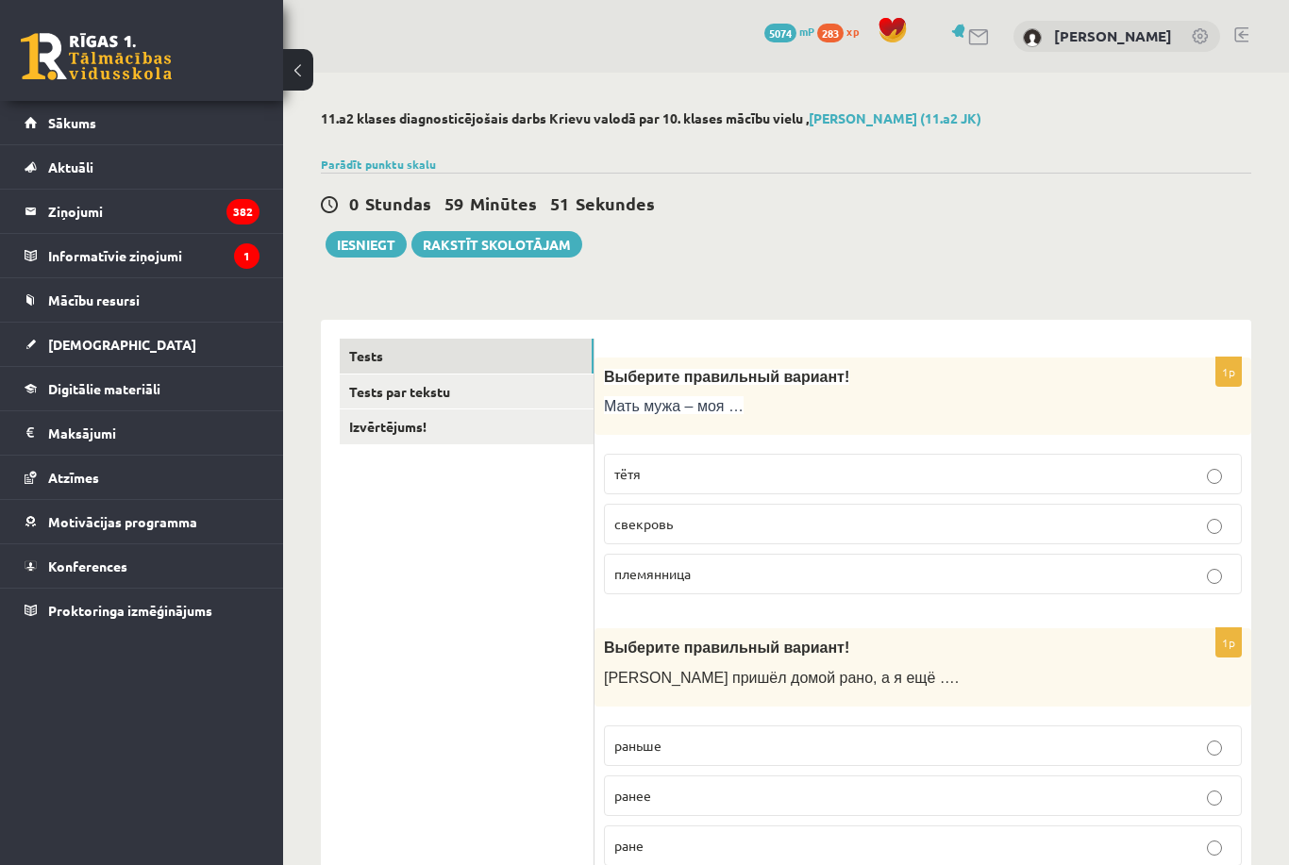
click at [645, 538] on label "свекровь" at bounding box center [923, 524] width 638 height 41
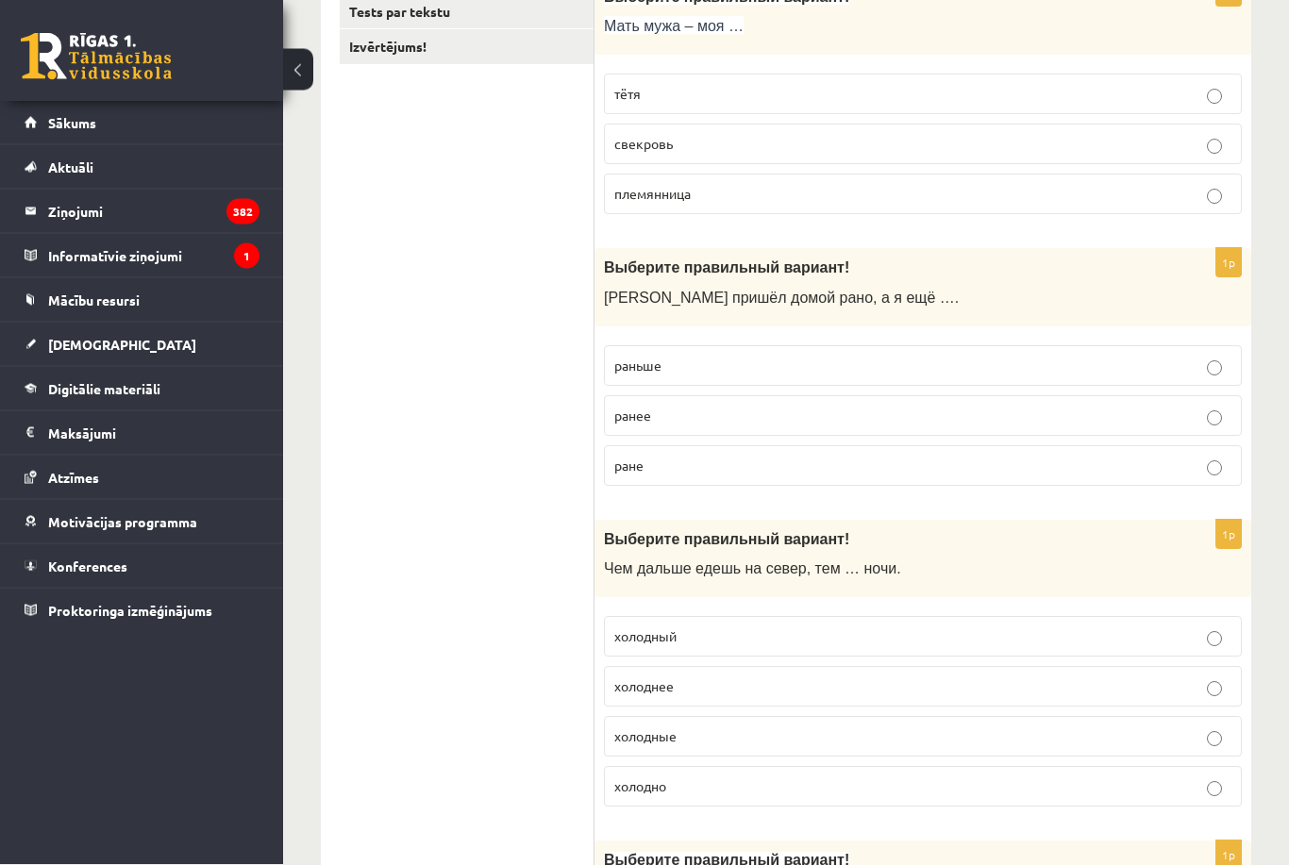
scroll to position [380, 0]
click at [632, 358] on span "раньше" at bounding box center [637, 365] width 47 height 17
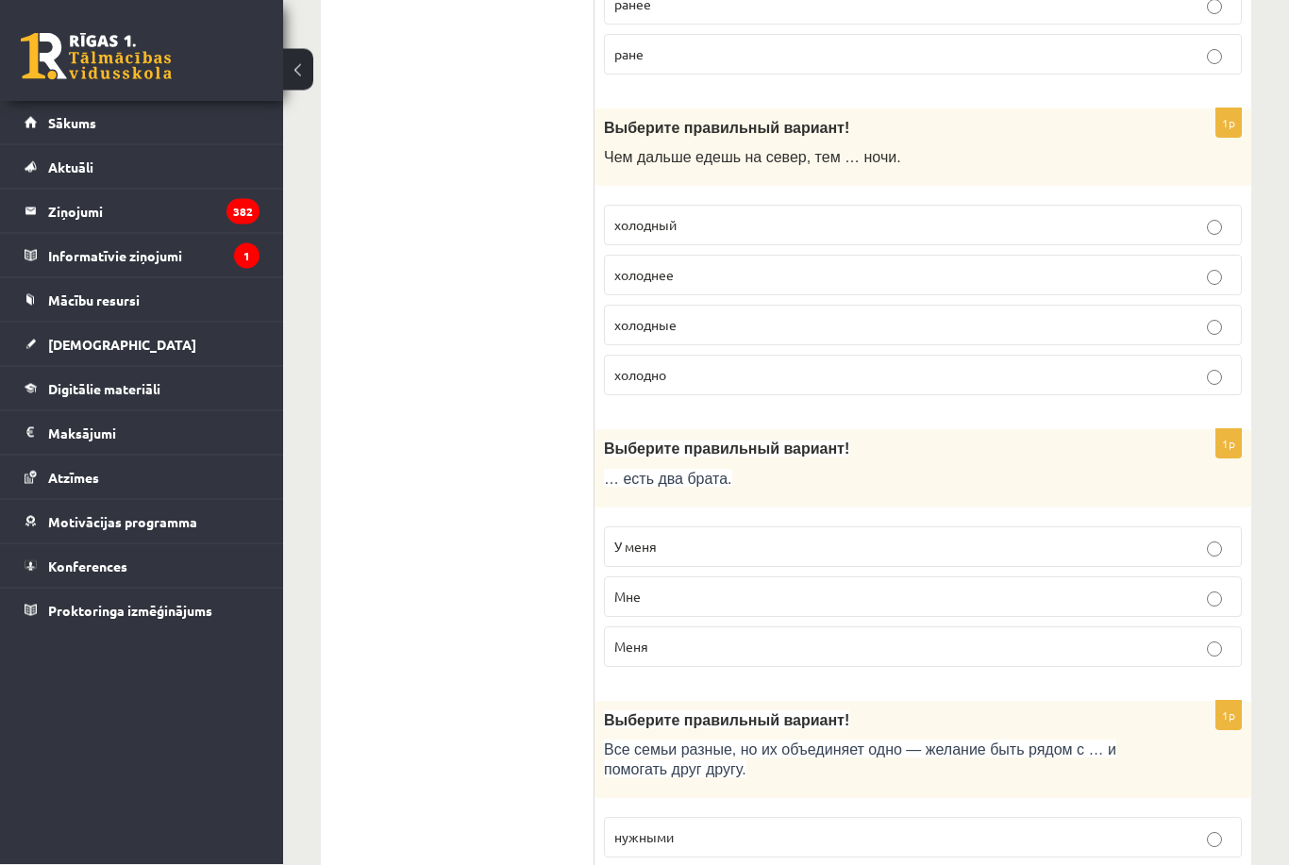
scroll to position [846, 0]
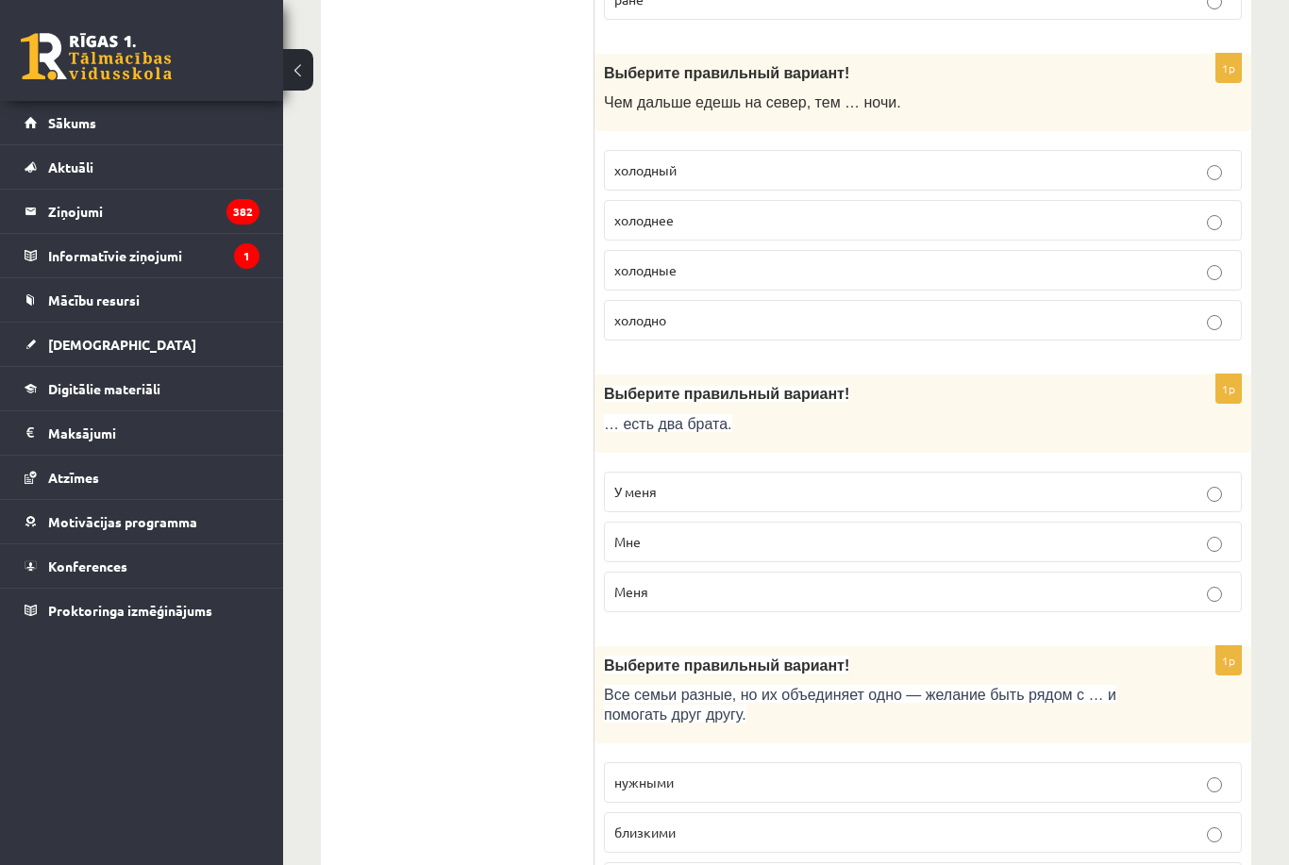
click at [629, 215] on span "холоднее" at bounding box center [643, 219] width 59 height 17
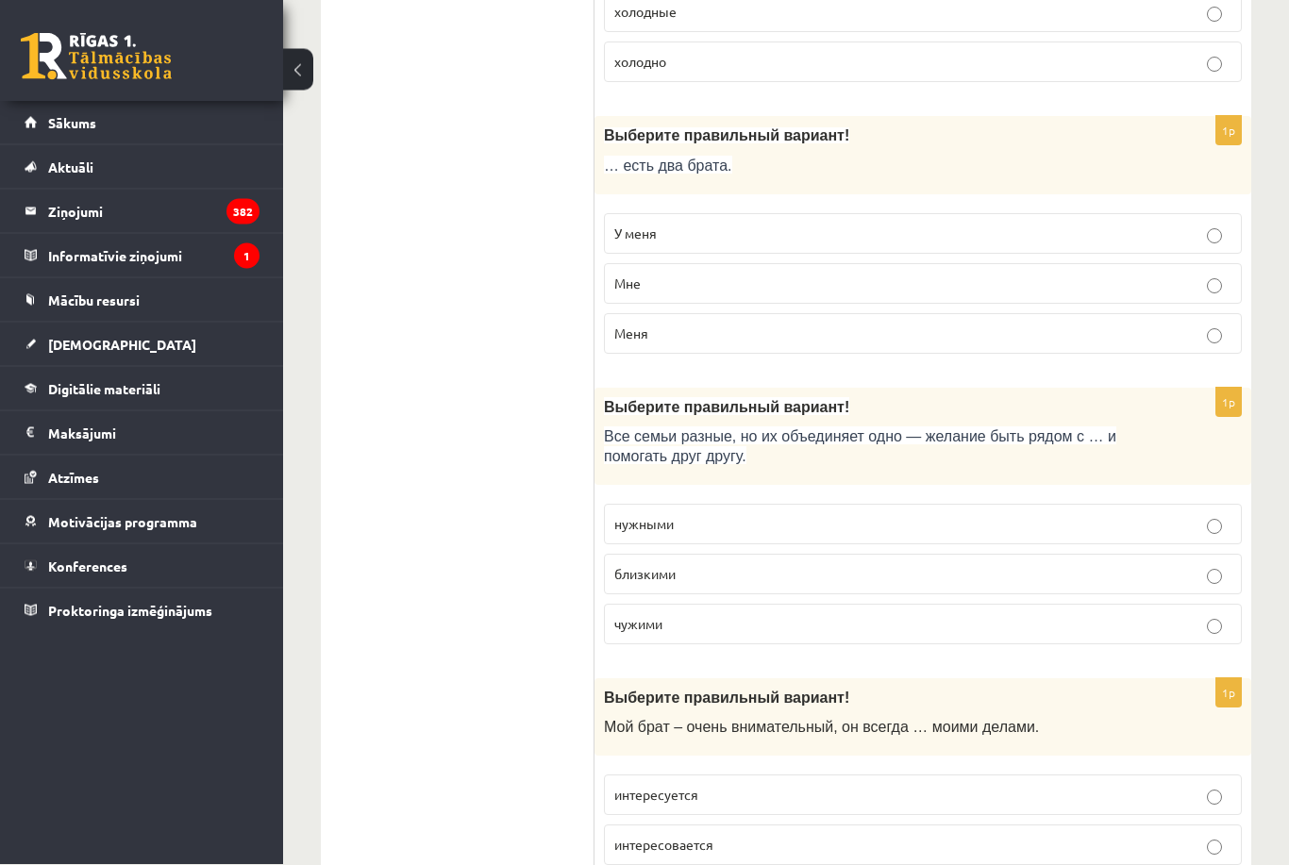
scroll to position [1105, 0]
click at [608, 225] on label "У меня" at bounding box center [923, 233] width 638 height 41
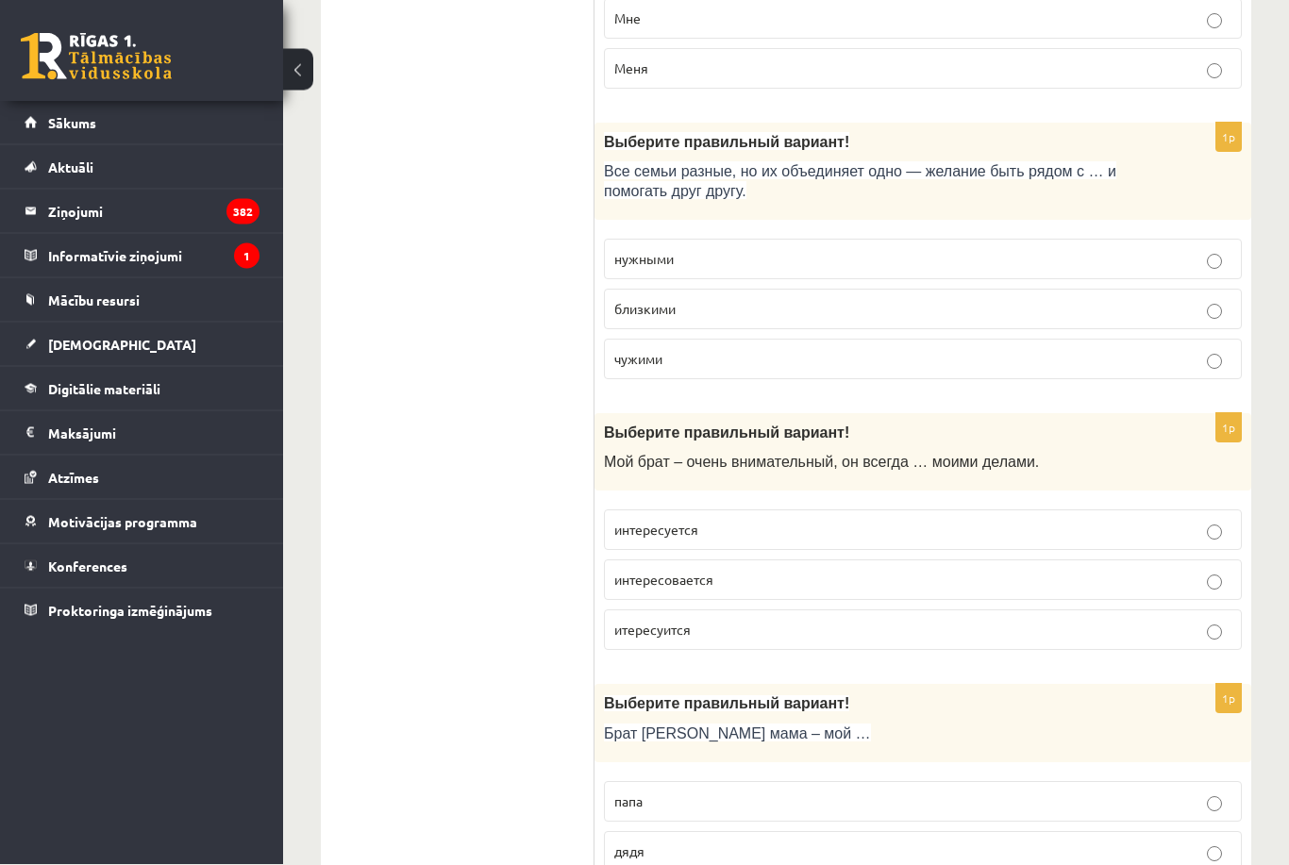
scroll to position [1370, 0]
click at [612, 296] on label "близкими" at bounding box center [923, 309] width 638 height 41
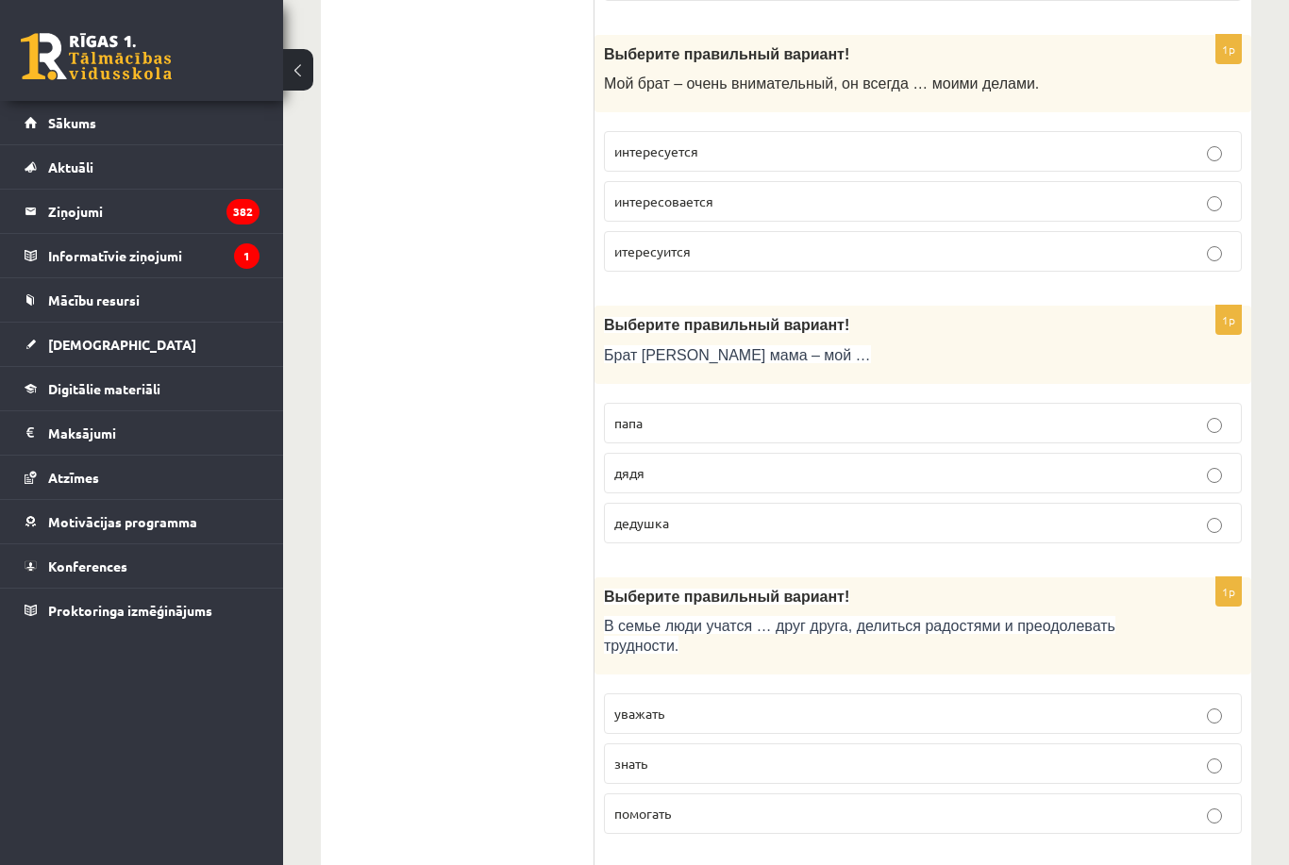
scroll to position [1739, 0]
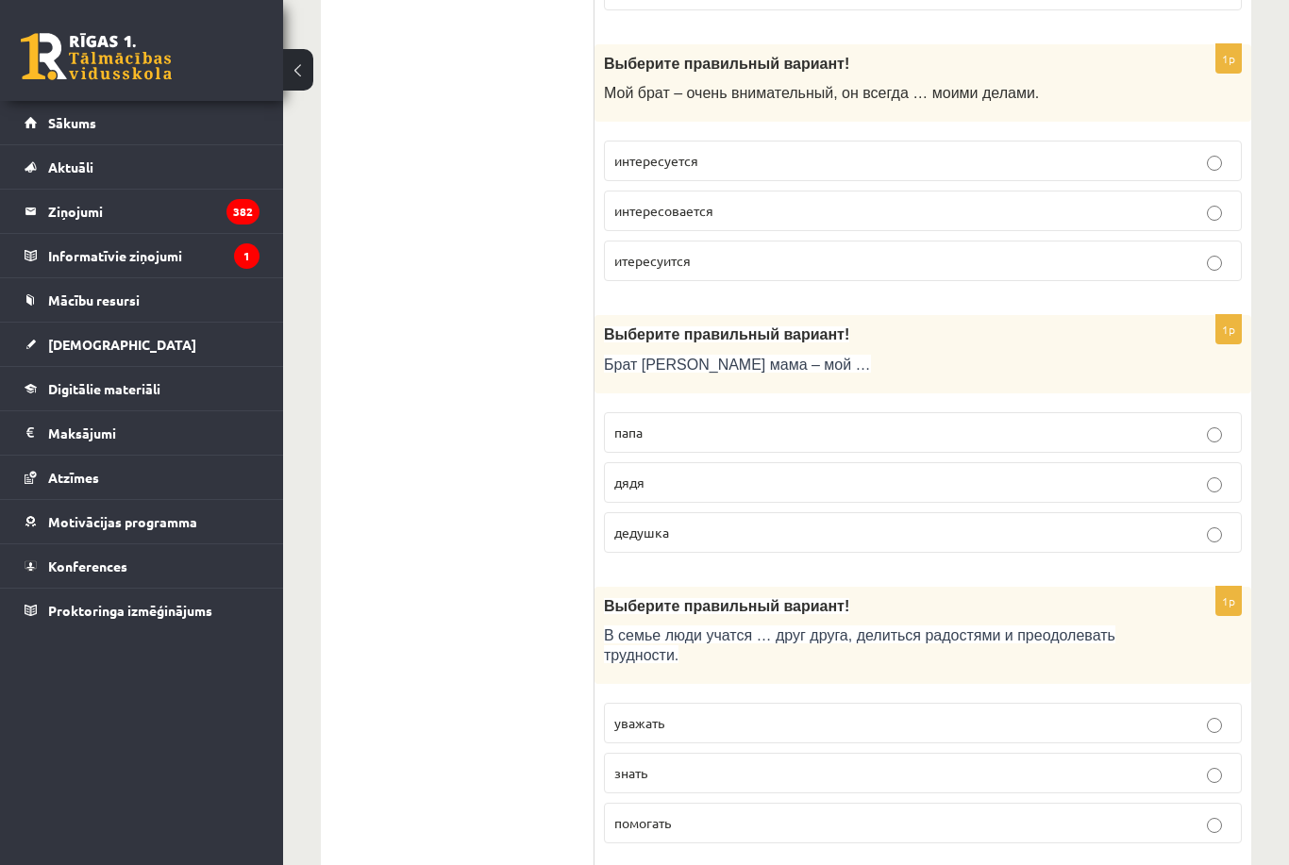
click at [646, 180] on label "интересуется" at bounding box center [923, 161] width 638 height 41
click at [645, 492] on p "дядя" at bounding box center [922, 483] width 617 height 20
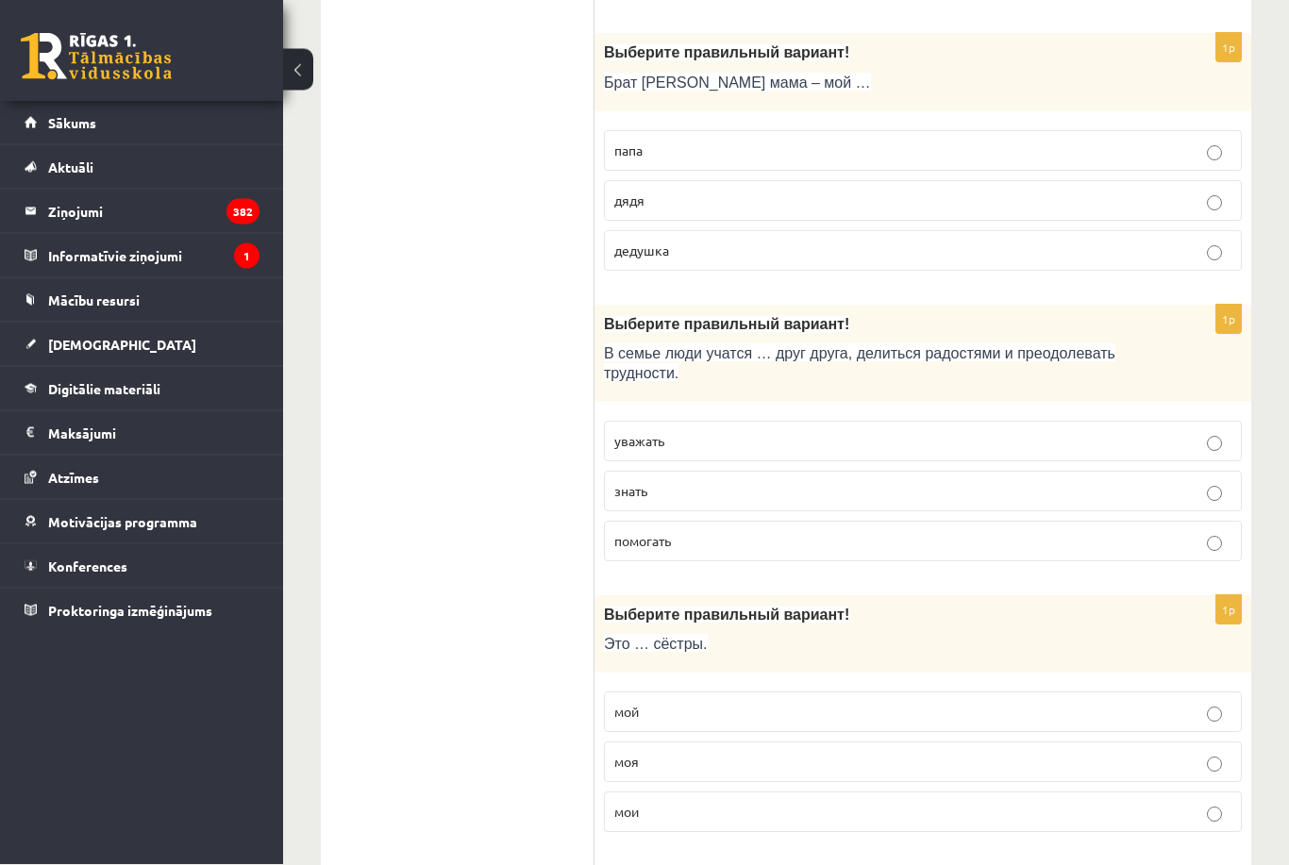
scroll to position [2021, 0]
click at [629, 438] on p "уважать" at bounding box center [922, 441] width 617 height 20
click at [637, 549] on span "помогать" at bounding box center [642, 540] width 57 height 17
click at [649, 435] on label "уважать" at bounding box center [923, 441] width 638 height 41
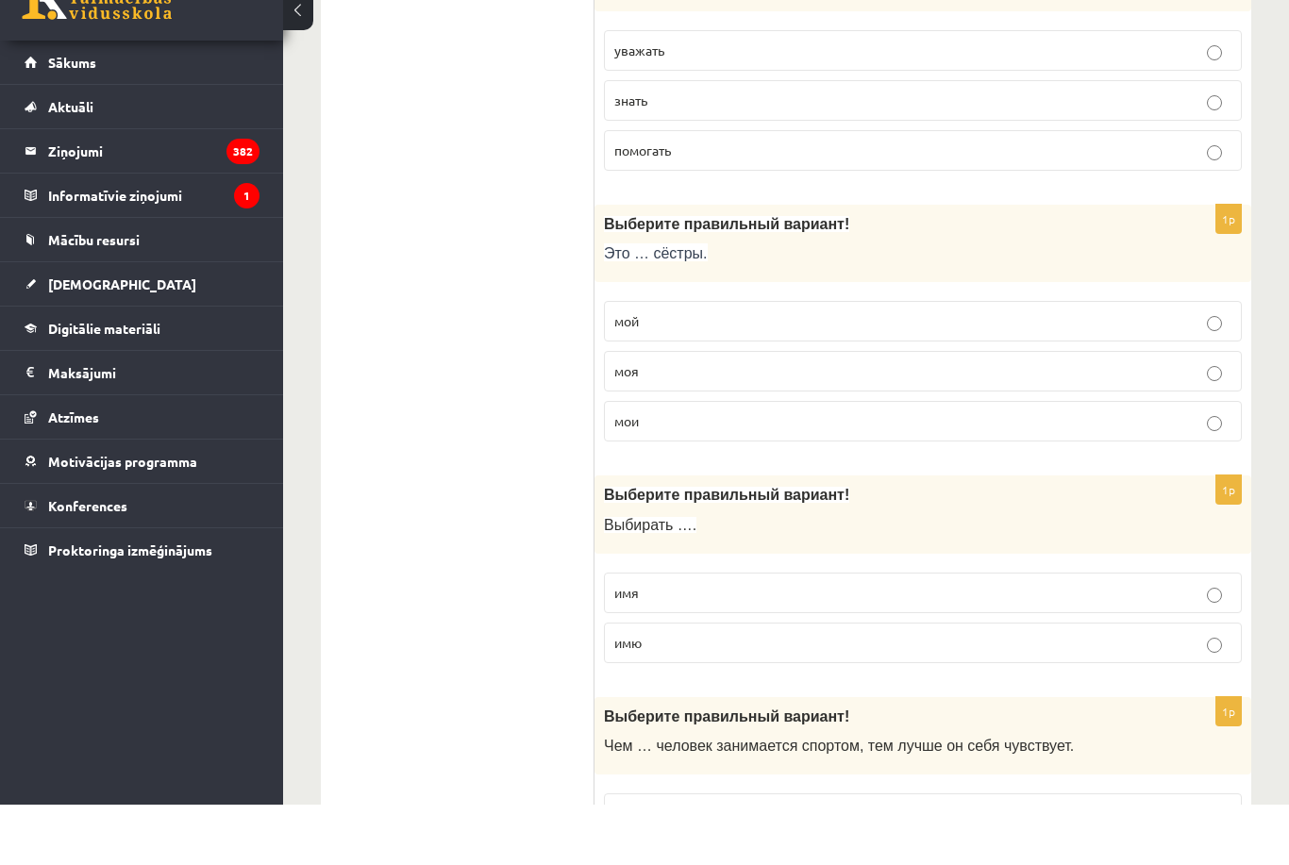
scroll to position [2411, 0]
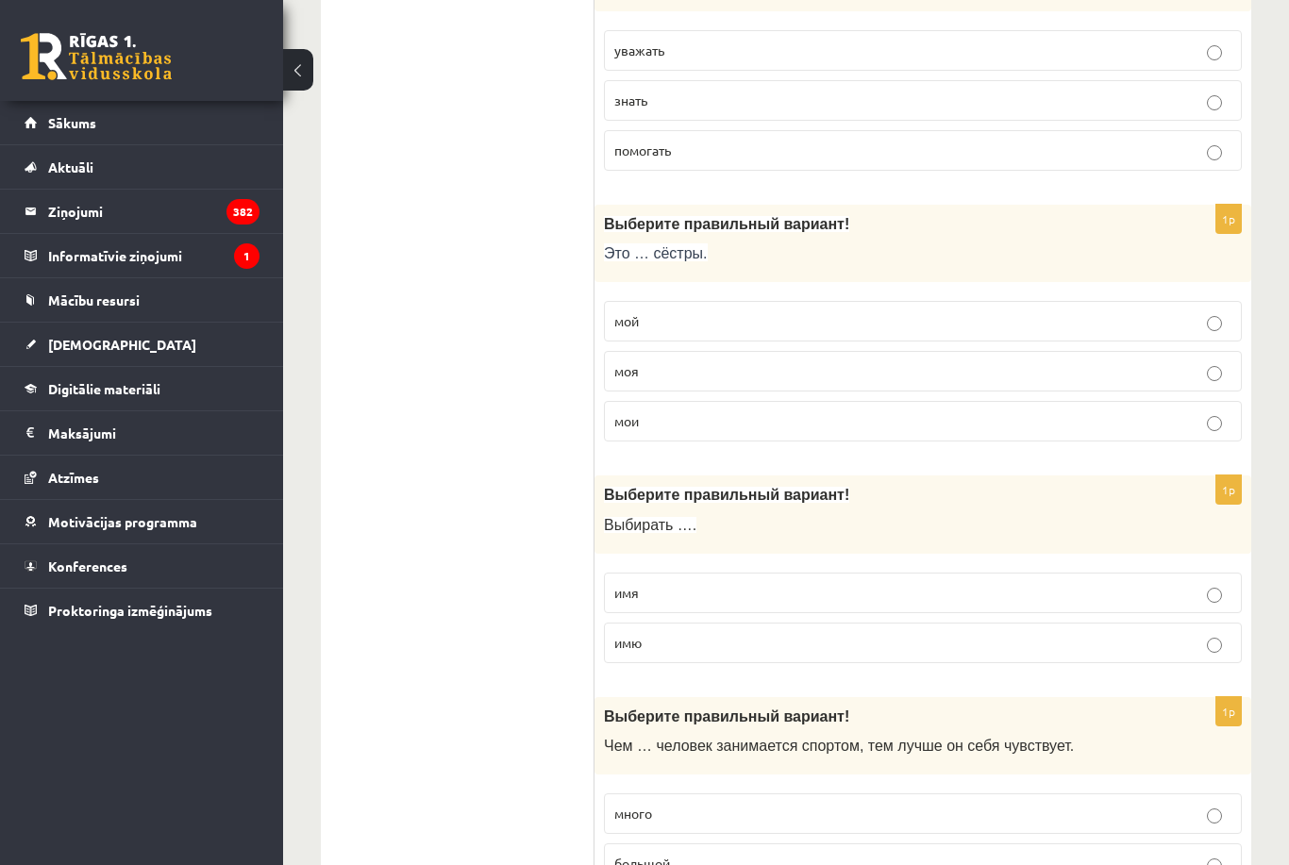
click at [749, 391] on label "моя" at bounding box center [923, 371] width 638 height 41
click at [707, 440] on label "мои" at bounding box center [923, 421] width 638 height 41
click at [795, 603] on p "имя" at bounding box center [922, 593] width 617 height 20
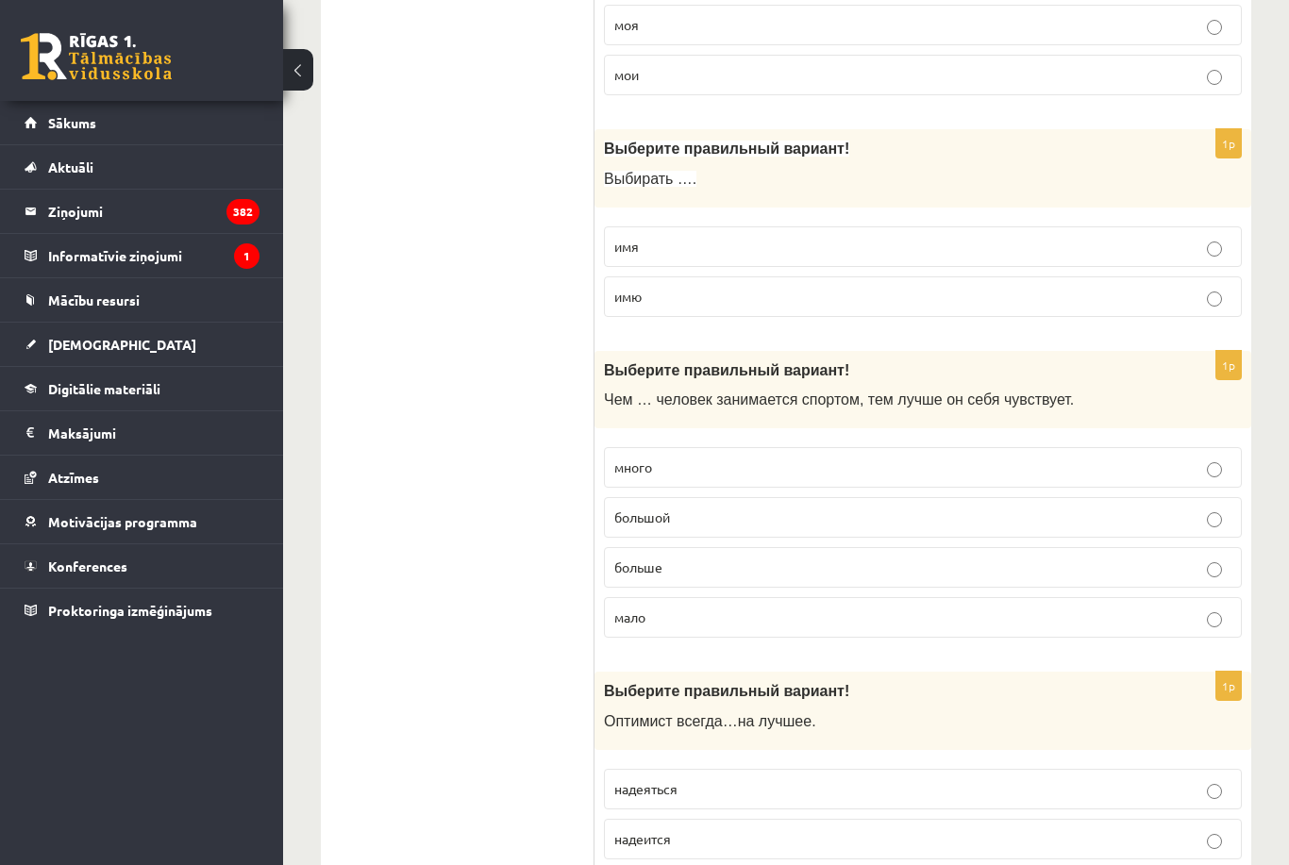
scroll to position [2815, 0]
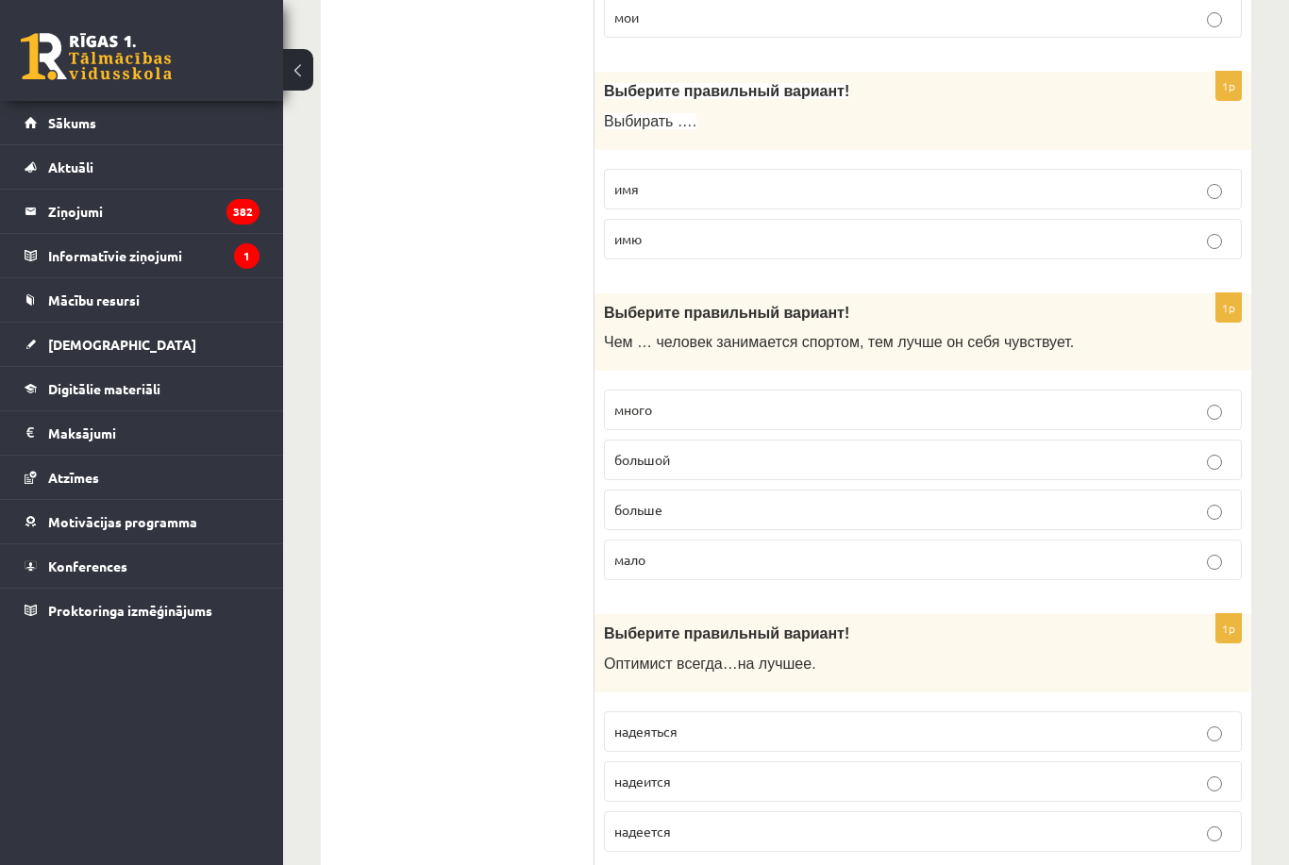
click at [820, 530] on label "больше" at bounding box center [923, 510] width 638 height 41
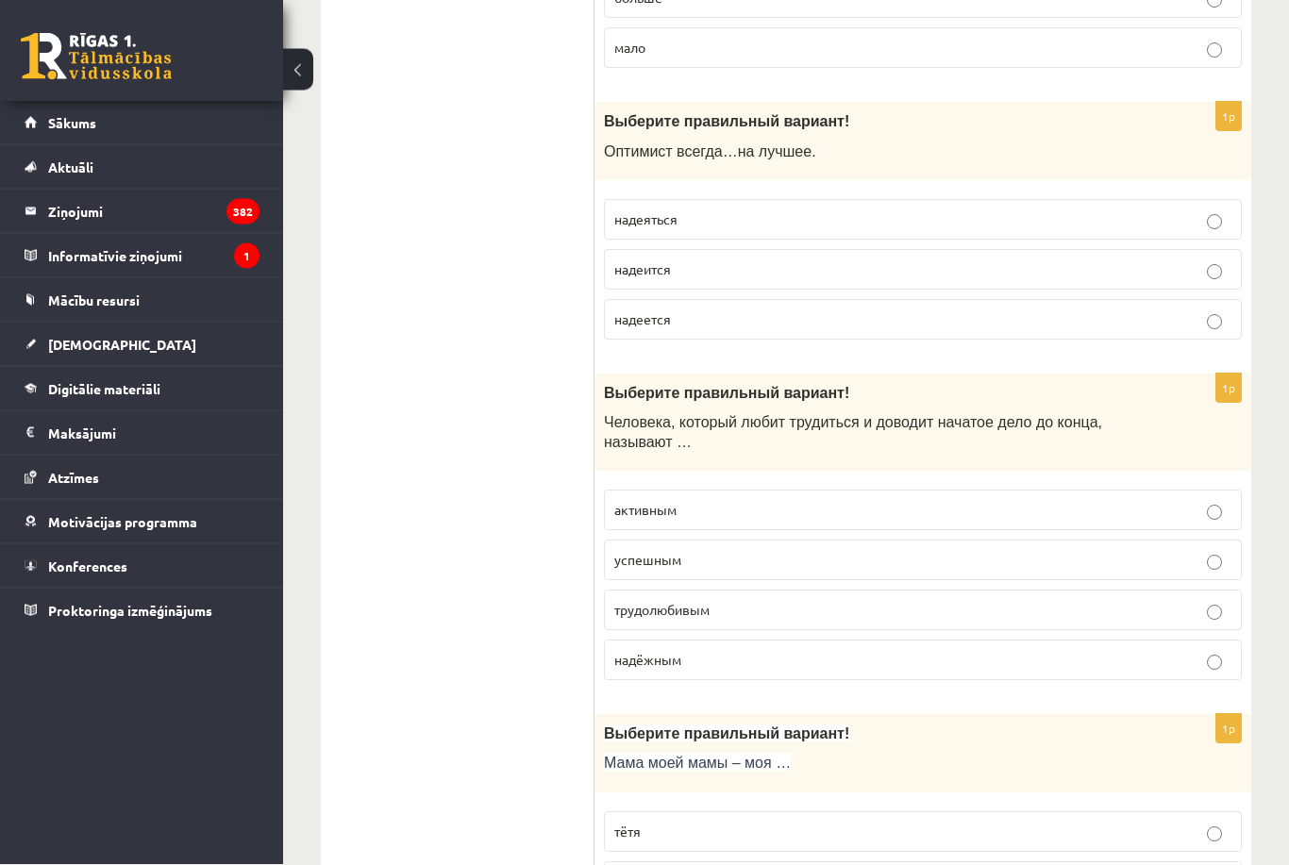
scroll to position [3327, 0]
click at [645, 239] on label "надеяться" at bounding box center [923, 219] width 638 height 41
click at [631, 290] on label "надеится" at bounding box center [923, 269] width 638 height 41
click at [620, 630] on label "трудолюбивым" at bounding box center [923, 610] width 638 height 41
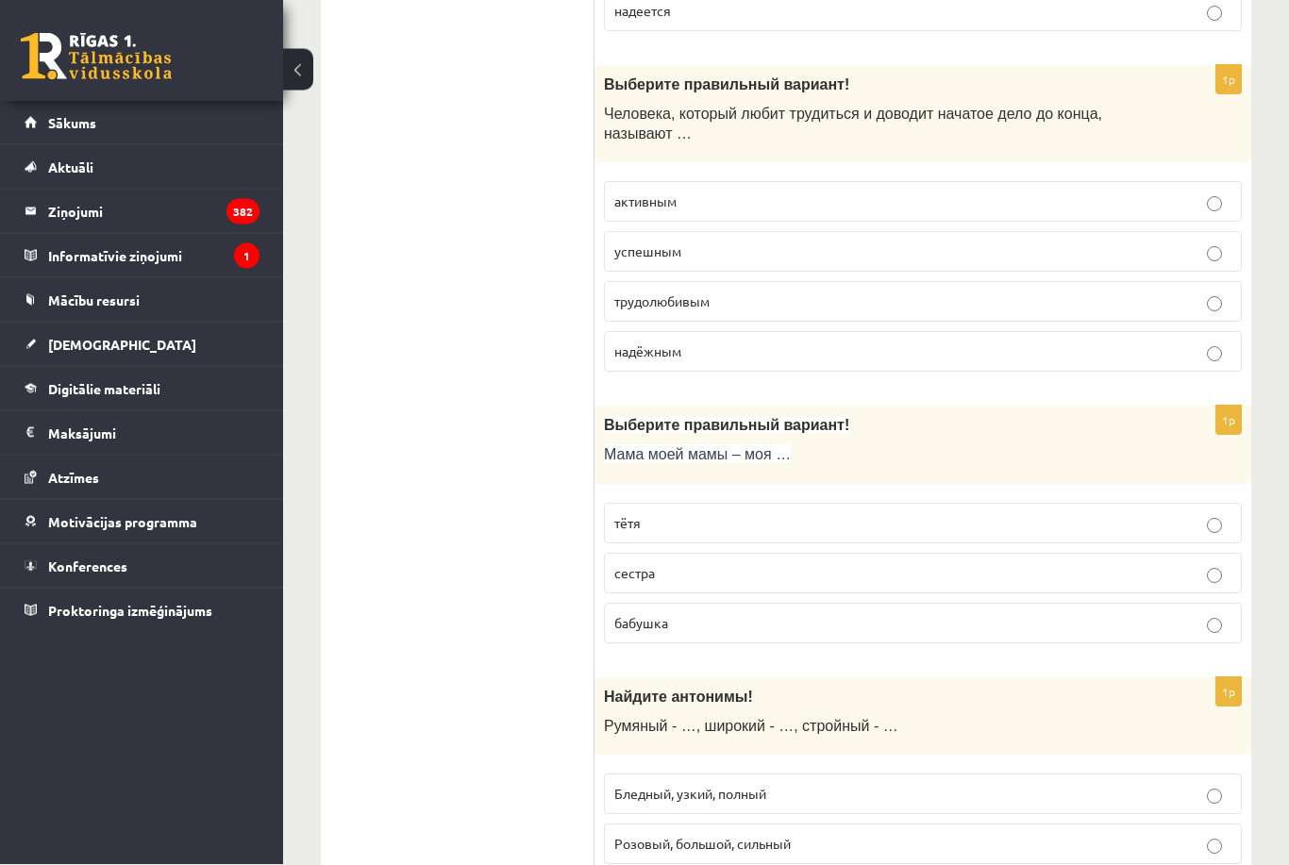
scroll to position [3636, 0]
click at [624, 631] on span "бабушка" at bounding box center [641, 622] width 54 height 17
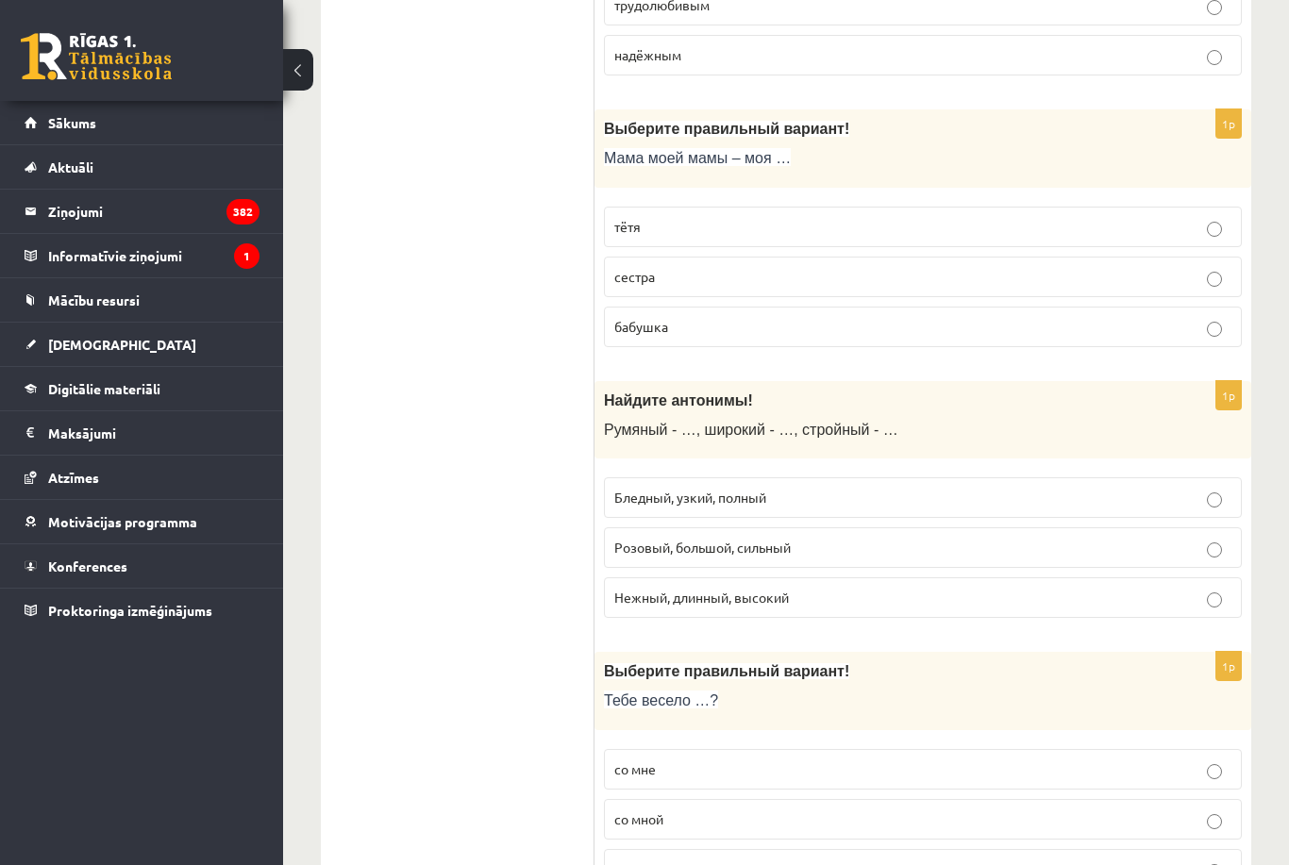
scroll to position [3953, 0]
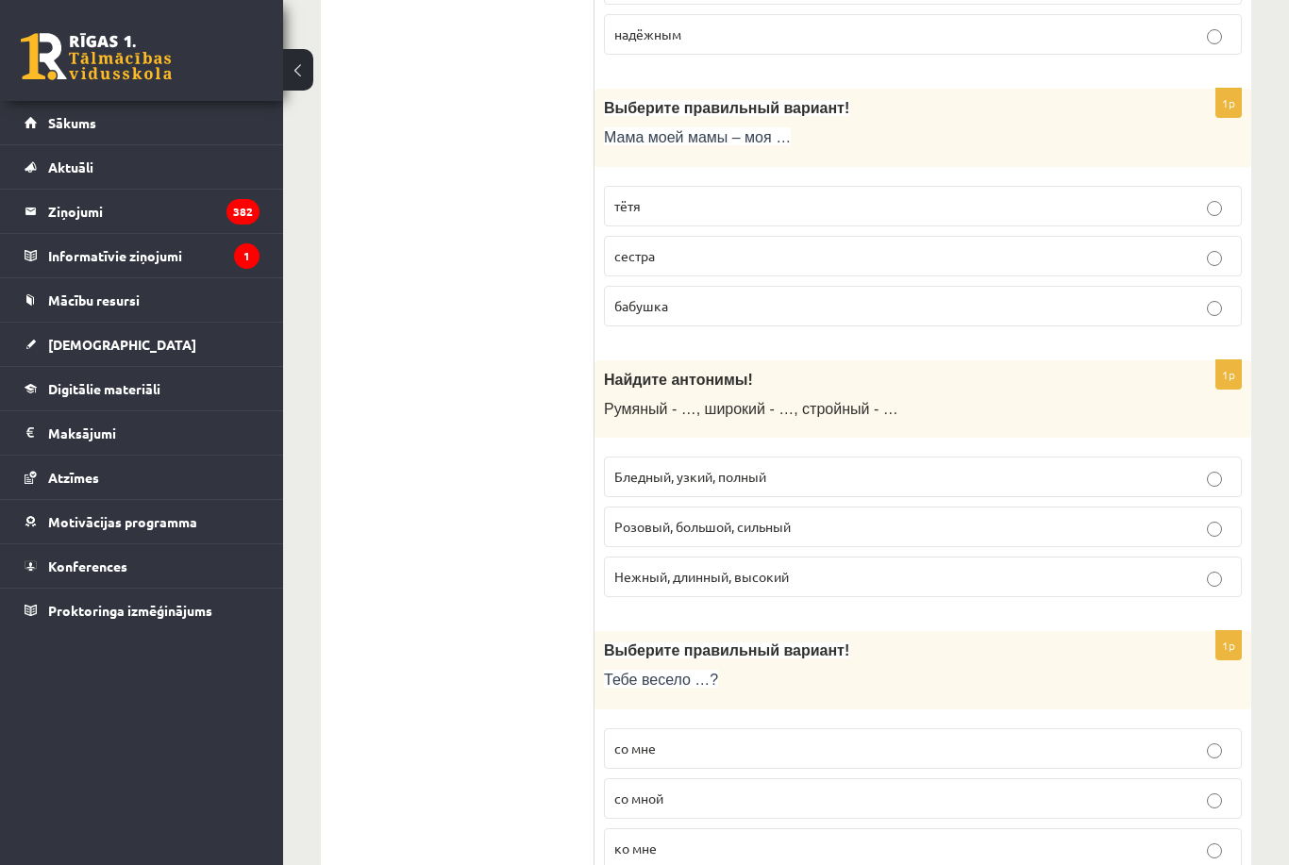
click at [609, 497] on label "Бледный, узкий, полный" at bounding box center [923, 477] width 638 height 41
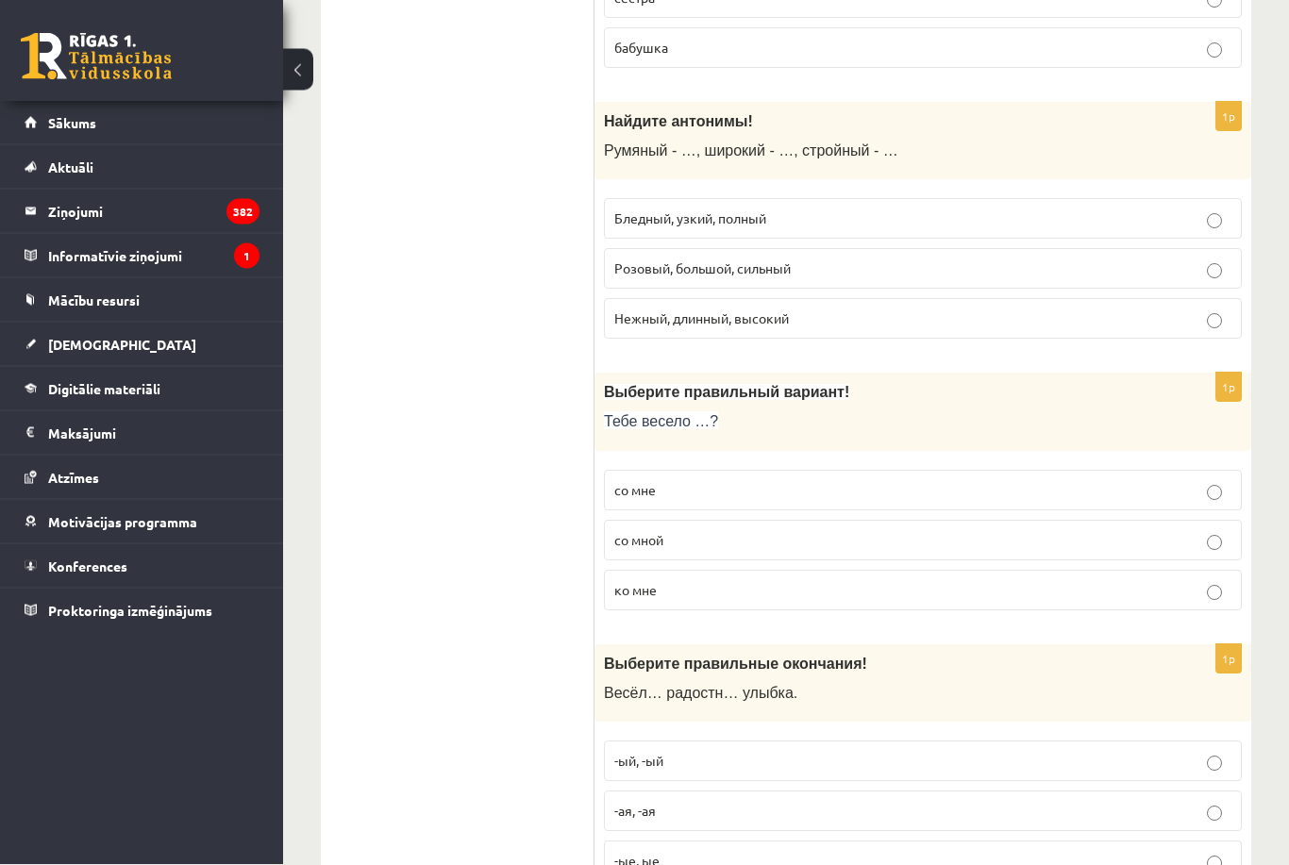
scroll to position [4211, 0]
click at [612, 560] on label "со мной" at bounding box center [923, 540] width 638 height 41
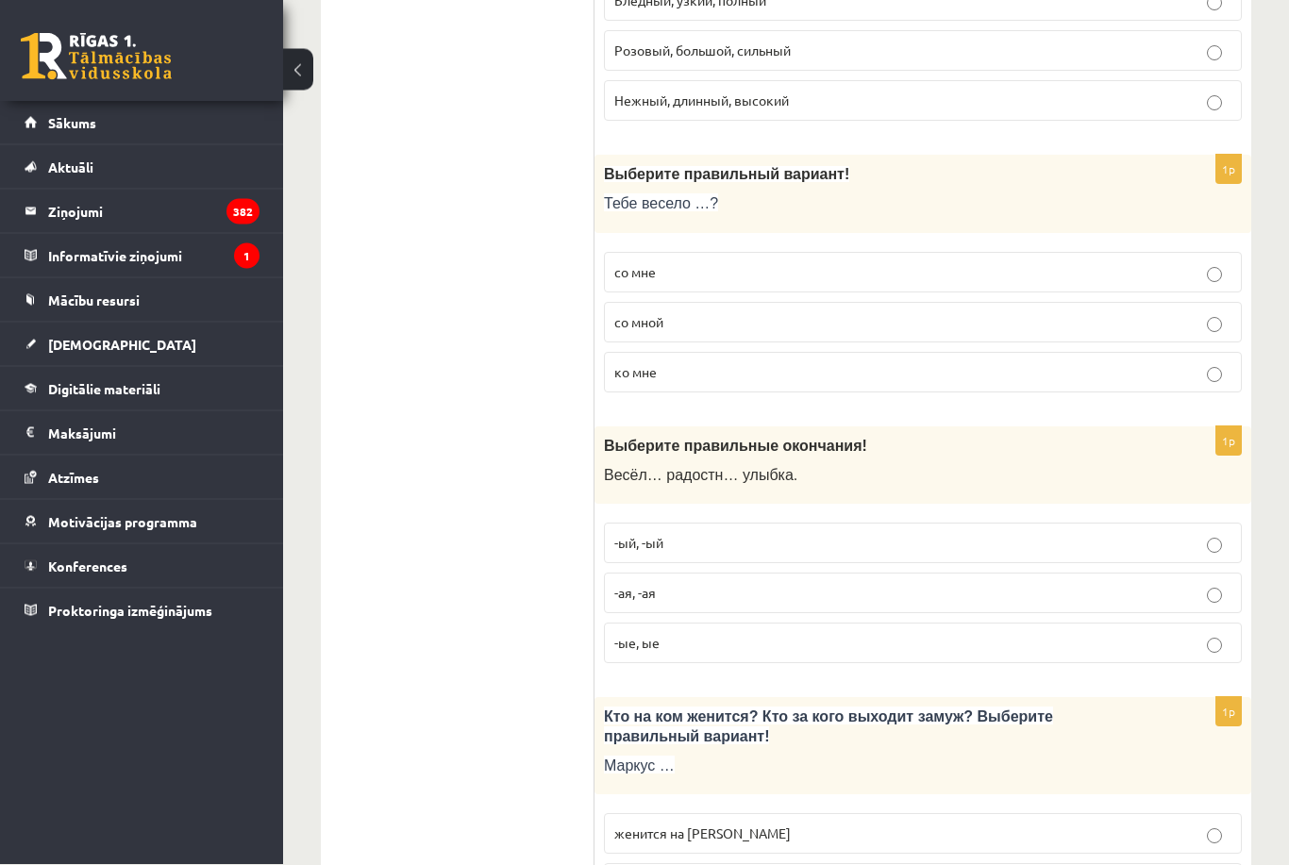
scroll to position [4429, 0]
click at [615, 601] on span "-ая, -ая" at bounding box center [635, 592] width 42 height 17
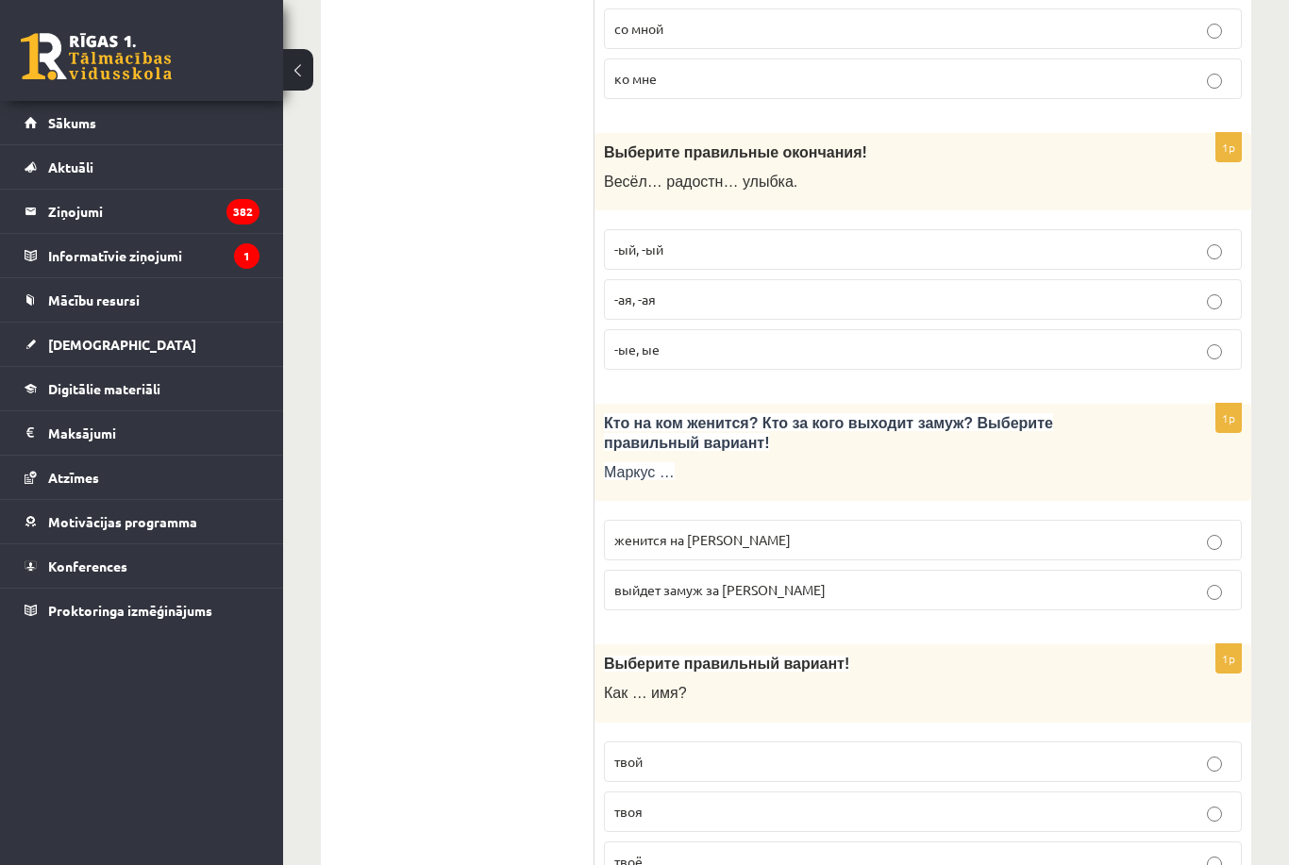
scroll to position [4759, 0]
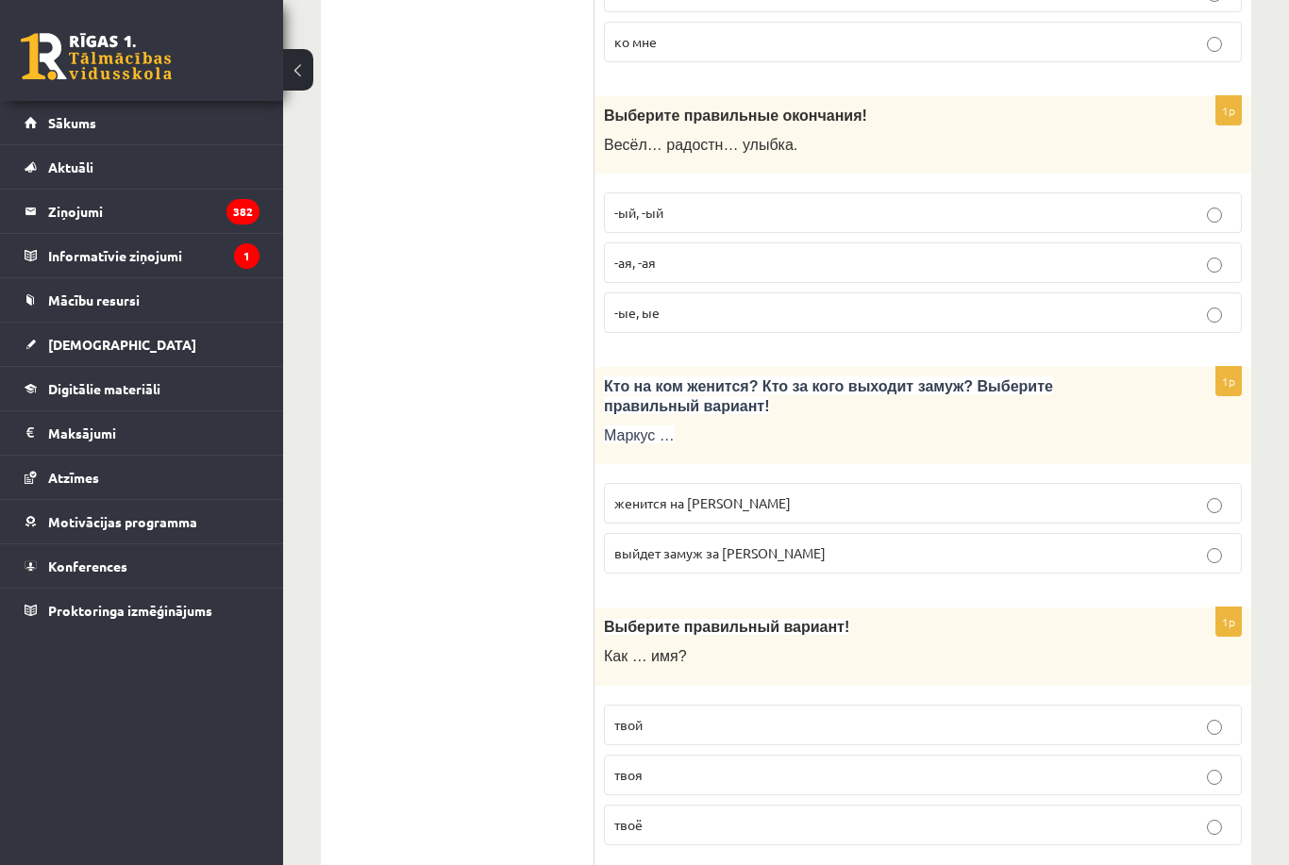
click at [862, 513] on p "женится на Агнии" at bounding box center [922, 503] width 617 height 20
click at [634, 845] on label "твоё" at bounding box center [923, 825] width 638 height 41
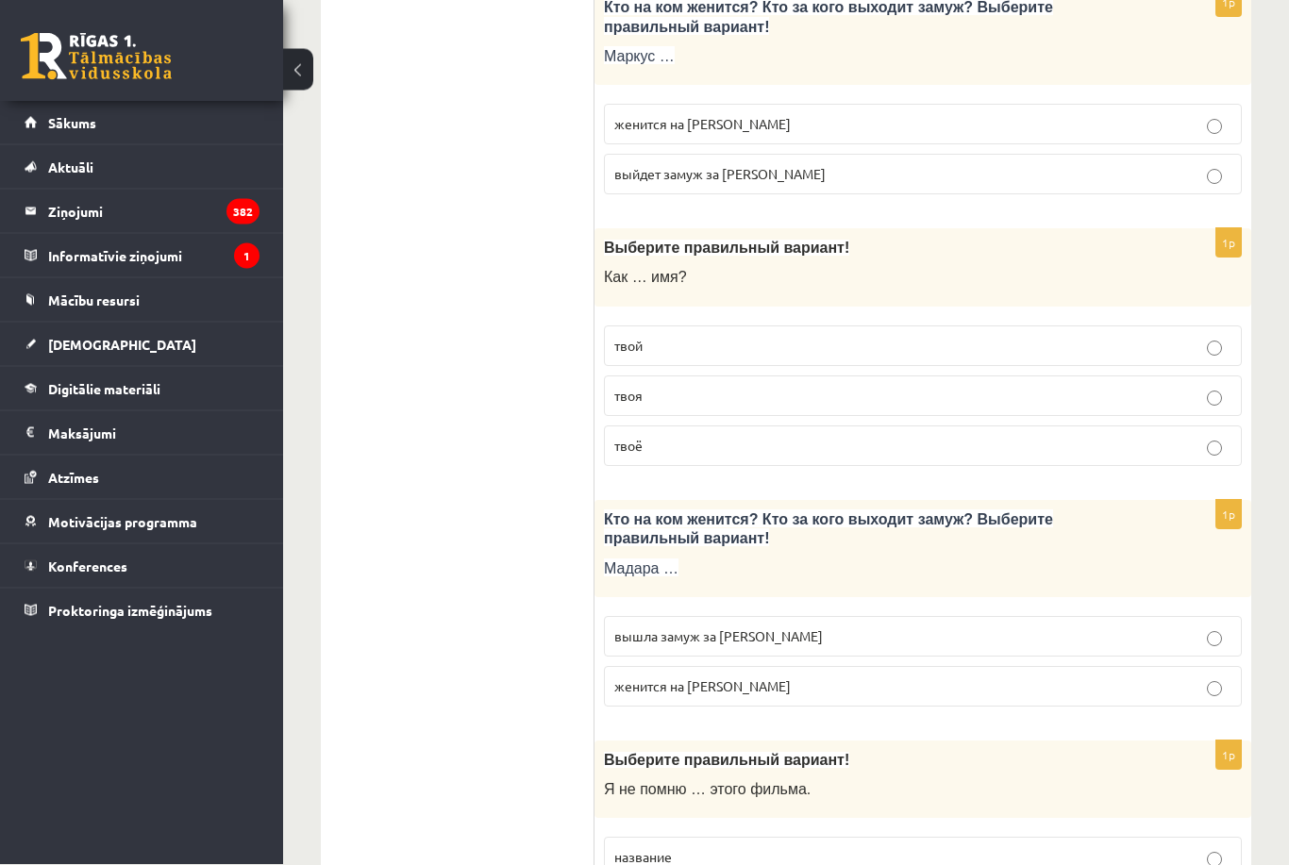
scroll to position [5138, 0]
click at [630, 644] on span "вышла замуж за Марка" at bounding box center [718, 635] width 208 height 17
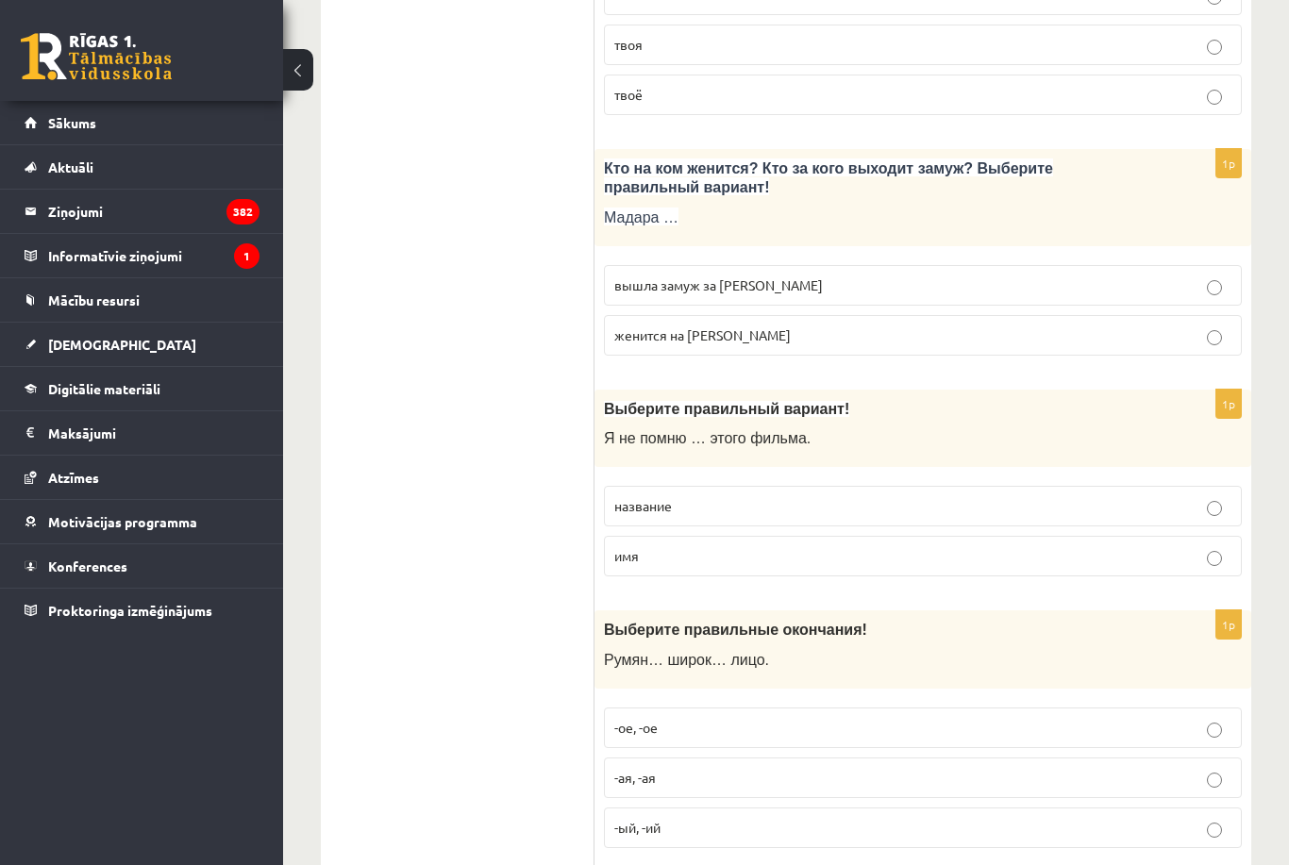
scroll to position [5527, 0]
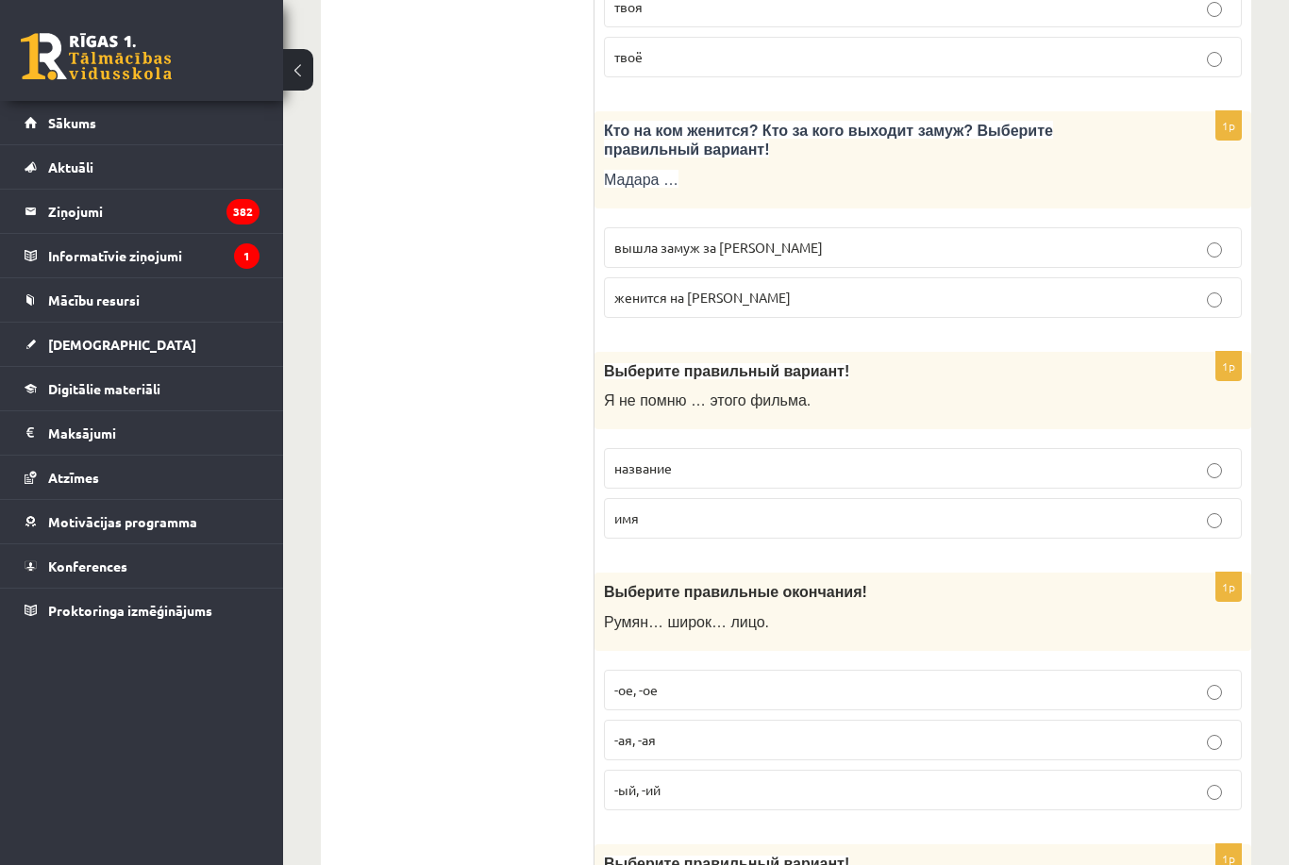
click at [627, 466] on label "название" at bounding box center [923, 468] width 638 height 41
click at [624, 476] on span "название" at bounding box center [643, 467] width 58 height 17
click at [1030, 692] on label "-ое, -ое" at bounding box center [923, 690] width 638 height 41
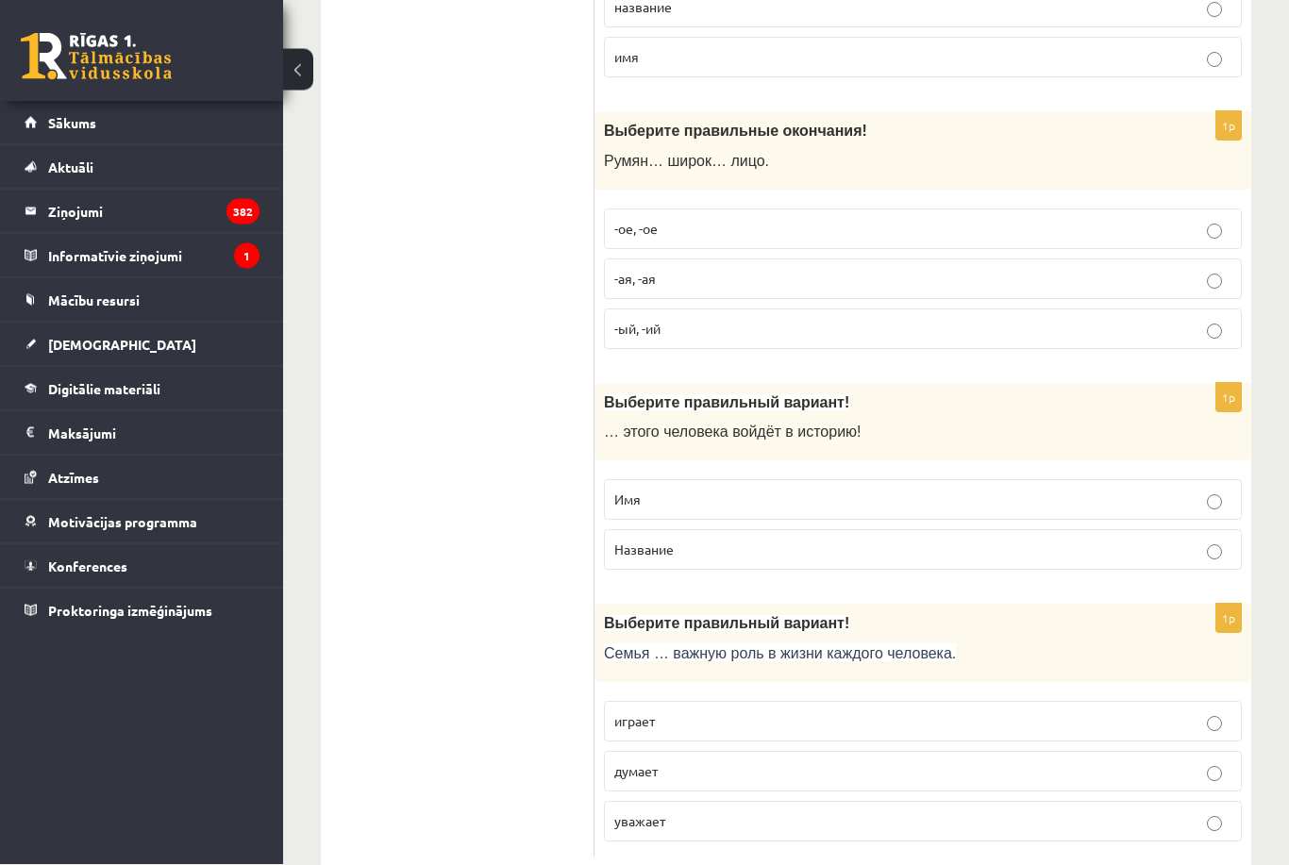
scroll to position [5996, 0]
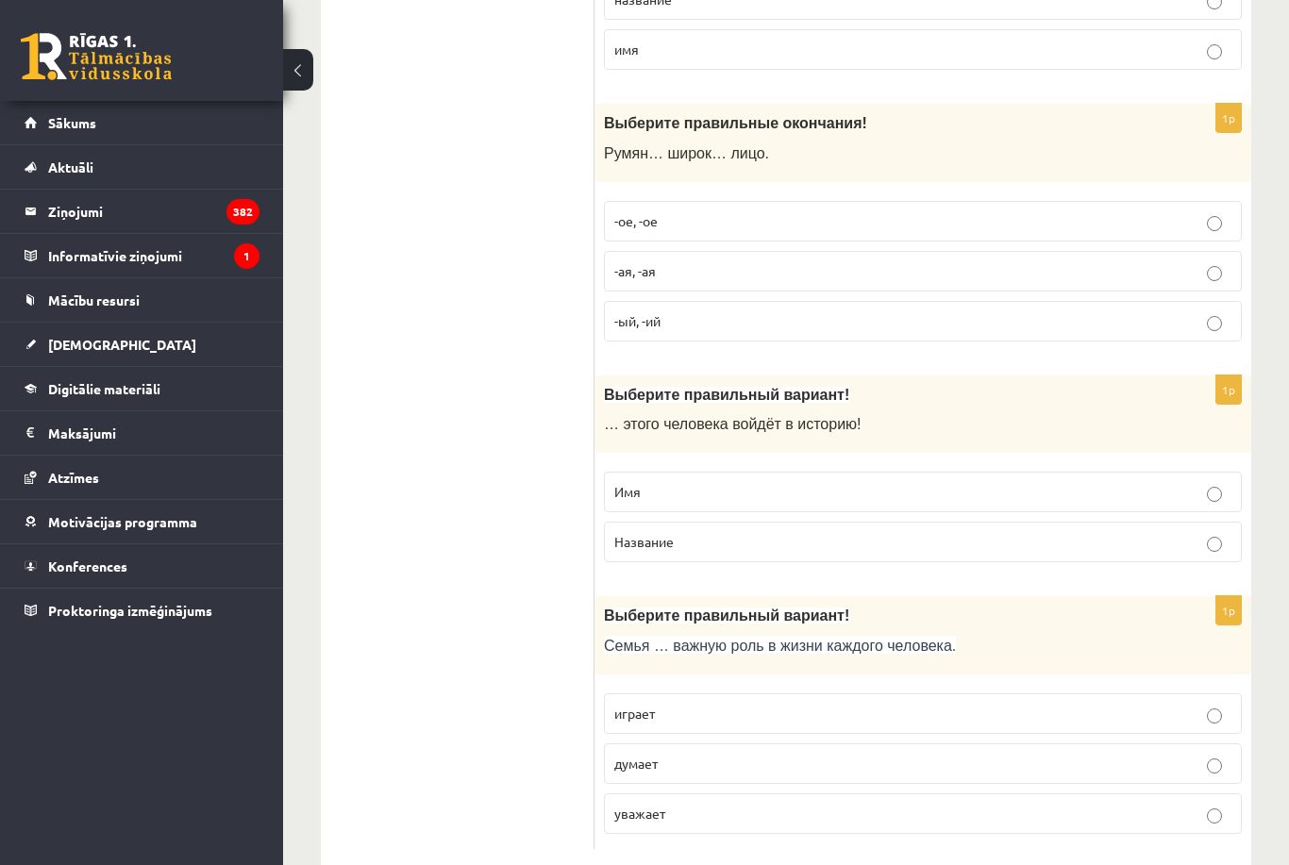
click at [1131, 512] on label "Имя" at bounding box center [923, 492] width 638 height 41
click at [1087, 734] on label "играет" at bounding box center [923, 713] width 638 height 41
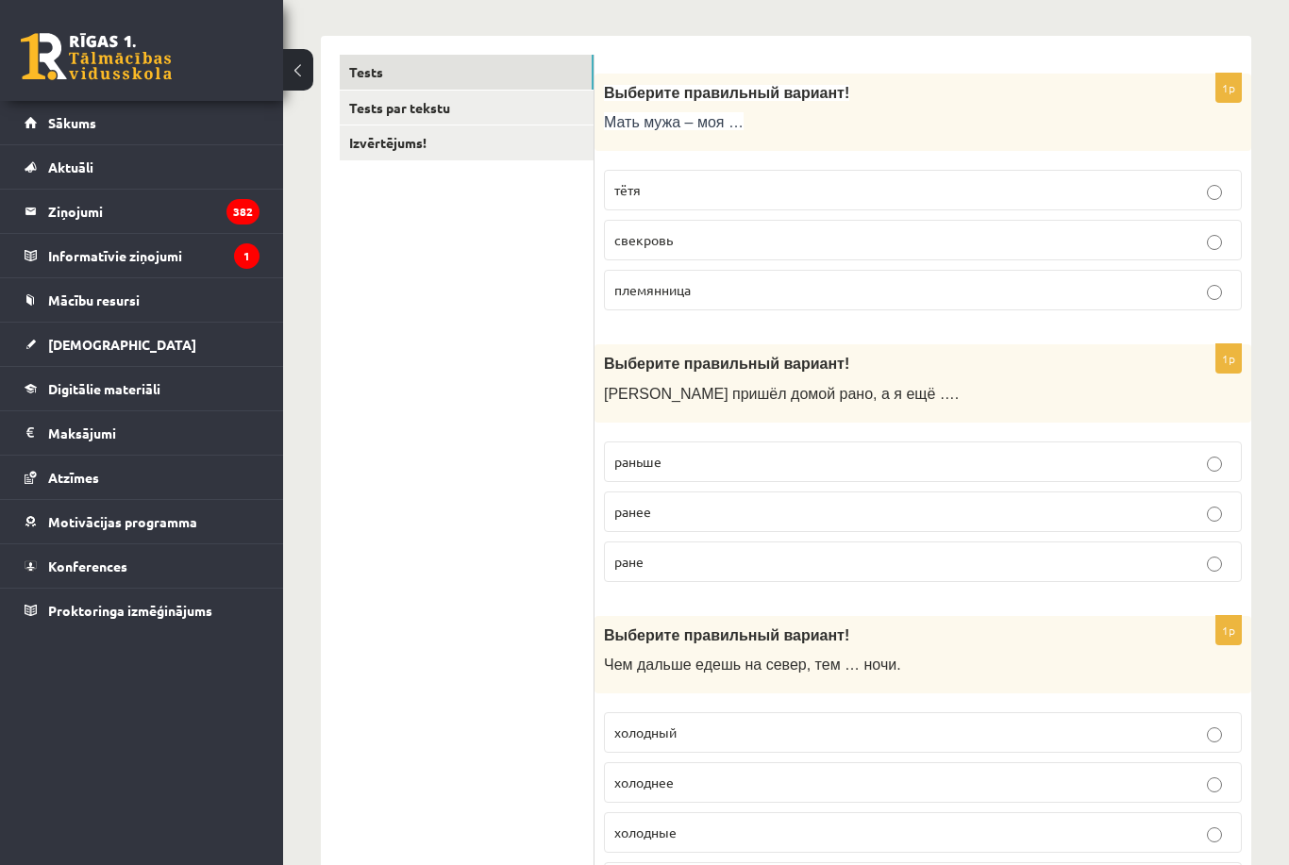
scroll to position [0, 0]
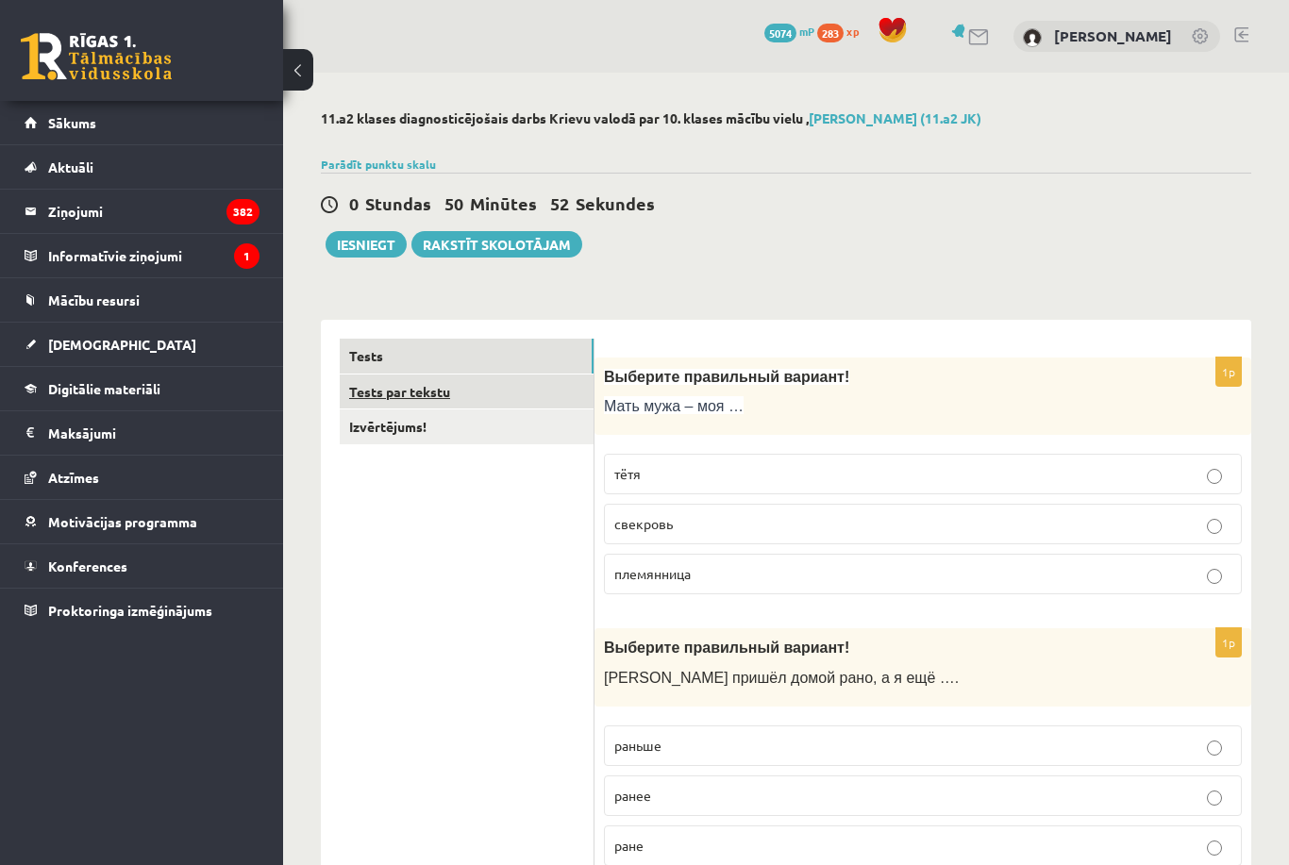
click at [464, 384] on link "Tests par tekstu" at bounding box center [467, 392] width 254 height 35
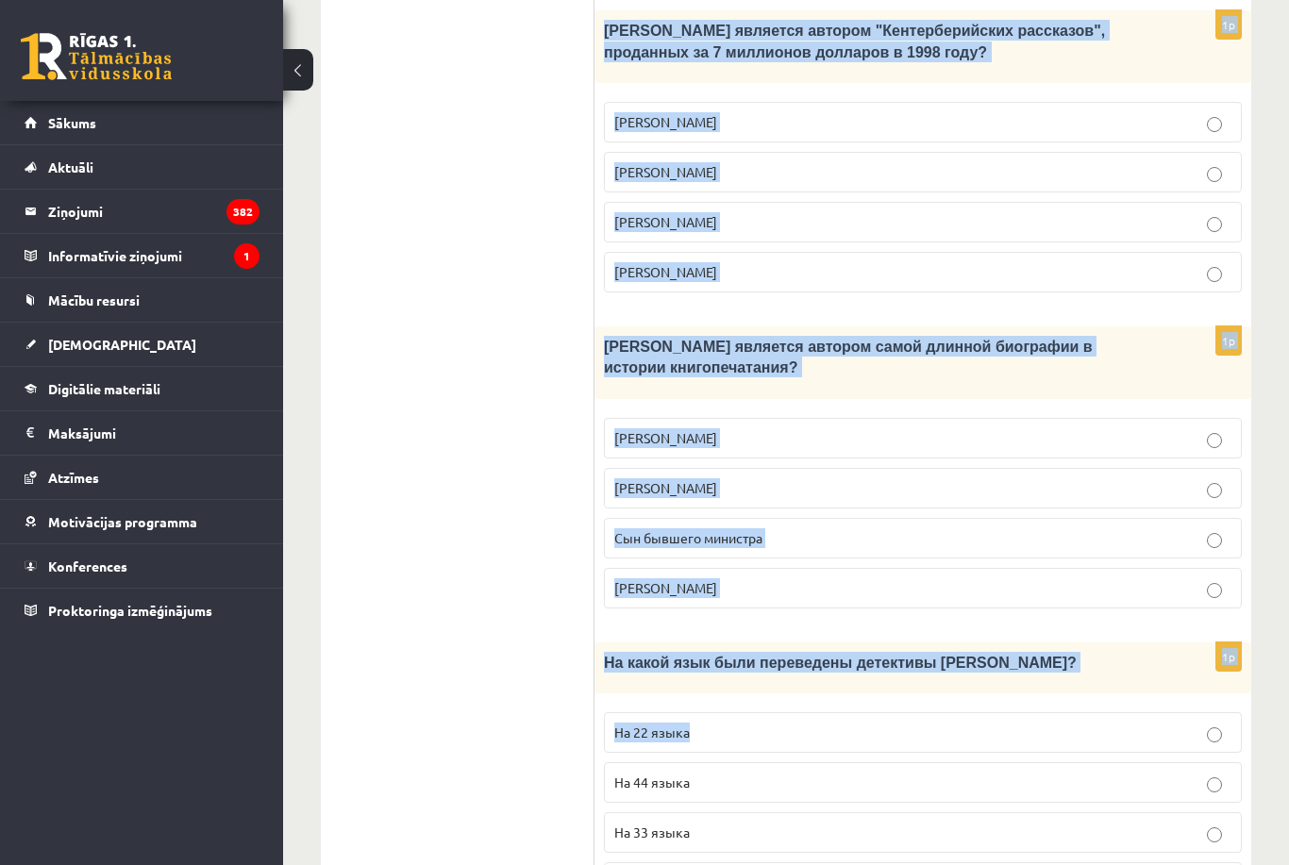
scroll to position [1934, 0]
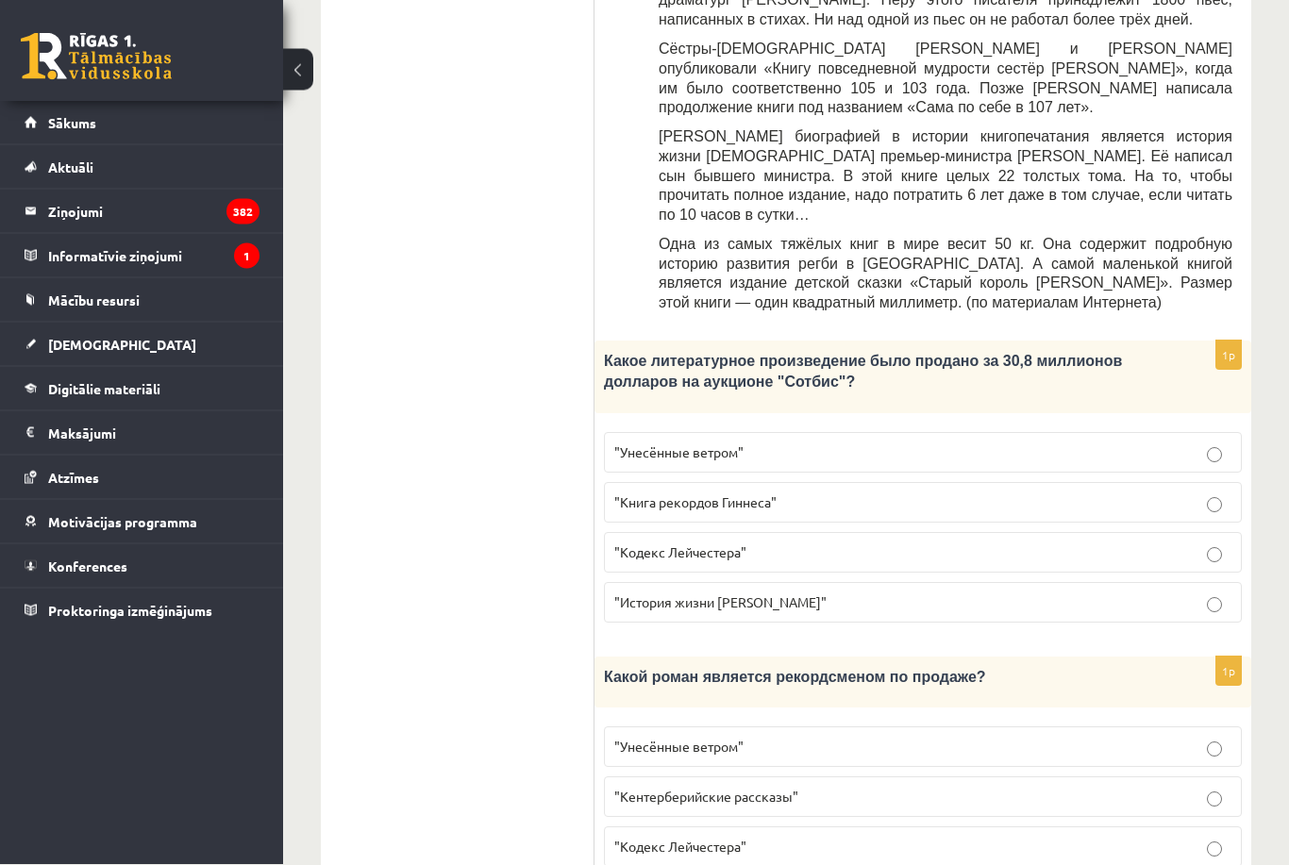
scroll to position [934, 0]
click at [974, 572] on label ""Кодекс Лейчестера"" at bounding box center [923, 551] width 638 height 41
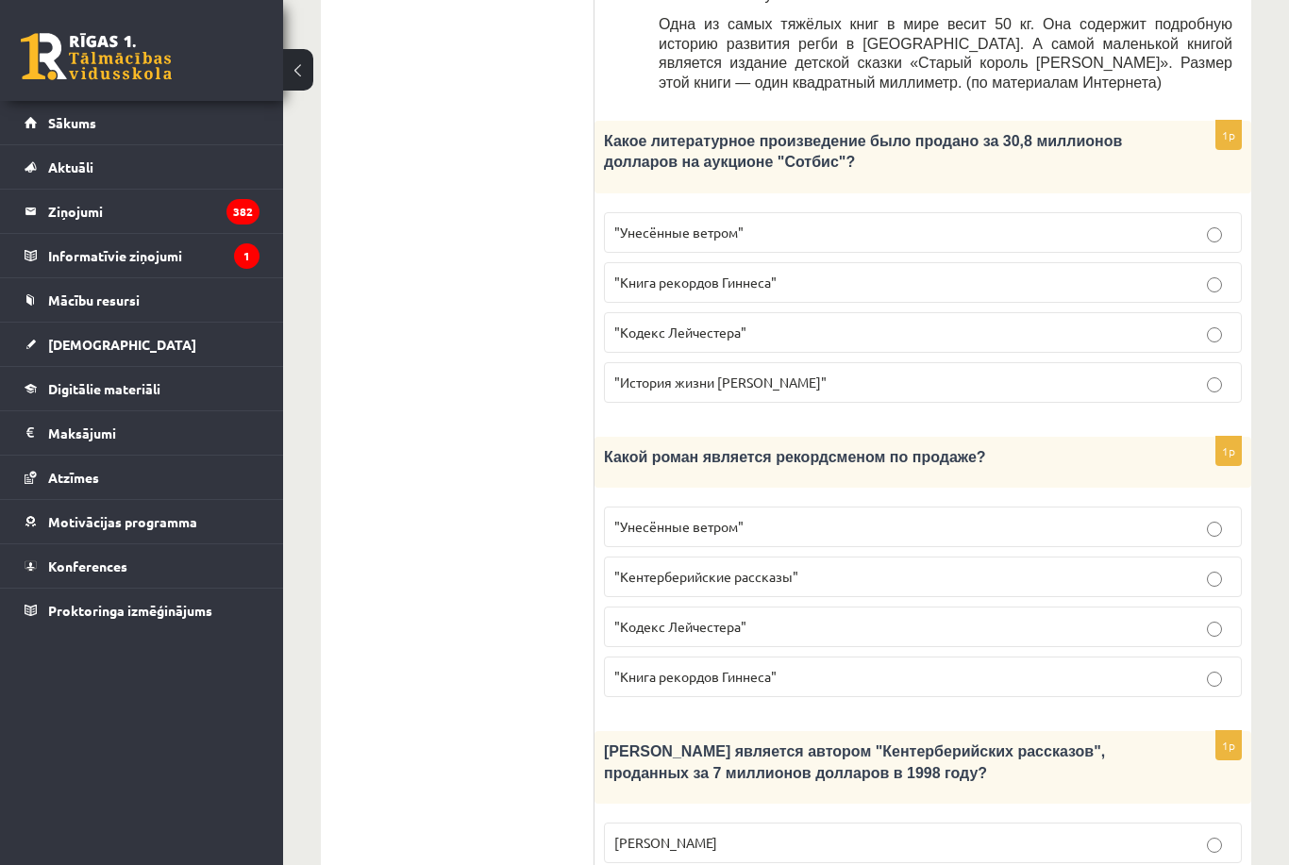
scroll to position [1231, 0]
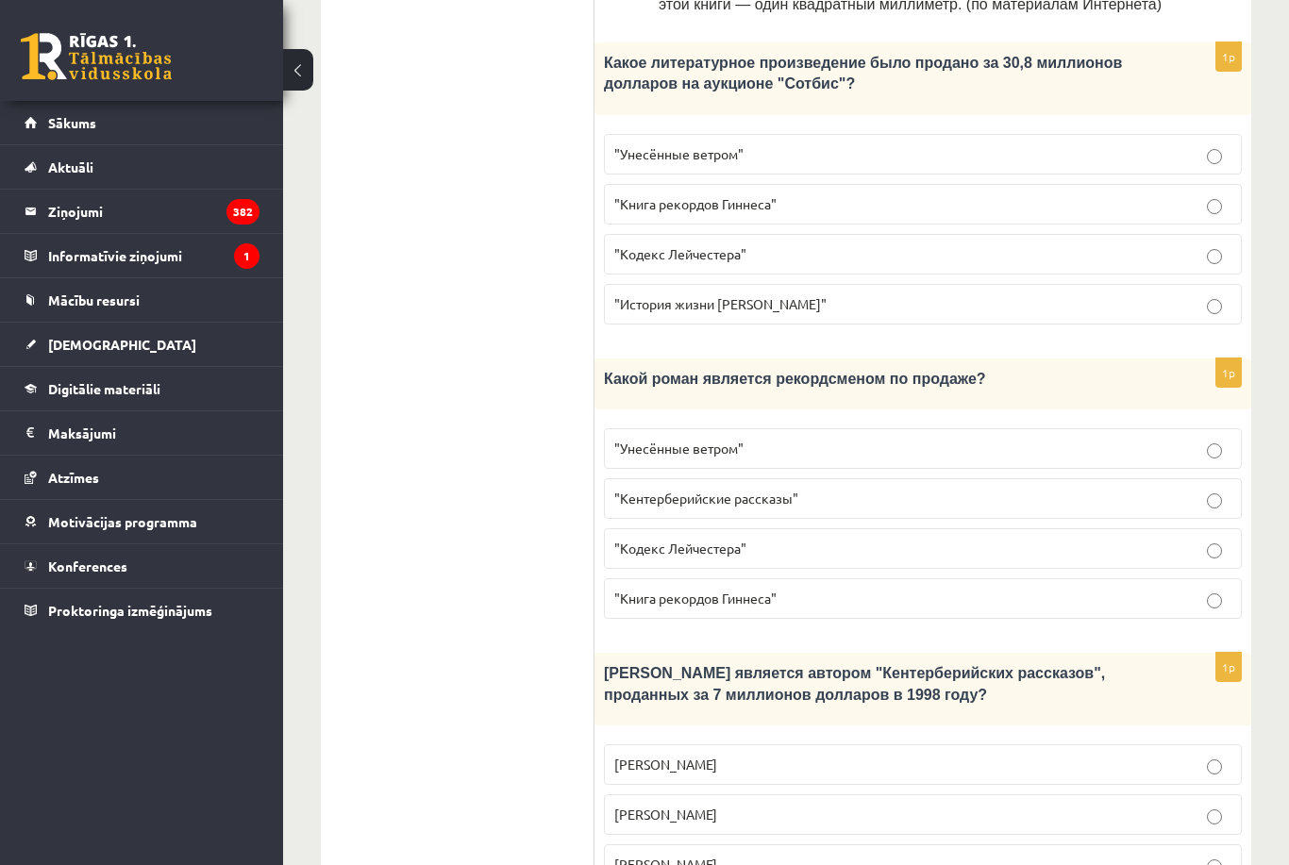
click at [1005, 469] on label ""Унесённые ветром"" at bounding box center [923, 448] width 638 height 41
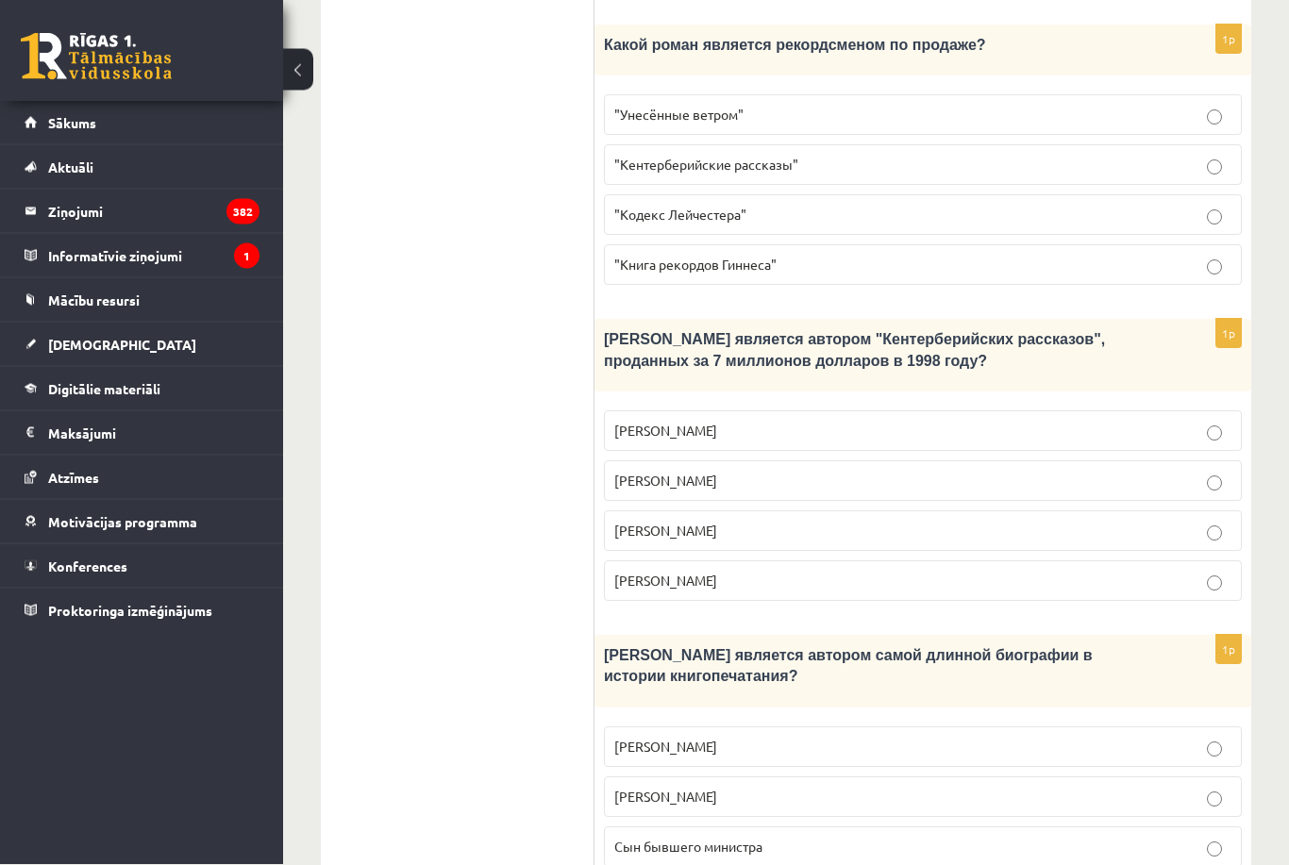
scroll to position [1565, 0]
click at [936, 541] on p "Джефри Чосер" at bounding box center [922, 531] width 617 height 20
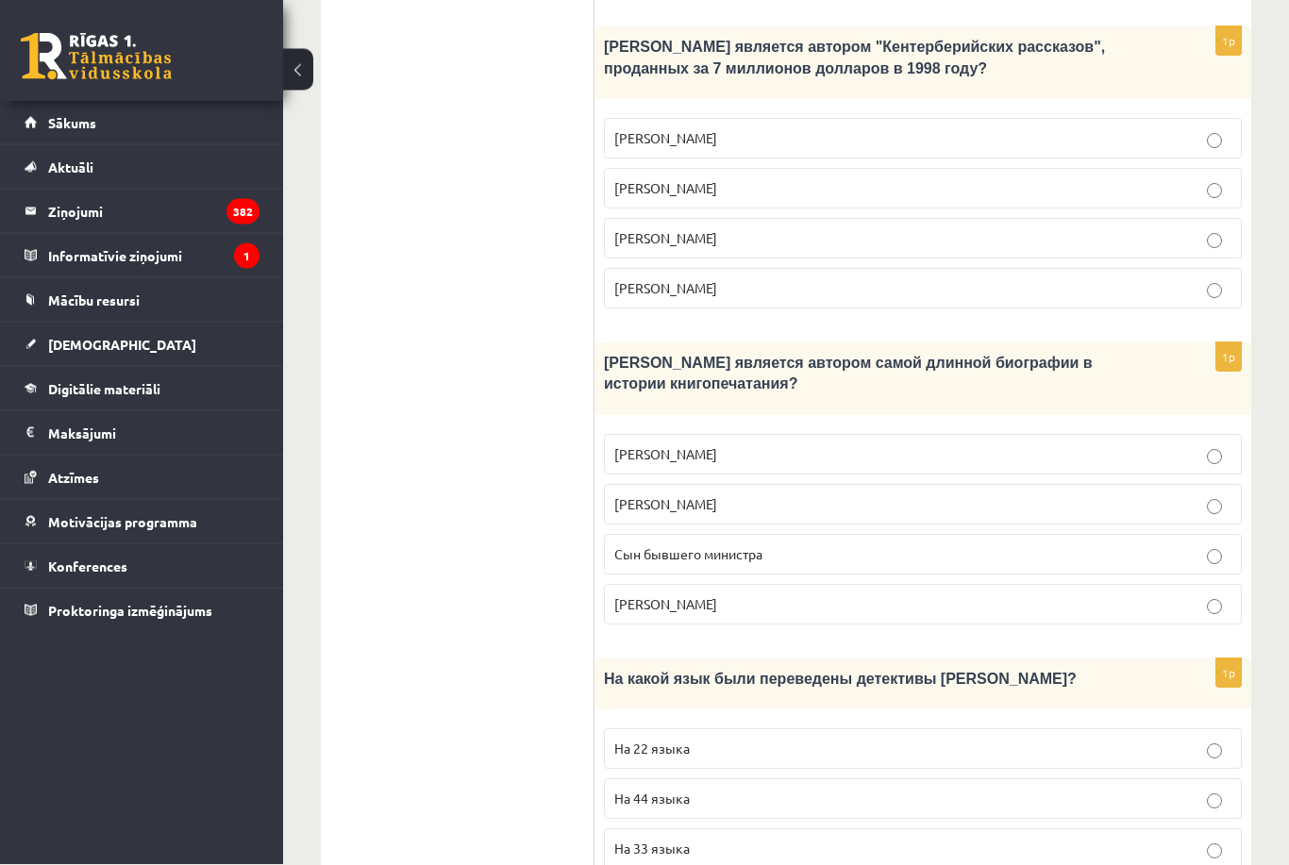
scroll to position [1857, 0]
click at [1096, 557] on p "Сын бывшего министра" at bounding box center [922, 554] width 617 height 20
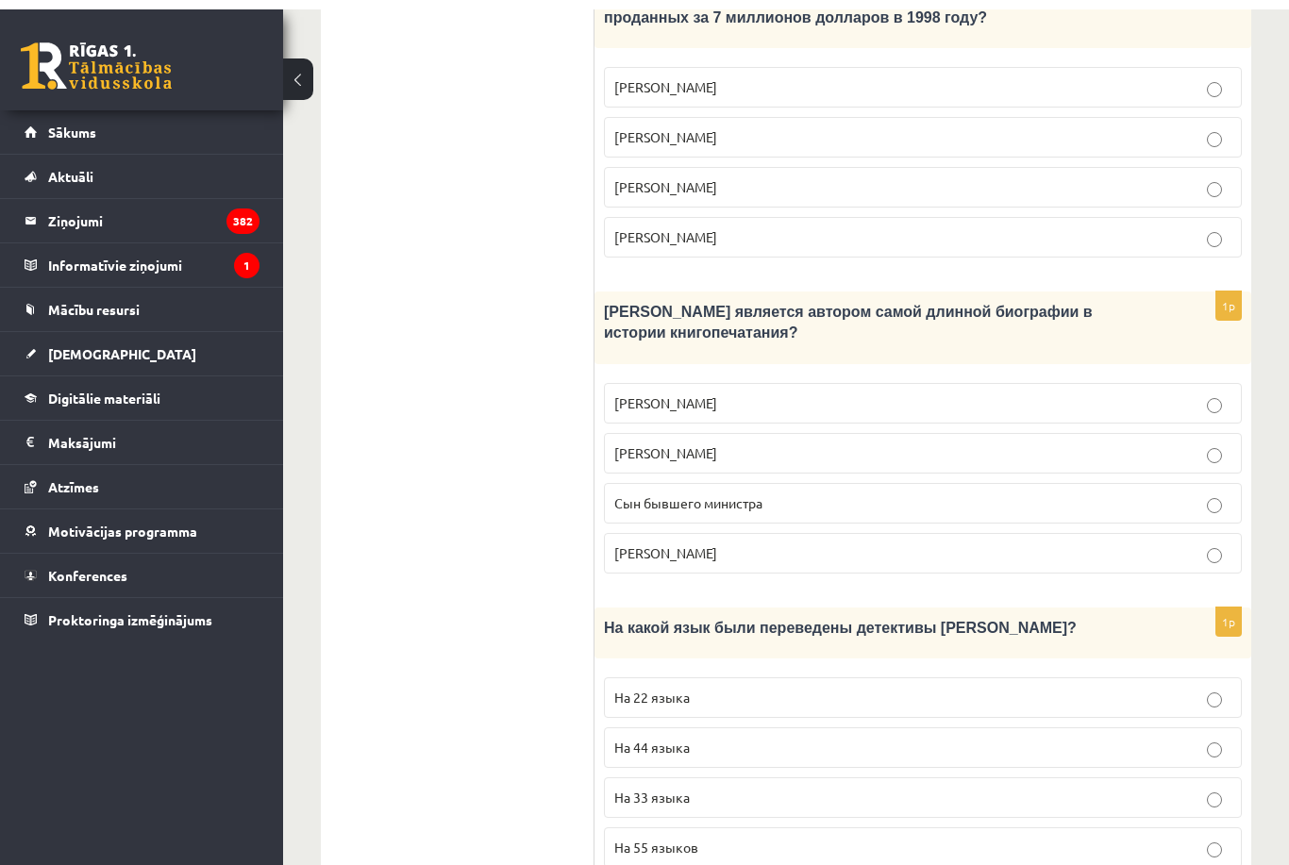
scroll to position [1934, 0]
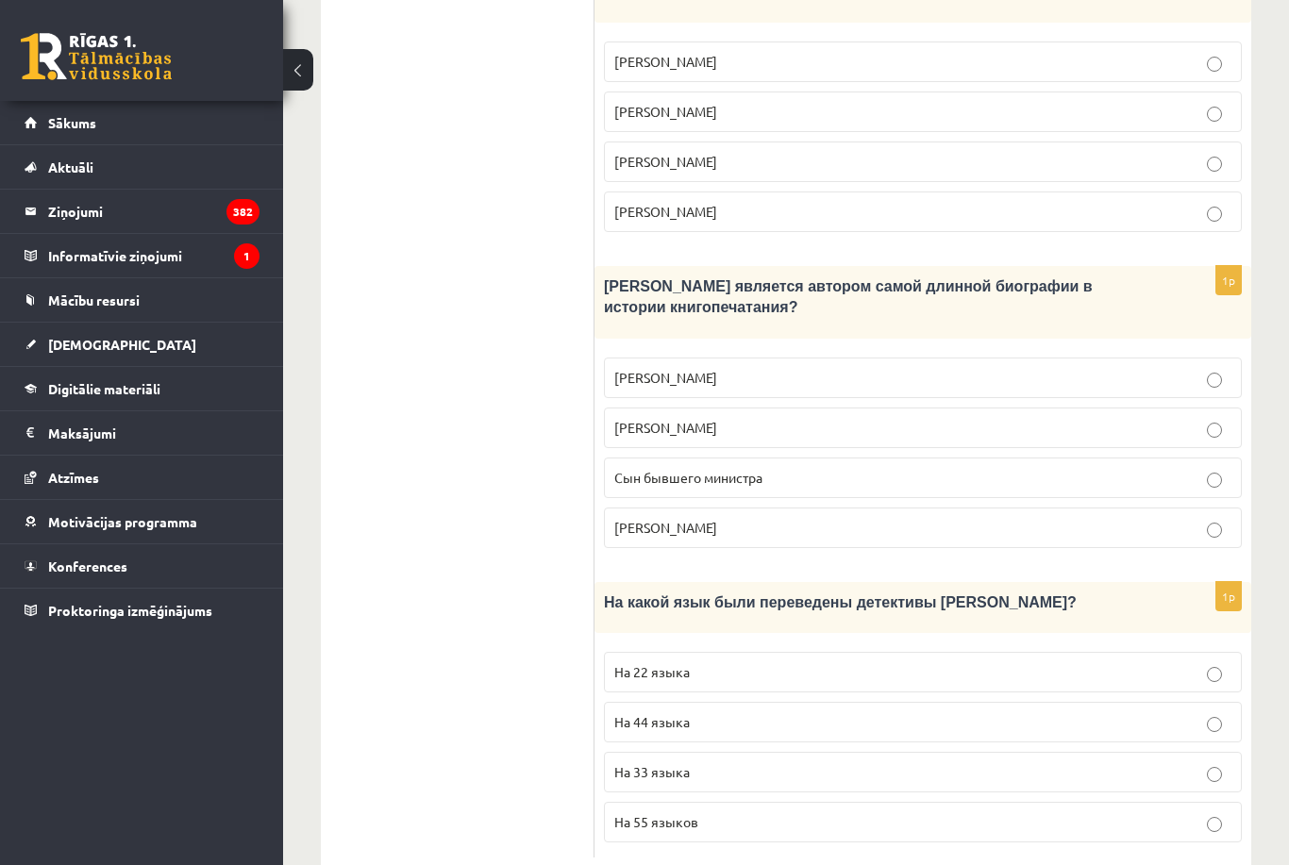
click at [691, 732] on p "На 44 языка" at bounding box center [922, 722] width 617 height 20
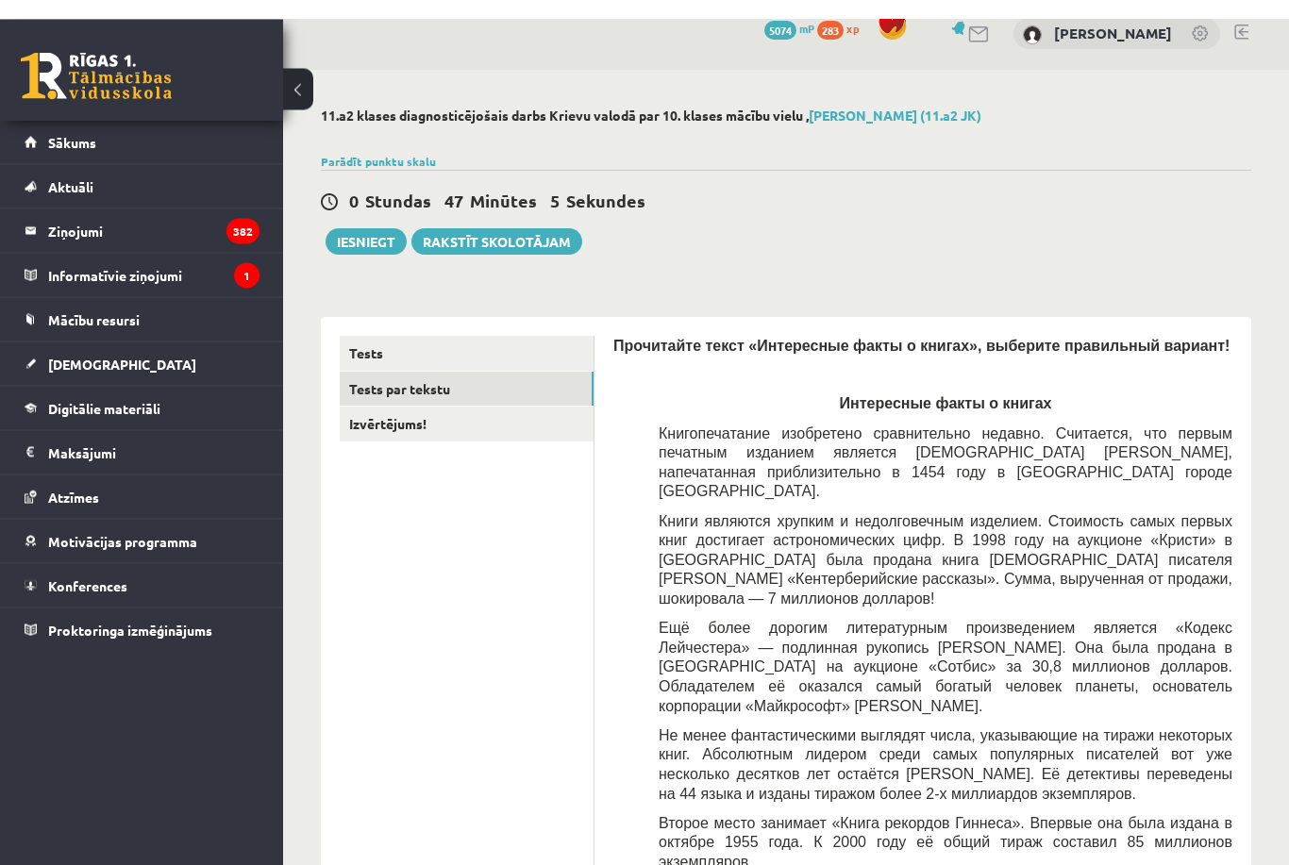
scroll to position [2, 0]
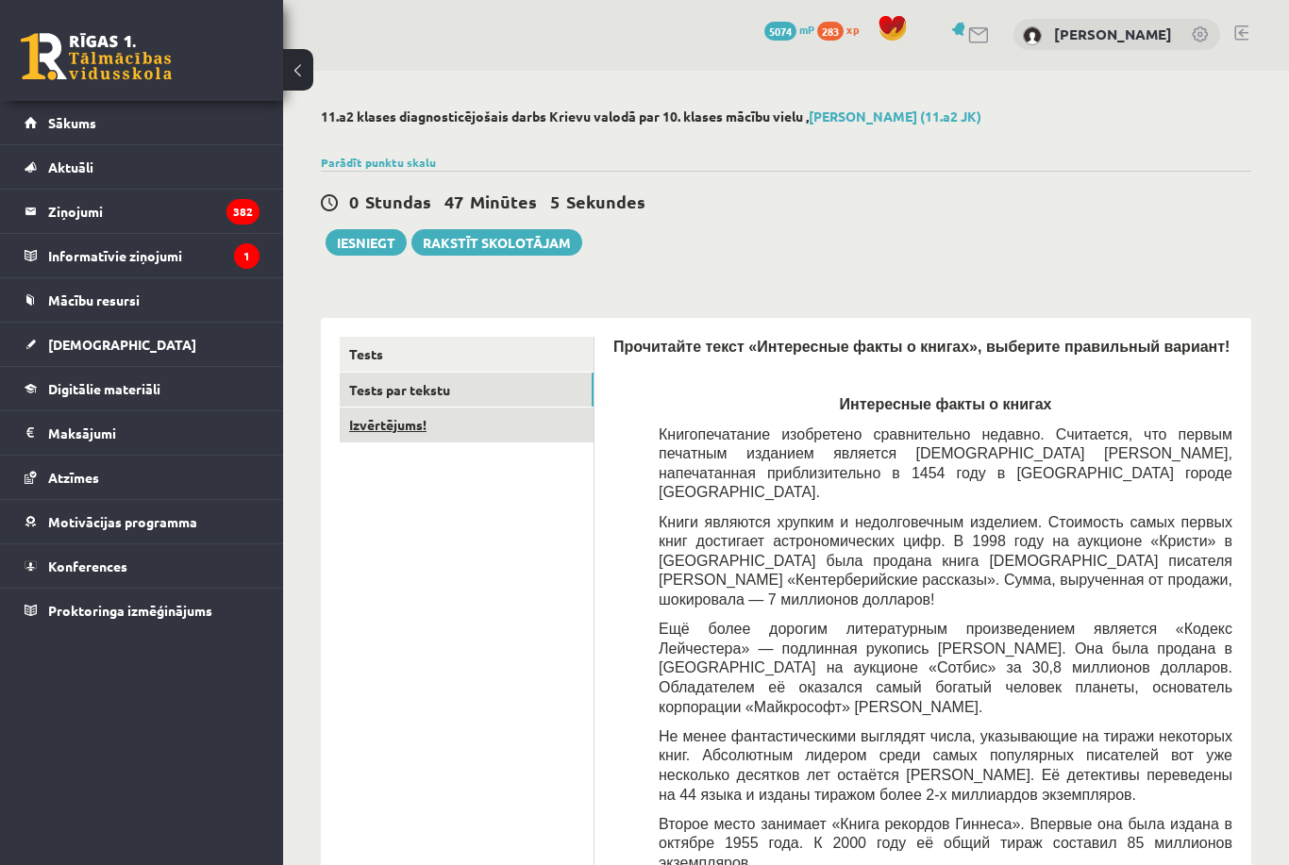
click at [403, 426] on link "Izvērtējums!" at bounding box center [467, 425] width 254 height 35
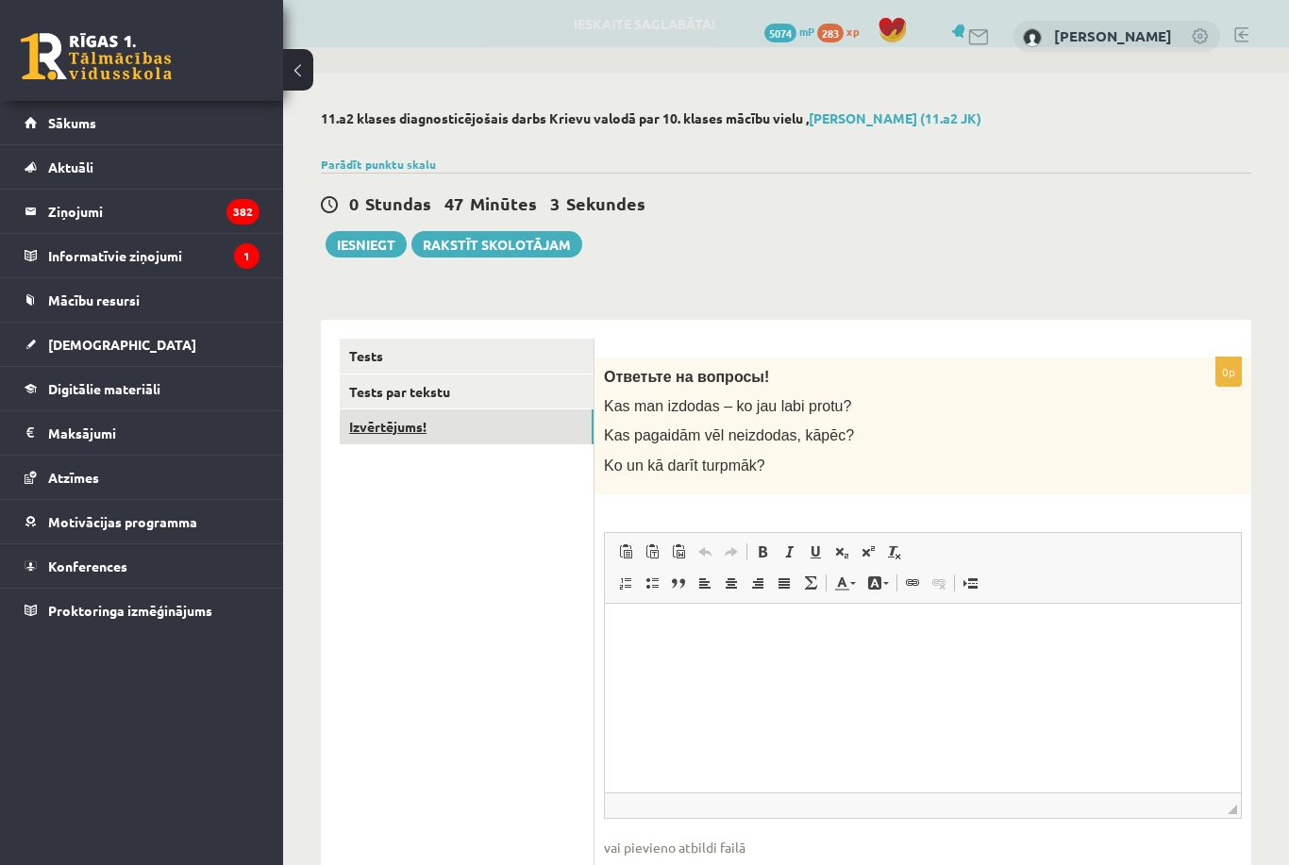
scroll to position [0, 0]
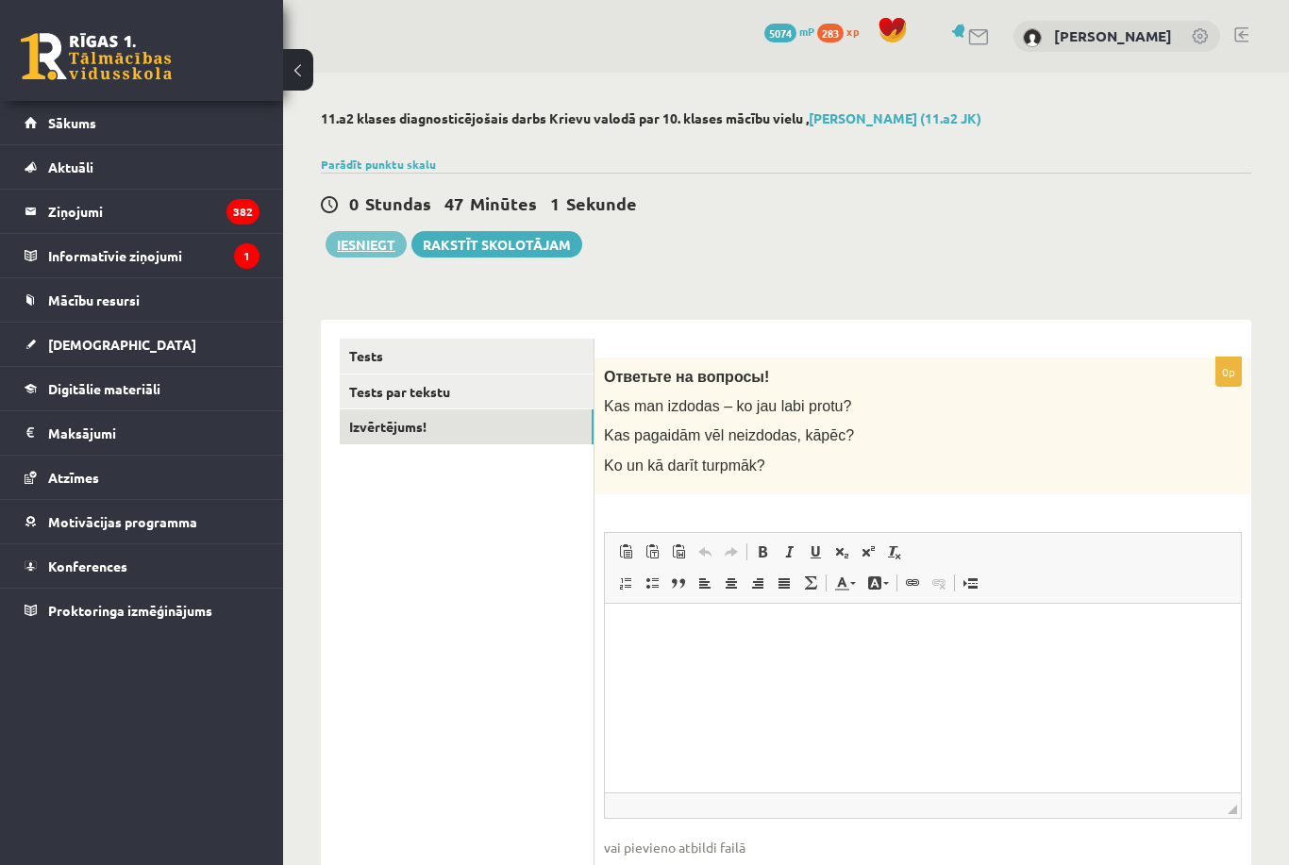
click at [368, 250] on button "Iesniegt" at bounding box center [365, 244] width 81 height 26
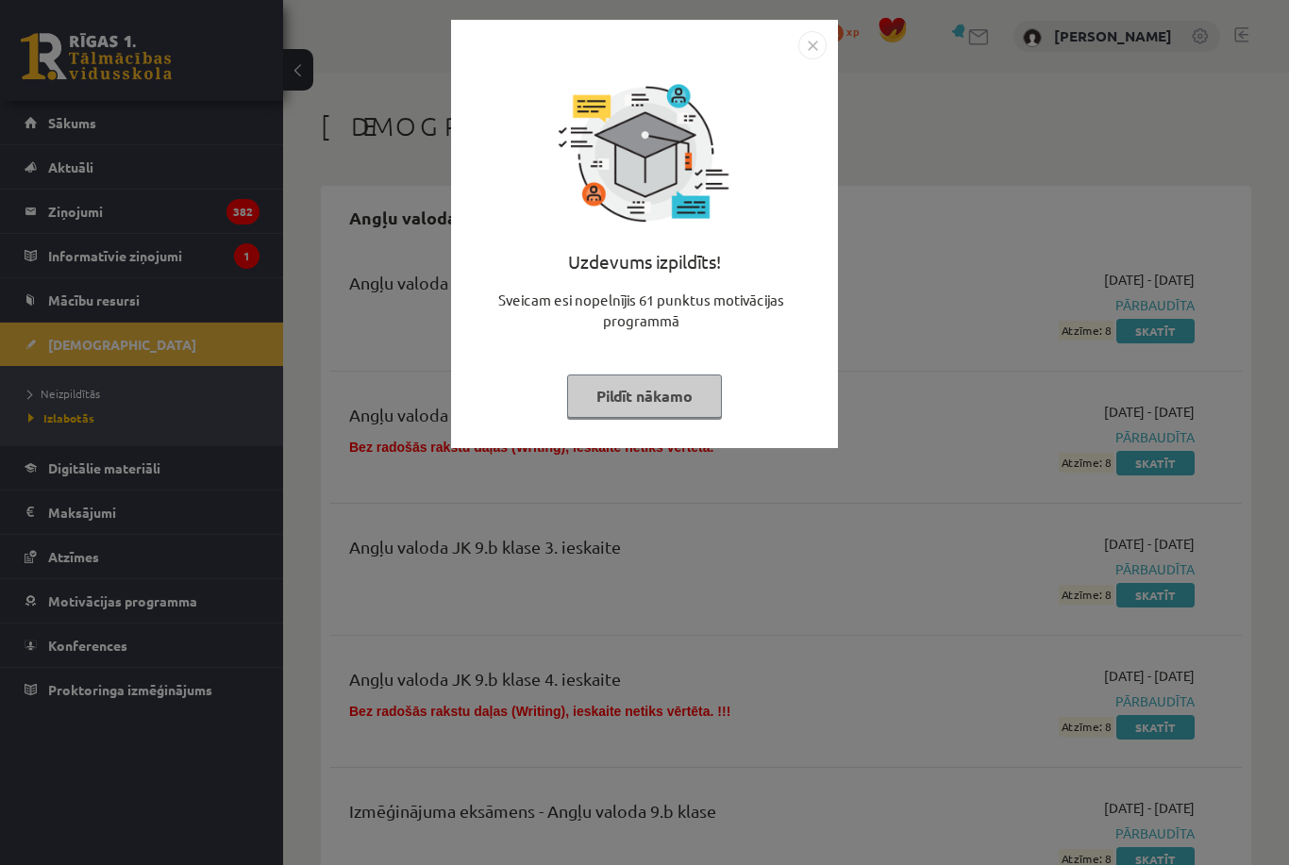
click at [658, 433] on div "Uzdevums izpildīts! Sveicam esi nopelnījis 61 punktus motivācijas programmā Pil…" at bounding box center [644, 247] width 364 height 377
click at [642, 413] on button "Pildīt nākamo" at bounding box center [644, 396] width 155 height 43
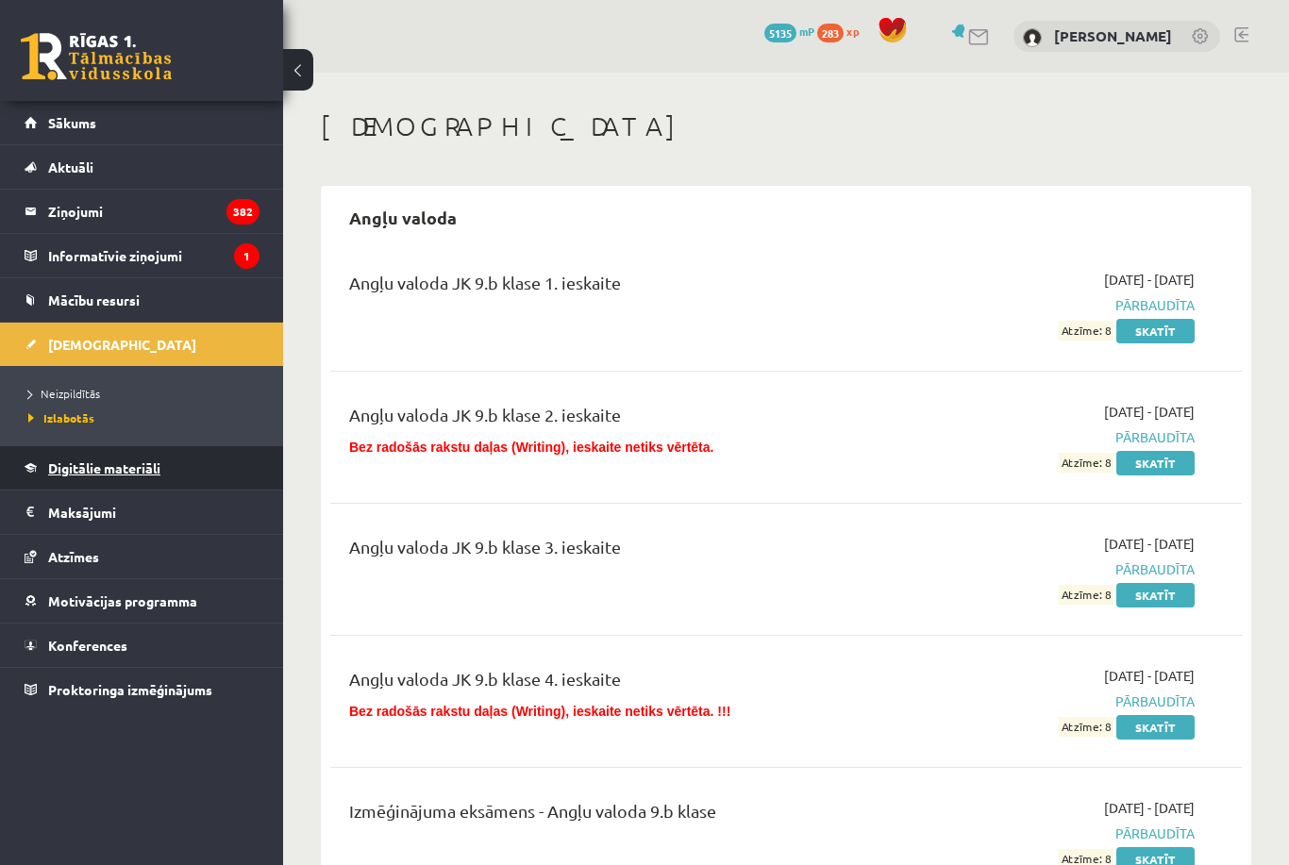
click at [102, 475] on span "Digitālie materiāli" at bounding box center [104, 467] width 112 height 17
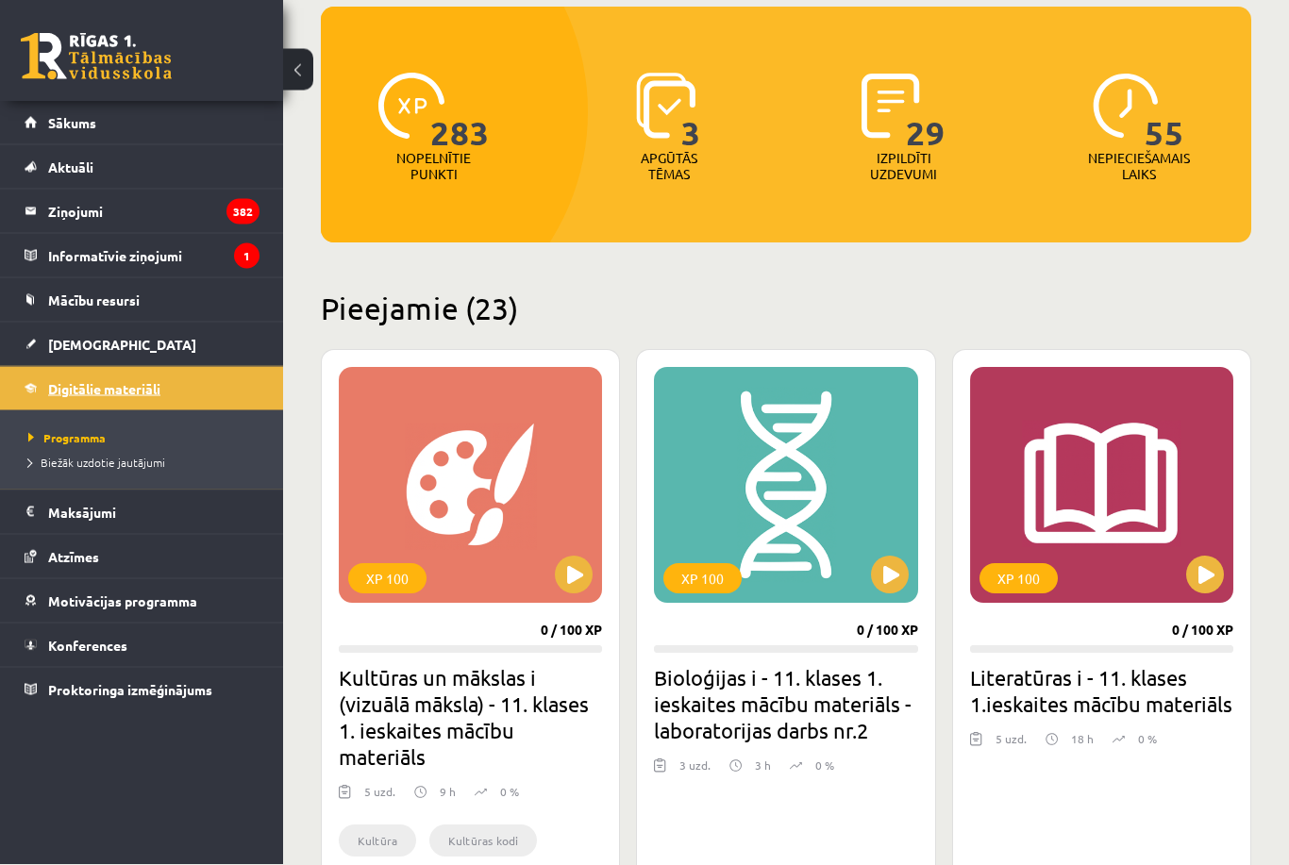
scroll to position [189, 0]
click at [563, 591] on button at bounding box center [574, 575] width 38 height 38
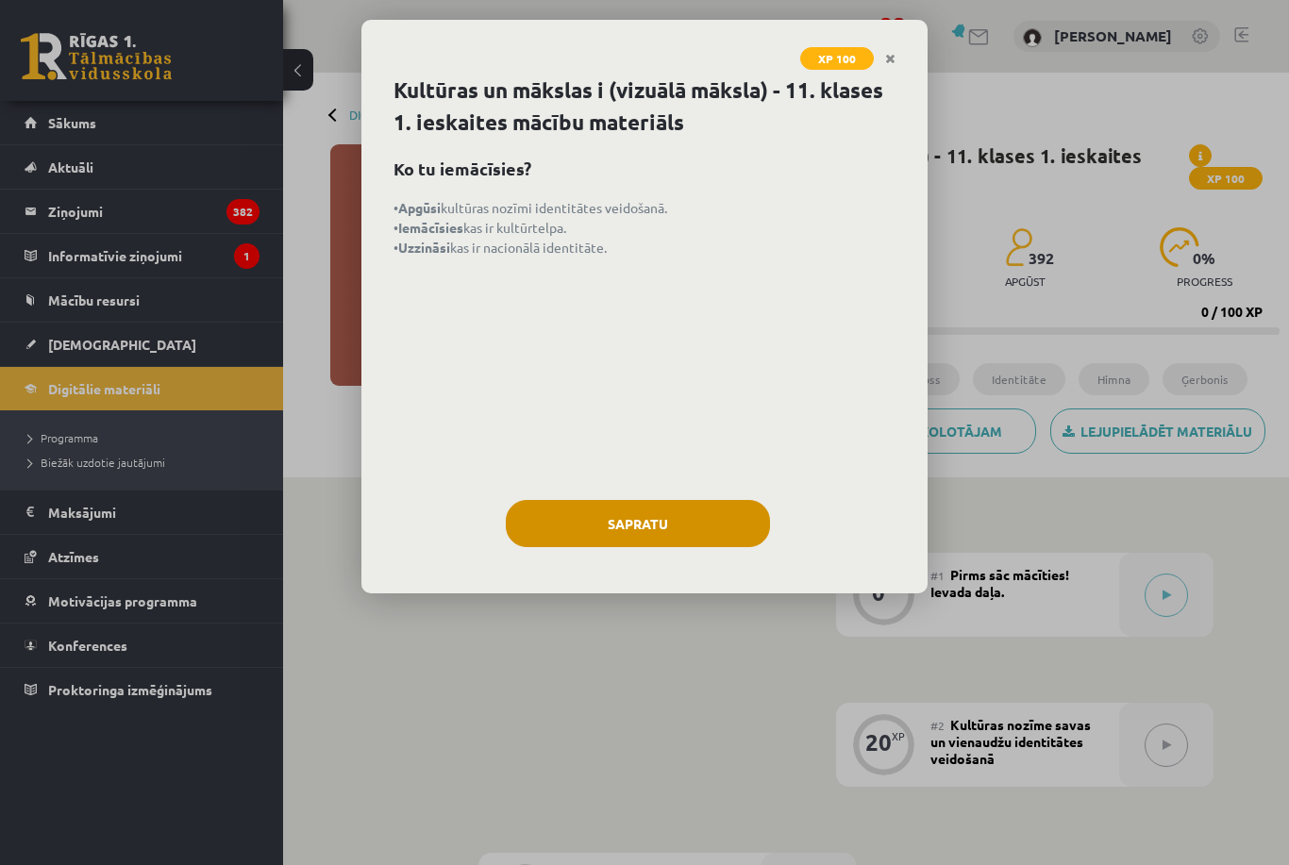
click at [666, 513] on button "Sapratu" at bounding box center [638, 523] width 264 height 47
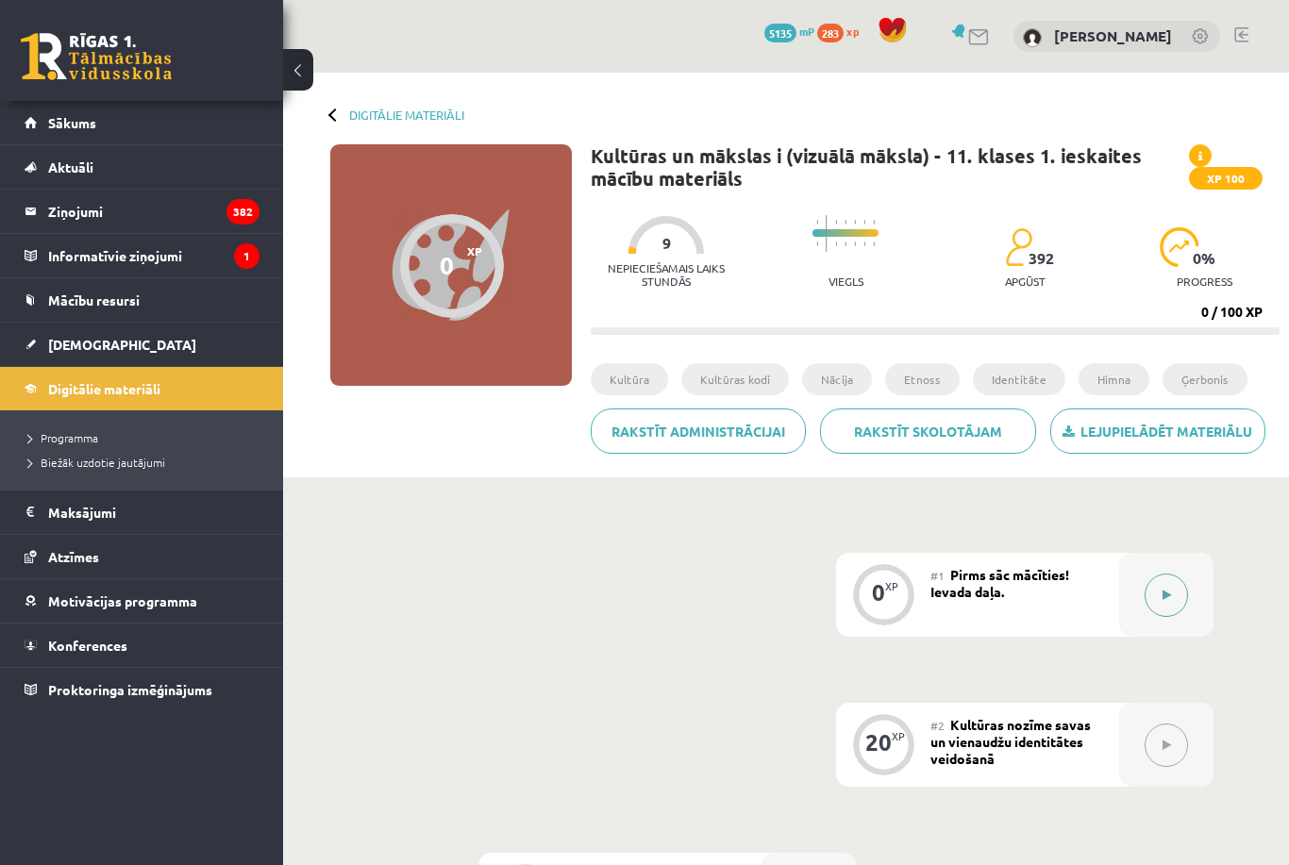
click at [1134, 595] on div at bounding box center [1166, 595] width 94 height 84
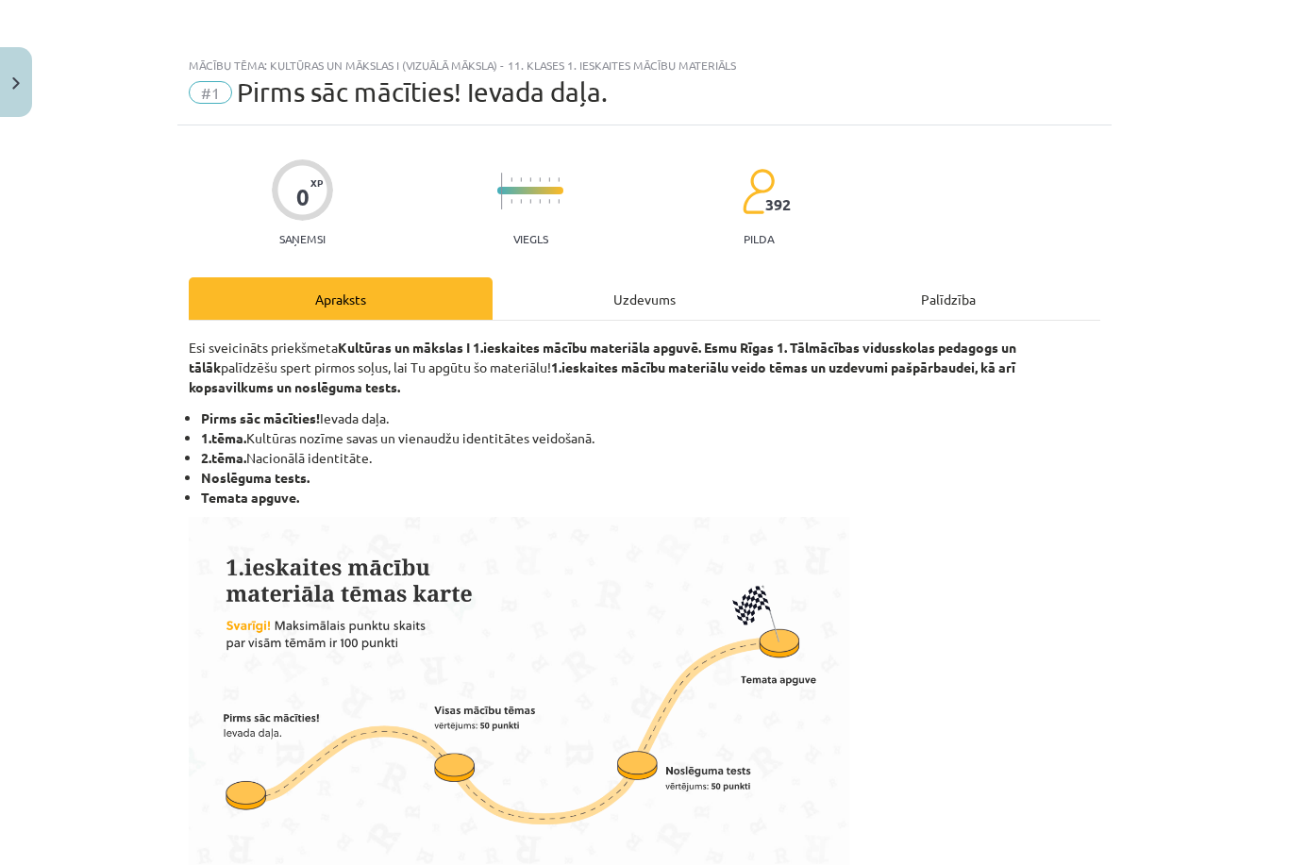
click at [620, 297] on div "Uzdevums" at bounding box center [644, 298] width 304 height 42
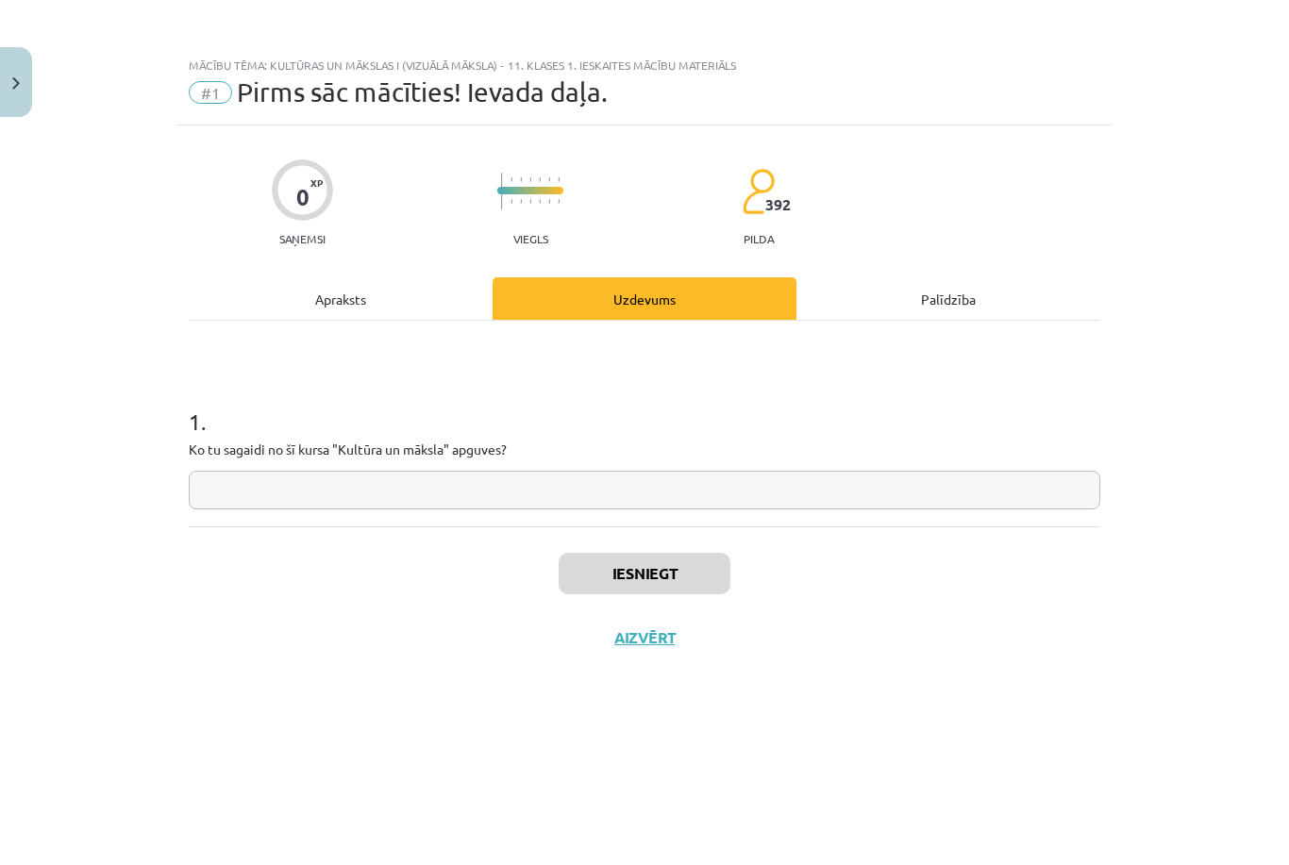
click at [702, 491] on input "text" at bounding box center [644, 490] width 911 height 39
type input "*"
type input "**********"
click at [678, 588] on button "Iesniegt" at bounding box center [644, 574] width 172 height 42
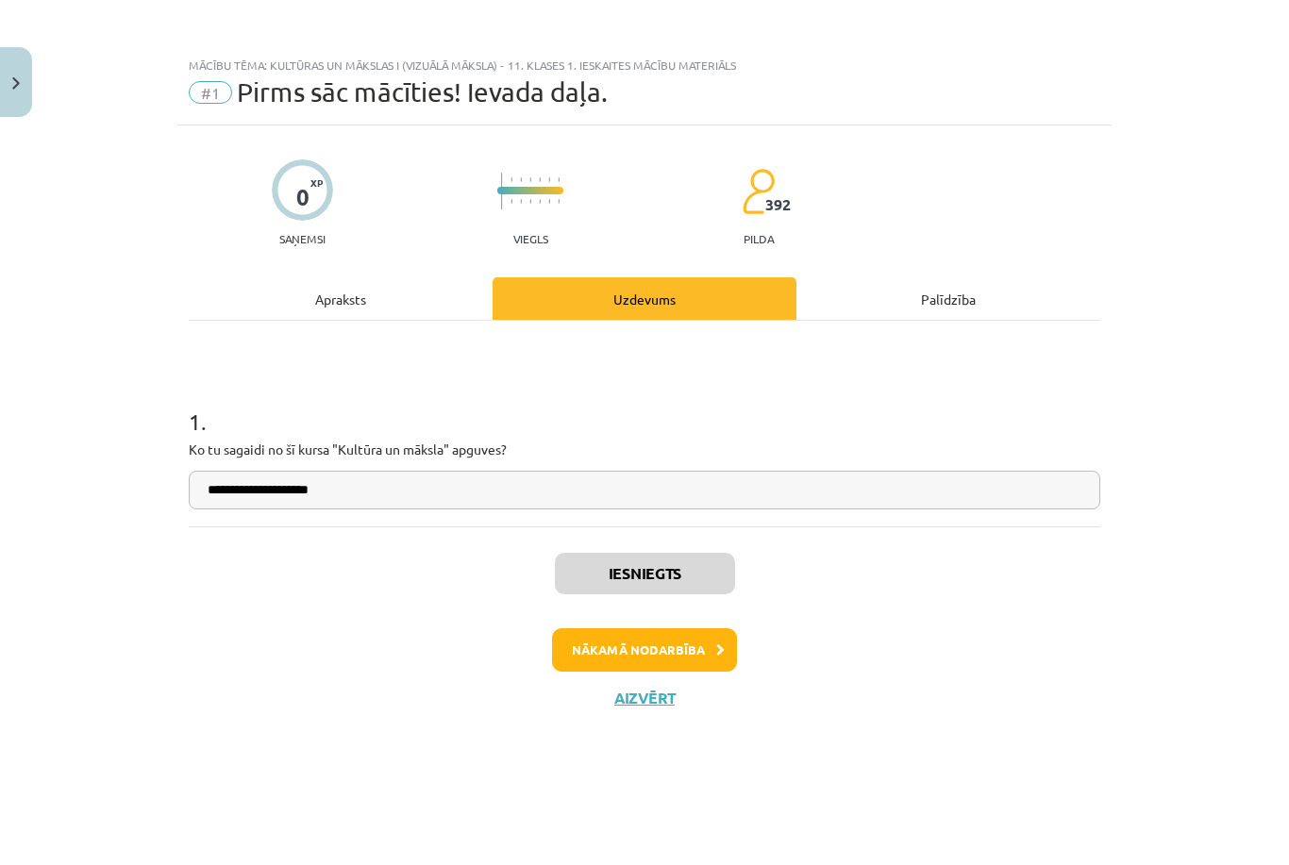
click at [691, 652] on button "Nākamā nodarbība" at bounding box center [644, 649] width 185 height 43
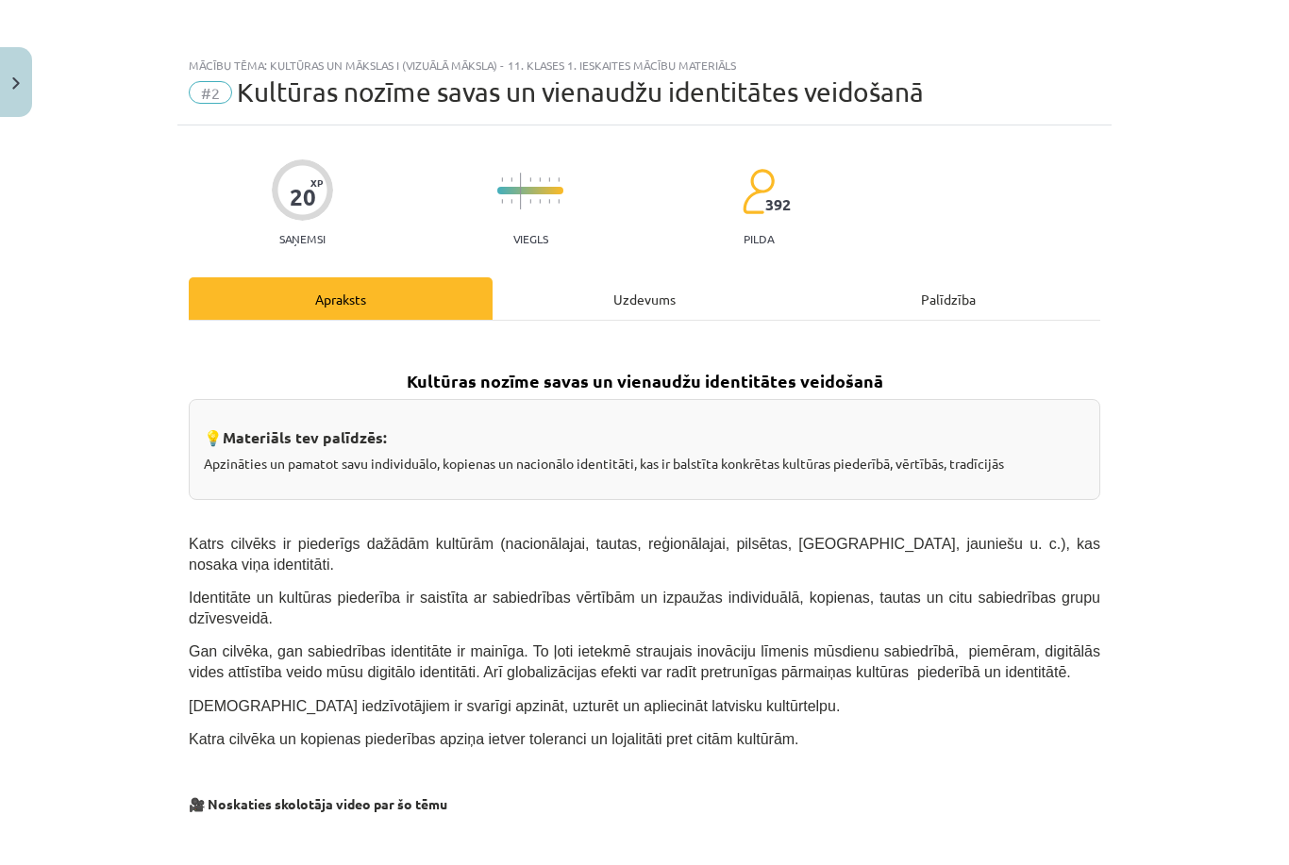
scroll to position [47, 0]
click at [613, 277] on div "Uzdevums" at bounding box center [644, 298] width 304 height 42
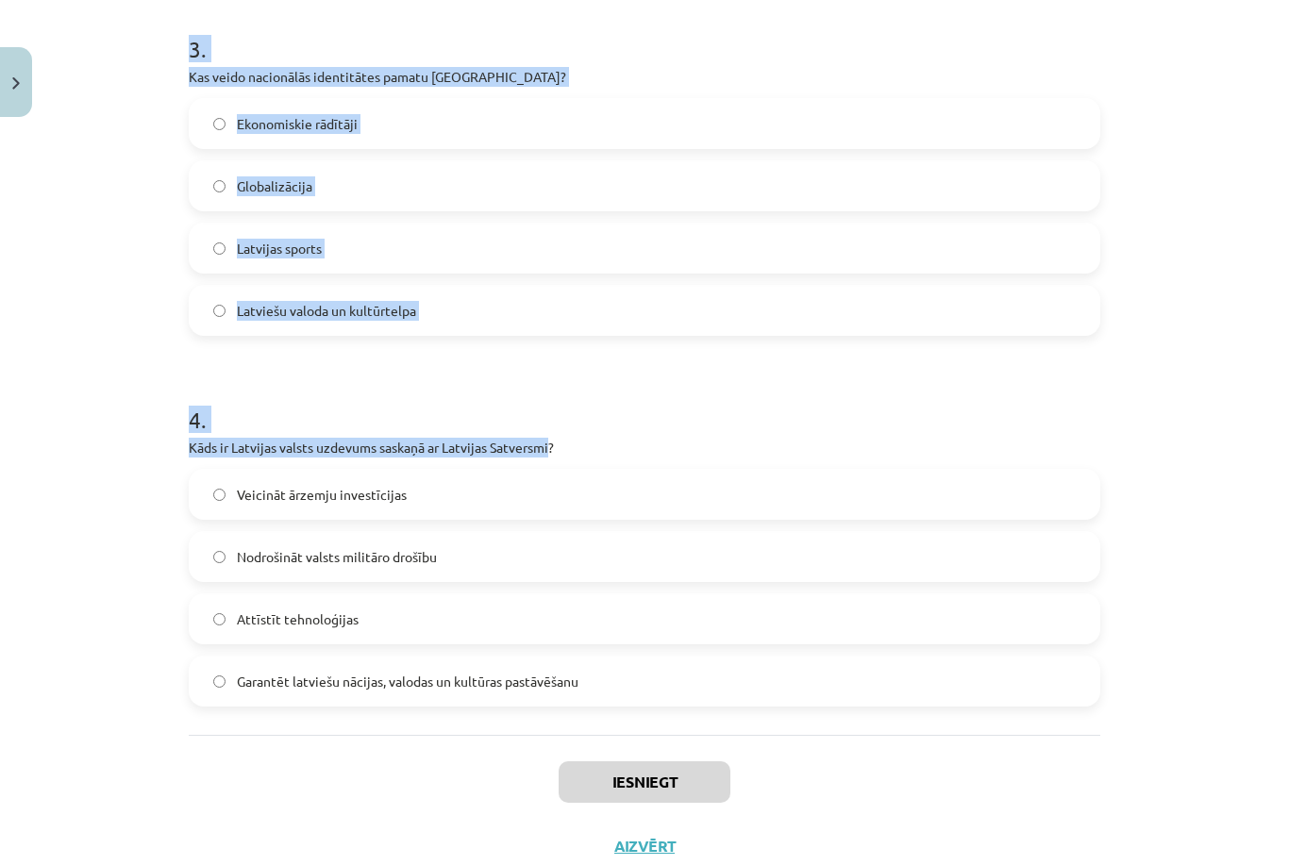
scroll to position [1112, 0]
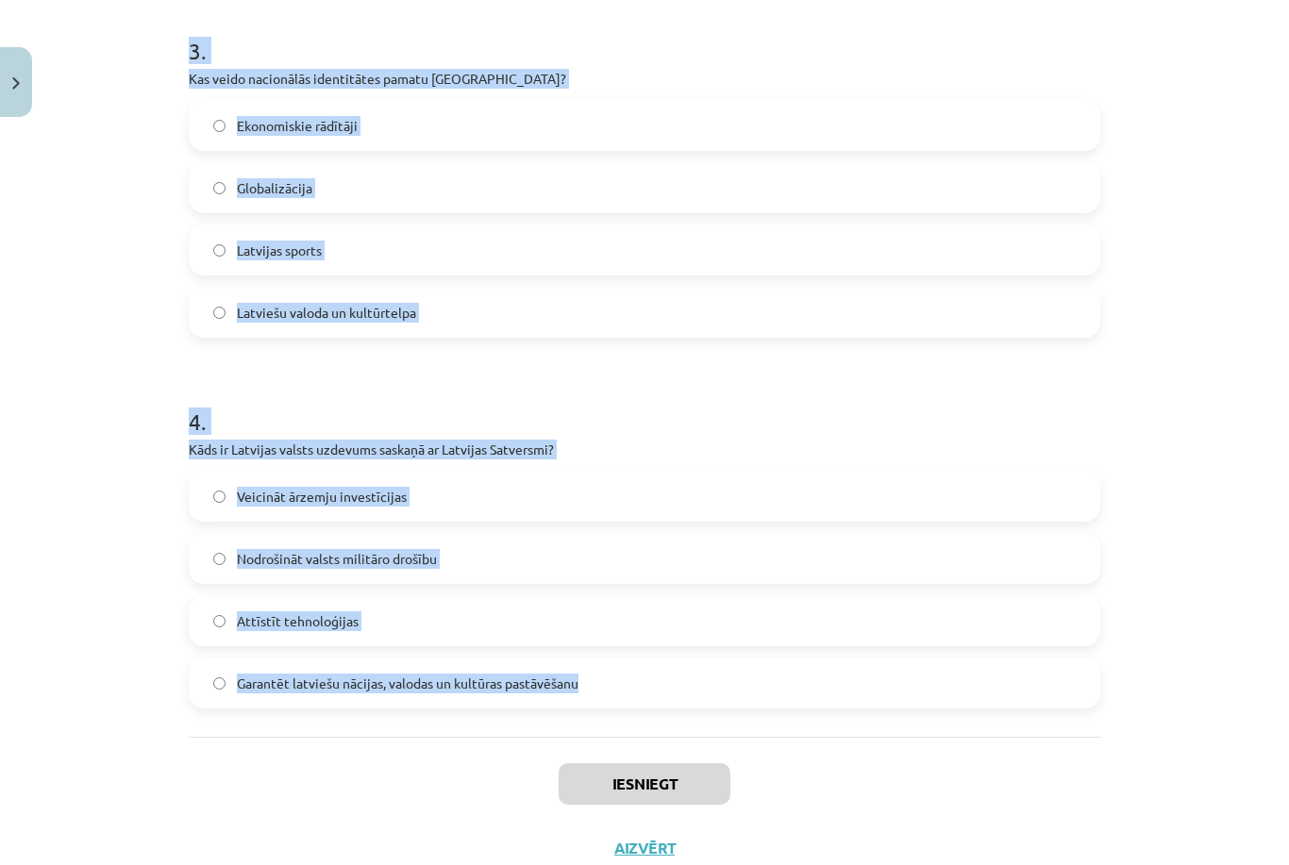
copy form "Kas raksturo latviešu valodas lomu [GEOGRAPHIC_DATA]? Tā ir atļauta tikai akadē…"
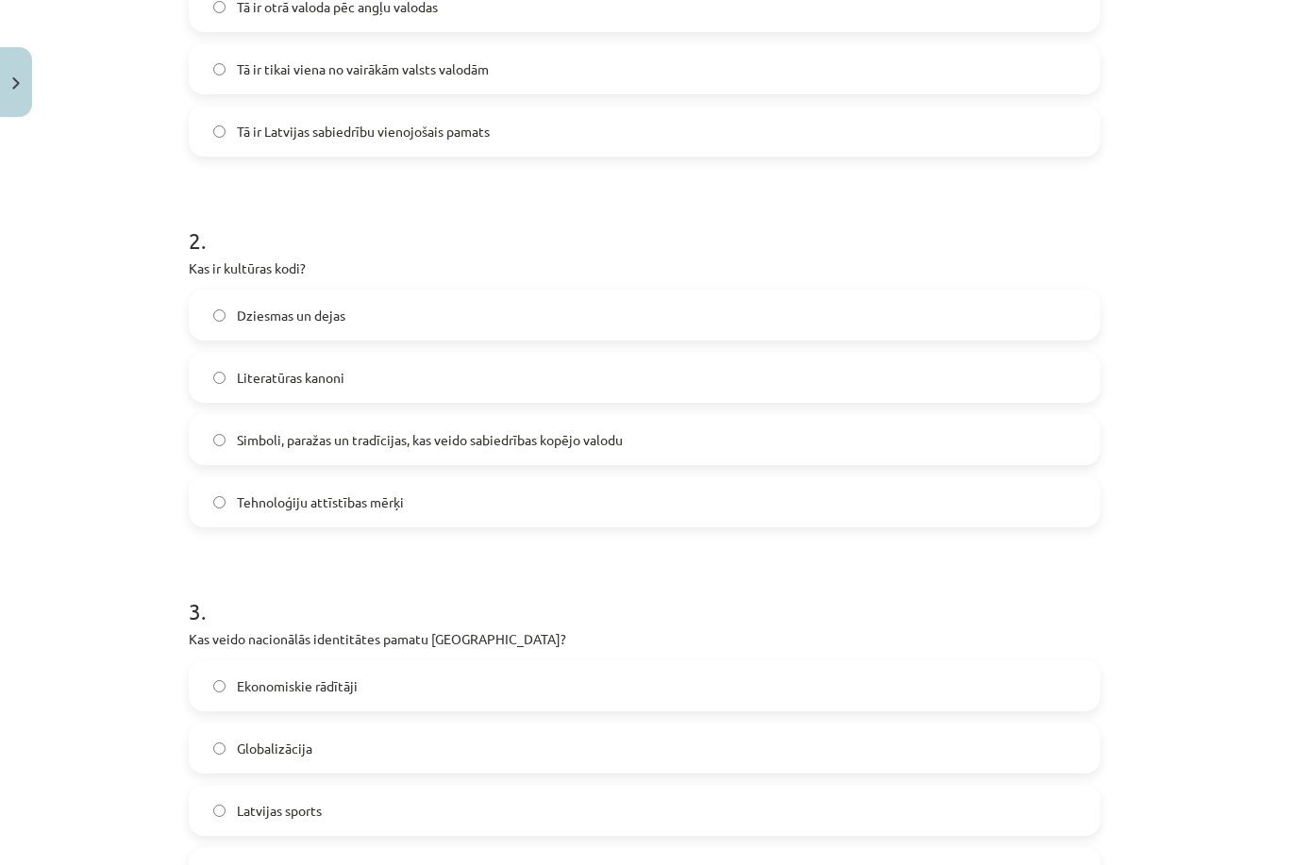
click at [1212, 204] on div "Mācību tēma: Kultūras un mākslas i (vizuālā māksla) - 11. klases 1. ieskaites m…" at bounding box center [644, 432] width 1289 height 865
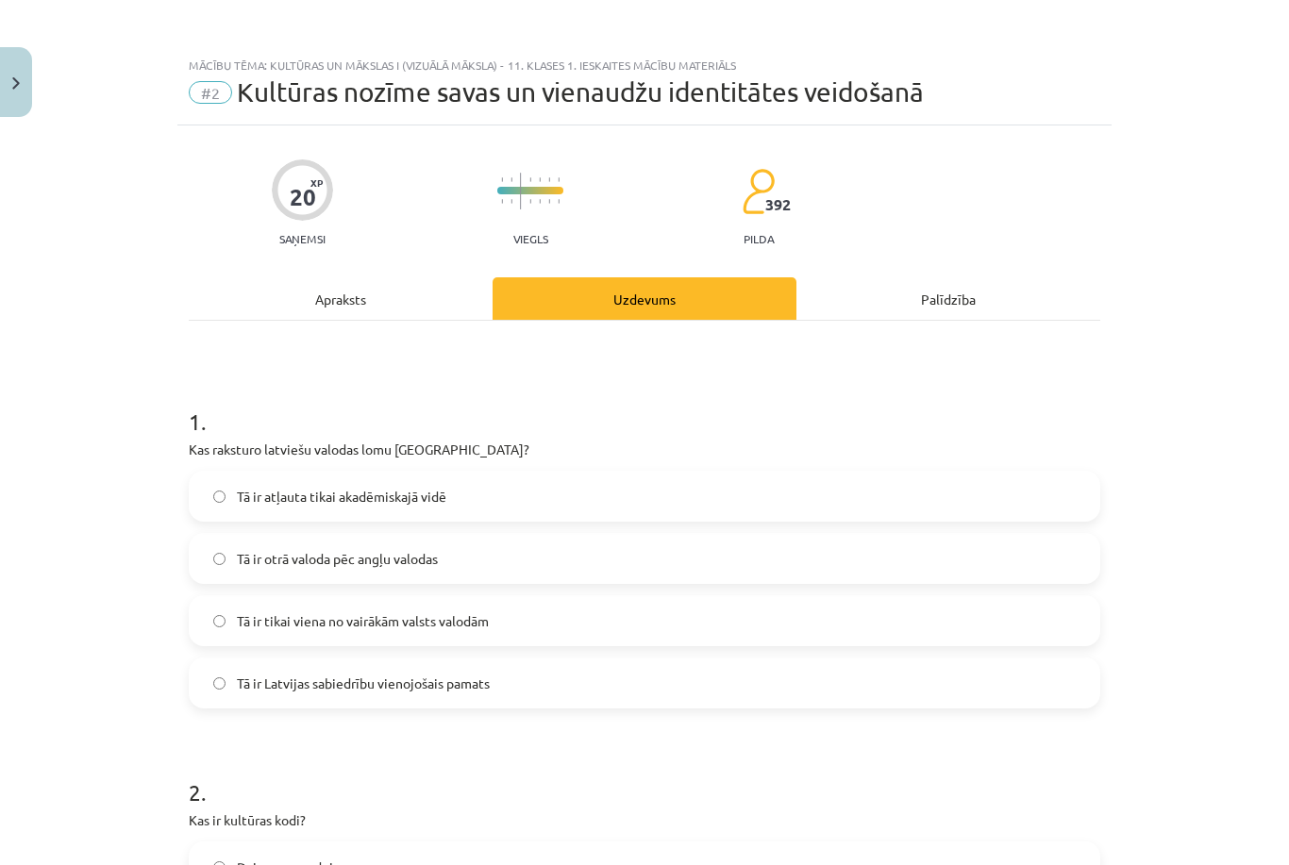
scroll to position [0, 0]
click at [745, 684] on label "Tā ir Latvijas sabiedrību vienojošais pamats" at bounding box center [644, 682] width 907 height 47
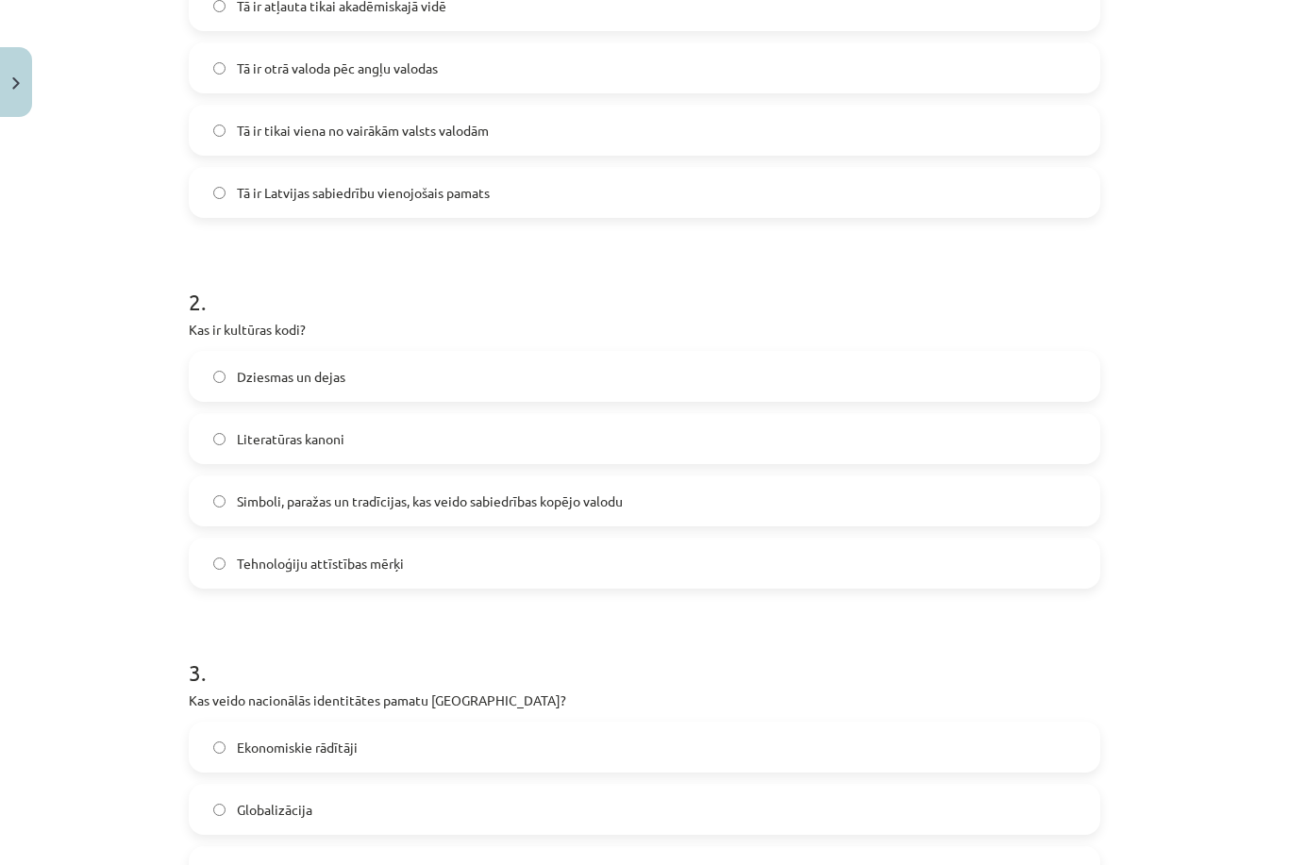
scroll to position [492, 0]
click at [584, 510] on label "Simboli, paražas un tradīcijas, kas veido sabiedrības kopējo valodu" at bounding box center [644, 498] width 907 height 47
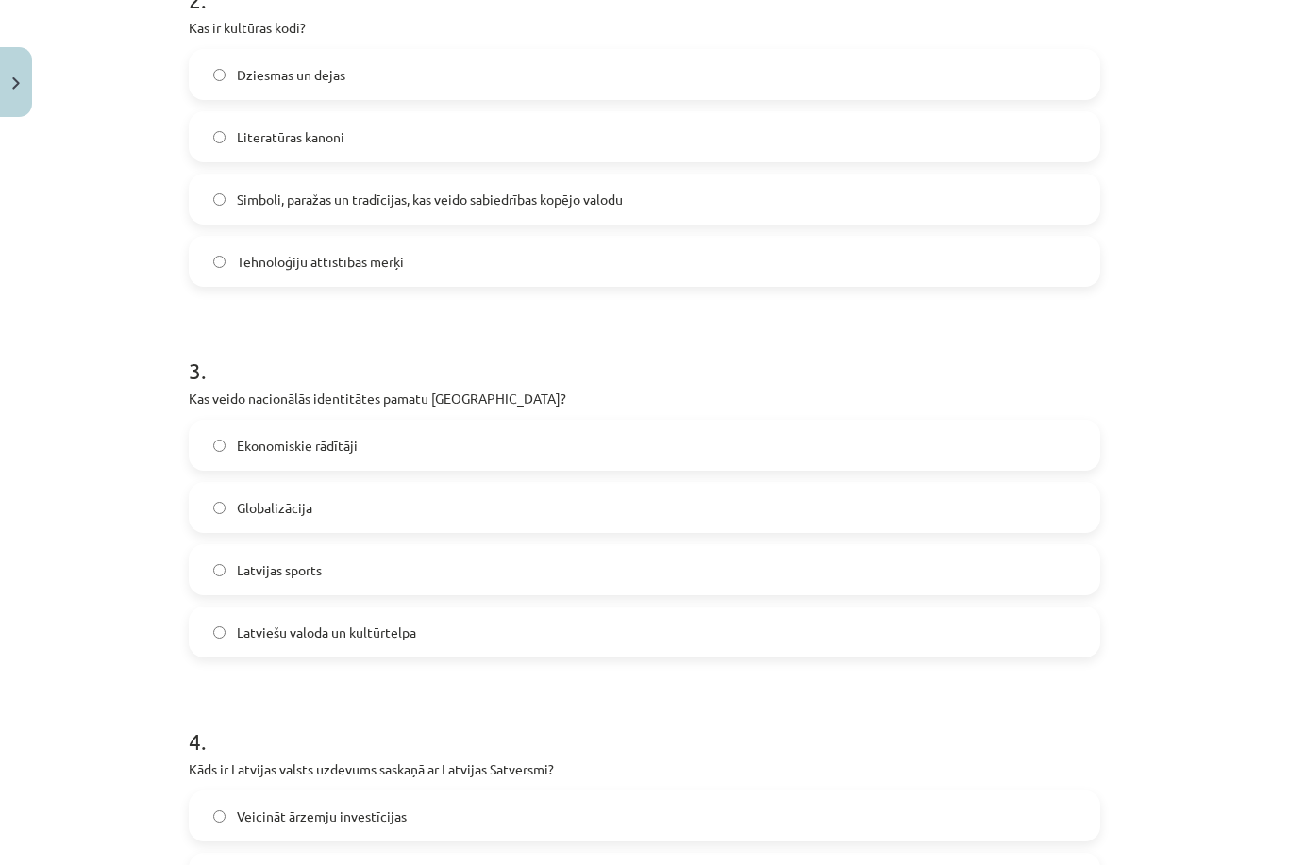
scroll to position [799, 0]
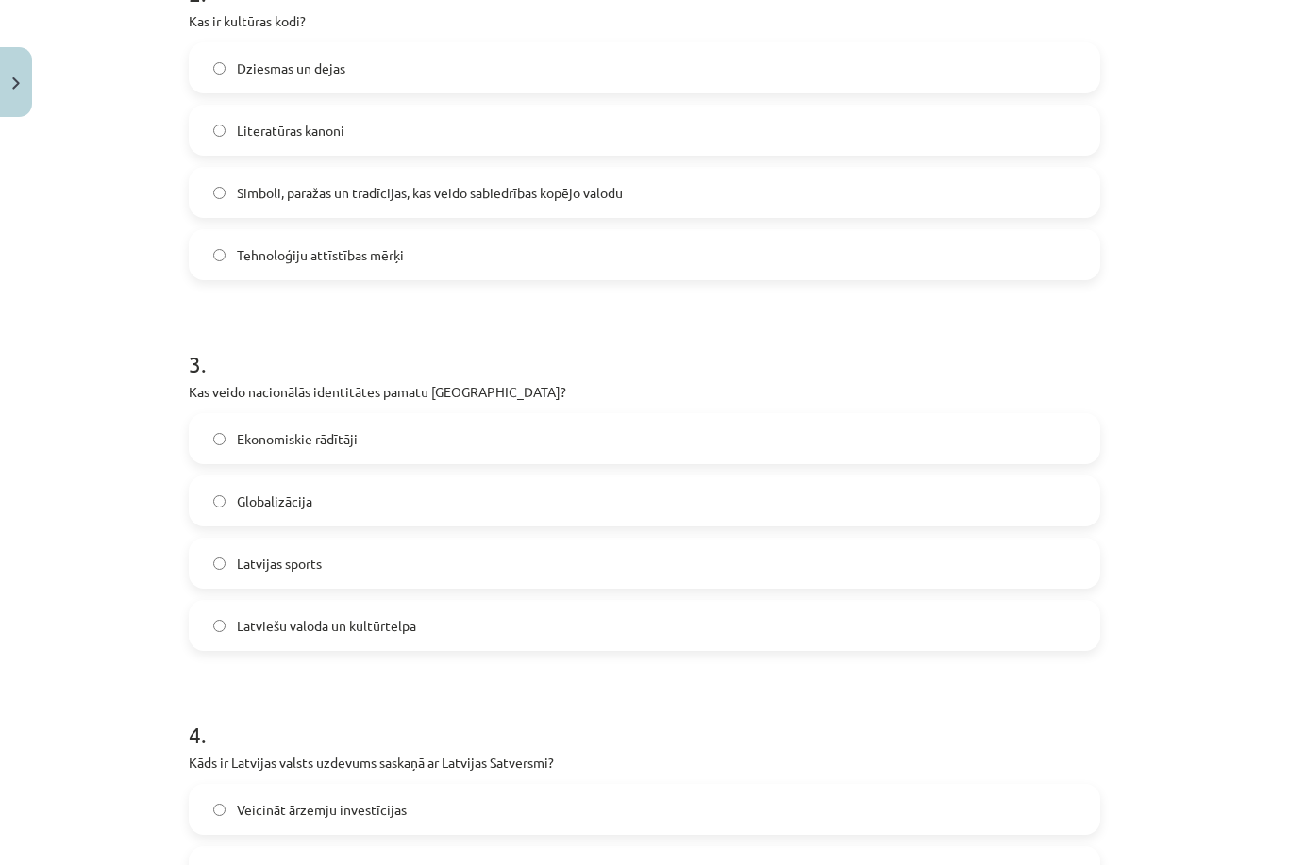
click at [401, 638] on label "Latviešu valoda un kultūrtelpa" at bounding box center [644, 625] width 907 height 47
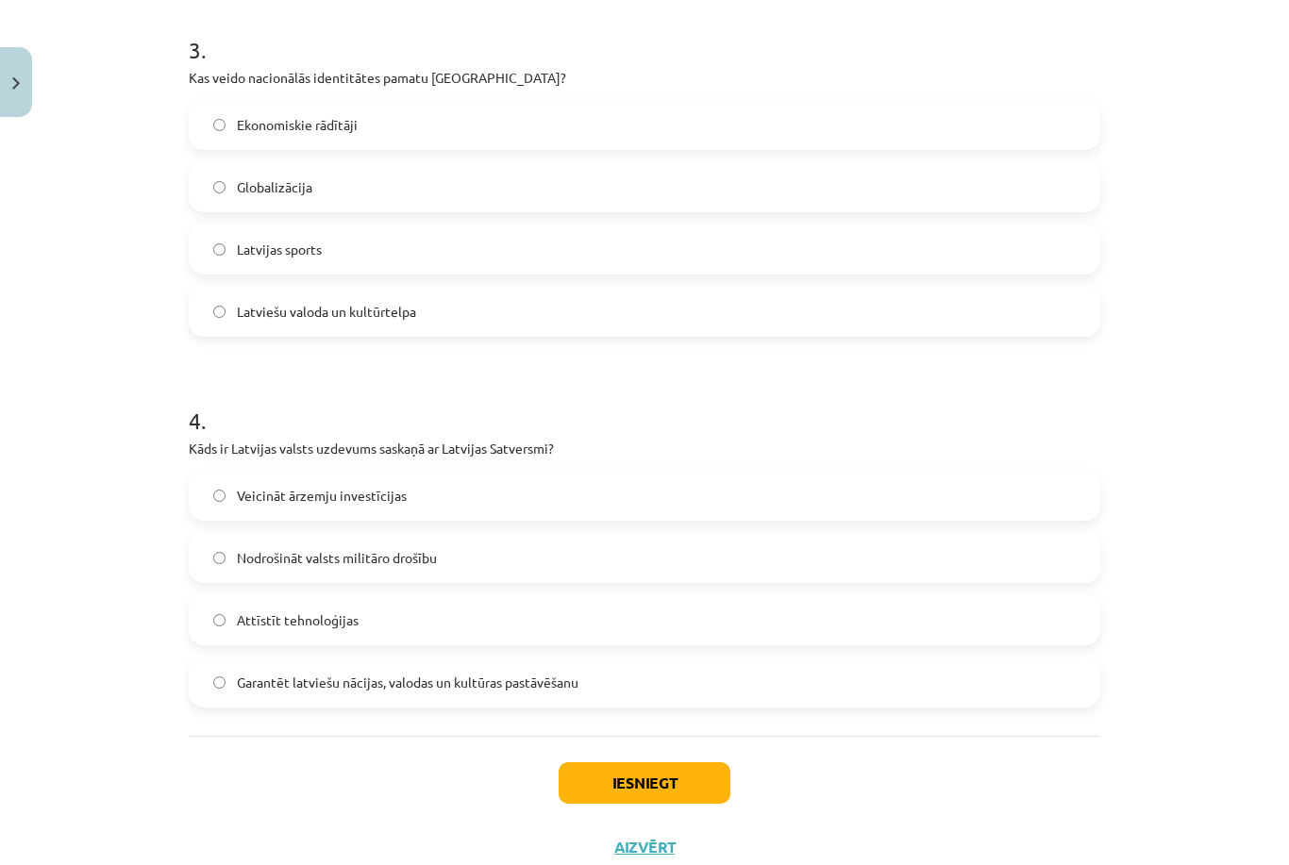
scroll to position [1112, 0]
click at [391, 679] on span "Garantēt latviešu nācijas, valodas un kultūras pastāvēšanu" at bounding box center [407, 684] width 341 height 20
click at [600, 758] on div "Iesniegt Aizvērt" at bounding box center [644, 803] width 911 height 132
click at [667, 794] on button "Iesniegt" at bounding box center [644, 784] width 172 height 42
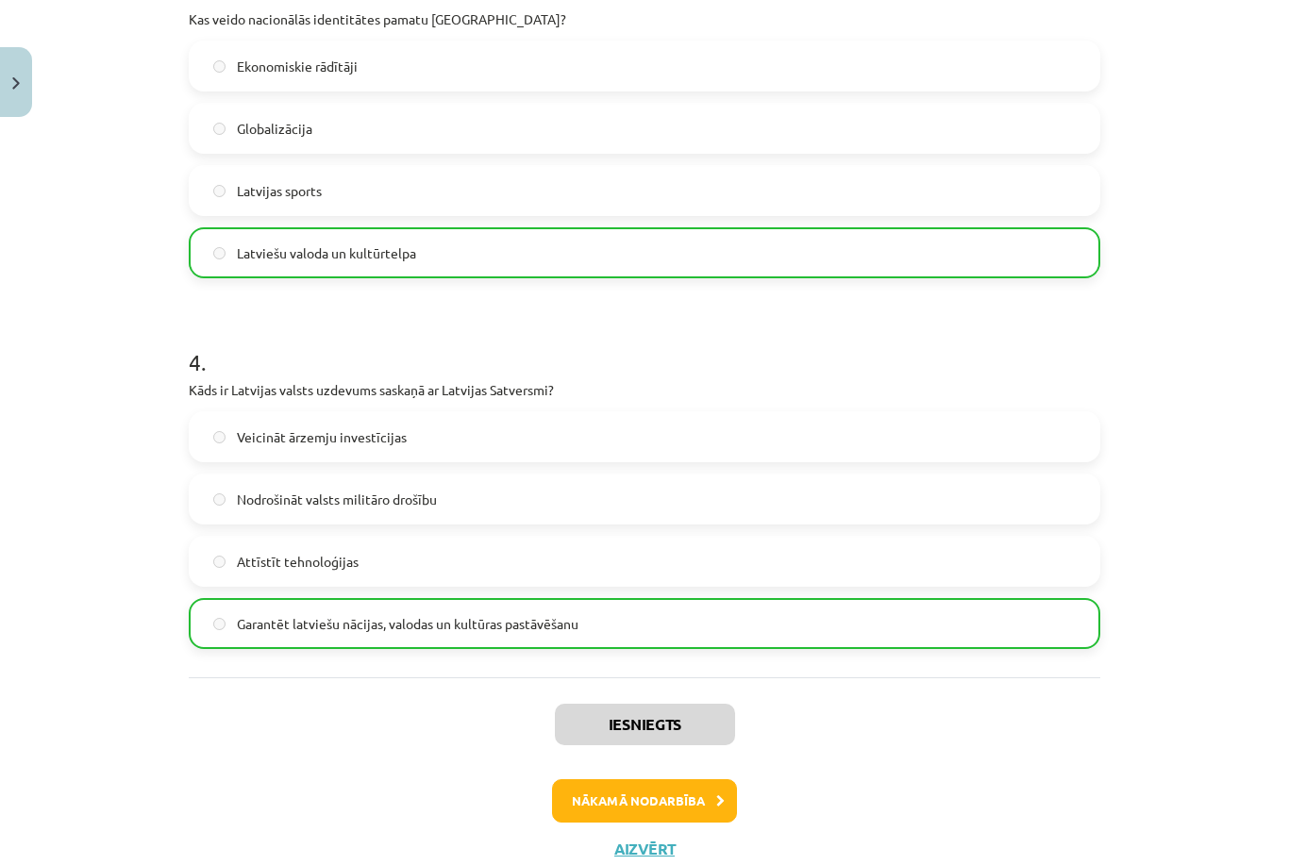
click at [648, 804] on button "Nākamā nodarbība" at bounding box center [644, 800] width 185 height 43
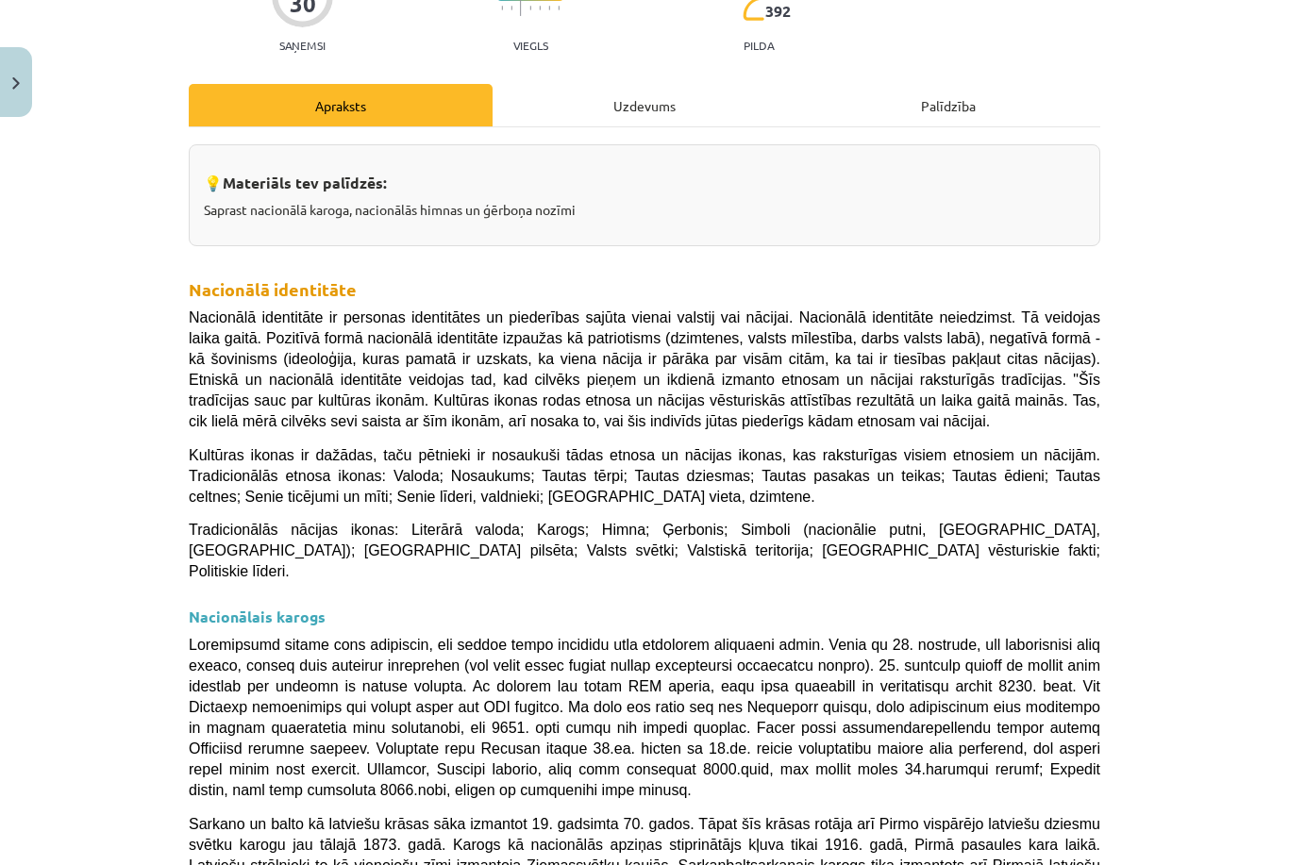
scroll to position [47, 0]
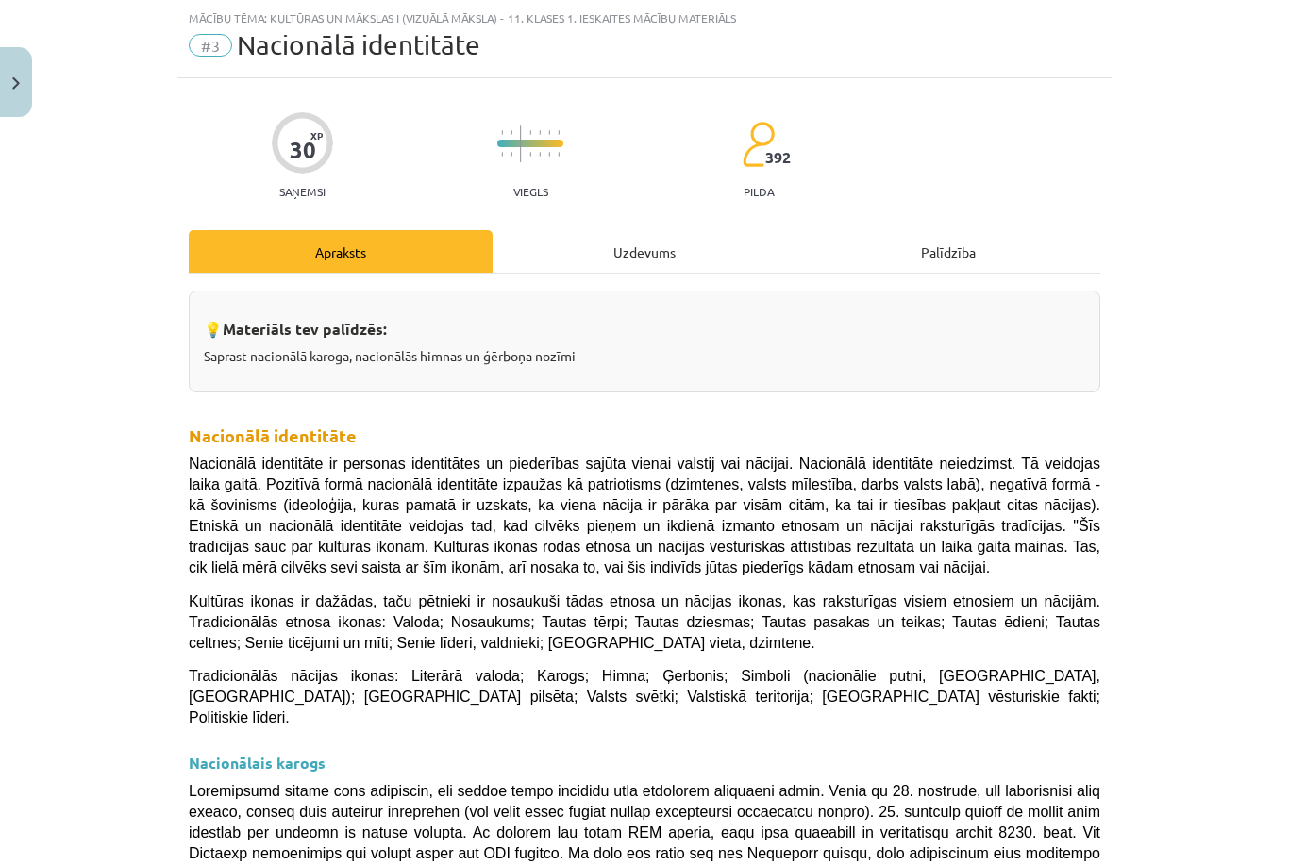
click at [579, 250] on div "Uzdevums" at bounding box center [644, 251] width 304 height 42
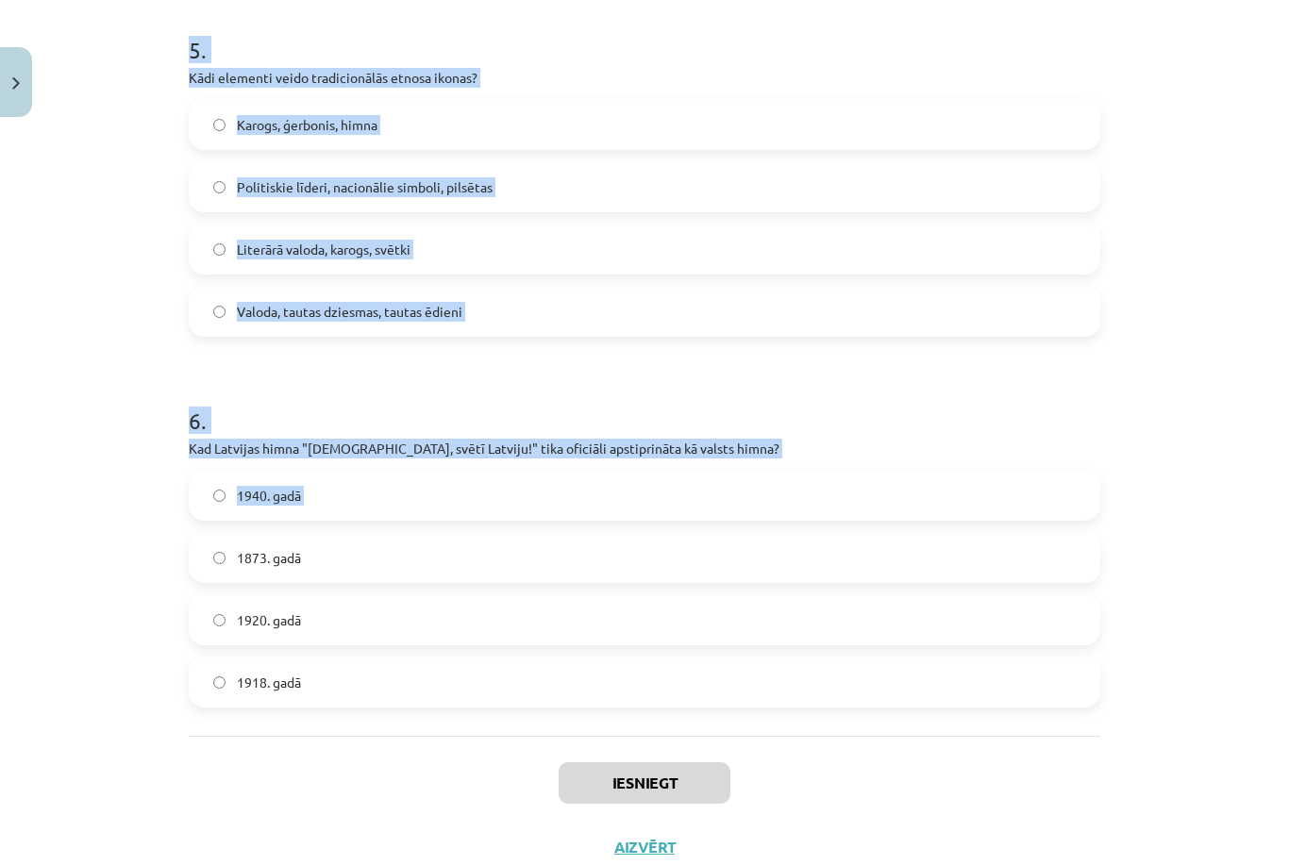
scroll to position [1854, 0]
copy form "9 . Lor ip dolorsitam consectetur adipisci elitsedd? Eiusmodtempor Incididun Ut…"
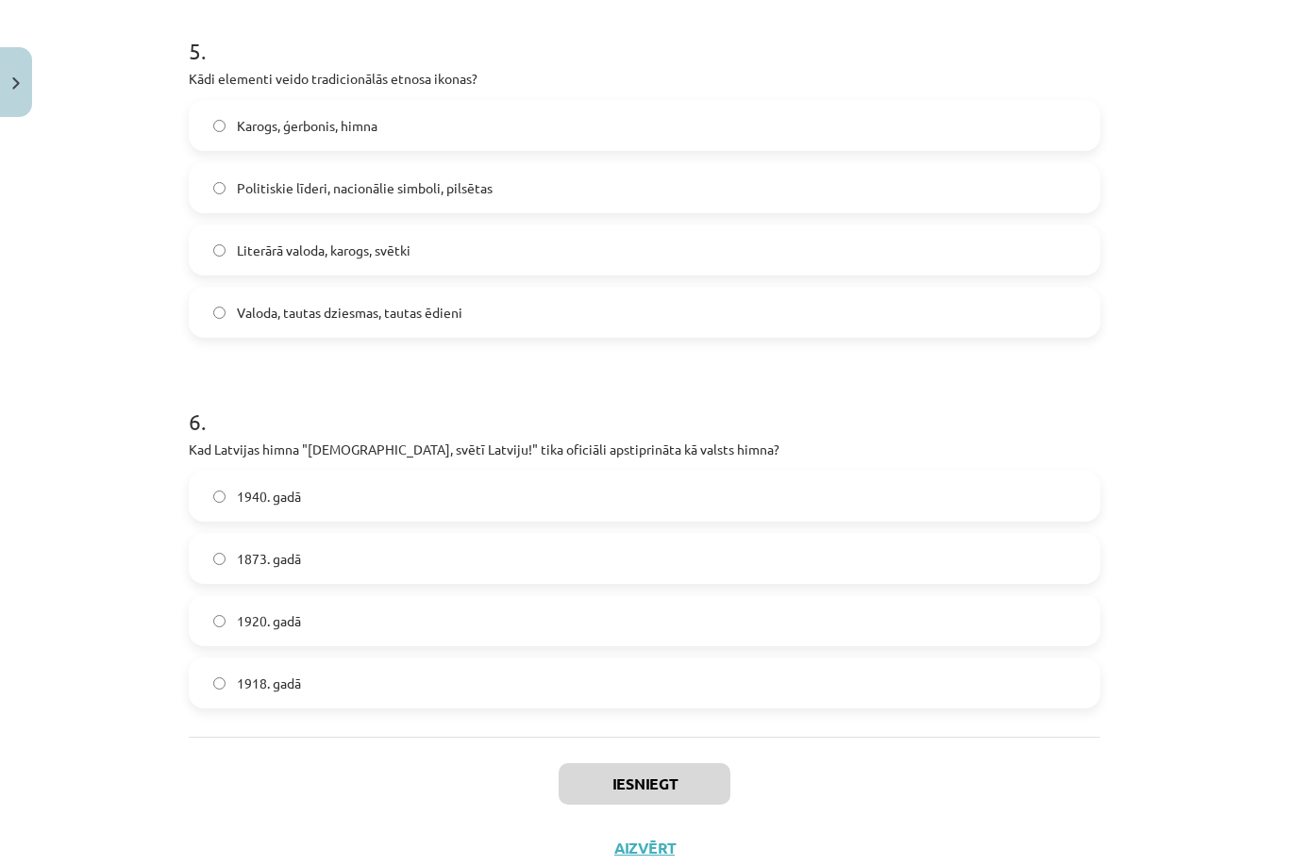
click at [1189, 228] on div "Mācību tēma: Kultūras un mākslas i (vizuālā māksla) - 11. klases 1. ieskaites m…" at bounding box center [644, 432] width 1289 height 865
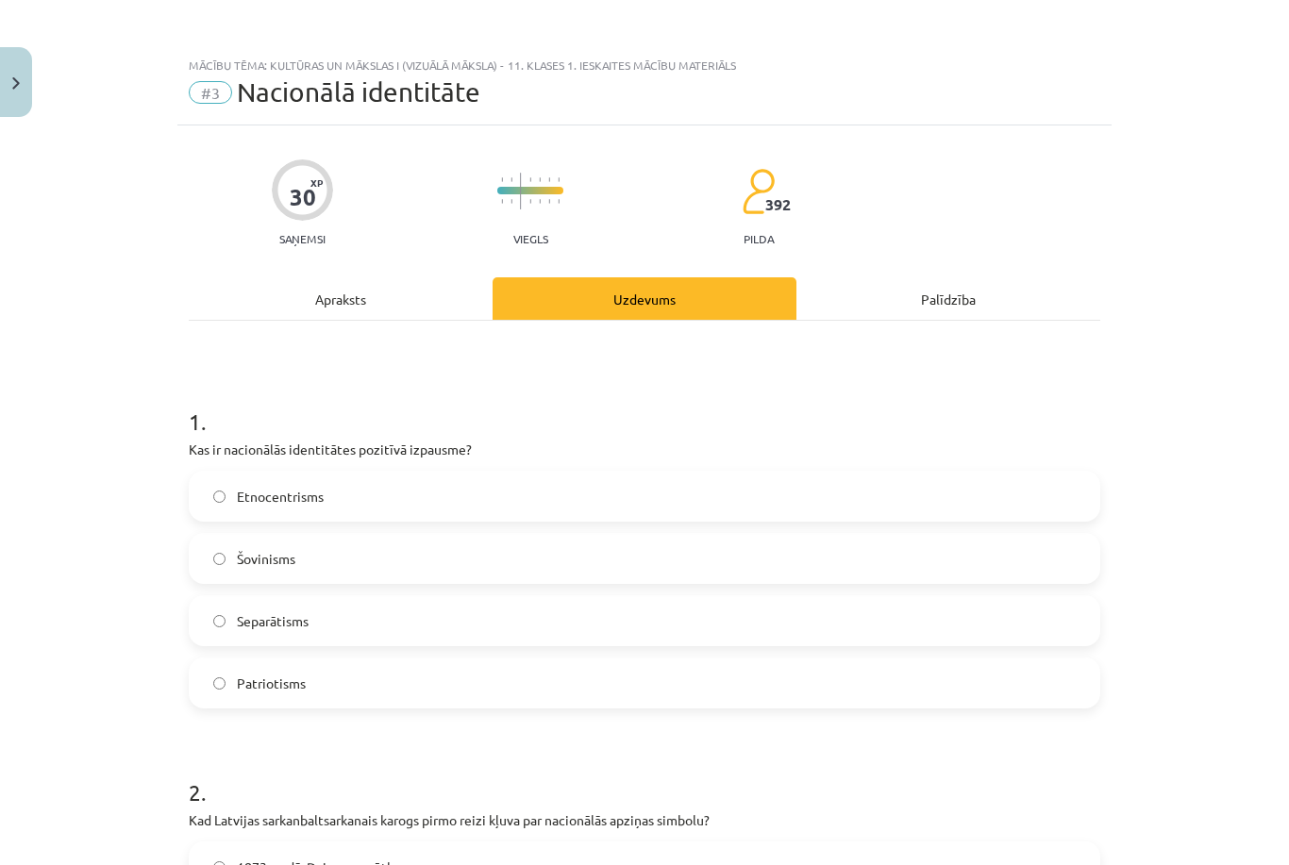
scroll to position [0, 0]
click at [917, 612] on label "Separātisms" at bounding box center [644, 620] width 907 height 47
click at [927, 693] on label "Patriotisms" at bounding box center [644, 682] width 907 height 47
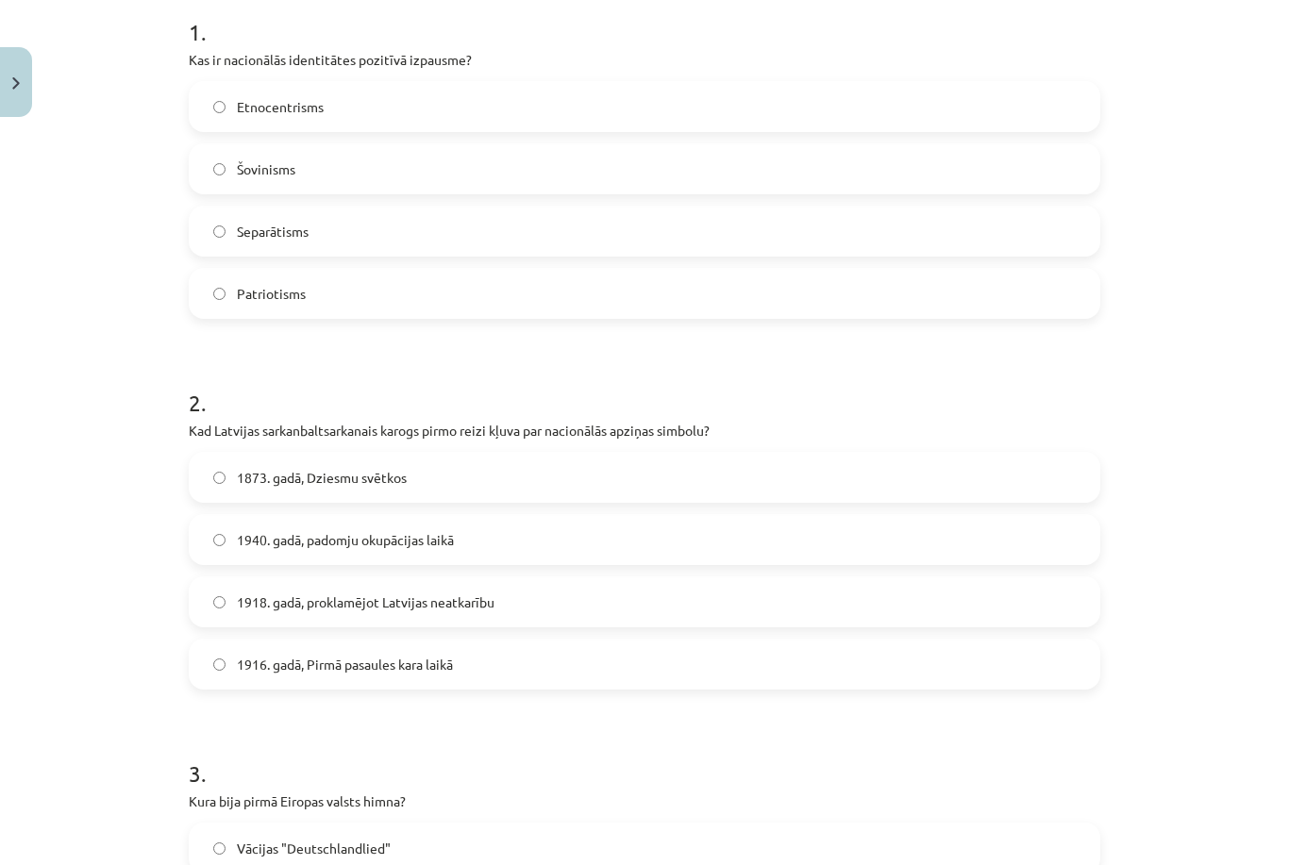
scroll to position [400, 0]
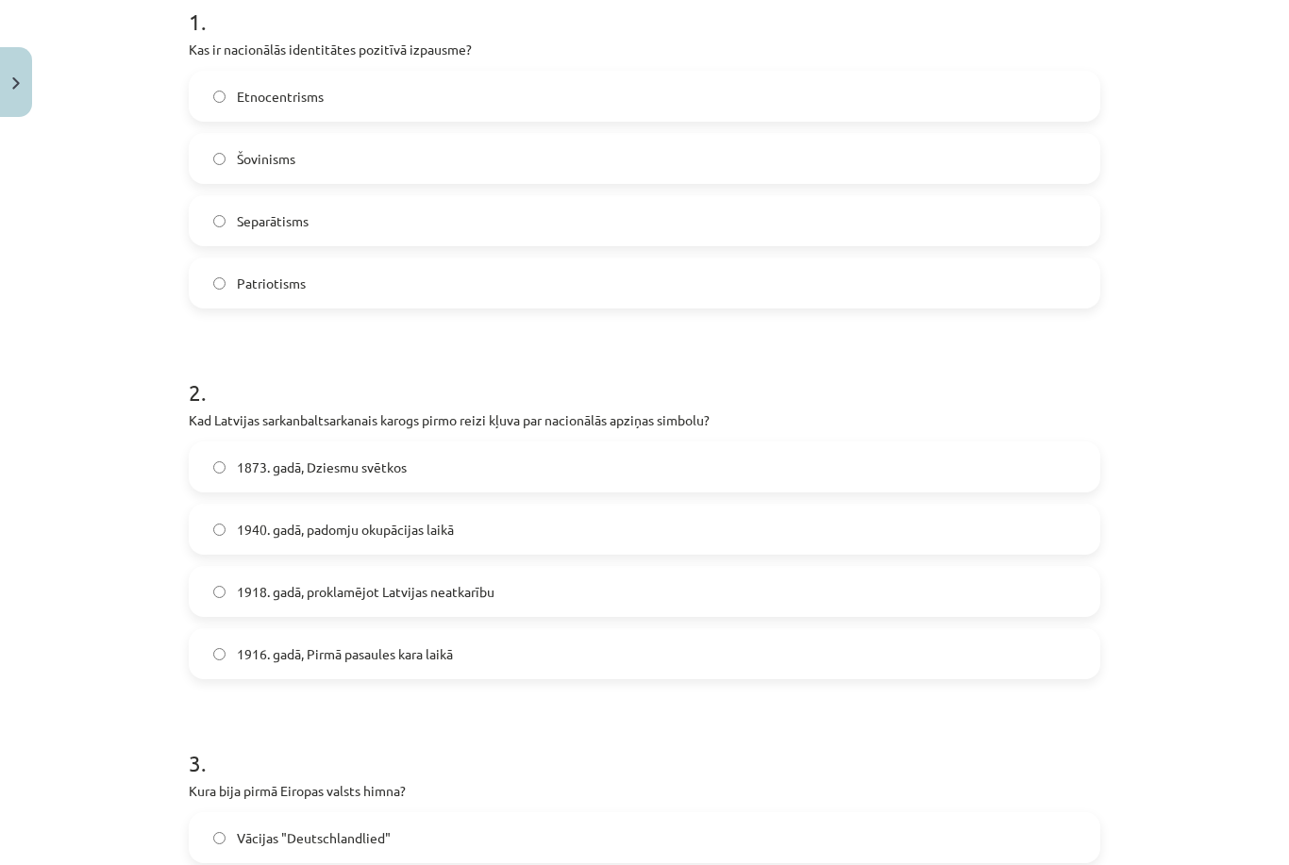
click at [792, 666] on label "1916. gadā, Pirmā pasaules kara laikā" at bounding box center [644, 653] width 907 height 47
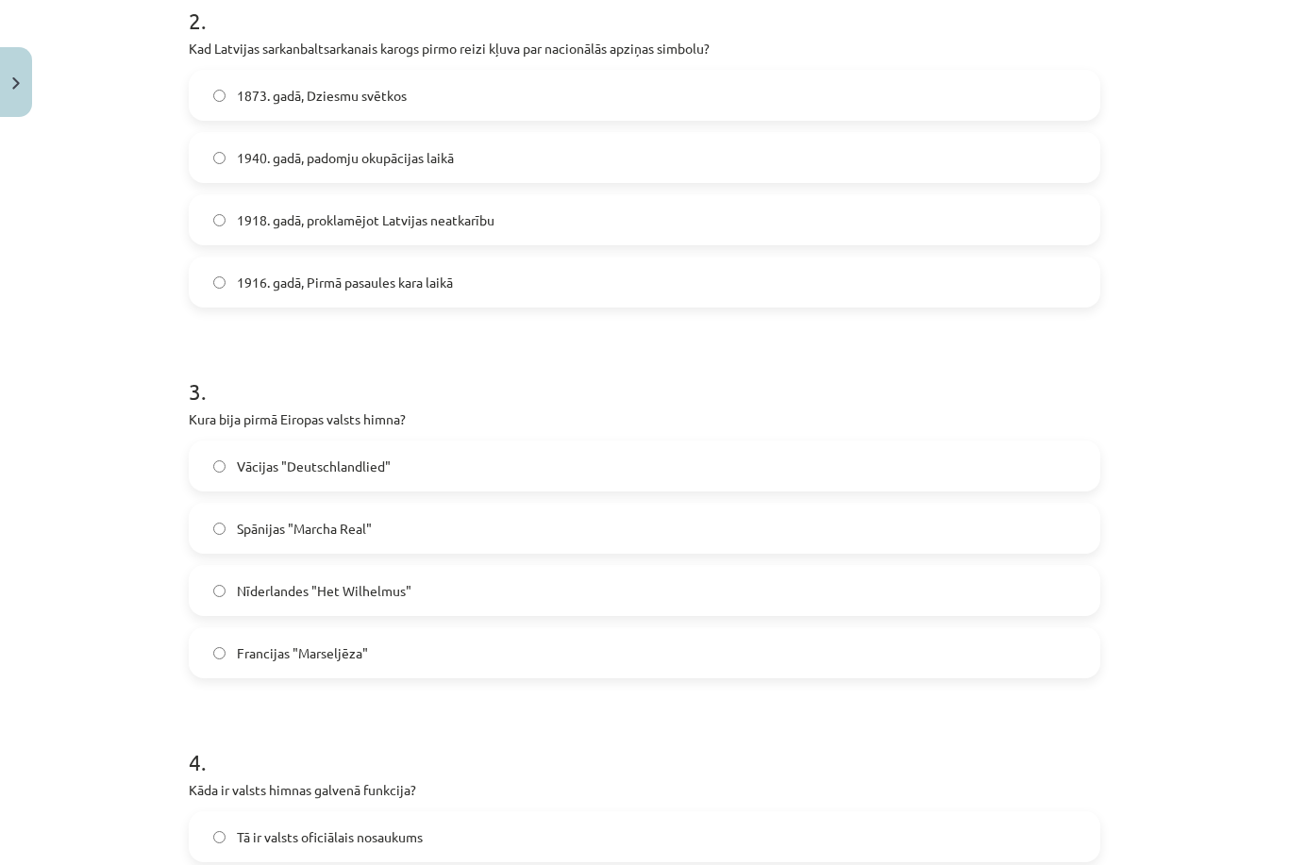
scroll to position [795, 0]
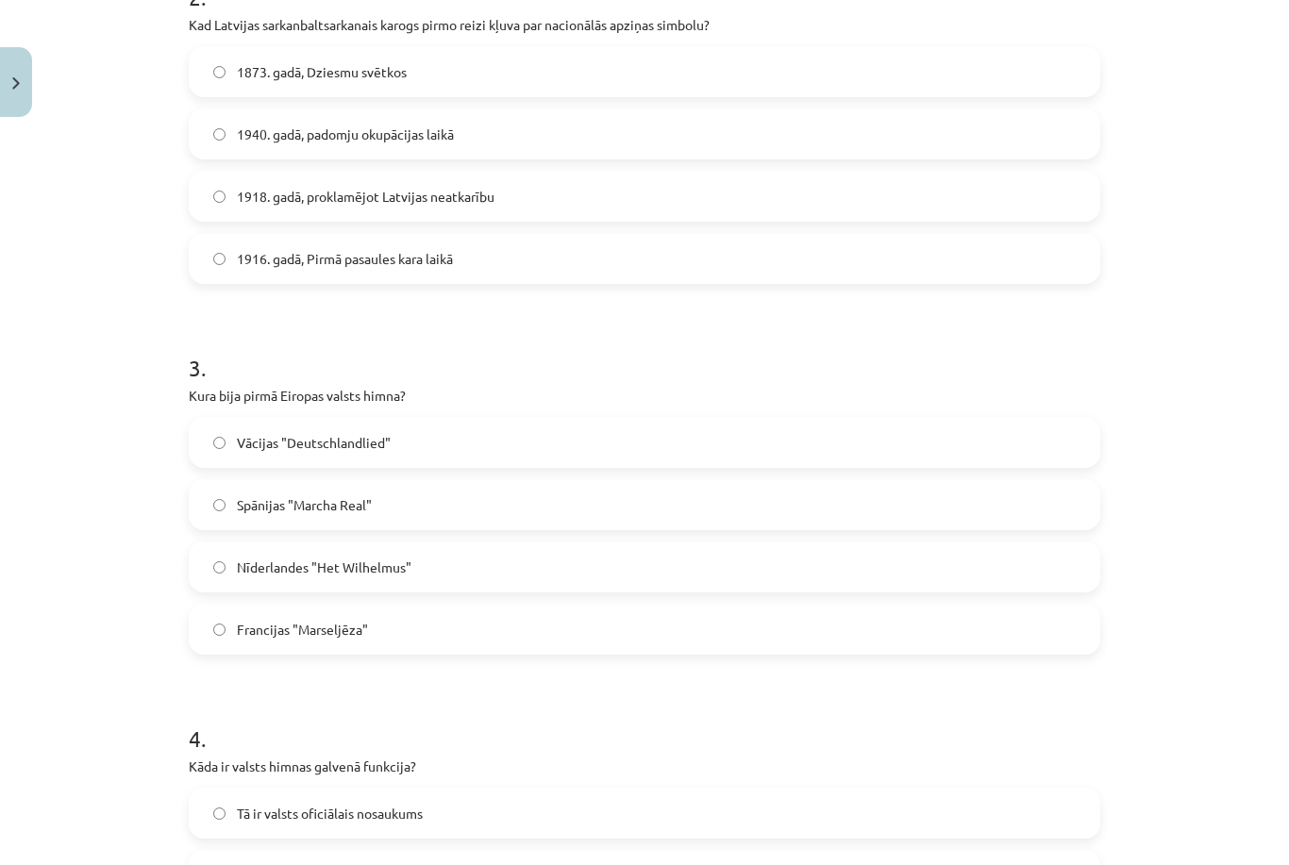
click at [865, 559] on label "Nīderlandes "Het Wilhelmus"" at bounding box center [644, 566] width 907 height 47
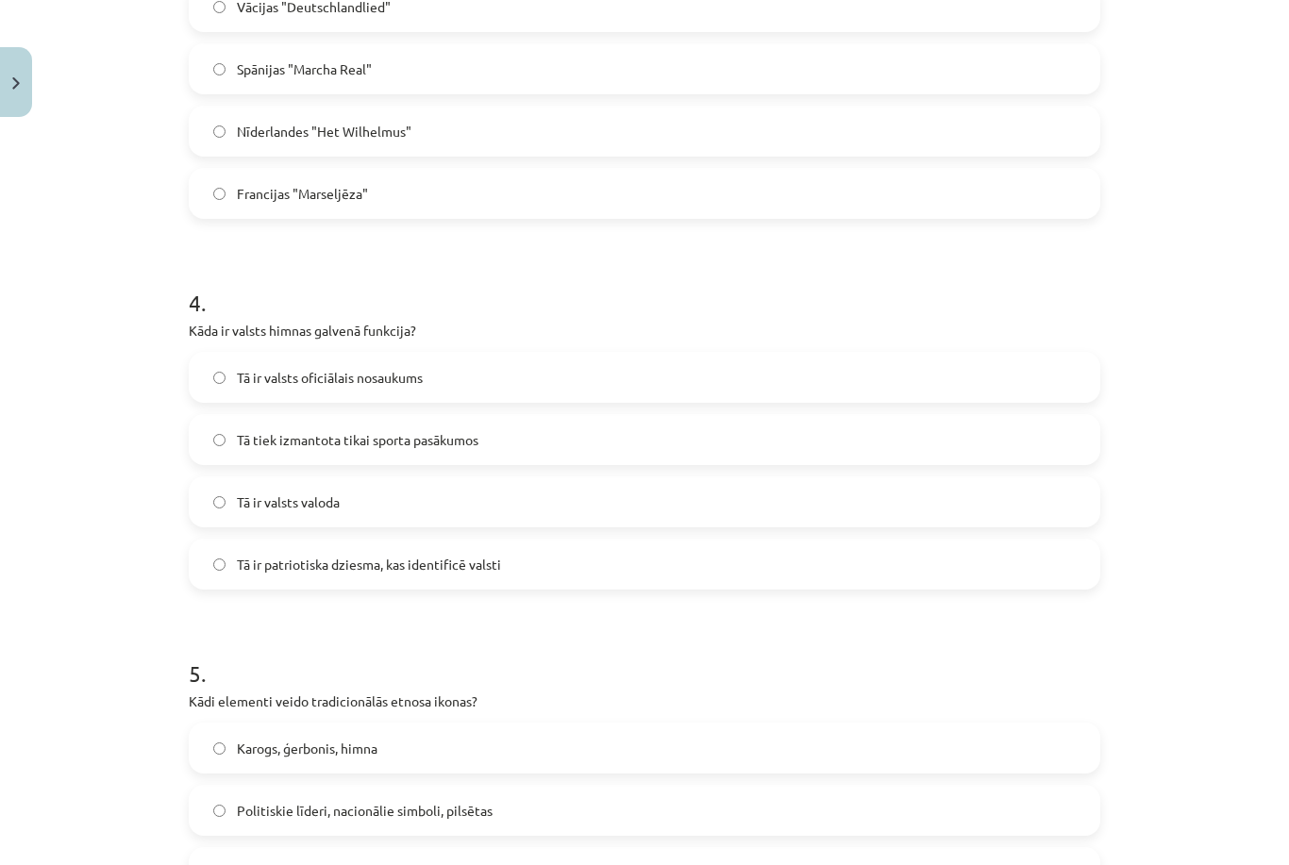
scroll to position [1231, 0]
click at [791, 560] on label "Tā ir patriotiska dziesma, kas identificē valsti" at bounding box center [644, 564] width 907 height 47
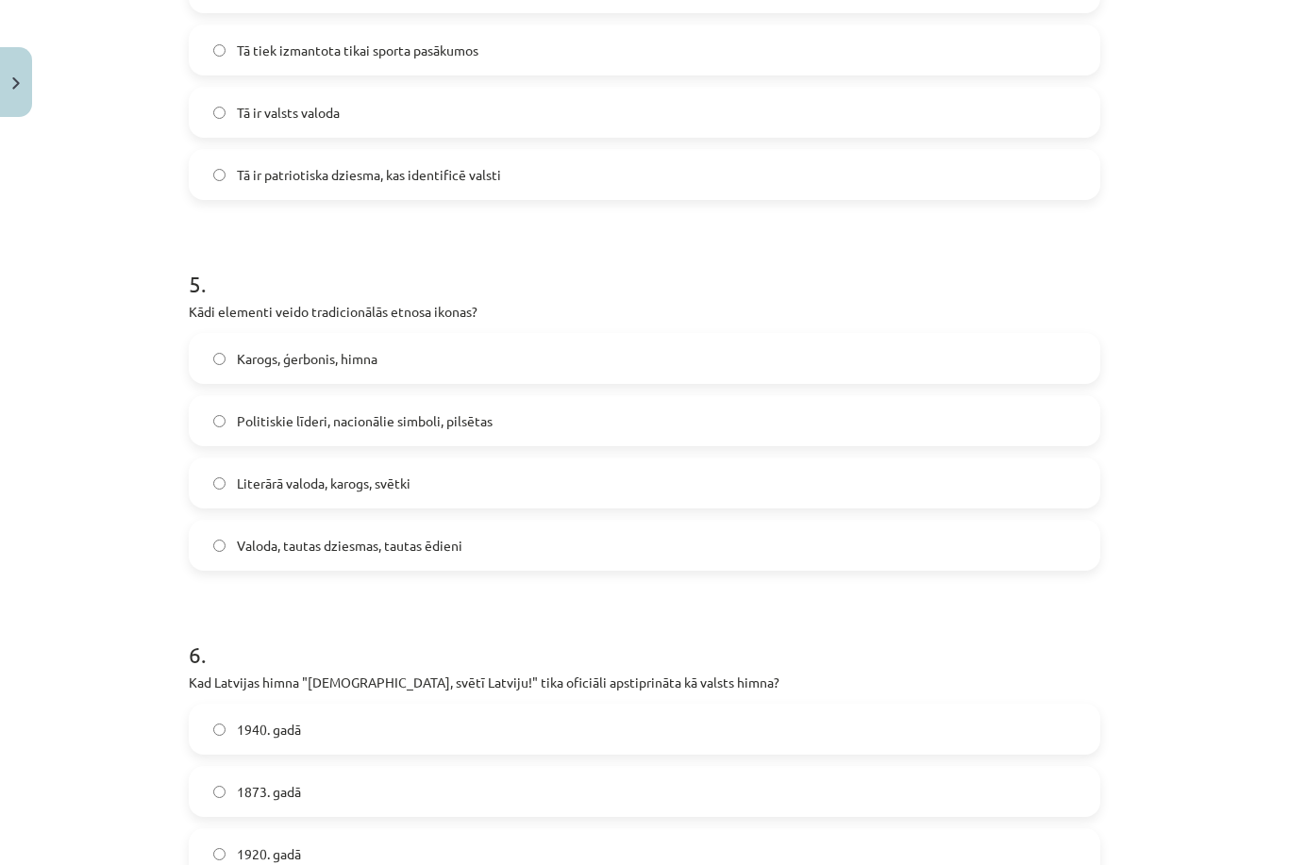
scroll to position [1636, 0]
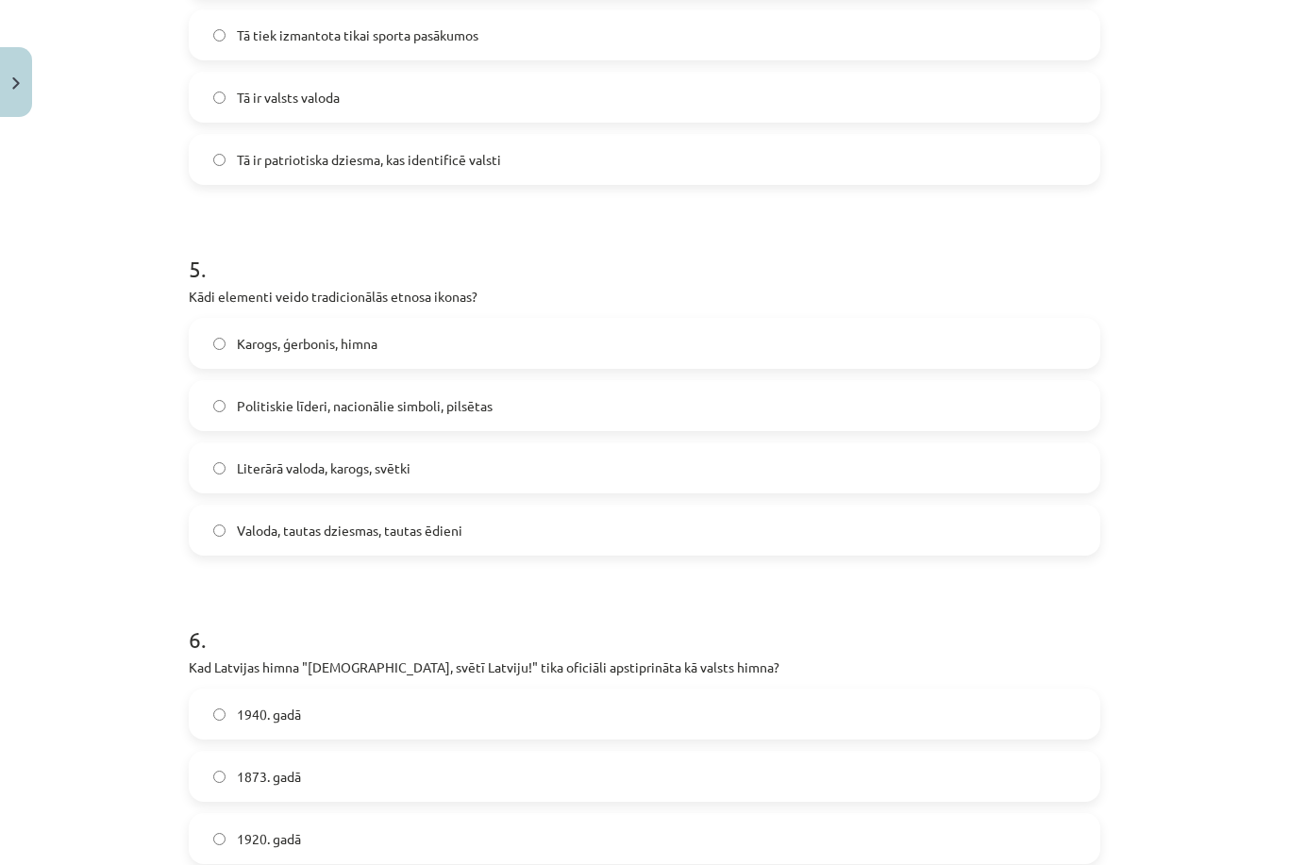
click at [819, 521] on label "Valoda, tautas dziesmas, tautas ēdieni" at bounding box center [644, 530] width 907 height 47
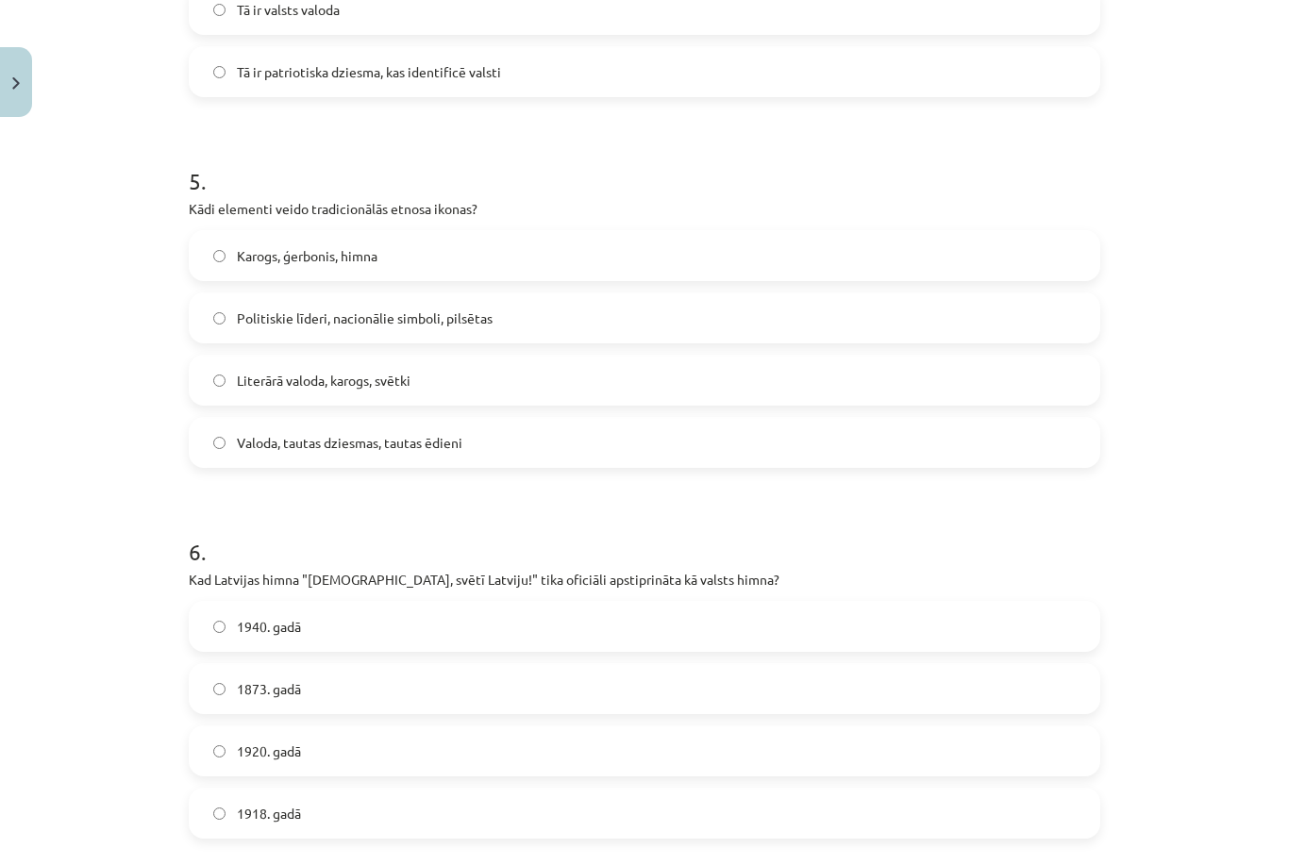
click at [714, 772] on label "1920. gadā" at bounding box center [644, 750] width 907 height 47
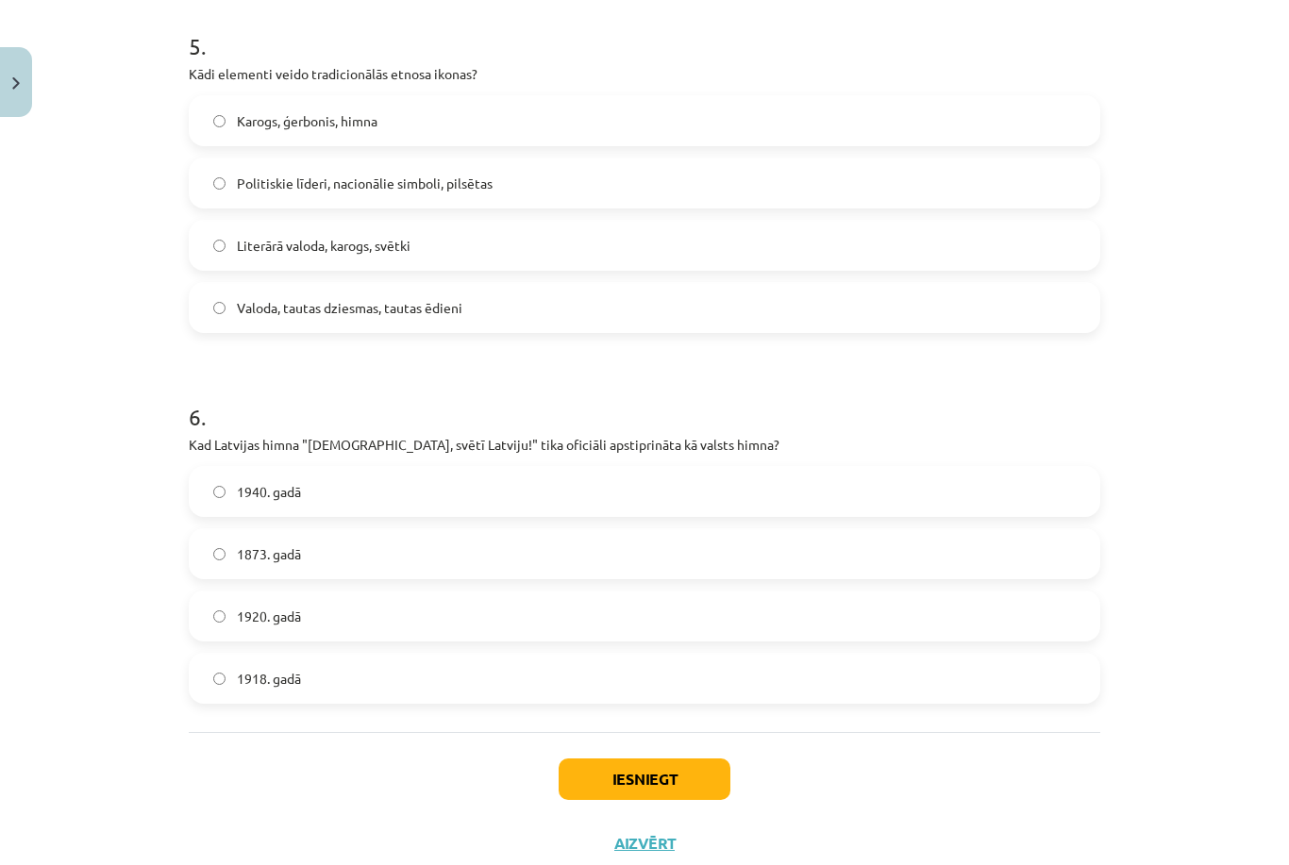
scroll to position [1854, 0]
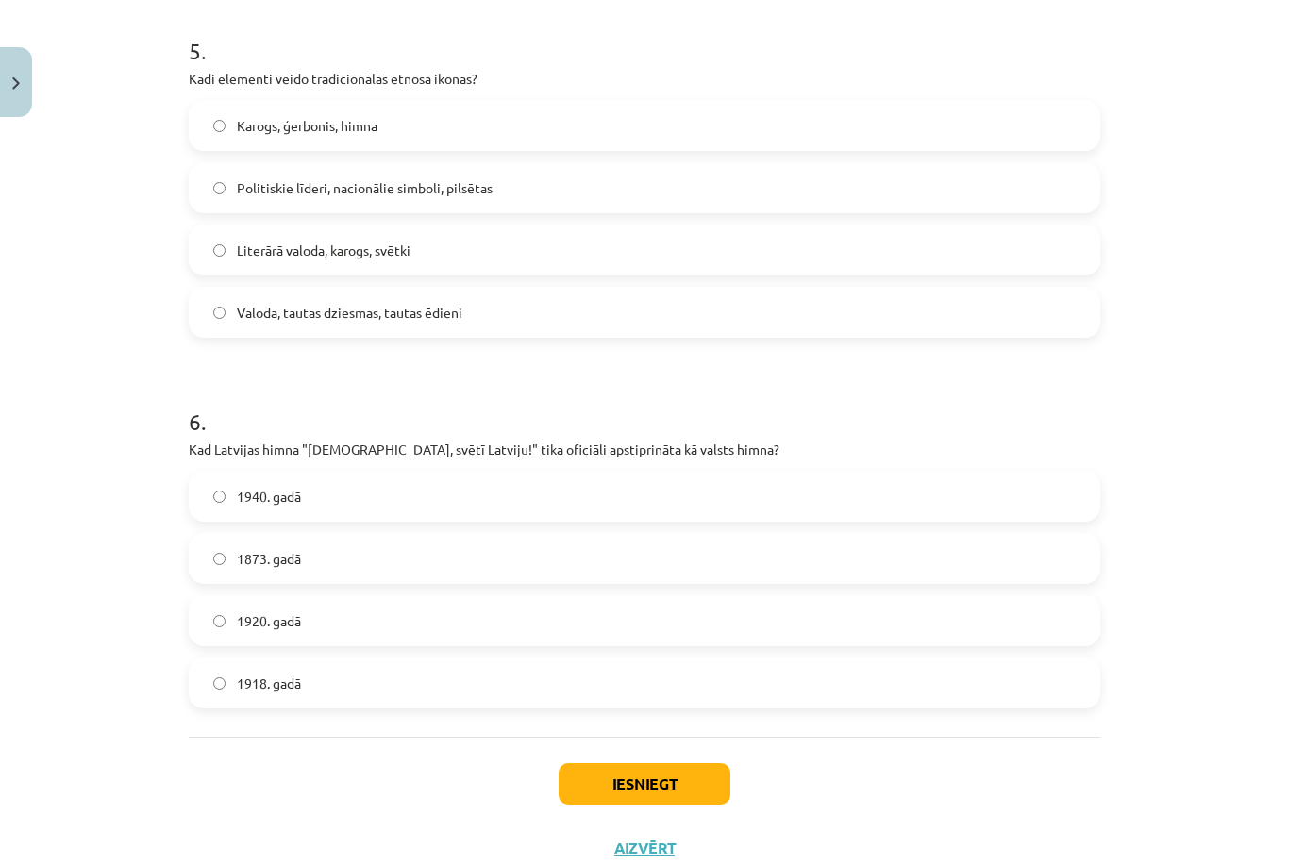
click at [668, 797] on button "Iesniegt" at bounding box center [644, 784] width 172 height 42
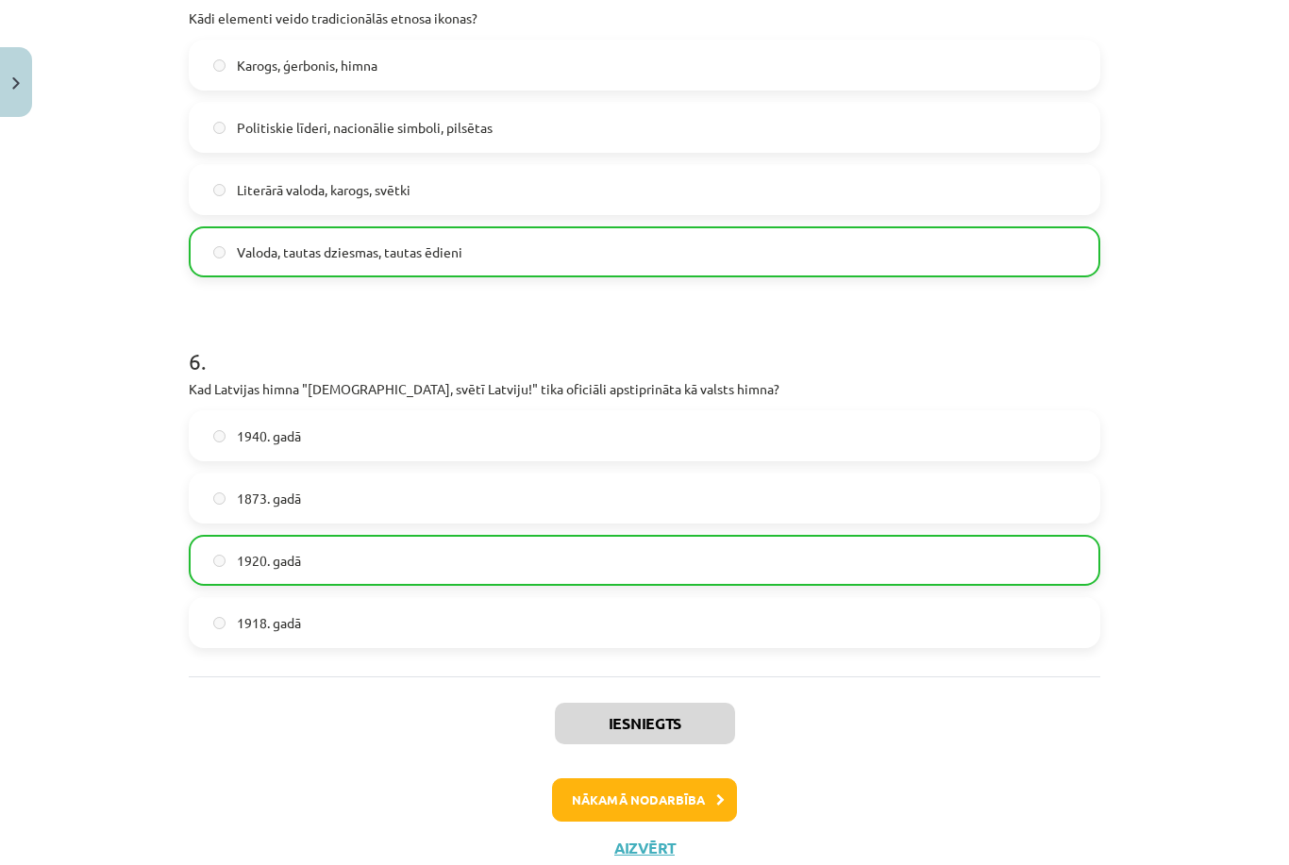
scroll to position [1913, 0]
click at [645, 804] on button "Nākamā nodarbība" at bounding box center [644, 800] width 185 height 43
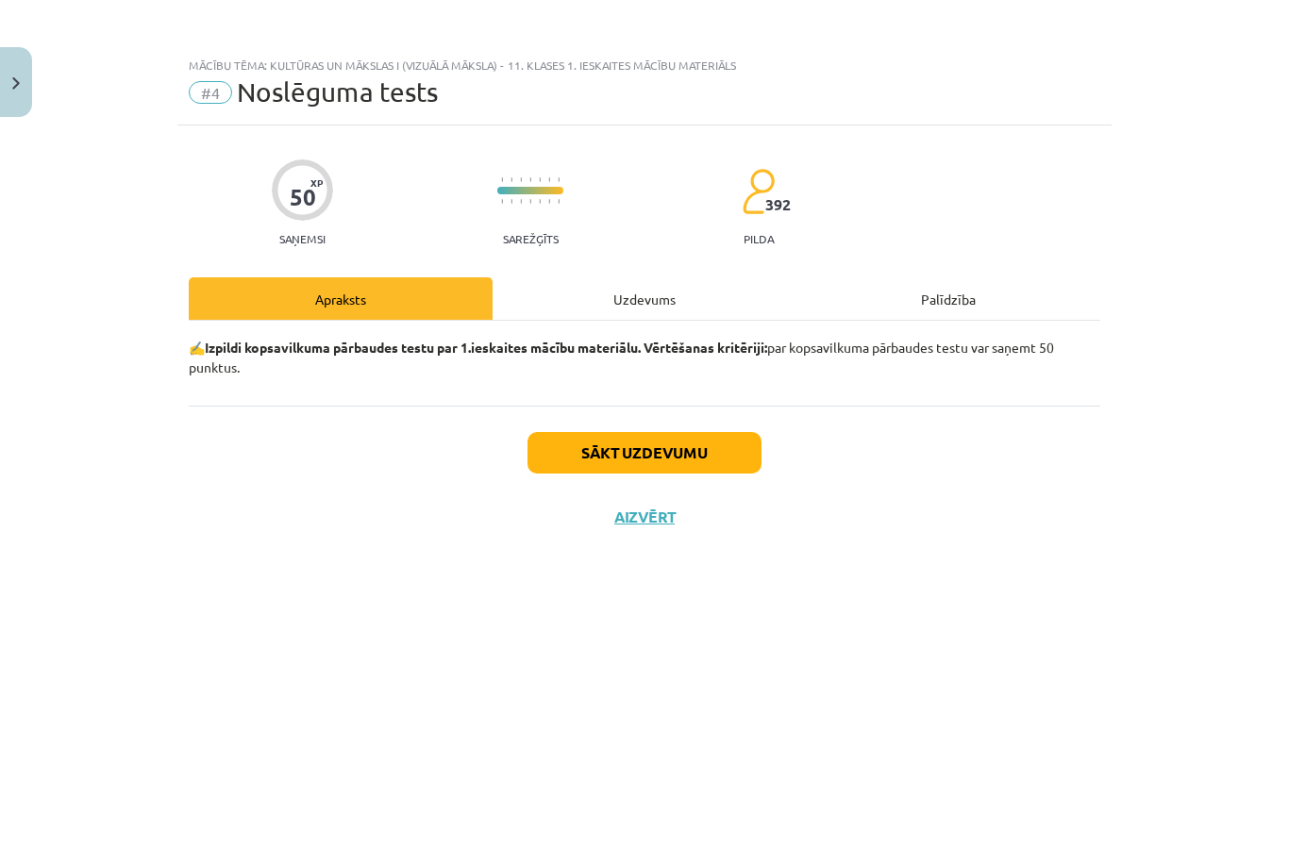
scroll to position [0, 0]
click at [616, 445] on button "Sākt uzdevumu" at bounding box center [644, 453] width 234 height 42
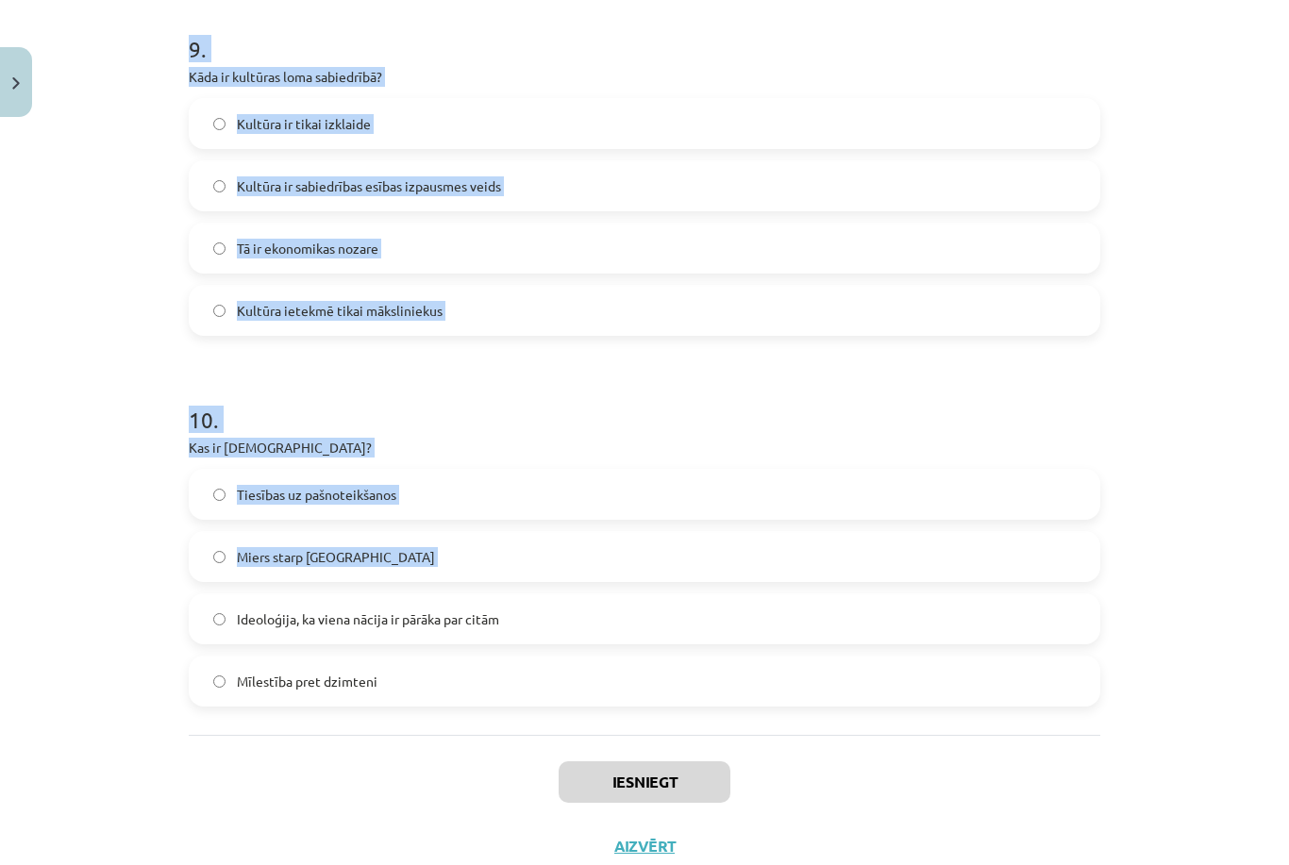
scroll to position [3337, 0]
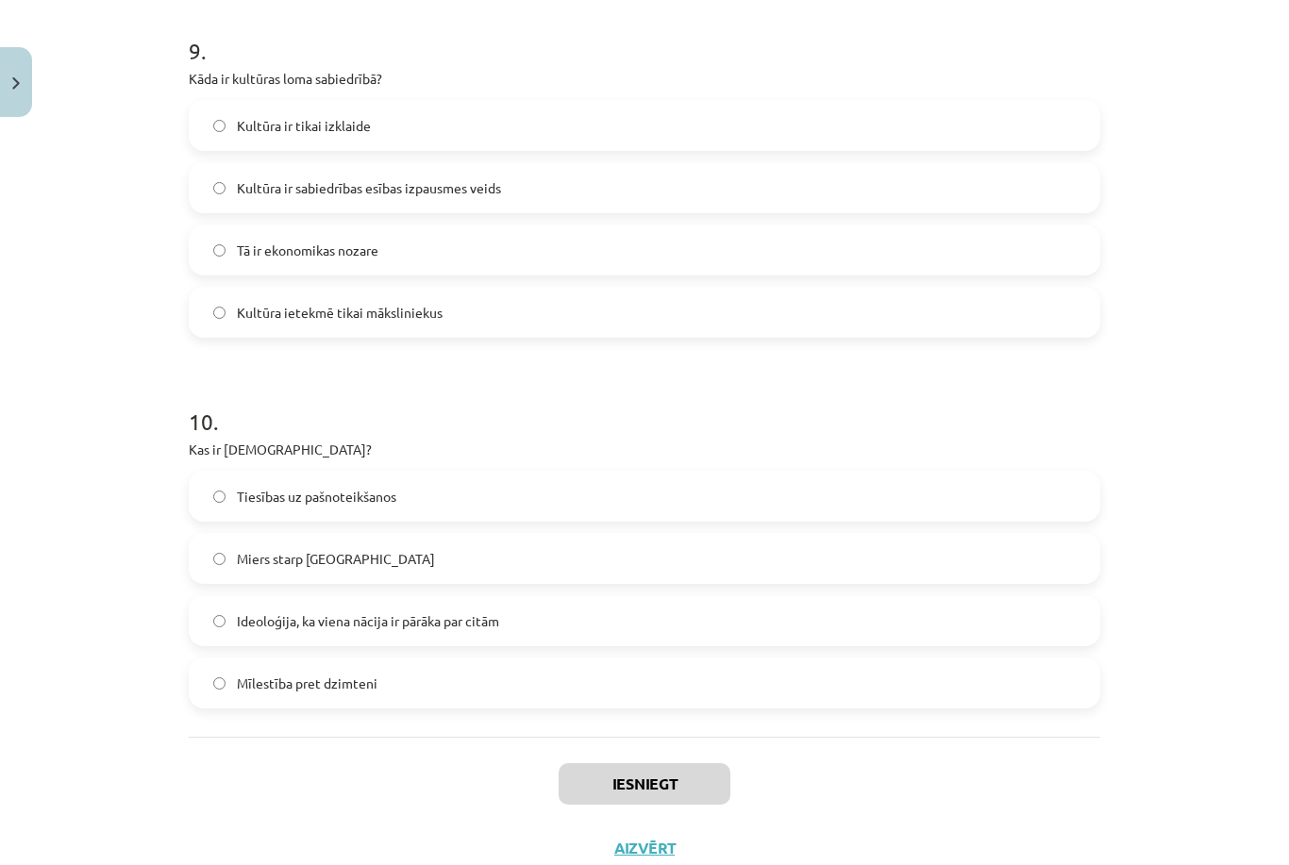
click at [1175, 514] on div "Mācību tēma: Kultūras un mākslas i (vizuālā māksla) - 11. klases 1. ieskaites m…" at bounding box center [644, 432] width 1289 height 865
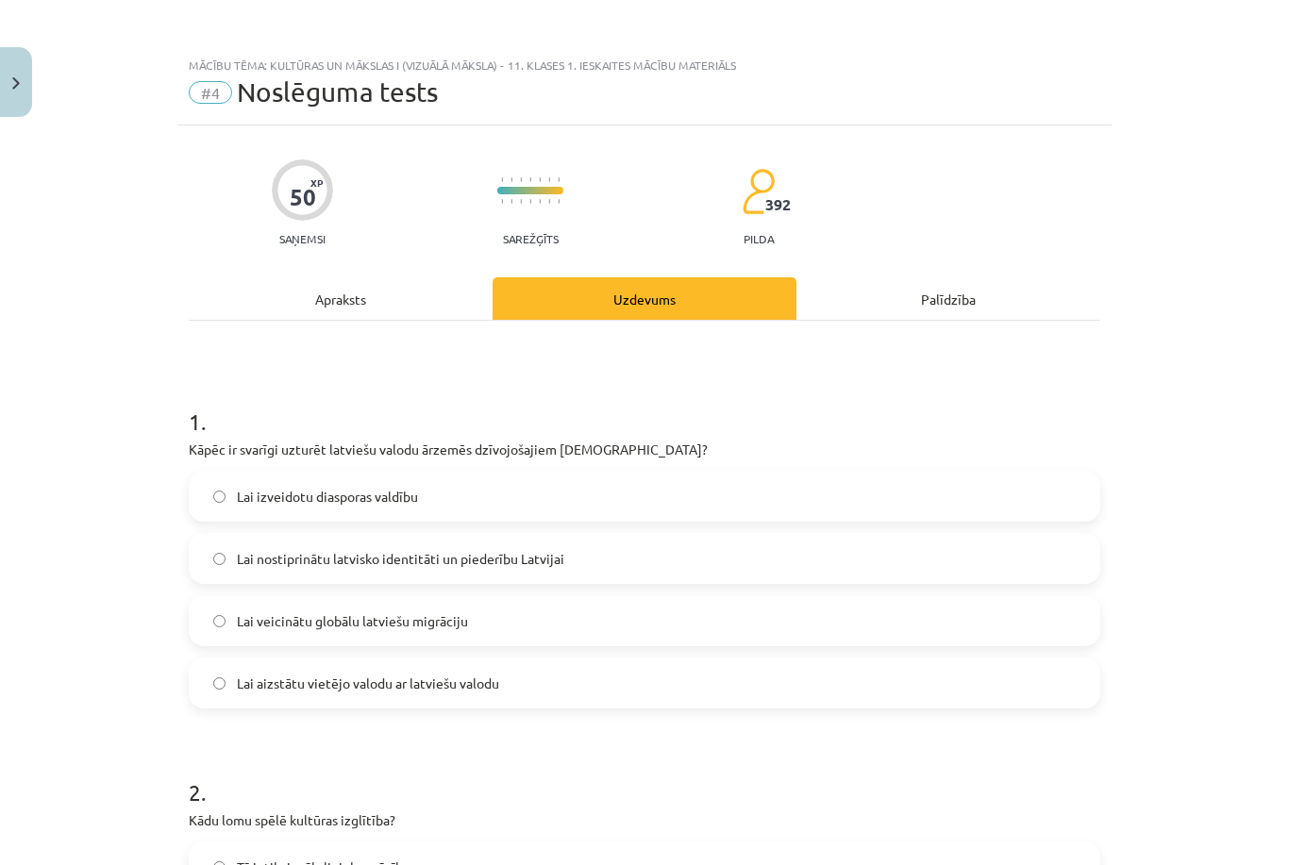
scroll to position [0, 0]
click at [931, 535] on label "Lai nostiprinātu latvisko identitāti un piederību Latvijai" at bounding box center [644, 558] width 907 height 47
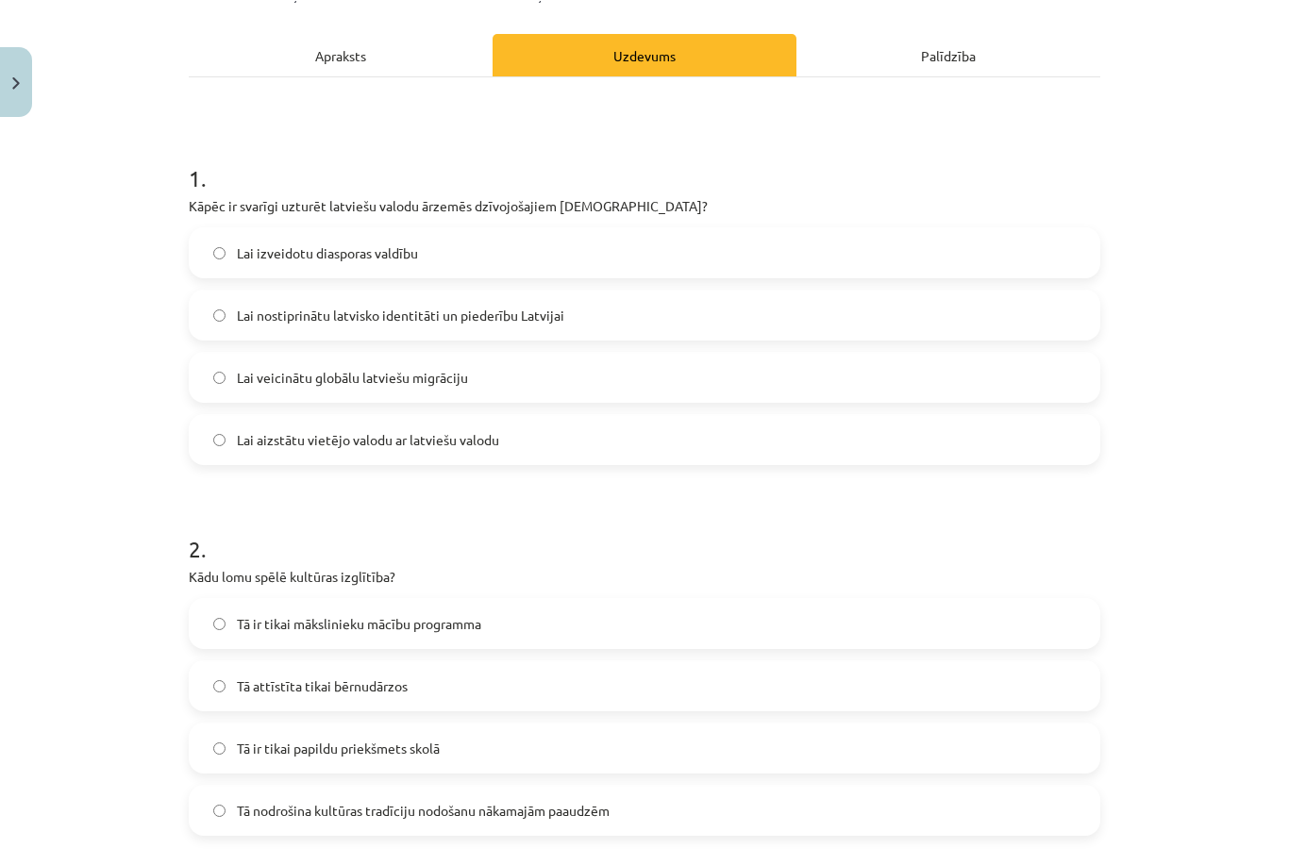
scroll to position [243, 0]
click at [244, 787] on label "Tā nodrošina kultūras tradīciju nodošanu nākamajām paaudzēm" at bounding box center [644, 810] width 907 height 47
click at [260, 787] on label "Tā nodrošina kultūras tradīciju nodošanu nākamajām paaudzēm" at bounding box center [644, 810] width 907 height 47
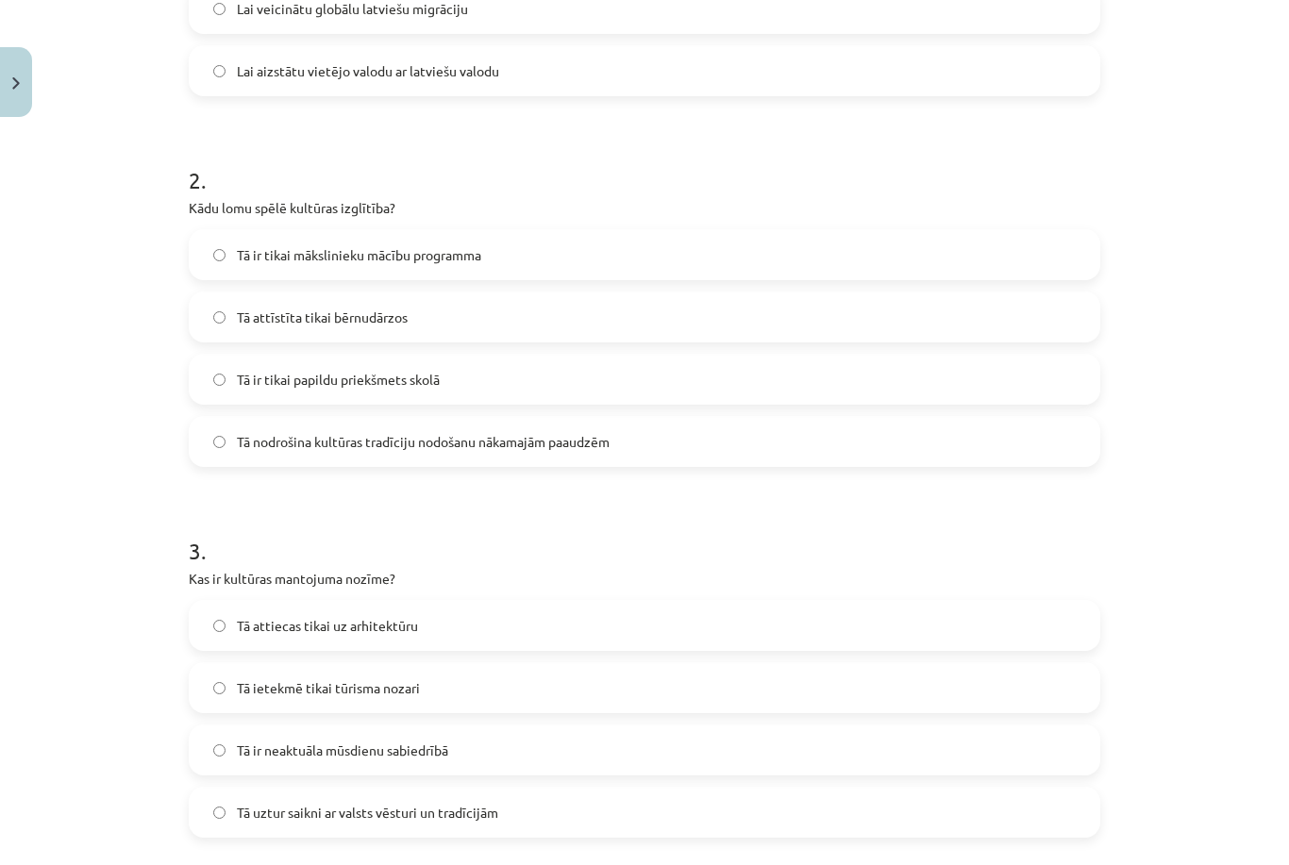
scroll to position [735, 0]
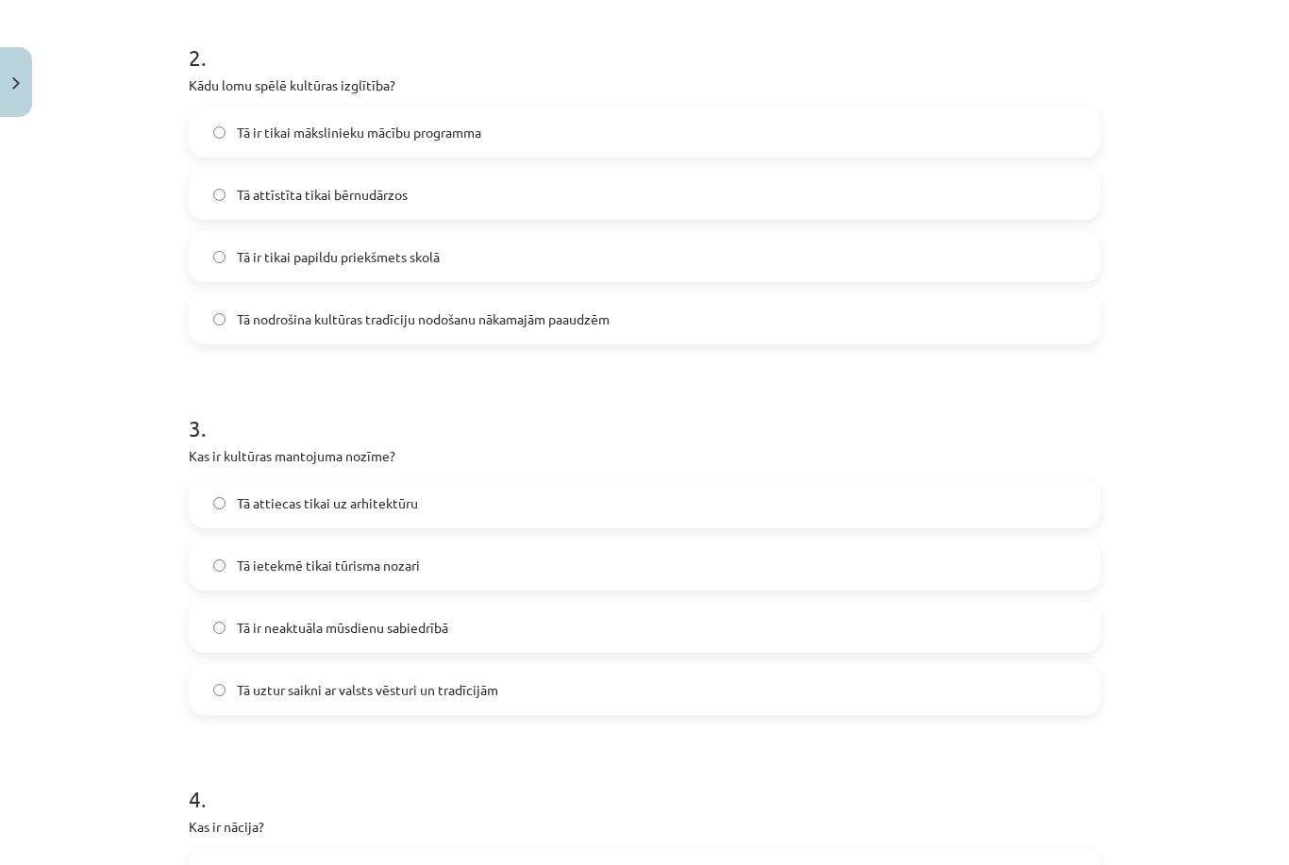
click at [874, 673] on label "Tā uztur saikni ar valsts vēsturi un tradīcijām" at bounding box center [644, 689] width 907 height 47
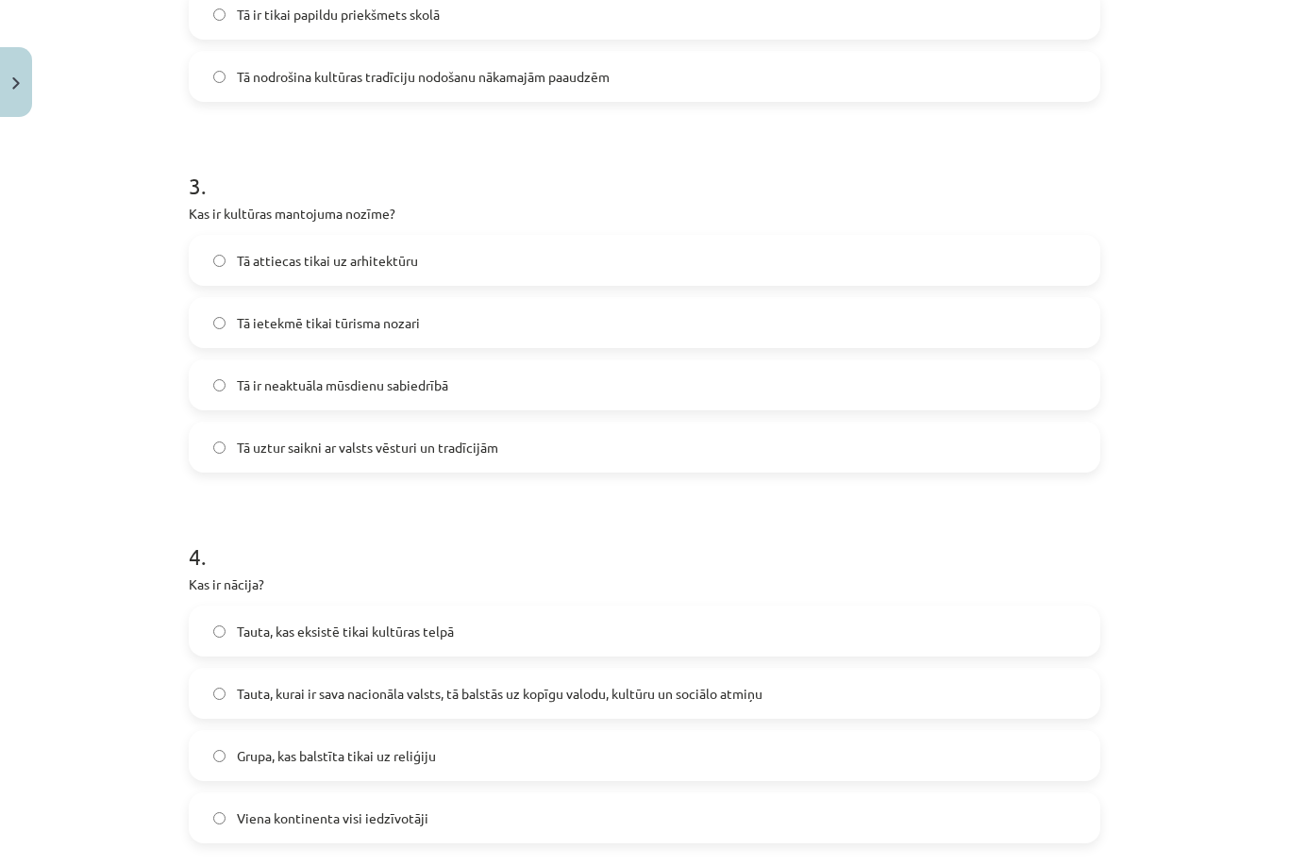
scroll to position [1016, 0]
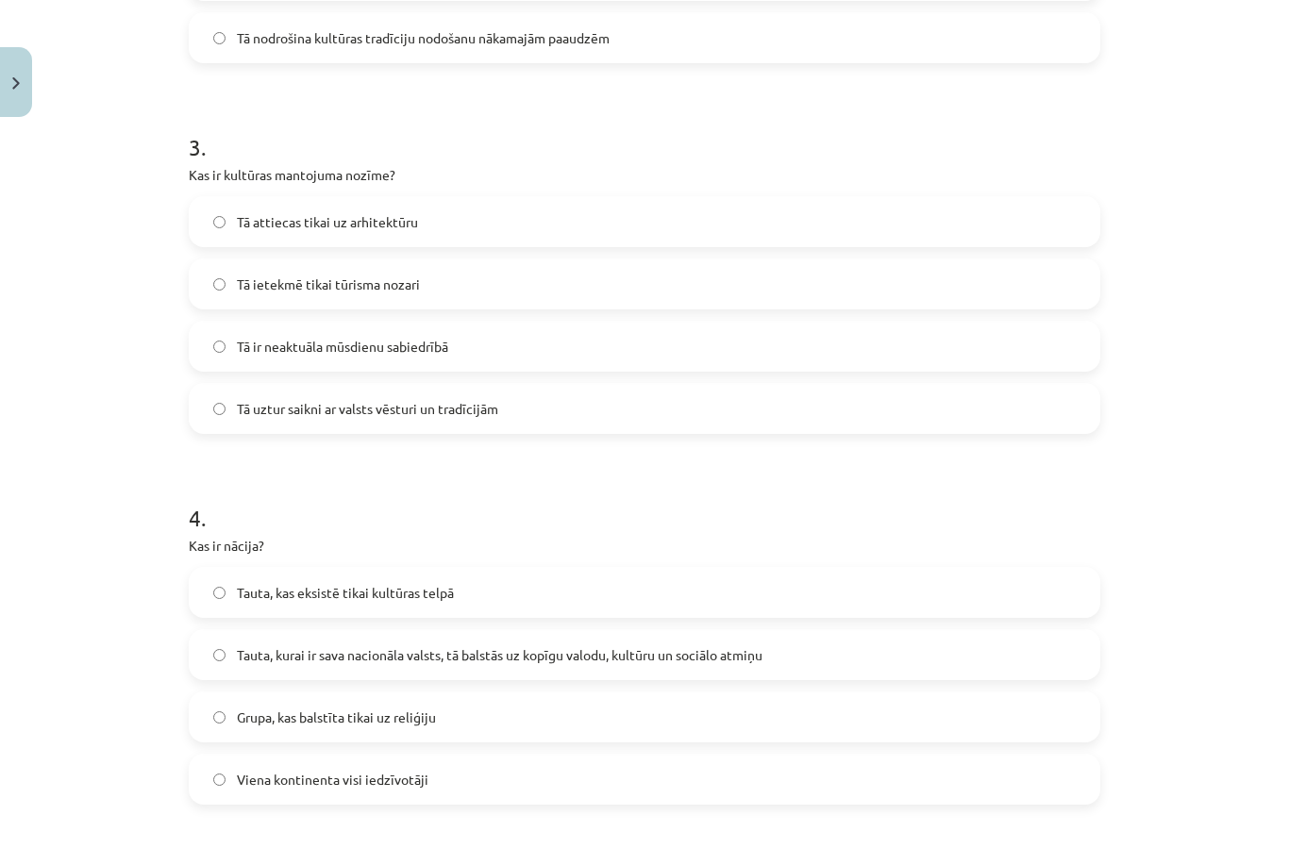
click at [439, 645] on span "Tauta, kurai ir sava nacionāla valsts, tā balstās uz kopīgu valodu, kultūru un …" at bounding box center [499, 655] width 525 height 20
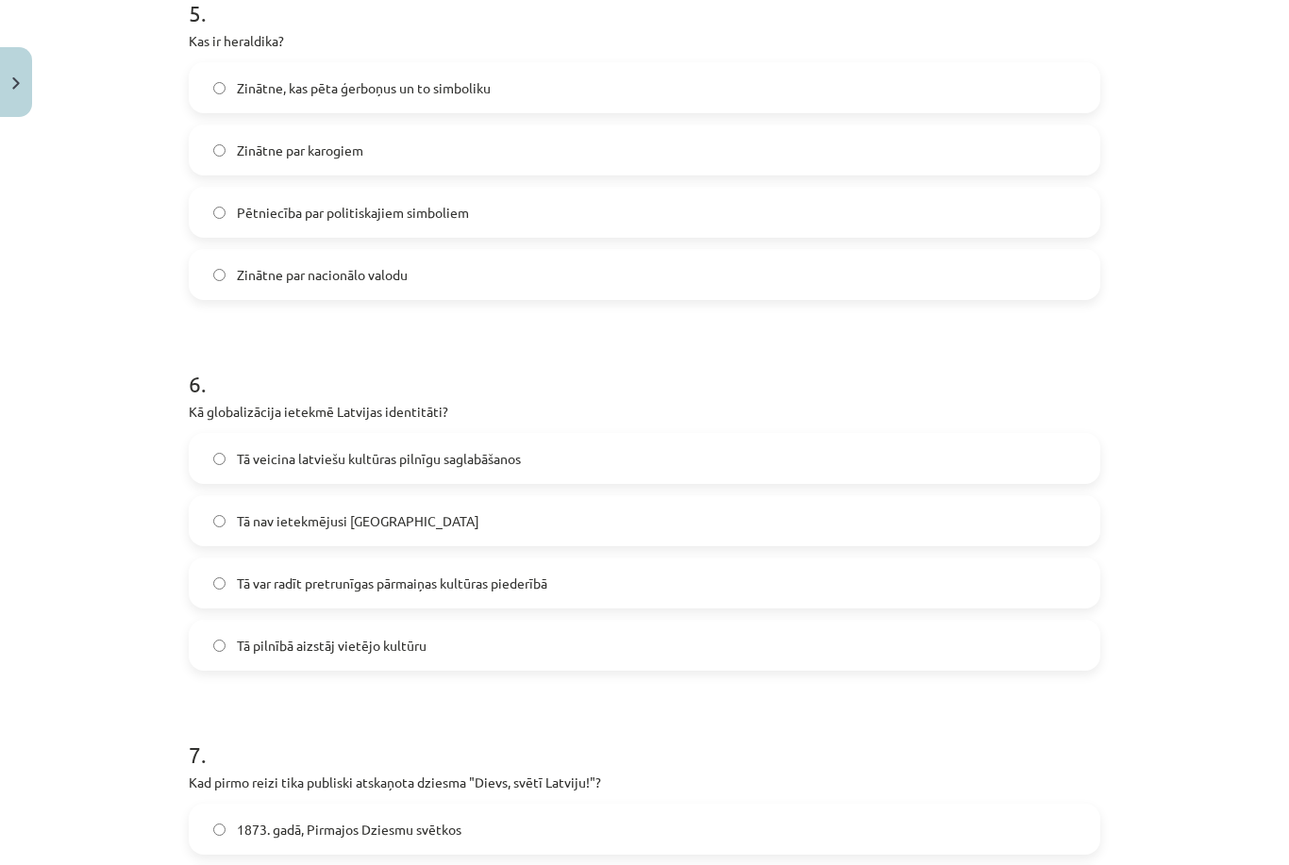
scroll to position [1891, 0]
click at [608, 251] on label "Zinātne par nacionālo valodu" at bounding box center [644, 274] width 907 height 47
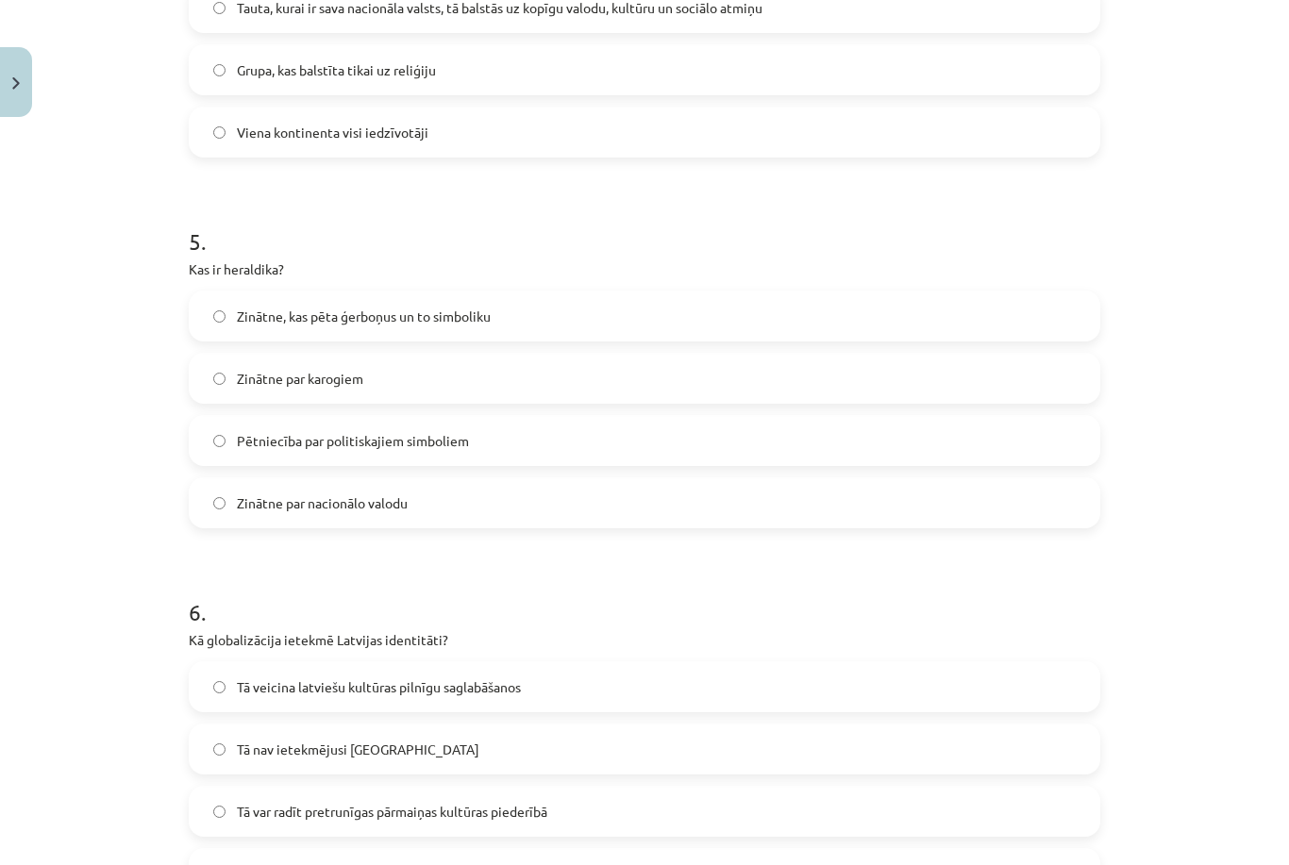
click at [680, 292] on label "Zinātne, kas pēta ģerboņus un to simboliku" at bounding box center [644, 315] width 907 height 47
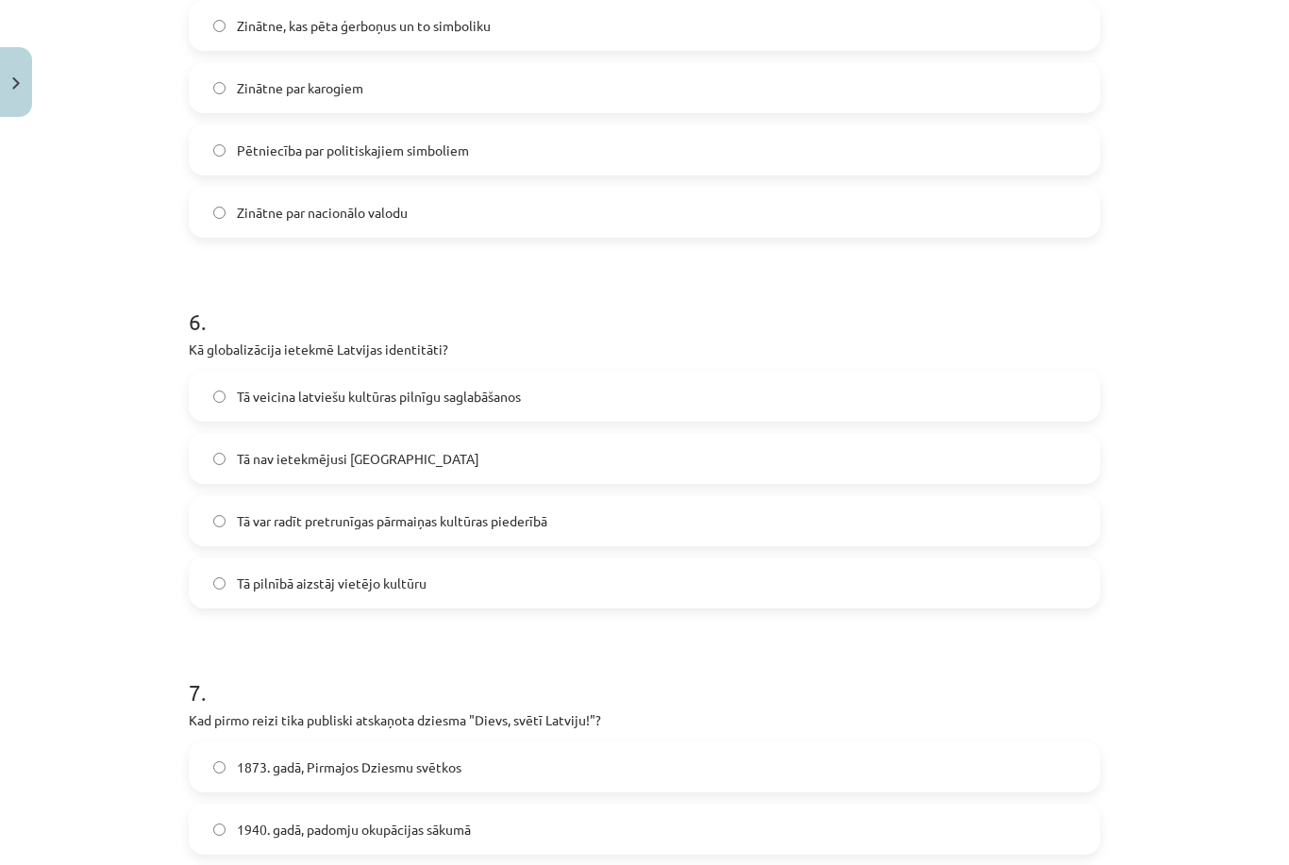
scroll to position [1962, 0]
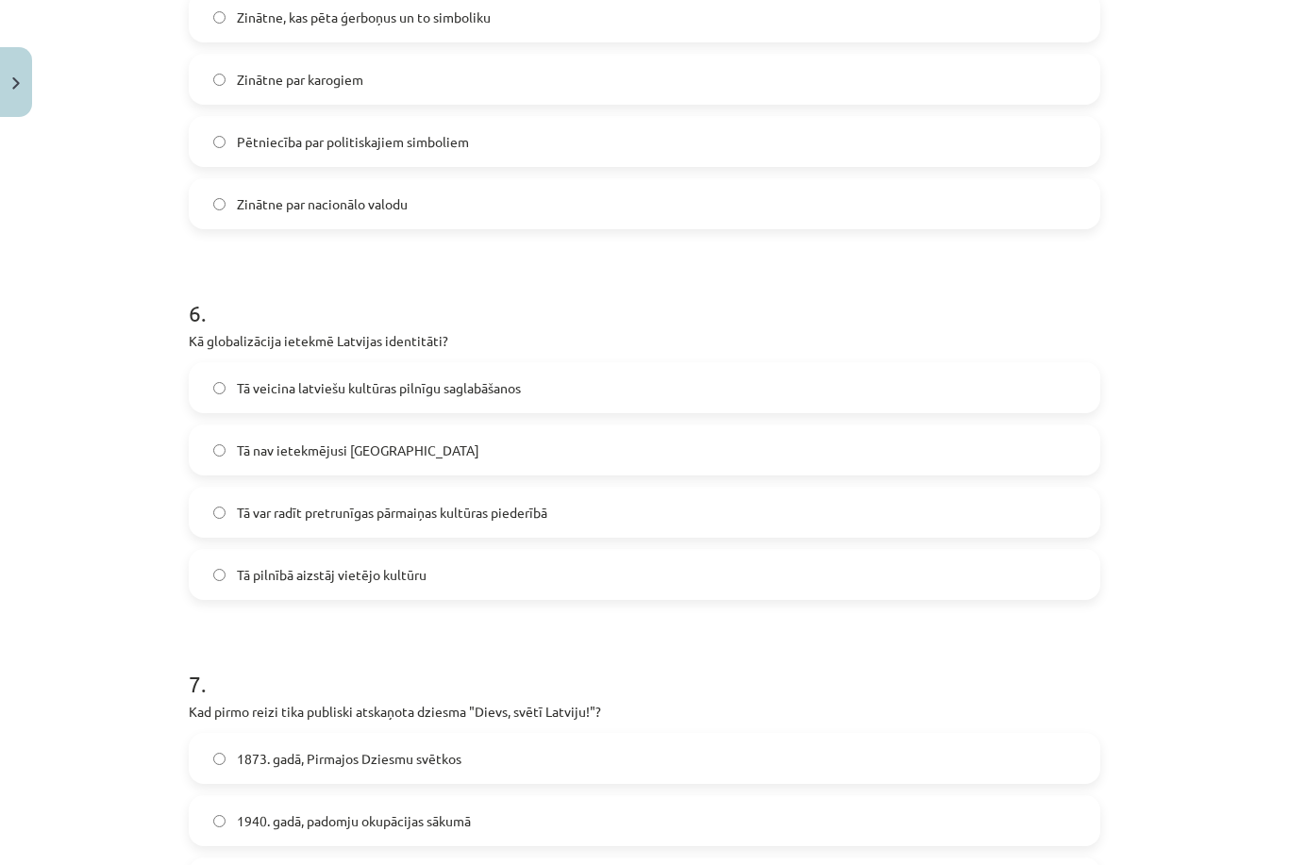
click at [561, 489] on label "Tā var radīt pretrunīgas pārmaiņas kultūras piederībā" at bounding box center [644, 512] width 907 height 47
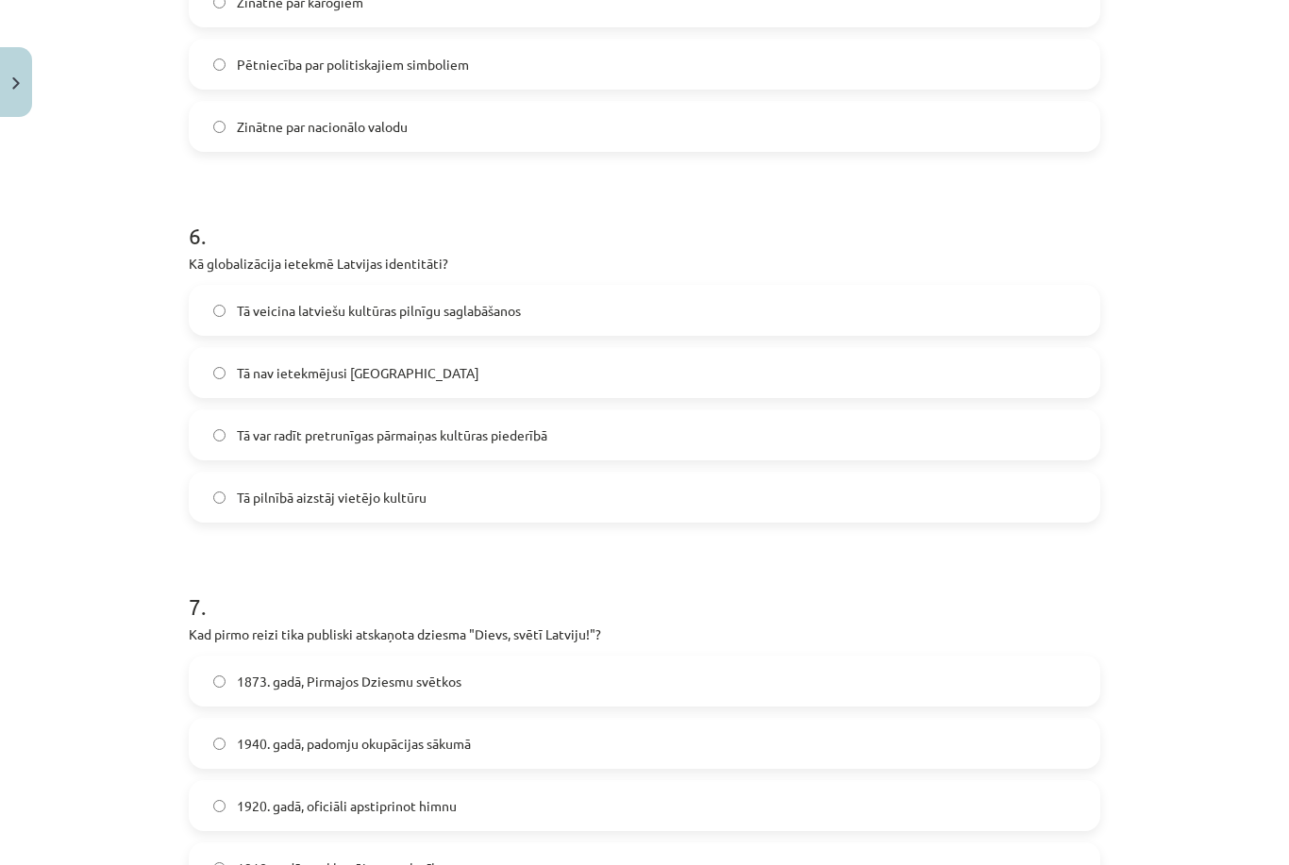
scroll to position [2135, 0]
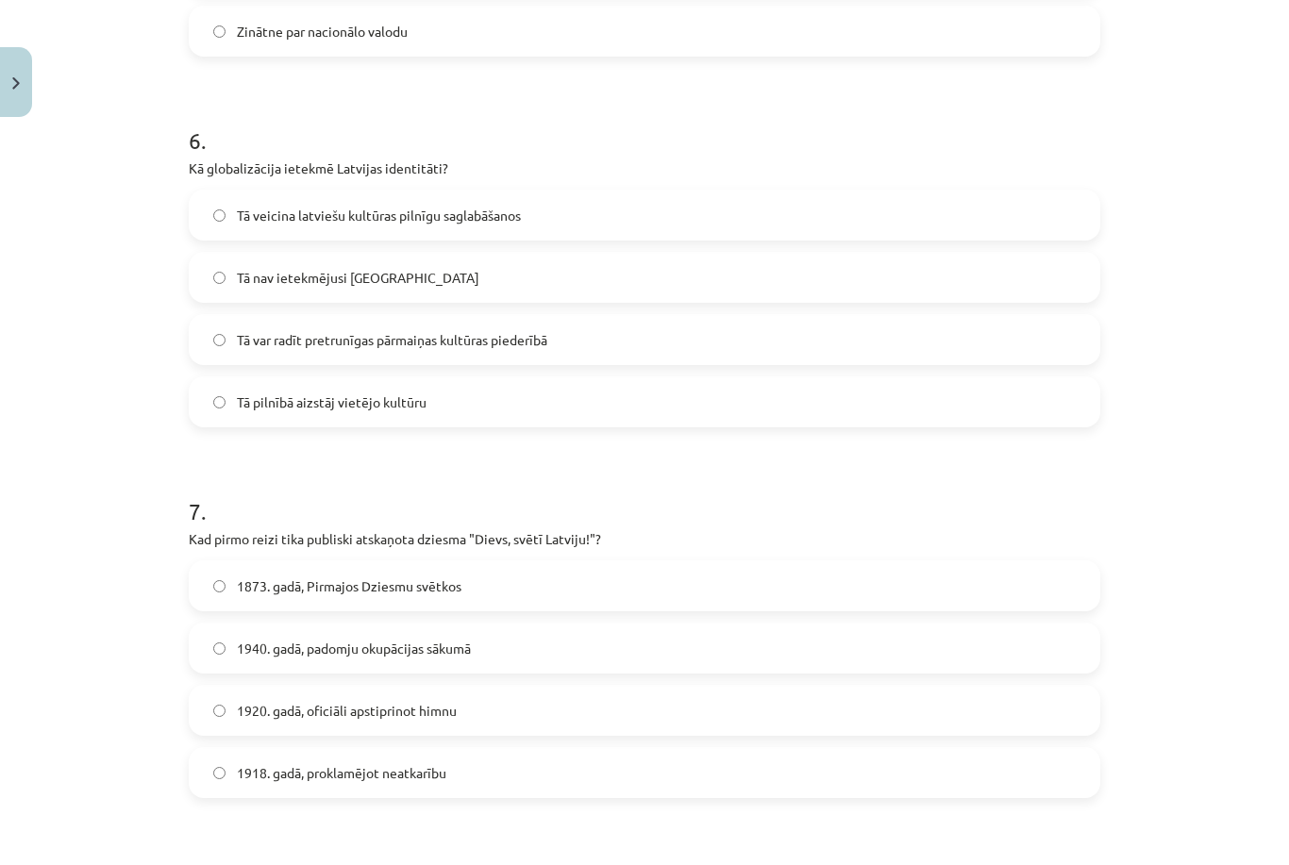
click at [439, 562] on label "1873. gadā, Pirmajos Dziesmu svētkos" at bounding box center [644, 585] width 907 height 47
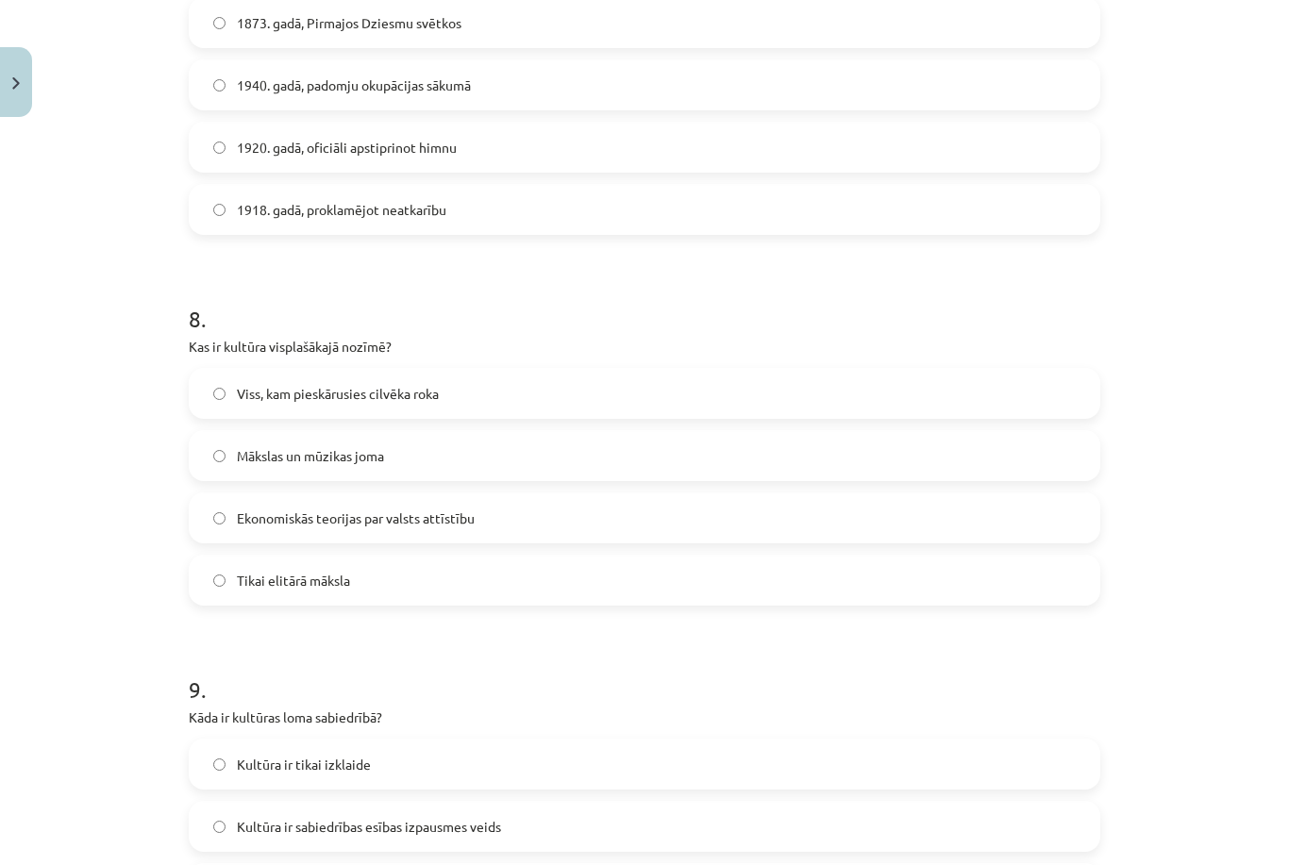
scroll to position [2700, 0]
click at [596, 368] on label "Viss, kam pieskārusies cilvēka roka" at bounding box center [644, 391] width 907 height 47
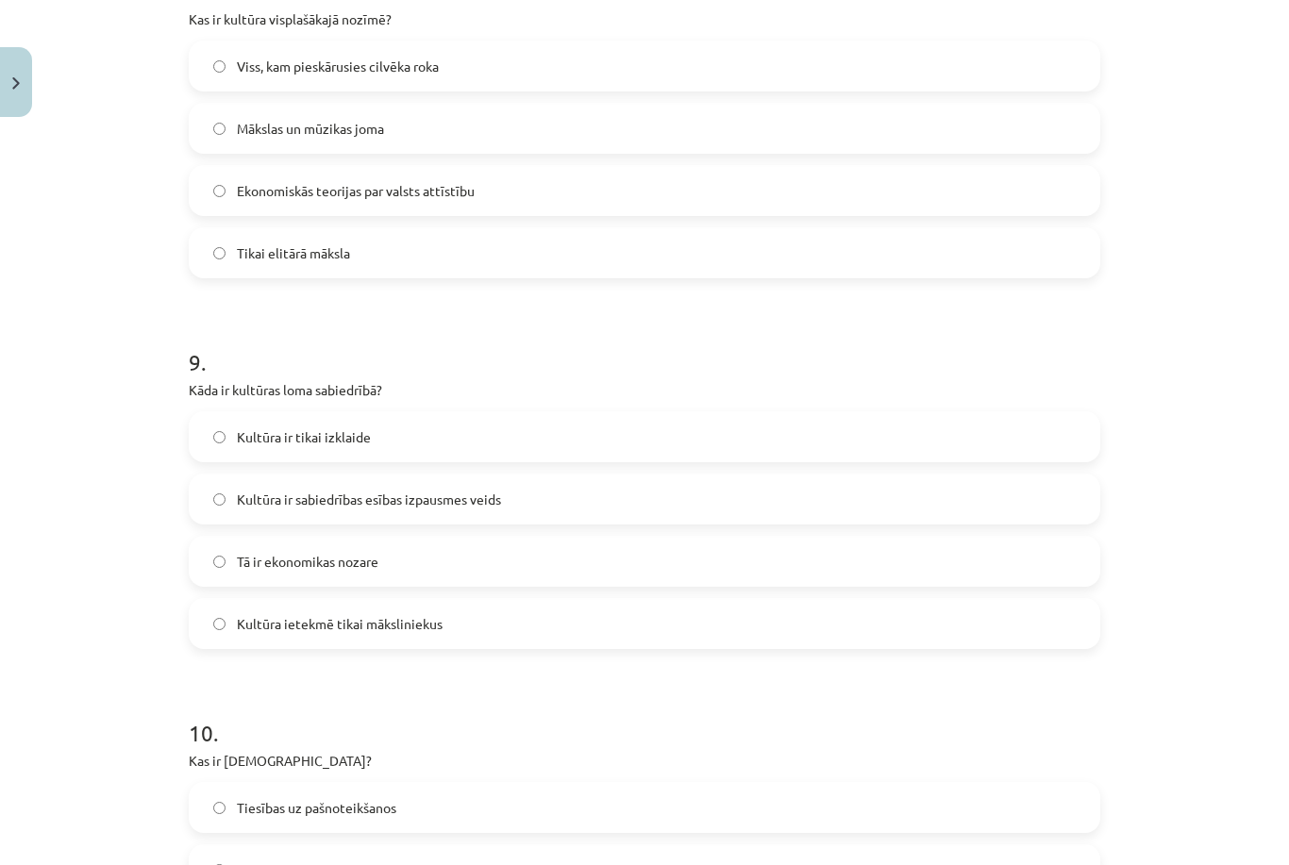
scroll to position [3025, 0]
click at [878, 538] on label "Tā ir ekonomikas nozare" at bounding box center [644, 561] width 907 height 47
click at [901, 475] on label "Kultūra ir sabiedrības esības izpausmes veids" at bounding box center [644, 498] width 907 height 47
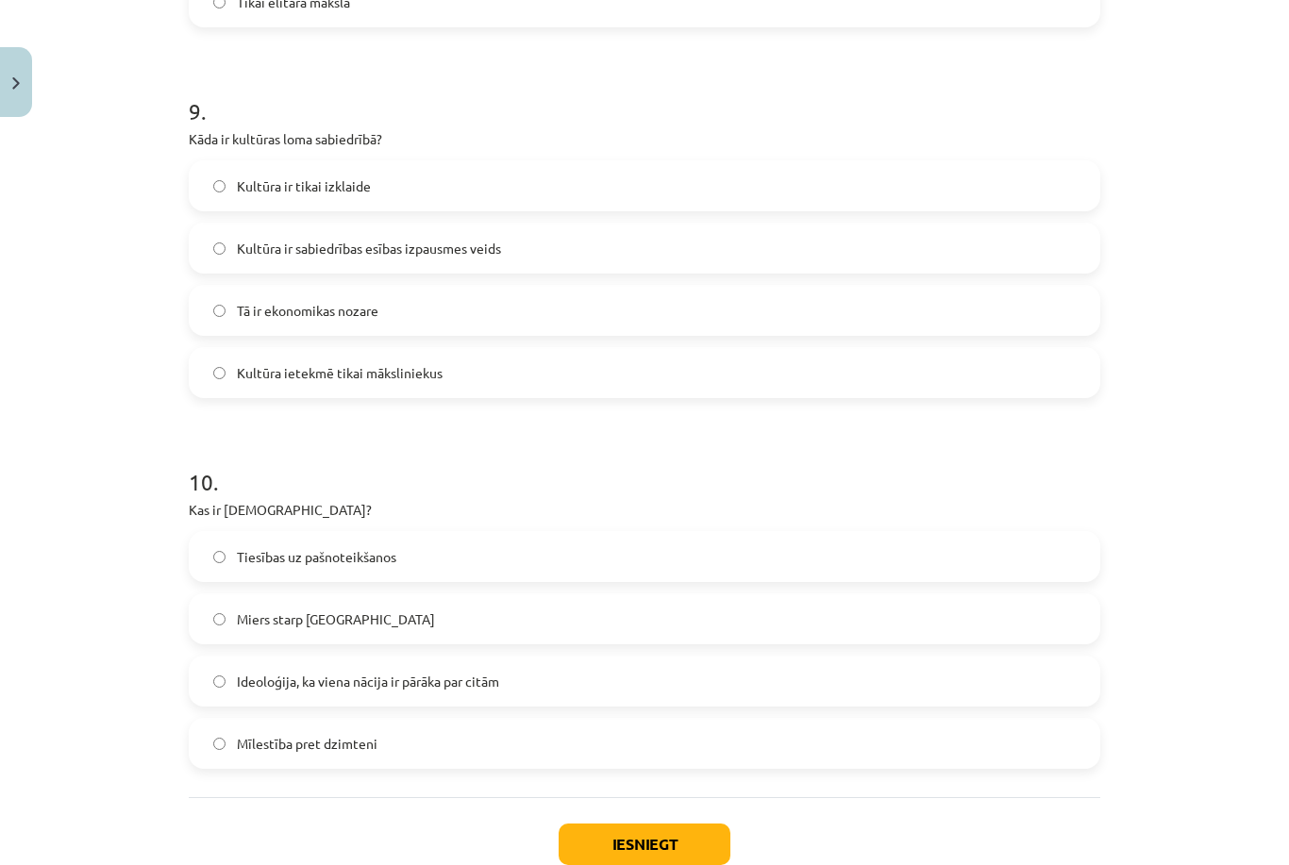
scroll to position [3276, 0]
click at [857, 666] on label "Ideoloģija, ka viena nācija ir pārāka par citām" at bounding box center [644, 681] width 907 height 47
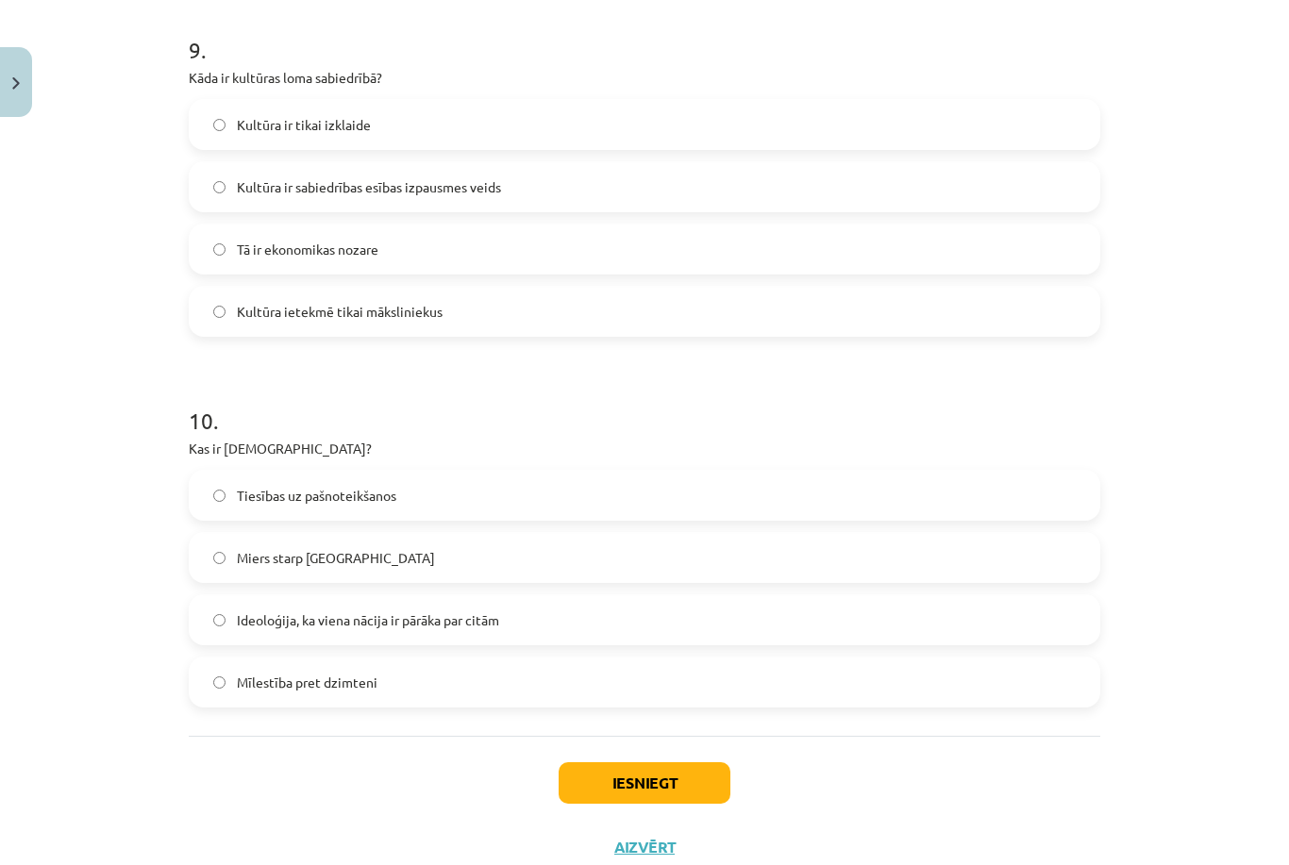
scroll to position [3337, 0]
click at [661, 763] on button "Iesniegt" at bounding box center [644, 784] width 172 height 42
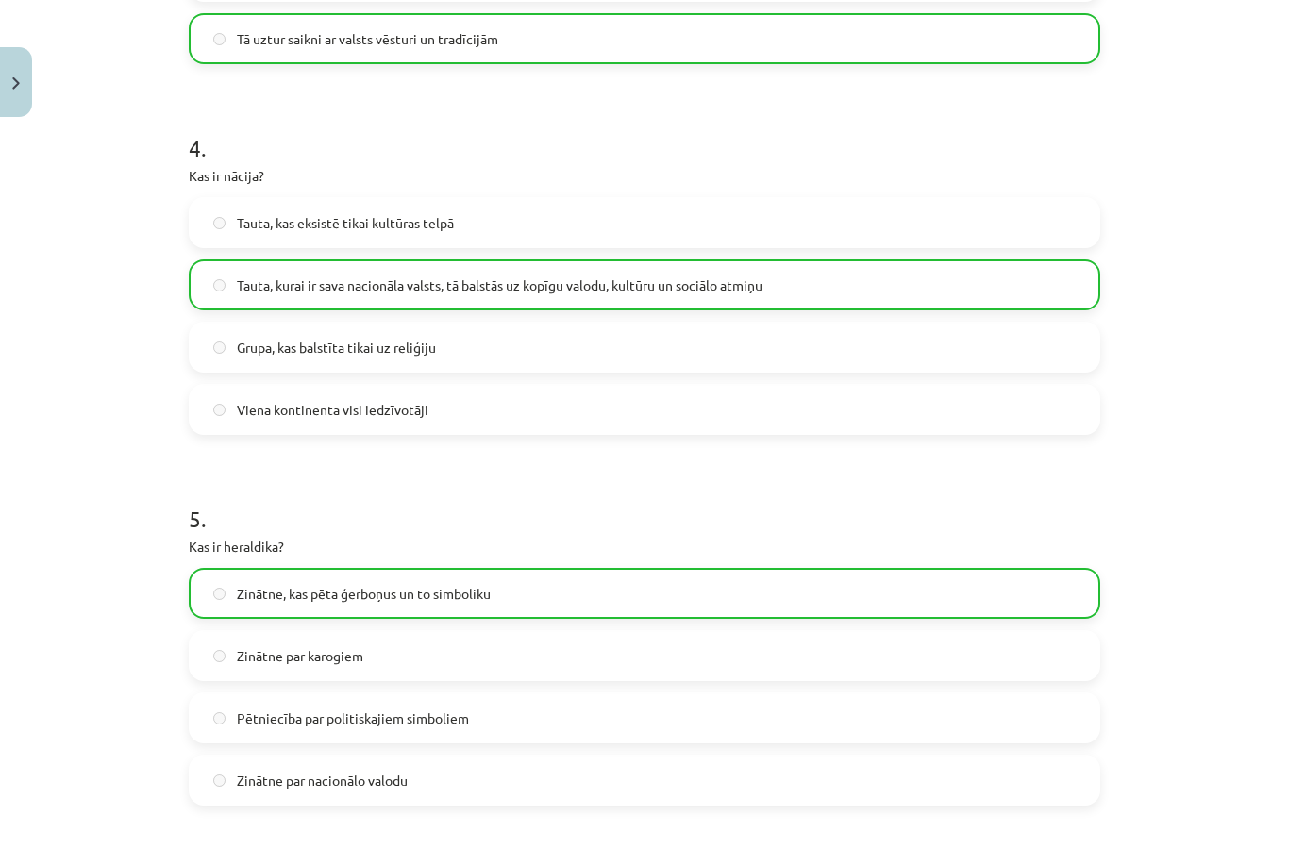
scroll to position [1386, 0]
click at [749, 567] on div "5 . Kas ir heraldika? Zinātne, kas pēta ģerboņus un to simboliku Zinātne par ka…" at bounding box center [644, 639] width 911 height 333
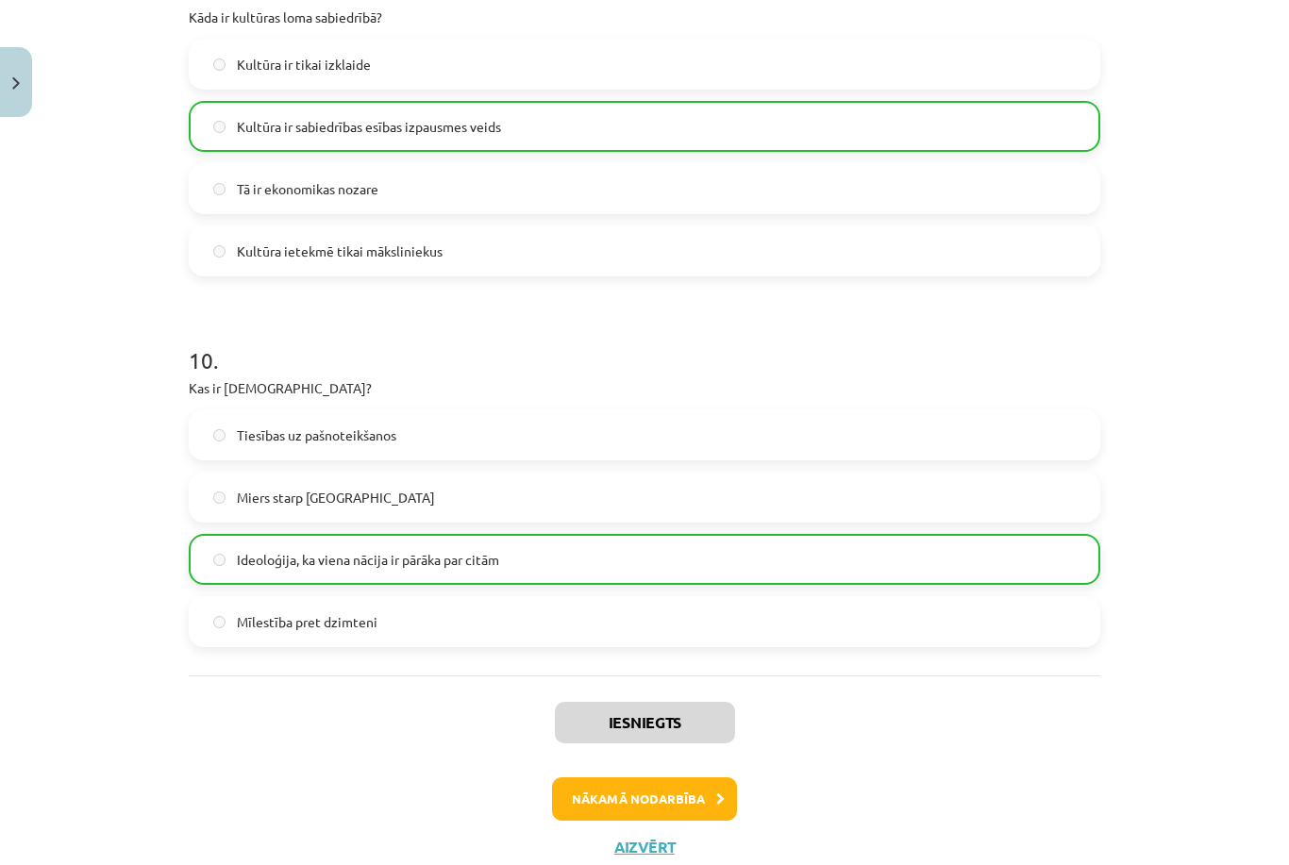
scroll to position [3396, 0]
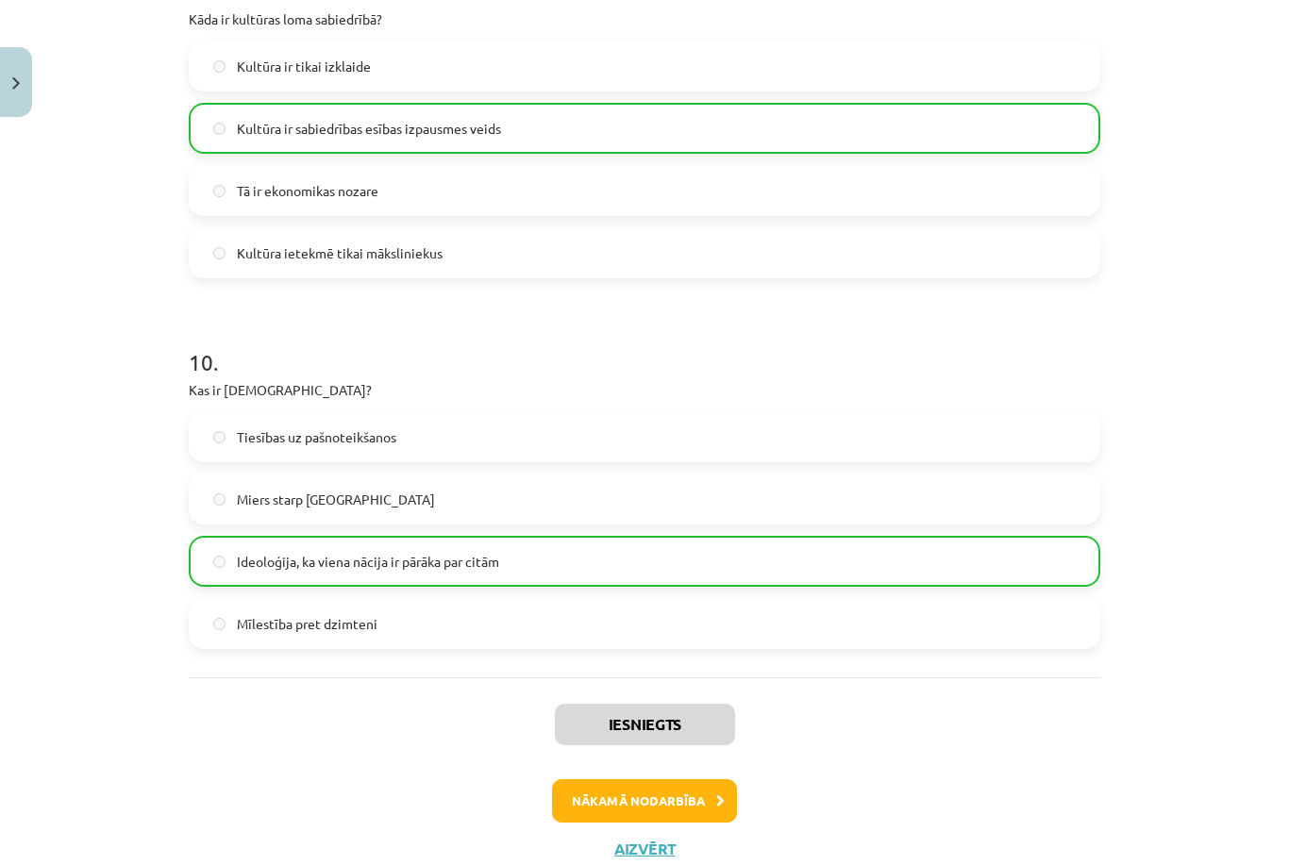
click at [654, 789] on button "Nākamā nodarbība" at bounding box center [644, 800] width 185 height 43
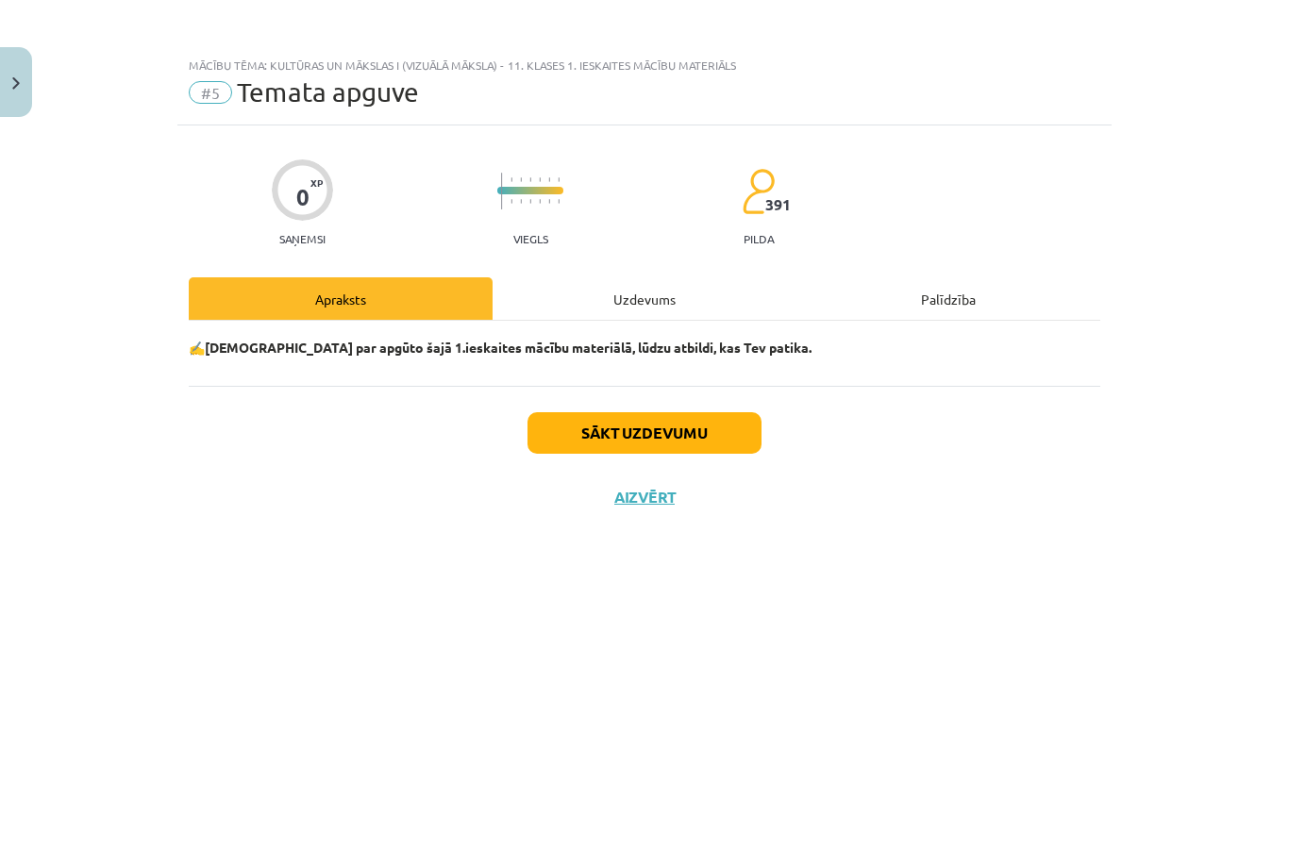
click at [656, 412] on button "Sākt uzdevumu" at bounding box center [644, 433] width 234 height 42
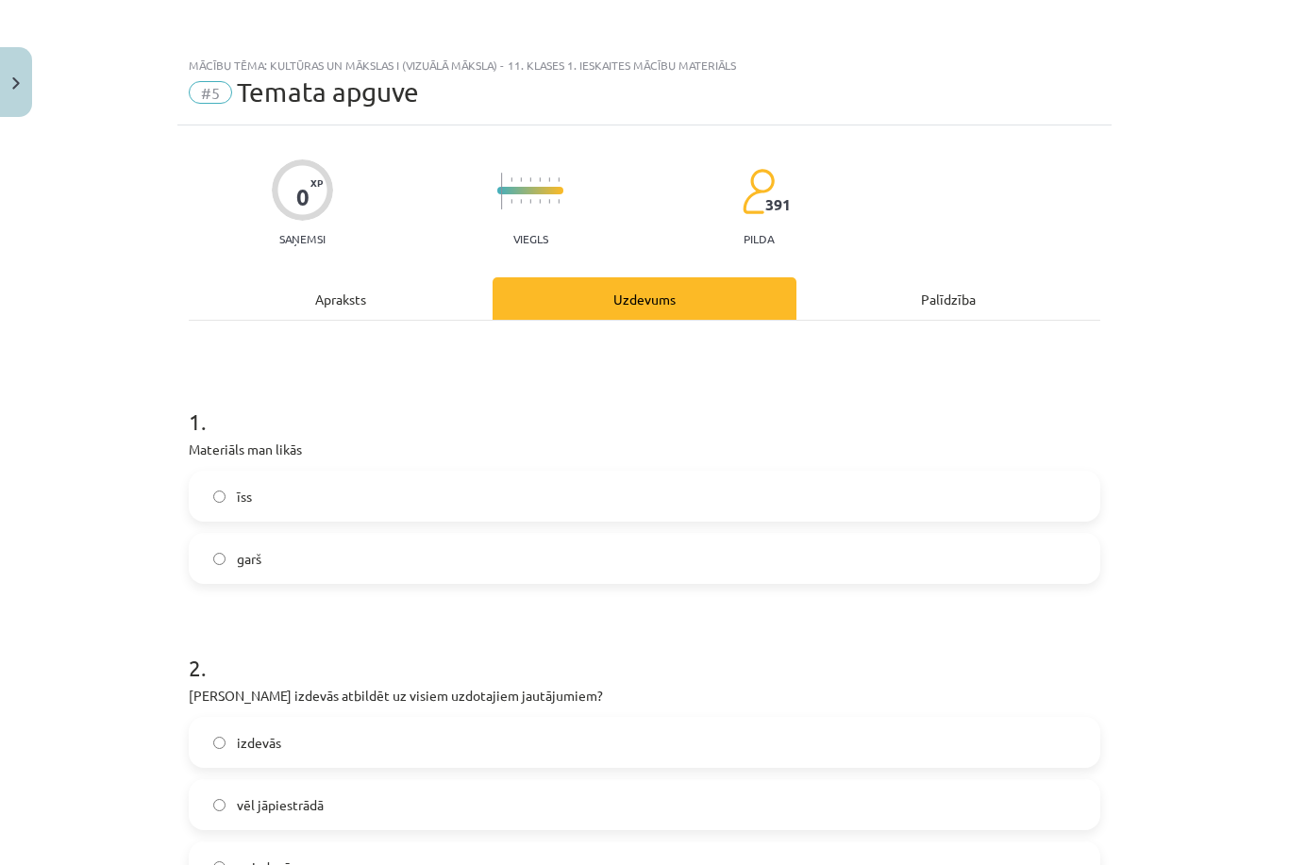
click at [300, 535] on label "garš" at bounding box center [644, 558] width 907 height 47
click at [313, 473] on label "īss" at bounding box center [644, 496] width 907 height 47
click at [562, 719] on label "izdevās" at bounding box center [644, 742] width 907 height 47
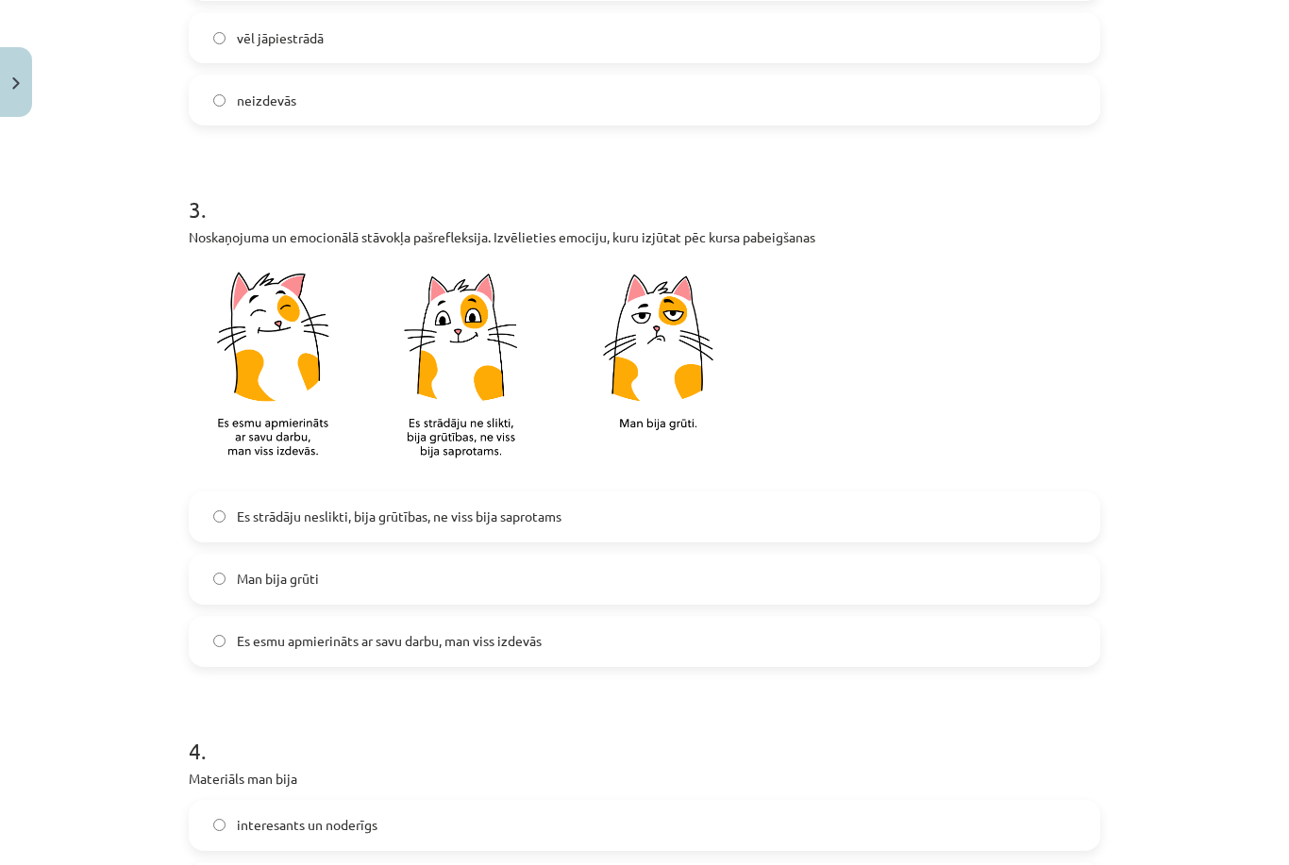
scroll to position [767, 0]
click at [563, 618] on label "Es esmu apmierināts ar savu darbu, man viss izdevās" at bounding box center [644, 641] width 907 height 47
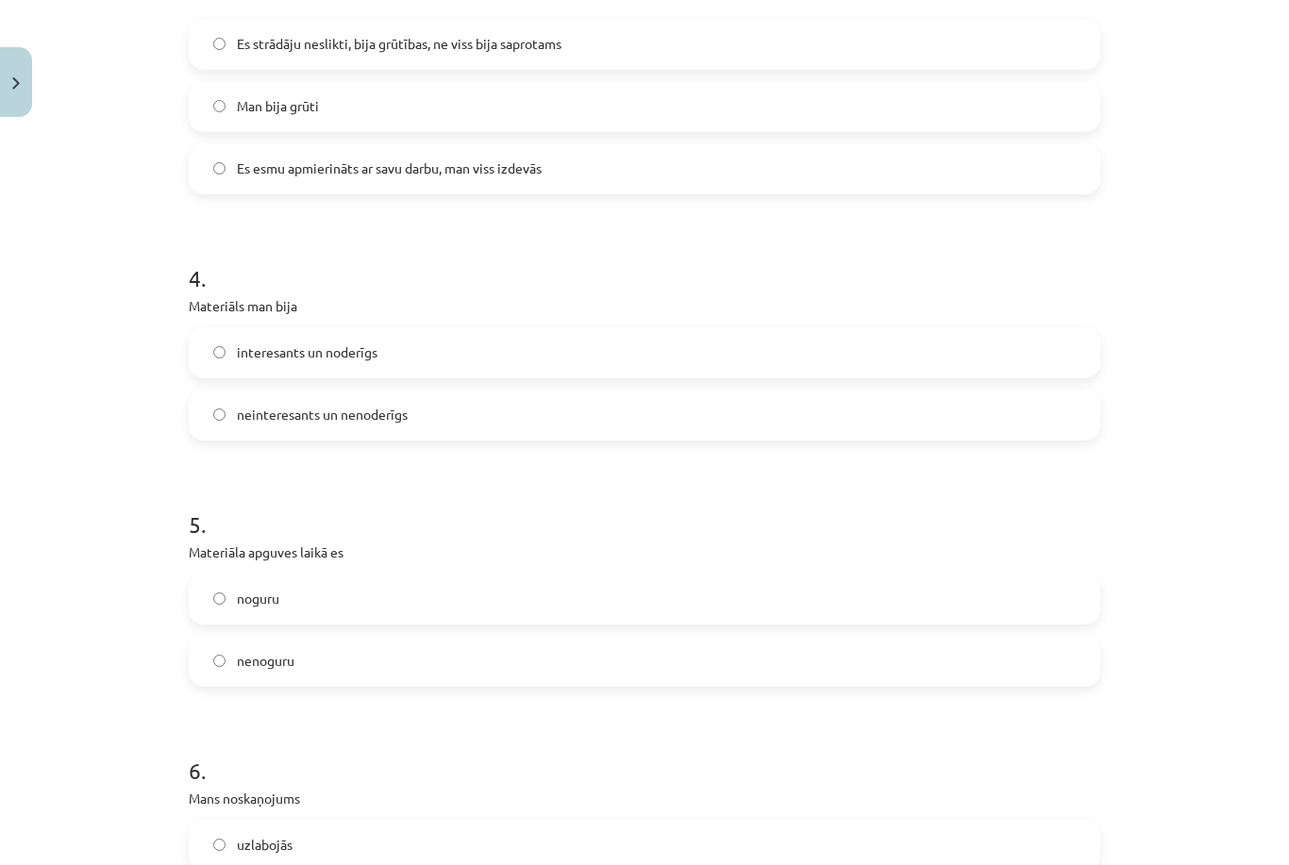
click at [477, 329] on label "interesants un noderīgs" at bounding box center [644, 352] width 907 height 47
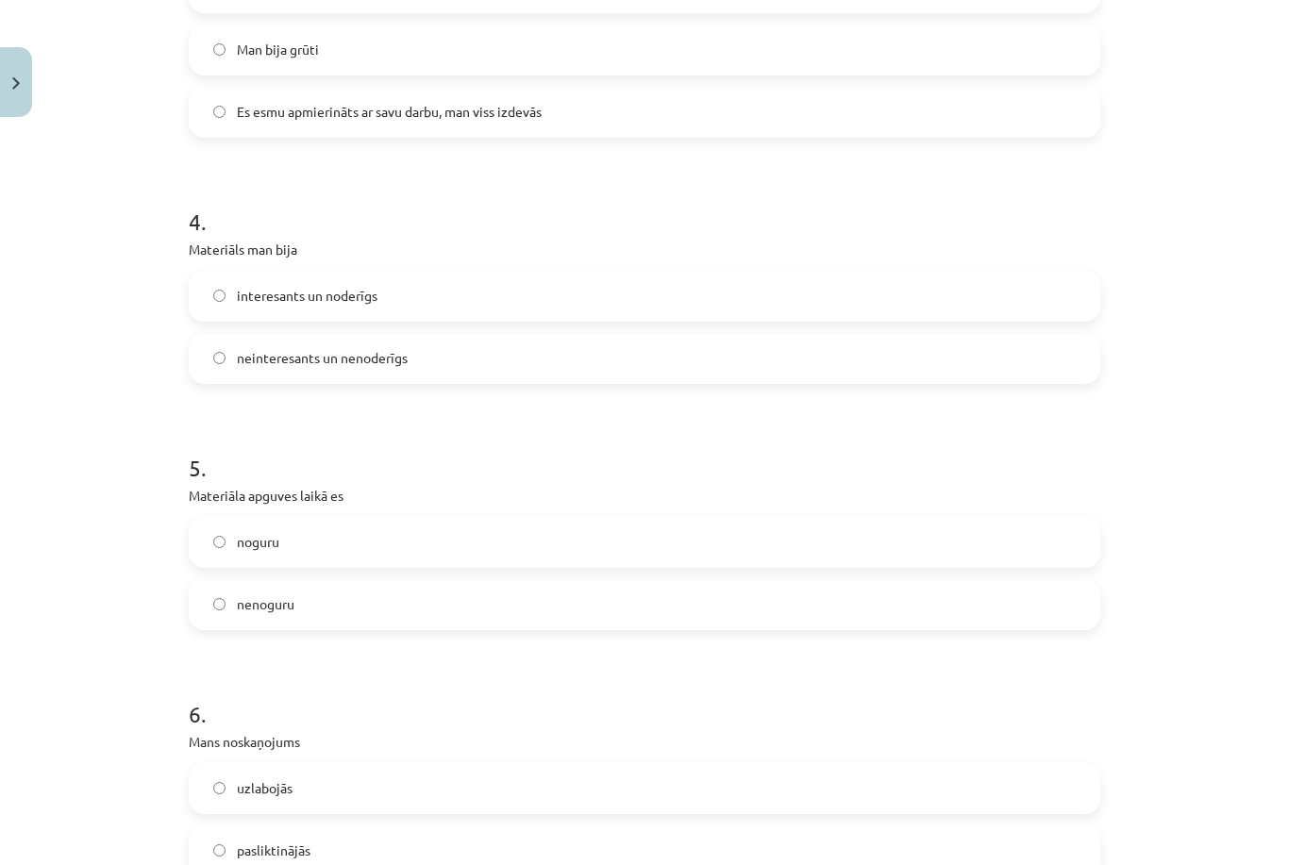
scroll to position [1296, 0]
click at [1032, 89] on label "Es esmu apmierināts ar savu darbu, man viss izdevās" at bounding box center [644, 112] width 907 height 47
click at [391, 519] on label "noguru" at bounding box center [644, 542] width 907 height 47
click at [559, 581] on label "nenoguru" at bounding box center [644, 604] width 907 height 47
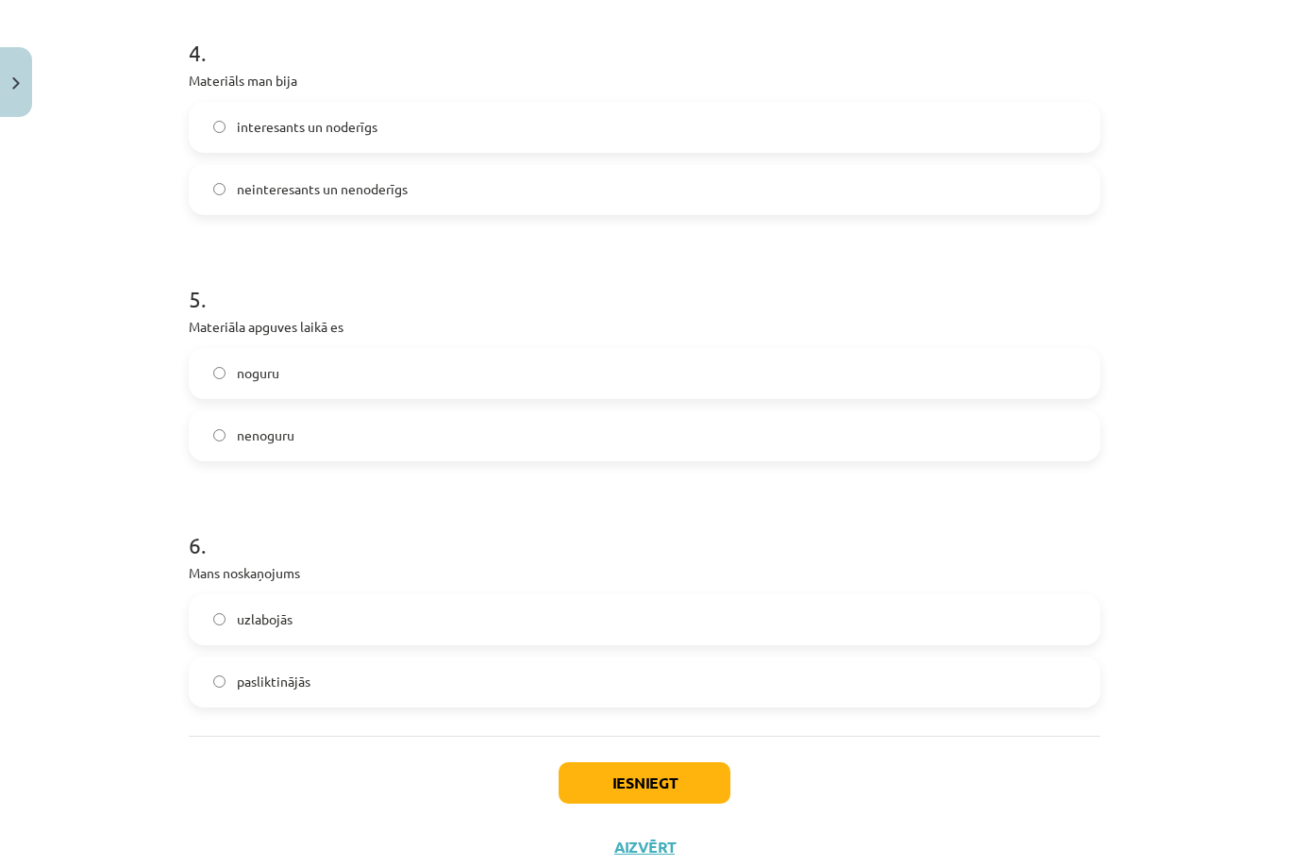
scroll to position [1464, 0]
click at [558, 597] on label "uzlabojās" at bounding box center [644, 620] width 907 height 47
click at [650, 763] on button "Iesniegt" at bounding box center [644, 784] width 172 height 42
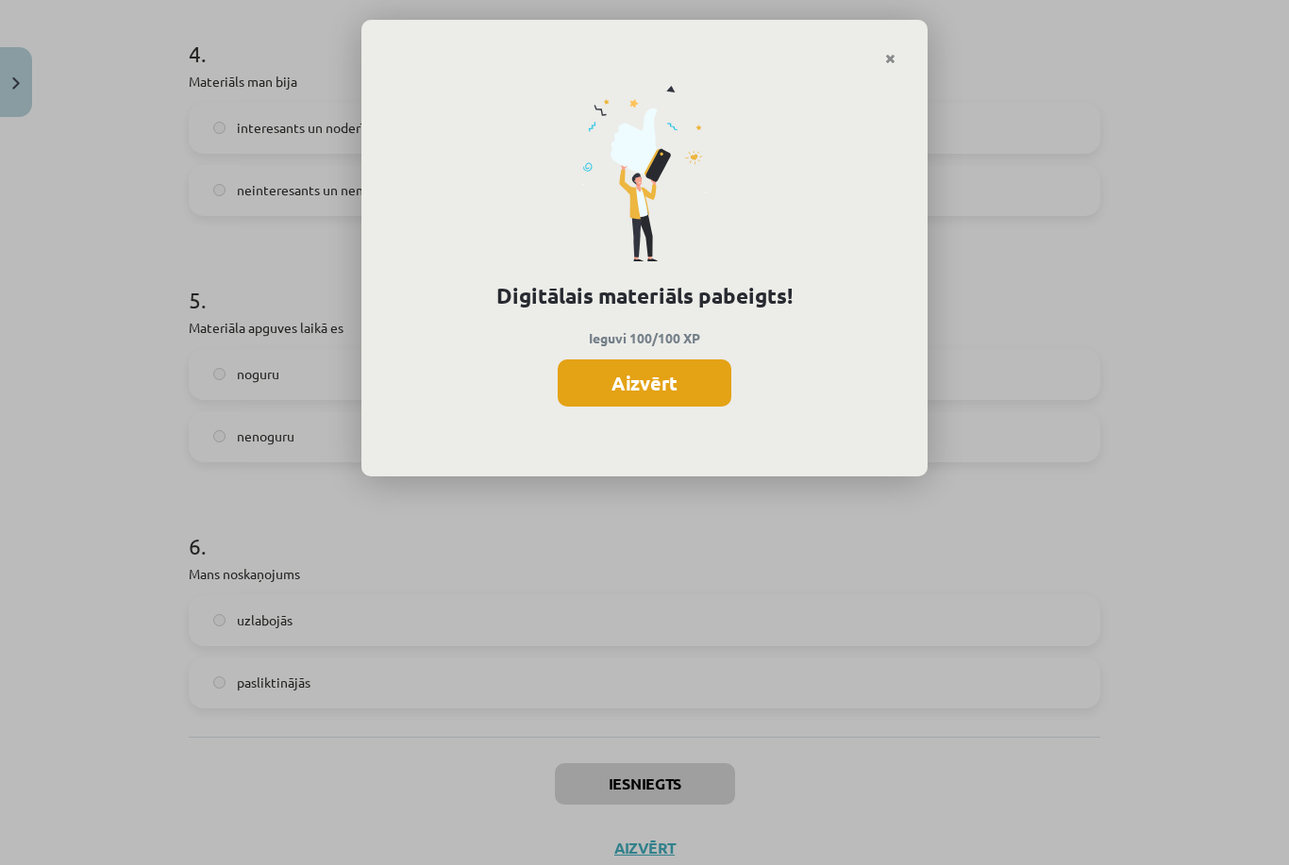
click at [649, 359] on button "Aizvērt" at bounding box center [645, 382] width 174 height 47
